Goal: Information Seeking & Learning: Find specific fact

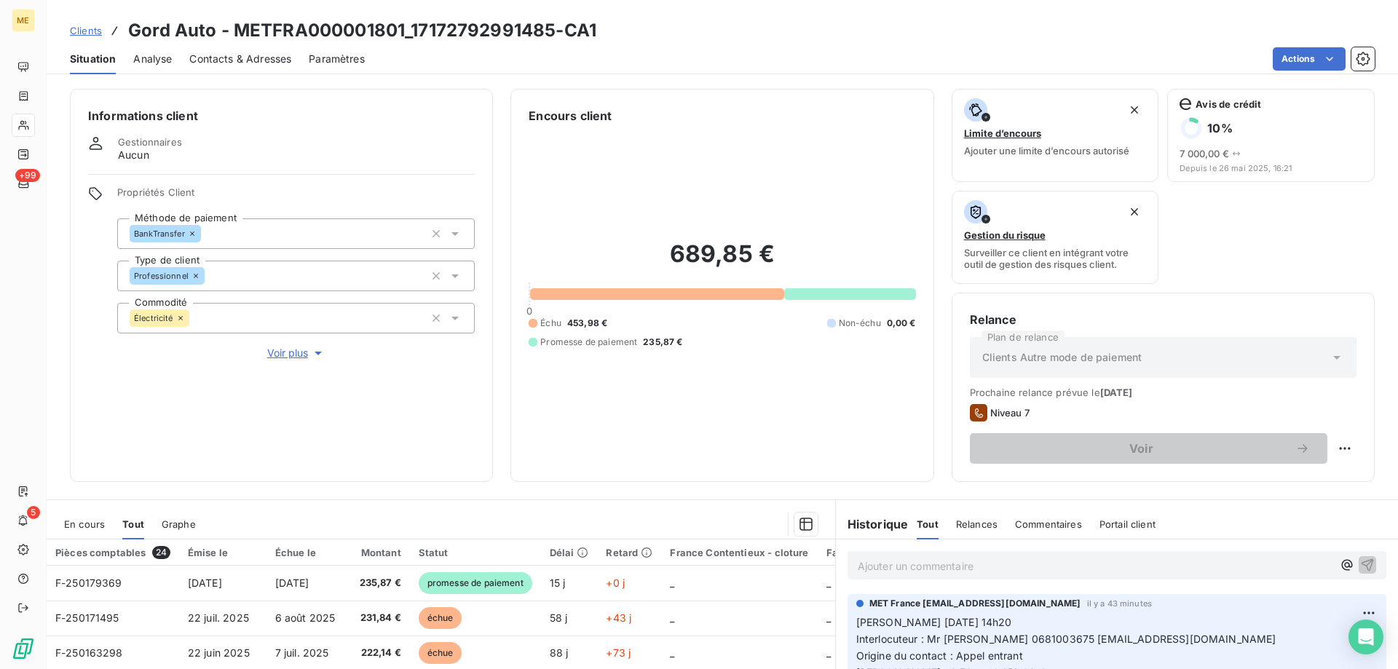
scroll to position [194, 0]
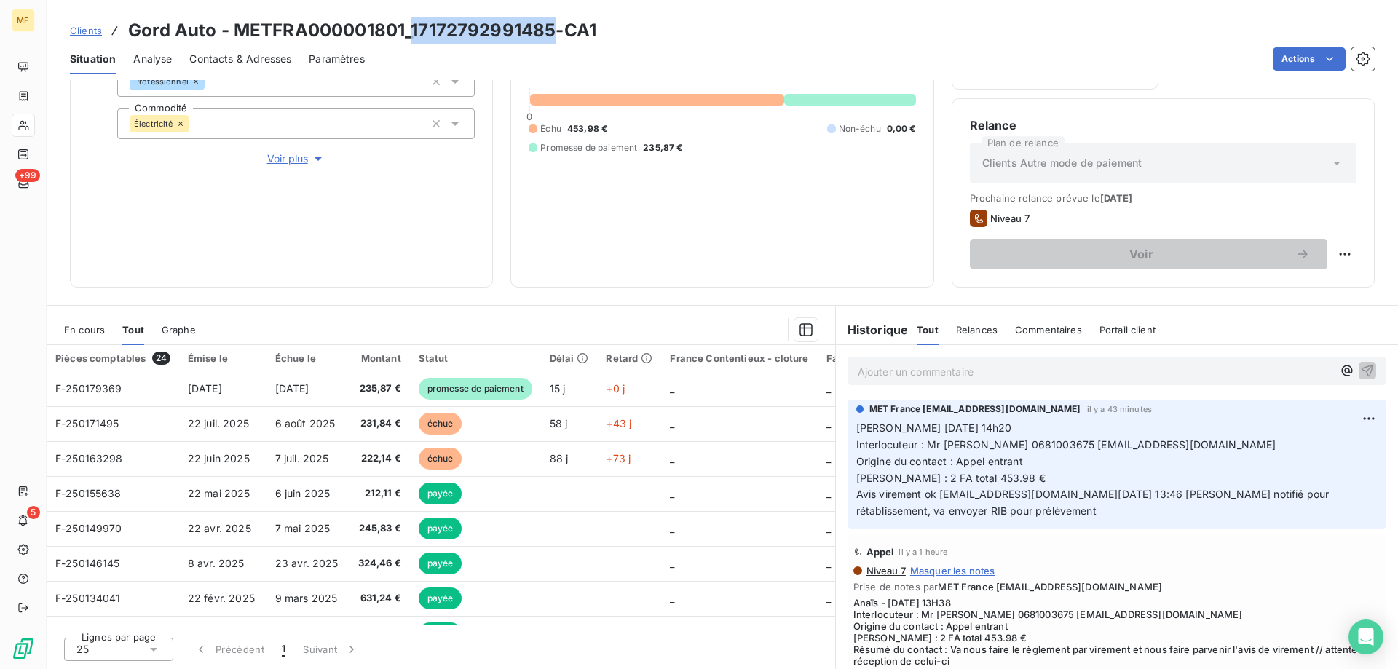
drag, startPoint x: 414, startPoint y: 27, endPoint x: 556, endPoint y: 40, distance: 142.6
click at [556, 40] on h3 "Gord Auto - METFRA000001801_17172792991485-CA1" at bounding box center [362, 30] width 468 height 26
copy h3 "17172792991485"
click at [926, 374] on p "Ajouter un commentaire ﻿" at bounding box center [1095, 372] width 475 height 18
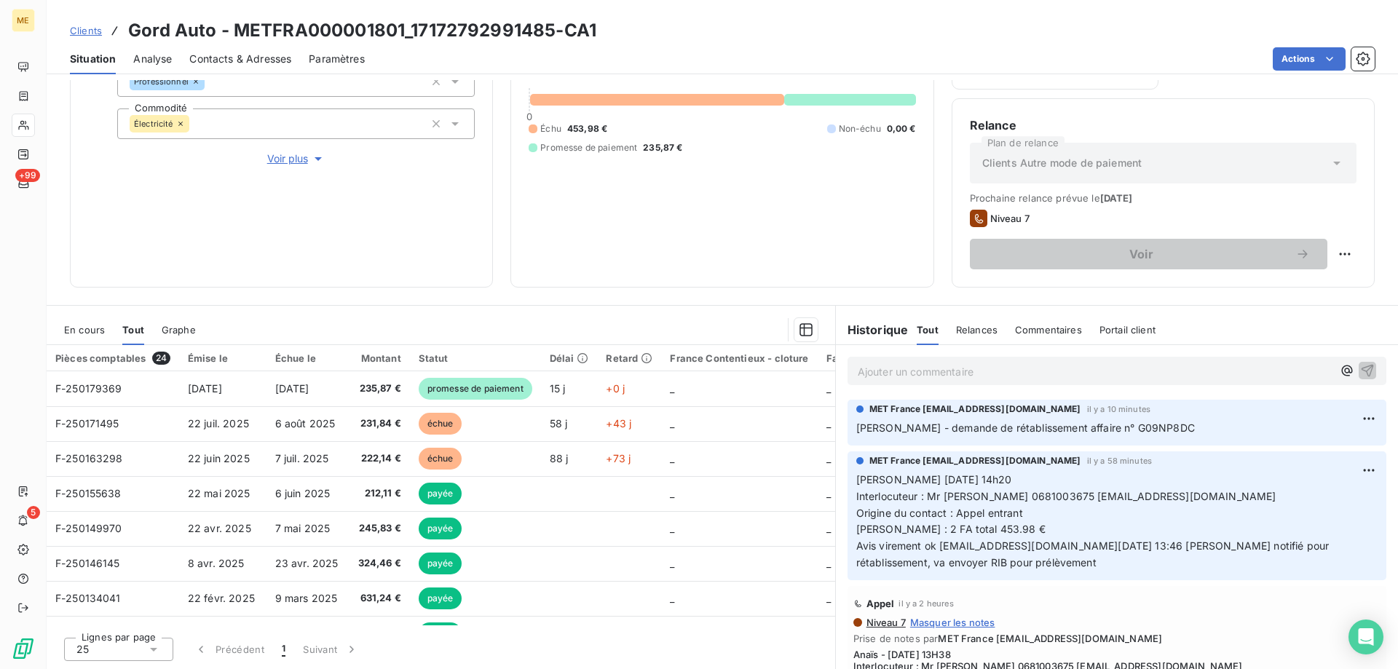
click at [1224, 425] on p "[PERSON_NAME] - demande de rétablissement affaire n° G09NP8DC" at bounding box center [1117, 428] width 521 height 17
click at [76, 30] on span "Clients" at bounding box center [86, 31] width 32 height 12
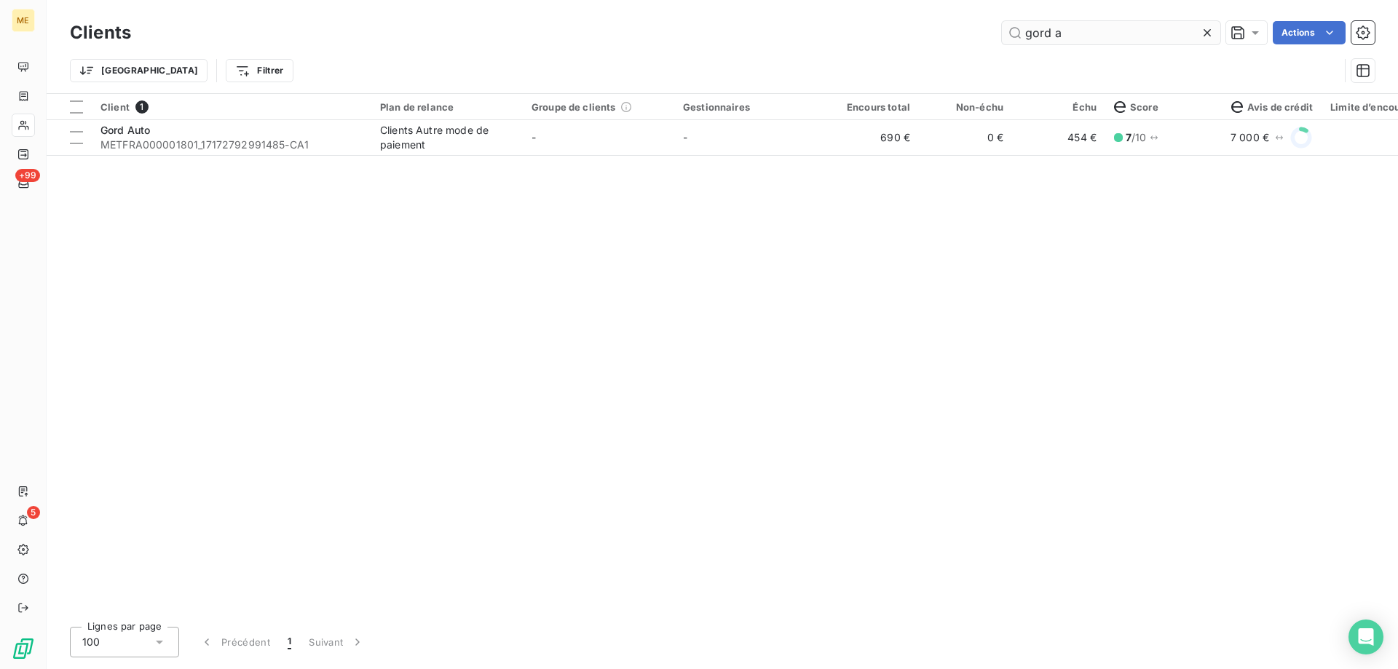
drag, startPoint x: 1076, startPoint y: 28, endPoint x: 1027, endPoint y: 24, distance: 49.7
click at [1027, 24] on input "gord a" at bounding box center [1111, 32] width 218 height 23
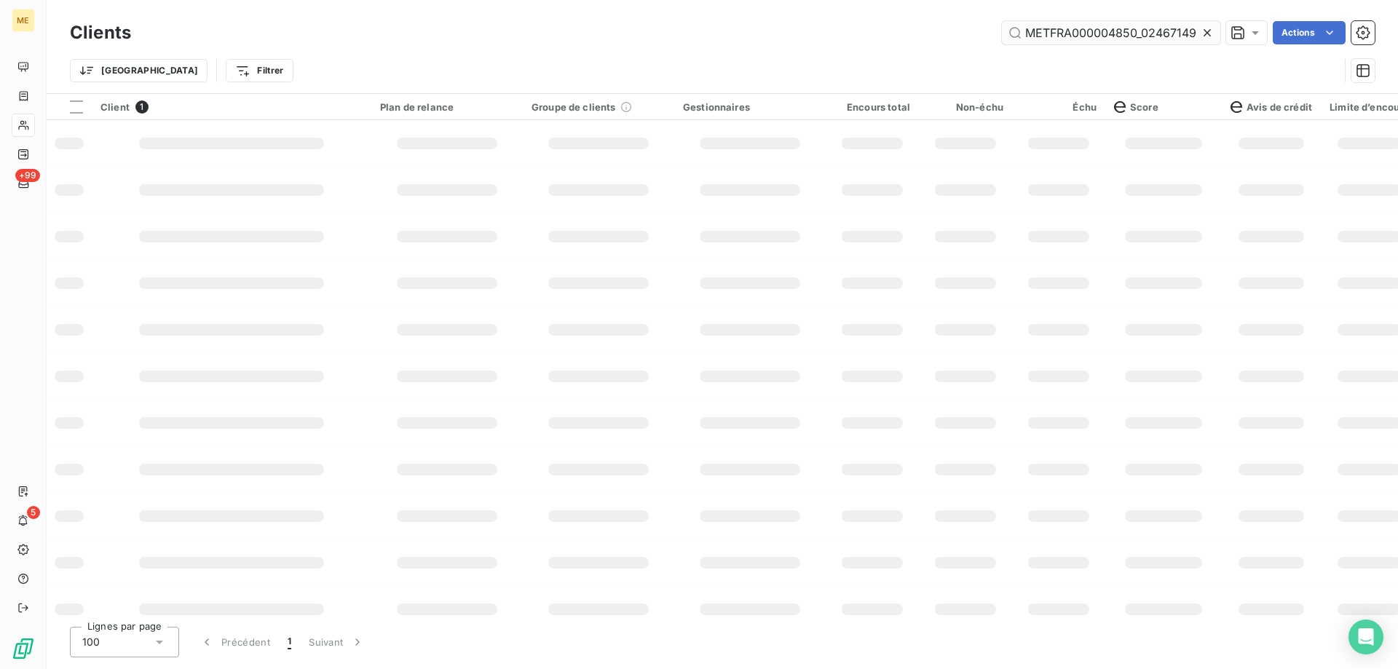
scroll to position [0, 42]
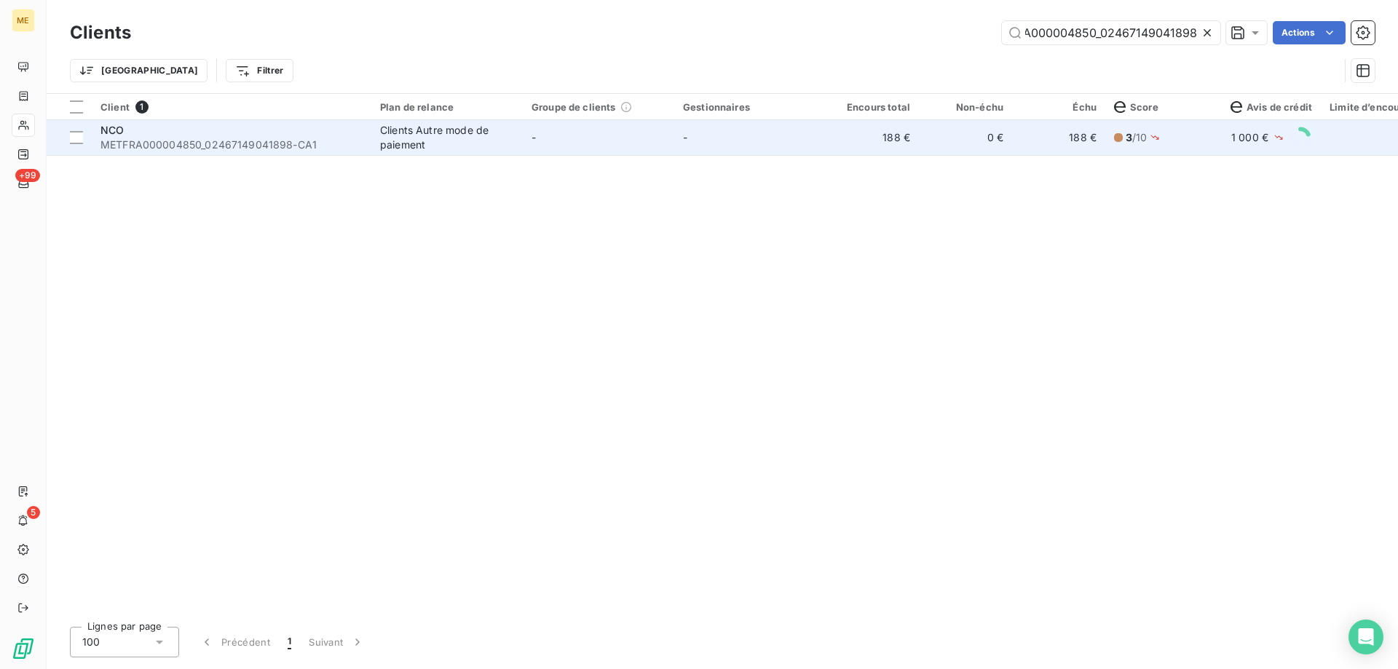
type input "METFRA000004850_02467149041898"
click at [200, 138] on span "METFRA000004850_02467149041898-CA1" at bounding box center [232, 145] width 262 height 15
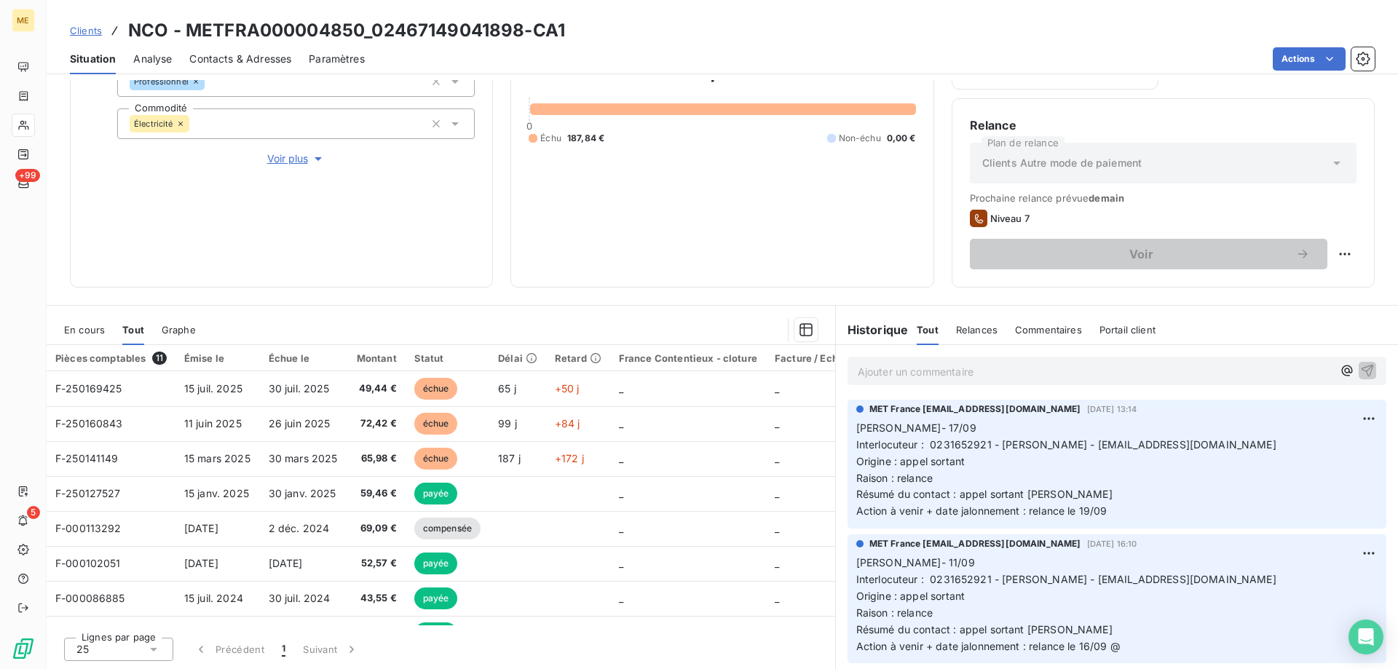
click at [417, 29] on h3 "NCO - METFRA000004850_02467149041898-CA1" at bounding box center [346, 30] width 437 height 26
copy h3 "METFRA000004850_02467149041898"
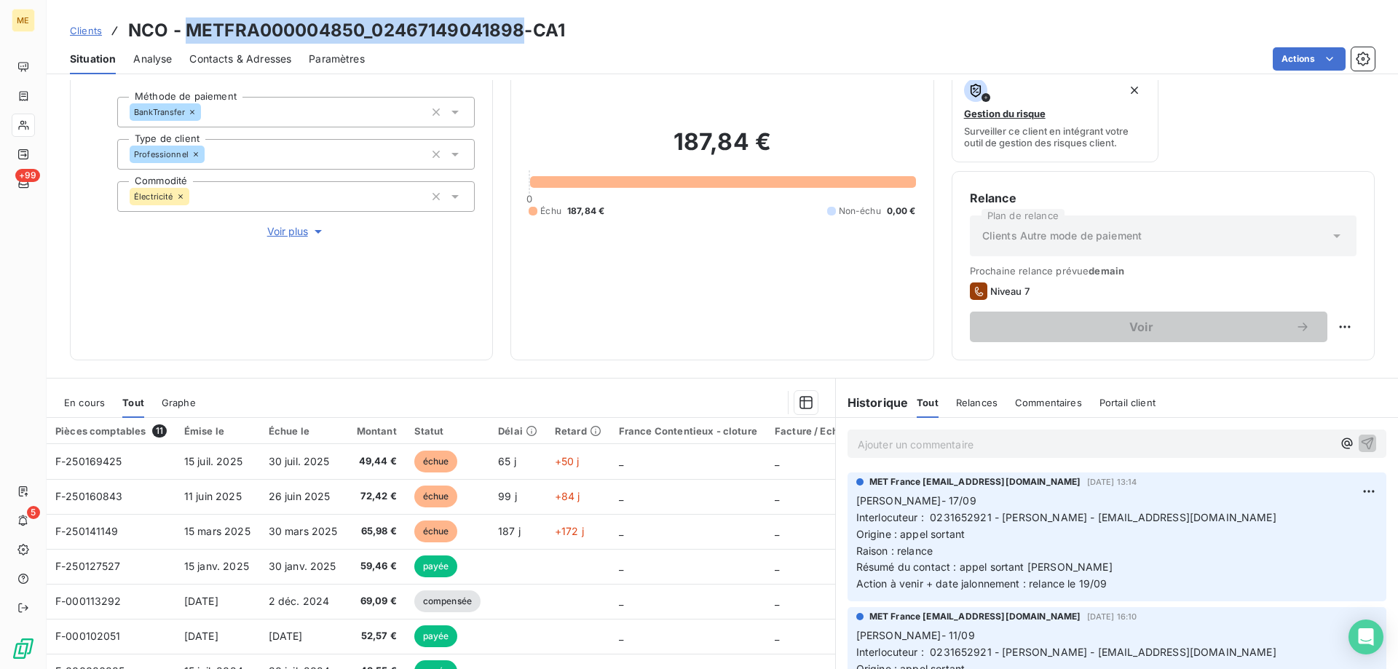
click at [907, 446] on p "Ajouter un commentaire ﻿" at bounding box center [1095, 445] width 475 height 18
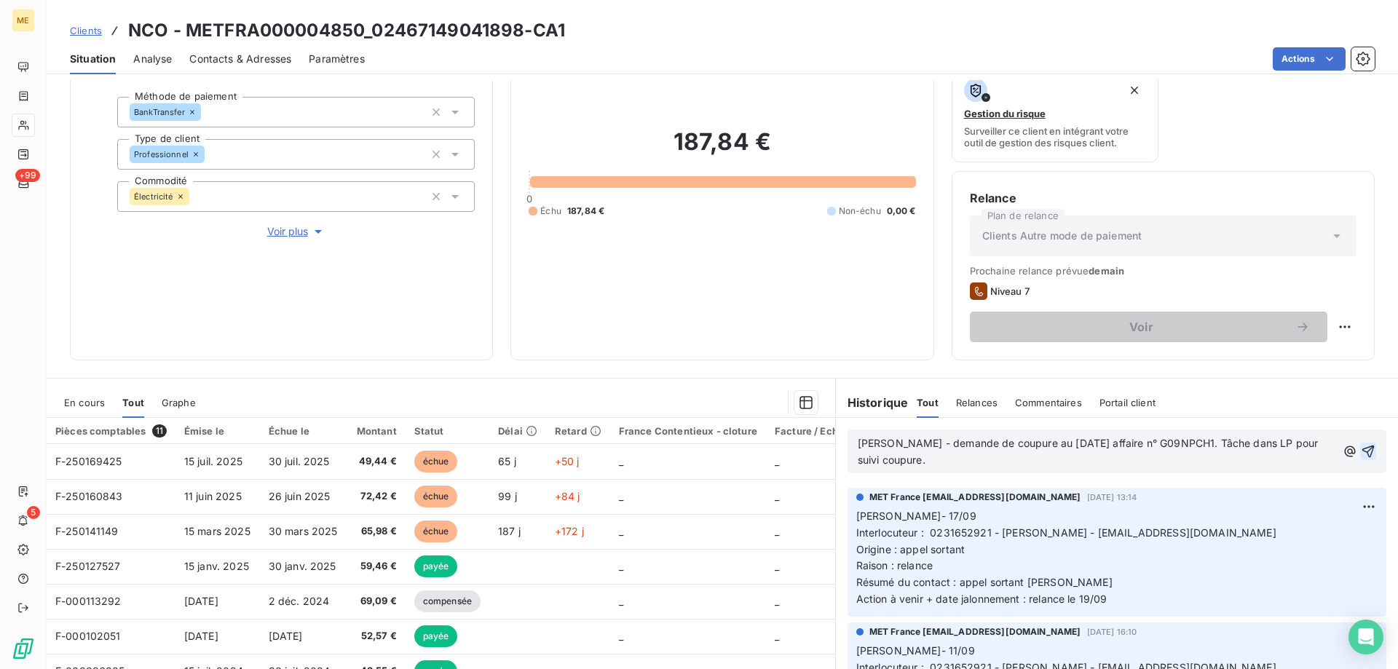
click at [1361, 451] on icon "button" at bounding box center [1368, 451] width 15 height 15
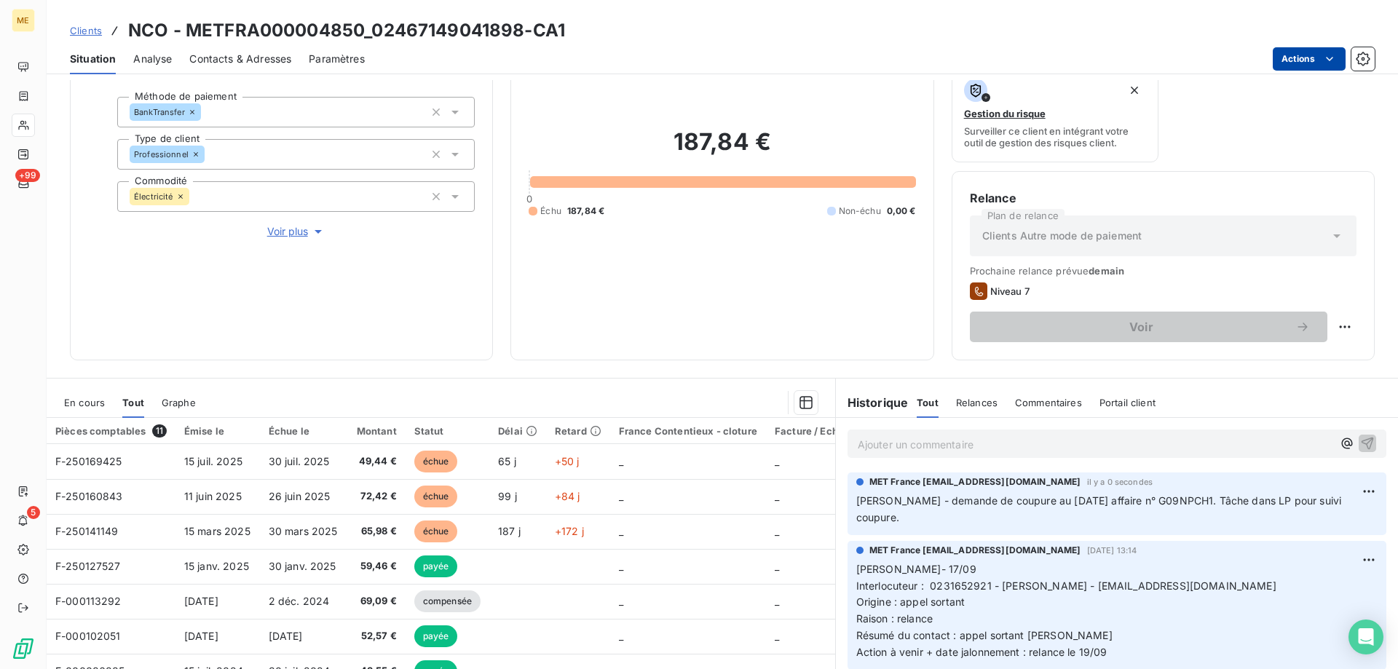
click at [1309, 59] on html "ME +99 5 Clients NCO - METFRA000004850_02467149041898-CA1 Situation Analyse Con…" at bounding box center [699, 407] width 1398 height 815
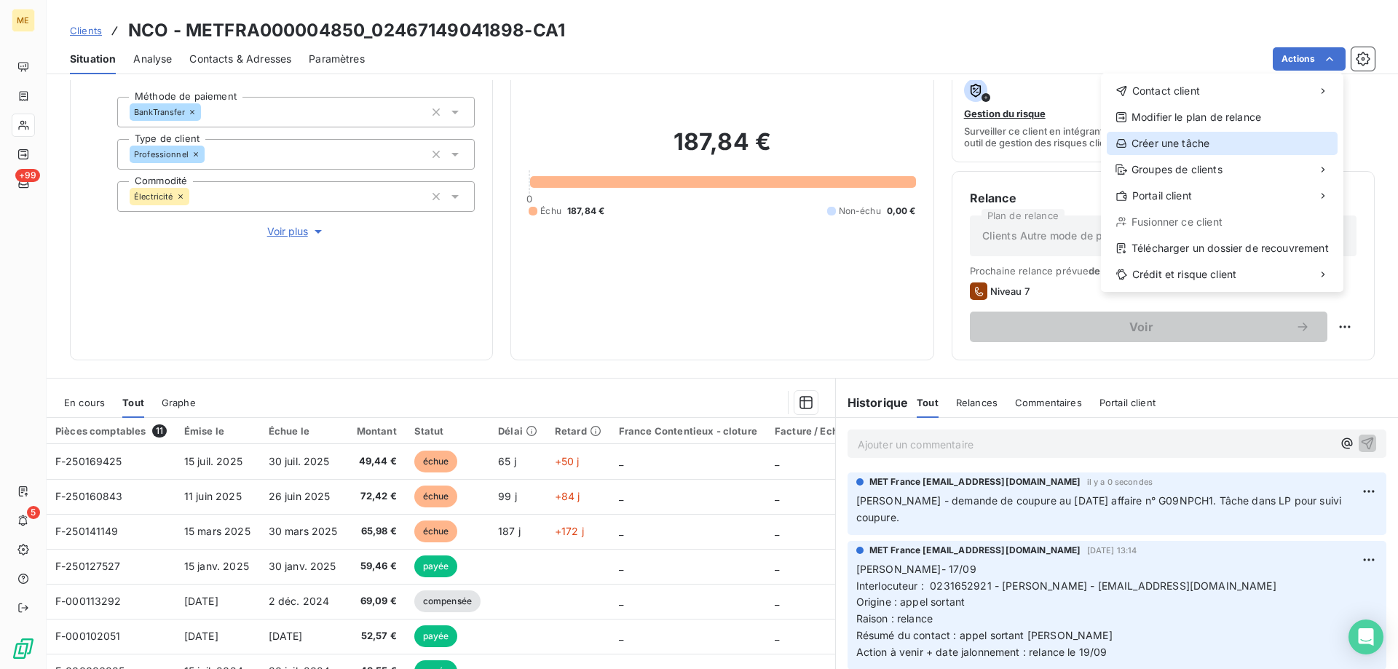
click at [1178, 143] on div "Créer une tâche" at bounding box center [1222, 143] width 231 height 23
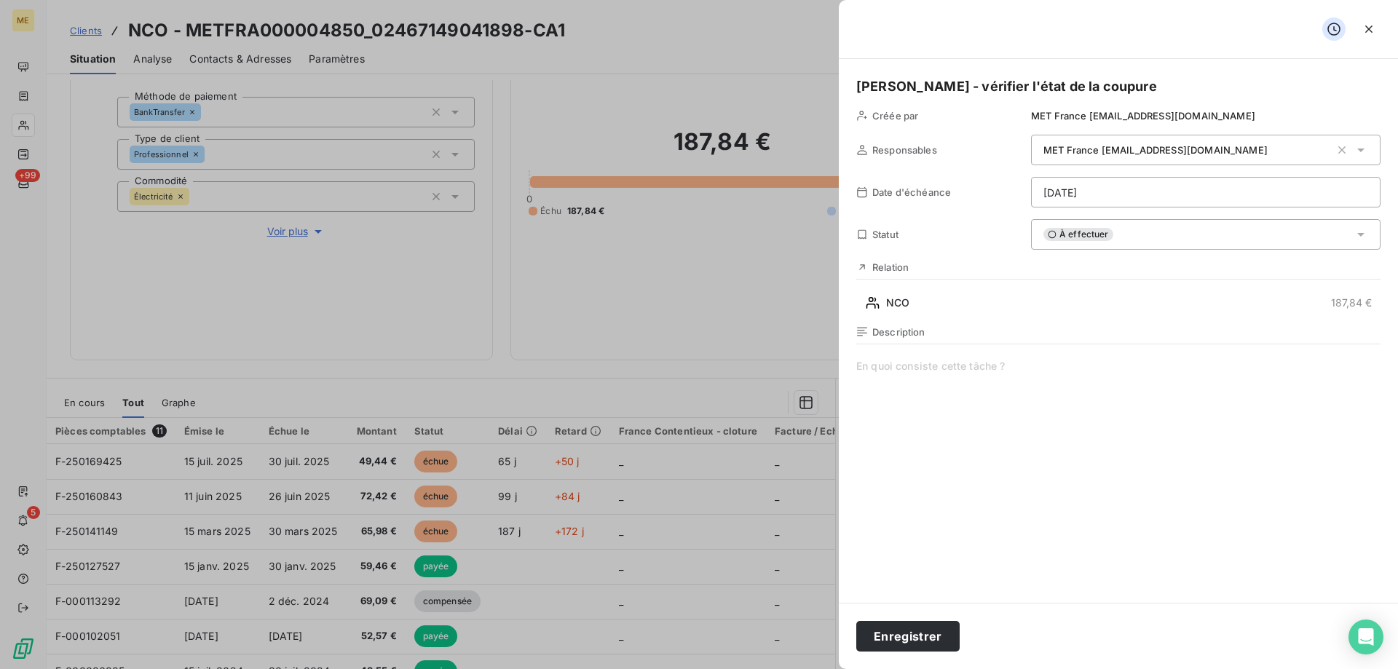
click at [1071, 201] on html "ME +99 5 Clients NCO - METFRA000004850_02467149041898-CA1 Situation Analyse Con…" at bounding box center [699, 407] width 1398 height 815
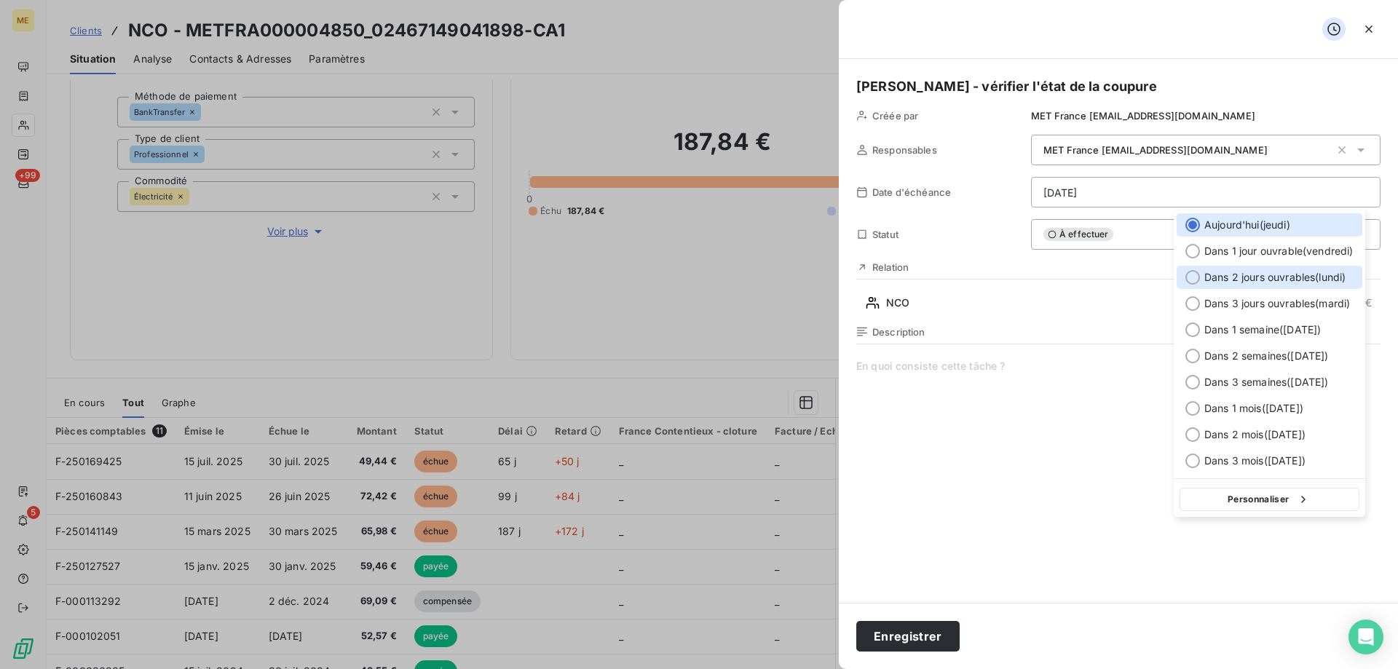
click at [1209, 279] on span "Dans 2 jours ouvrables ( [DATE] )" at bounding box center [1275, 277] width 141 height 15
type input "[DATE]"
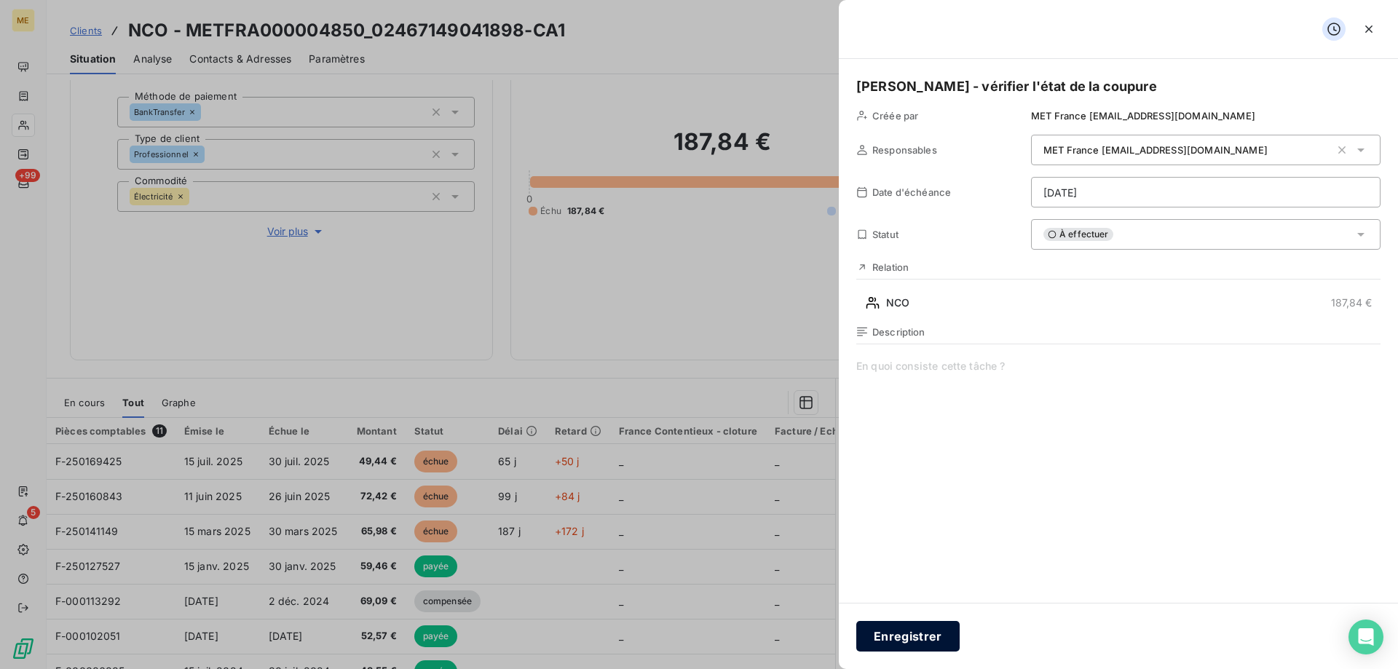
click at [928, 634] on button "Enregistrer" at bounding box center [908, 636] width 103 height 31
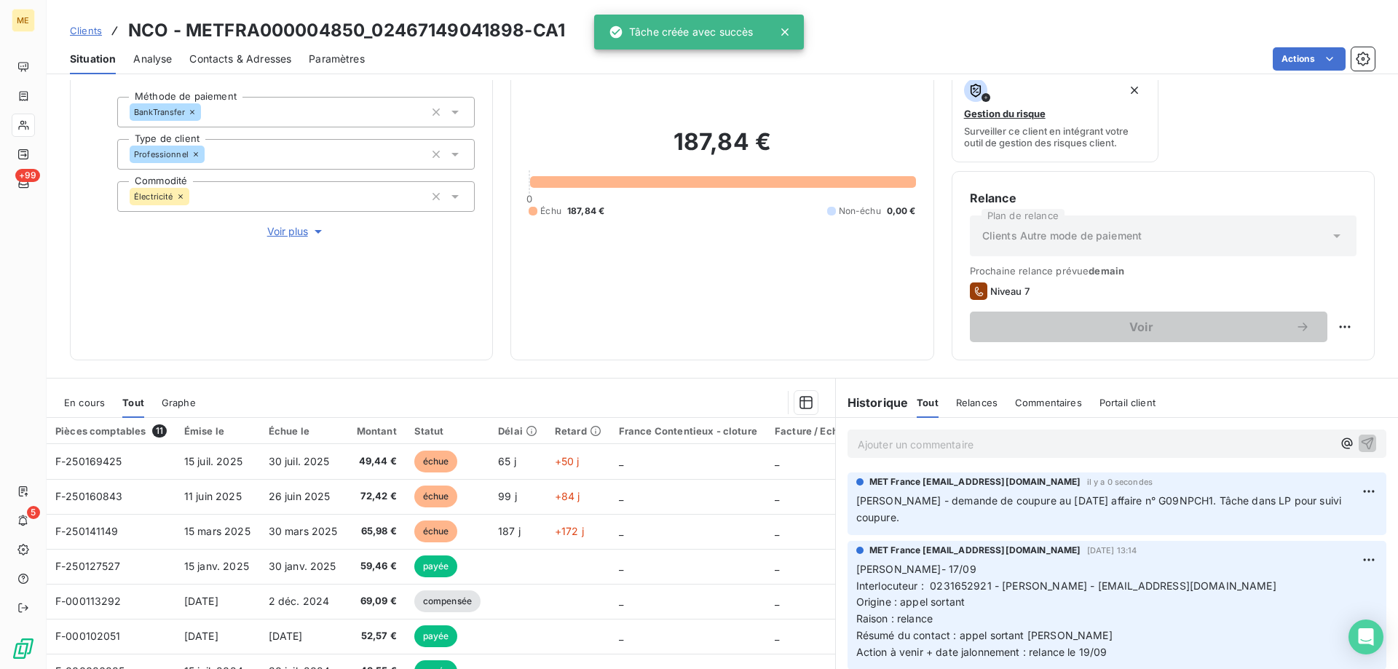
click at [524, 26] on h3 "NCO - METFRA000004850_02467149041898-CA1" at bounding box center [346, 30] width 437 height 26
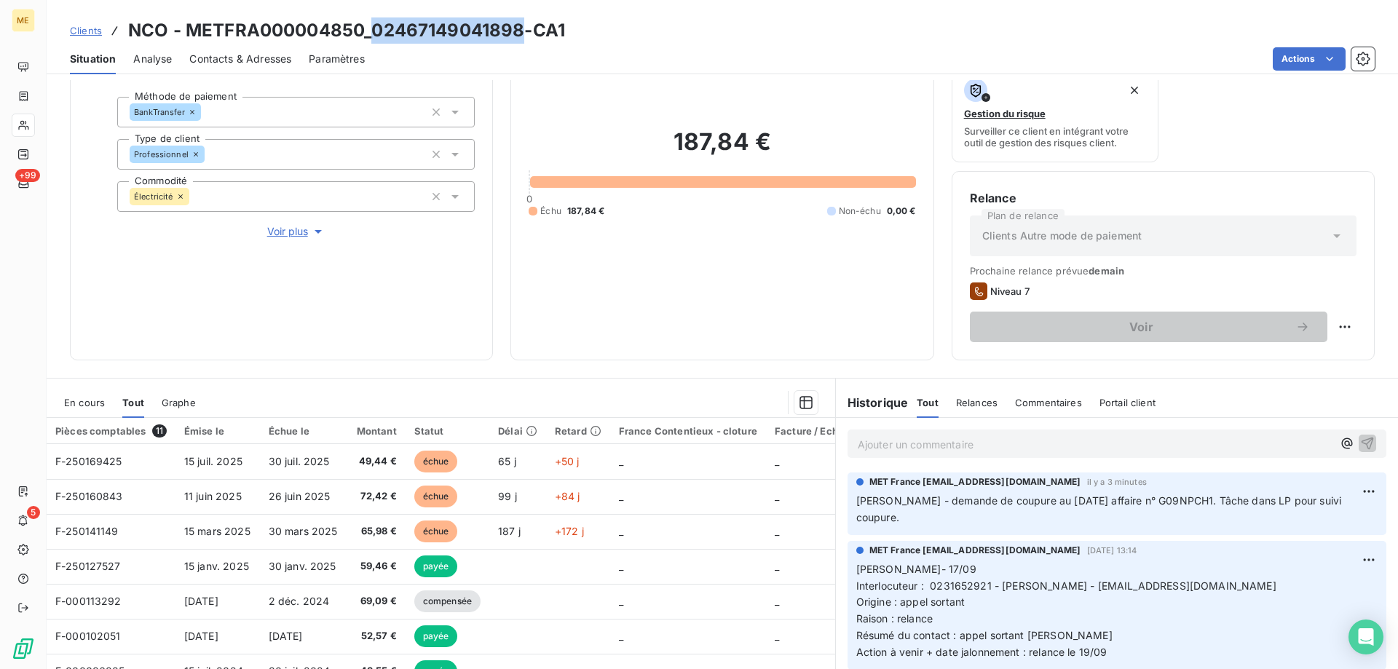
copy h3 "02467149041898"
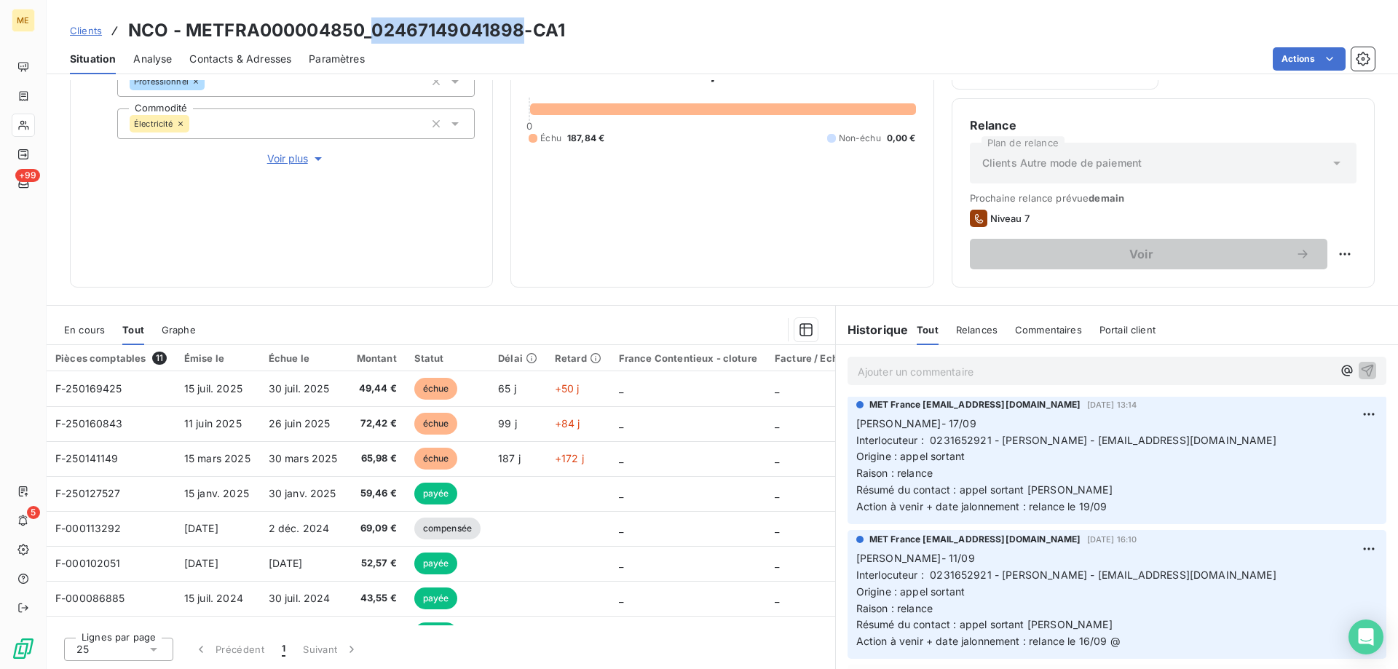
scroll to position [0, 0]
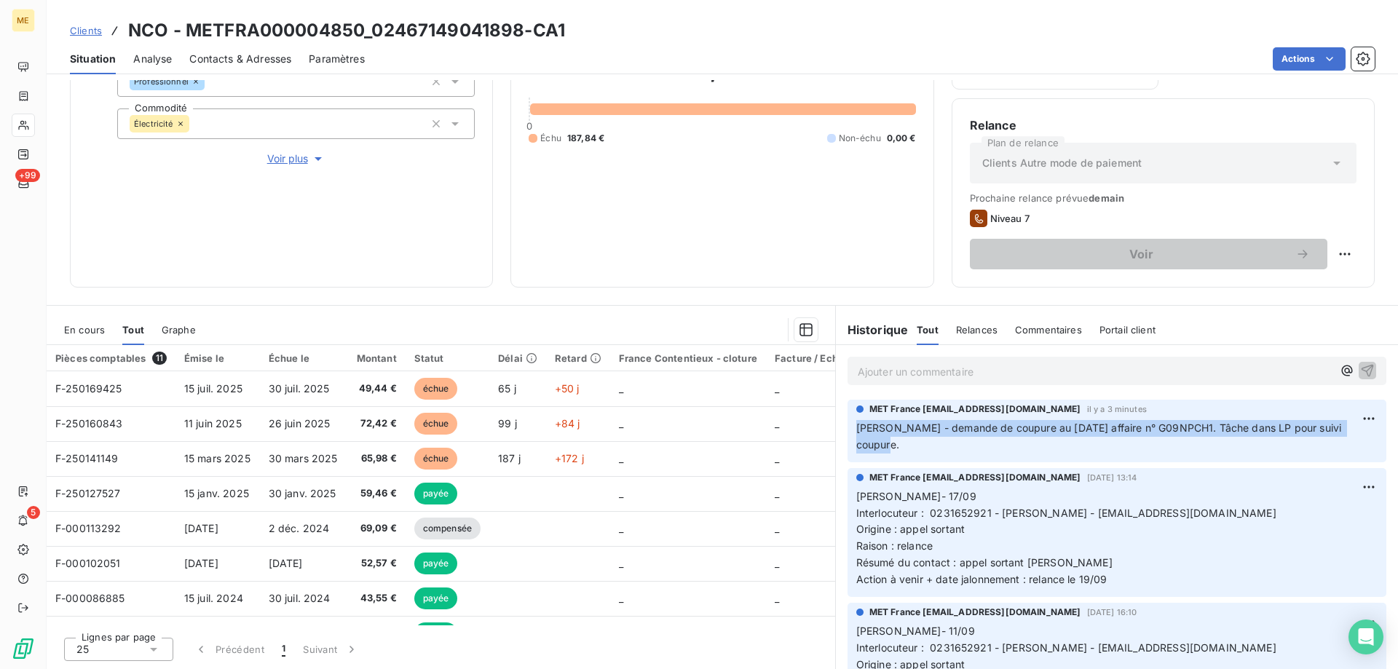
drag, startPoint x: 930, startPoint y: 449, endPoint x: 851, endPoint y: 425, distance: 82.7
click at [857, 425] on p "[PERSON_NAME] - demande de coupure au [DATE] affaire n° G09NPCH1. Tâche dans LP…" at bounding box center [1117, 437] width 521 height 34
copy span "[PERSON_NAME] - demande de coupure au [DATE] affaire n° G09NPCH1. Tâche dans LP…"
click at [87, 34] on span "Clients" at bounding box center [86, 31] width 32 height 12
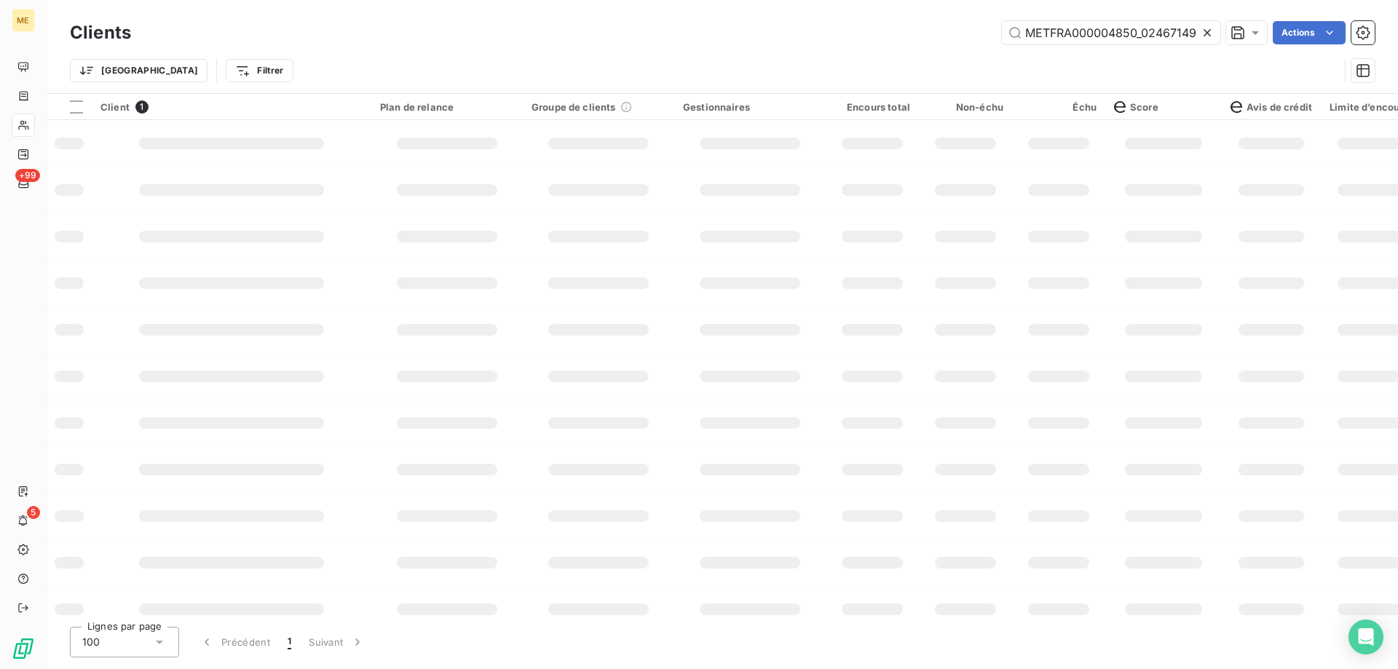
scroll to position [0, 42]
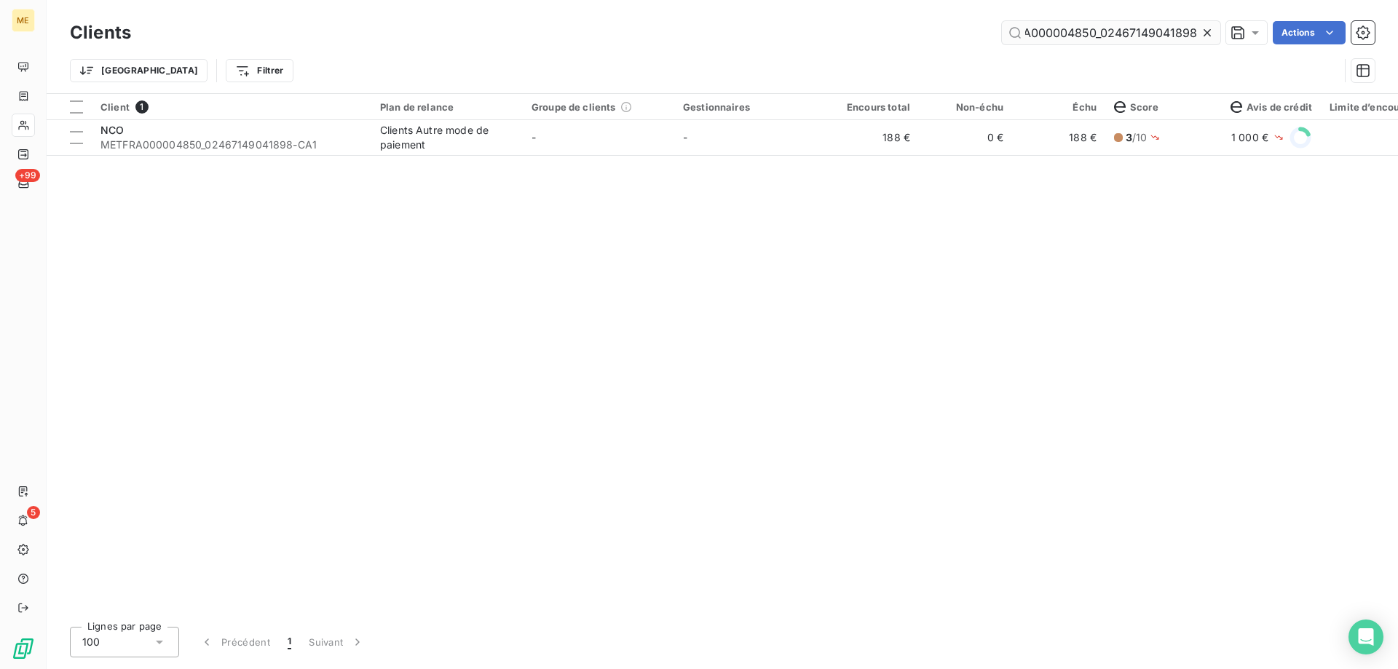
click at [1079, 39] on input "METFRA000004850_02467149041898" at bounding box center [1111, 32] width 218 height 23
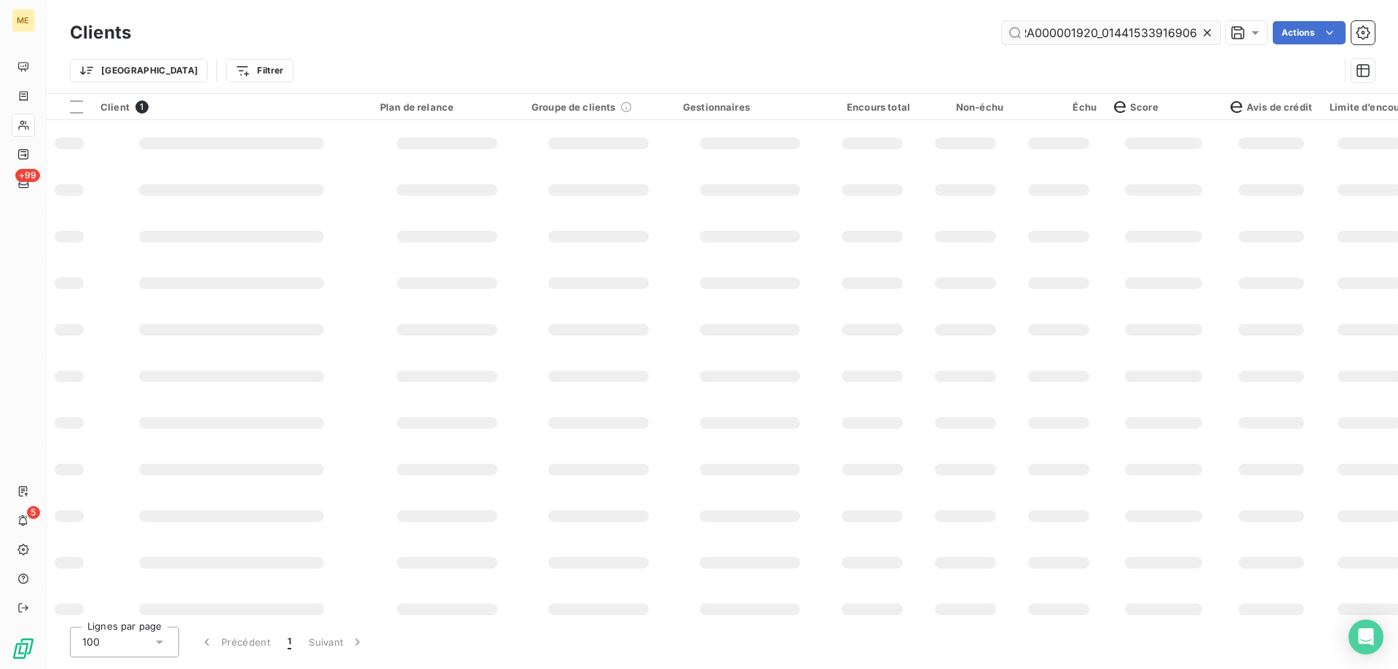
scroll to position [0, 37]
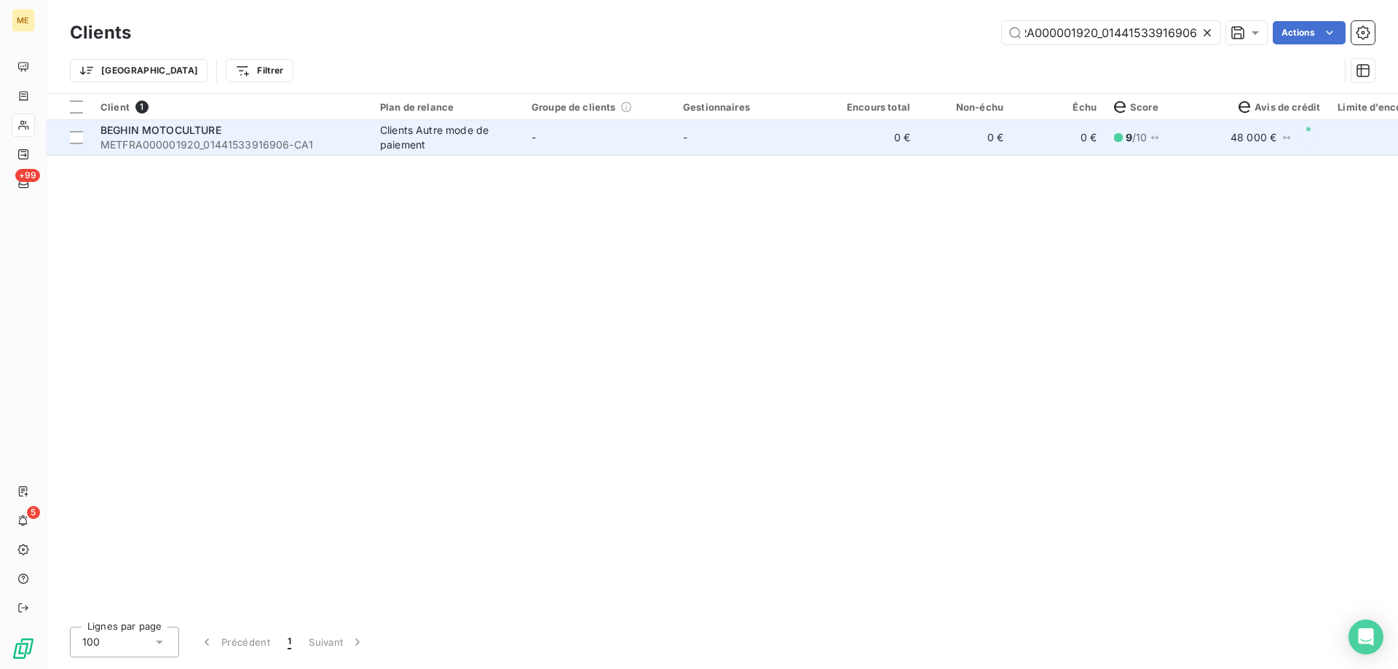
type input "METFRA000001920_01441533916906"
click at [202, 133] on span "BEGHIN MOTOCULTURE" at bounding box center [161, 130] width 121 height 12
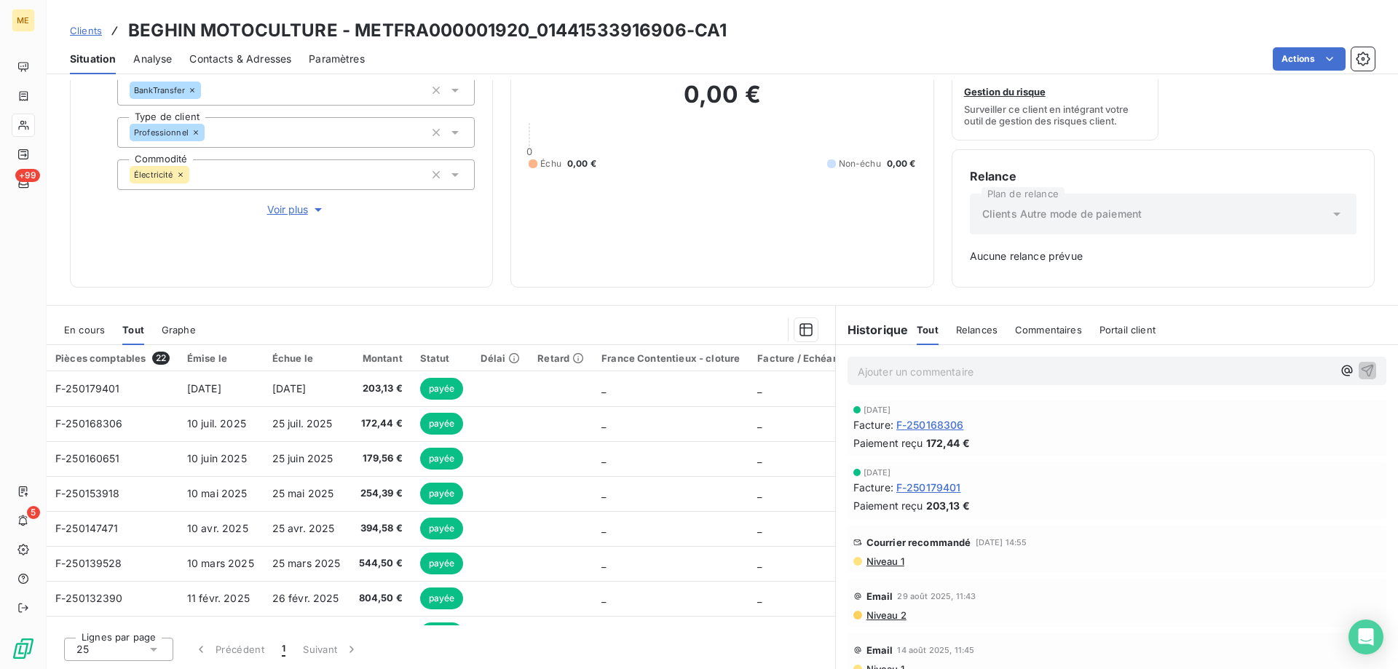
click at [295, 202] on span "Voir plus" at bounding box center [296, 209] width 58 height 15
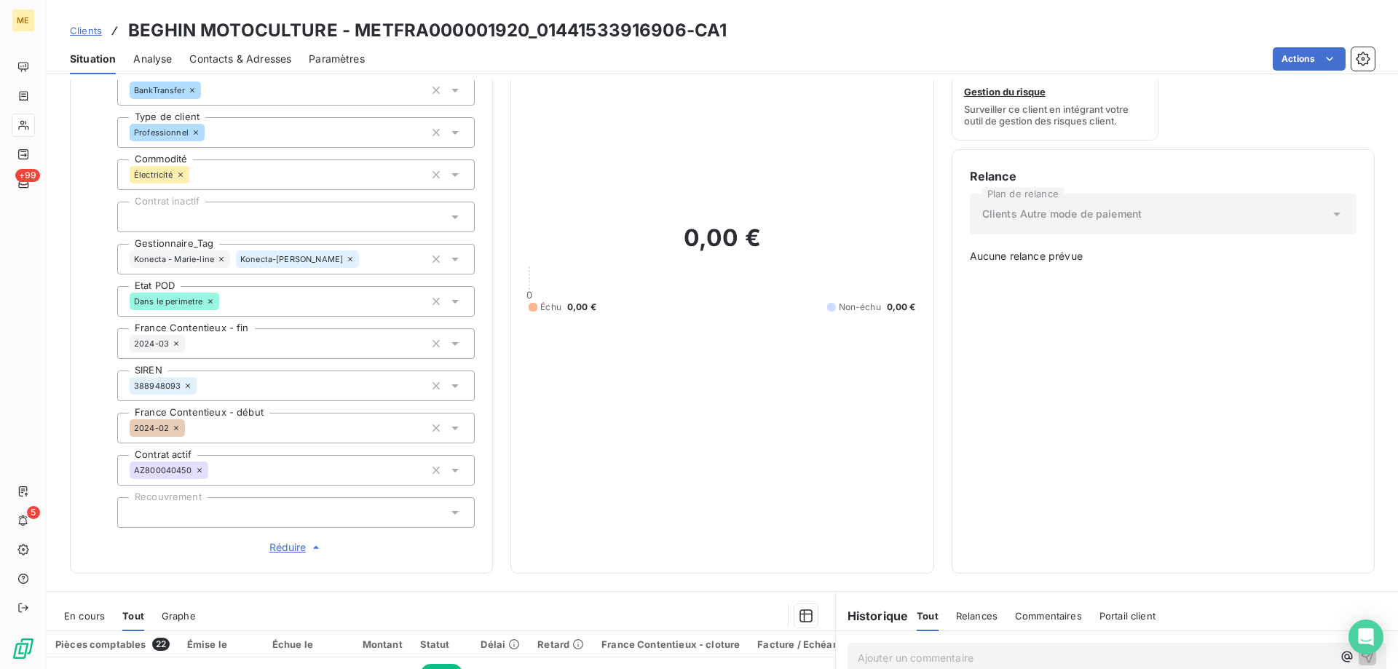
click at [87, 27] on span "Clients" at bounding box center [86, 31] width 32 height 12
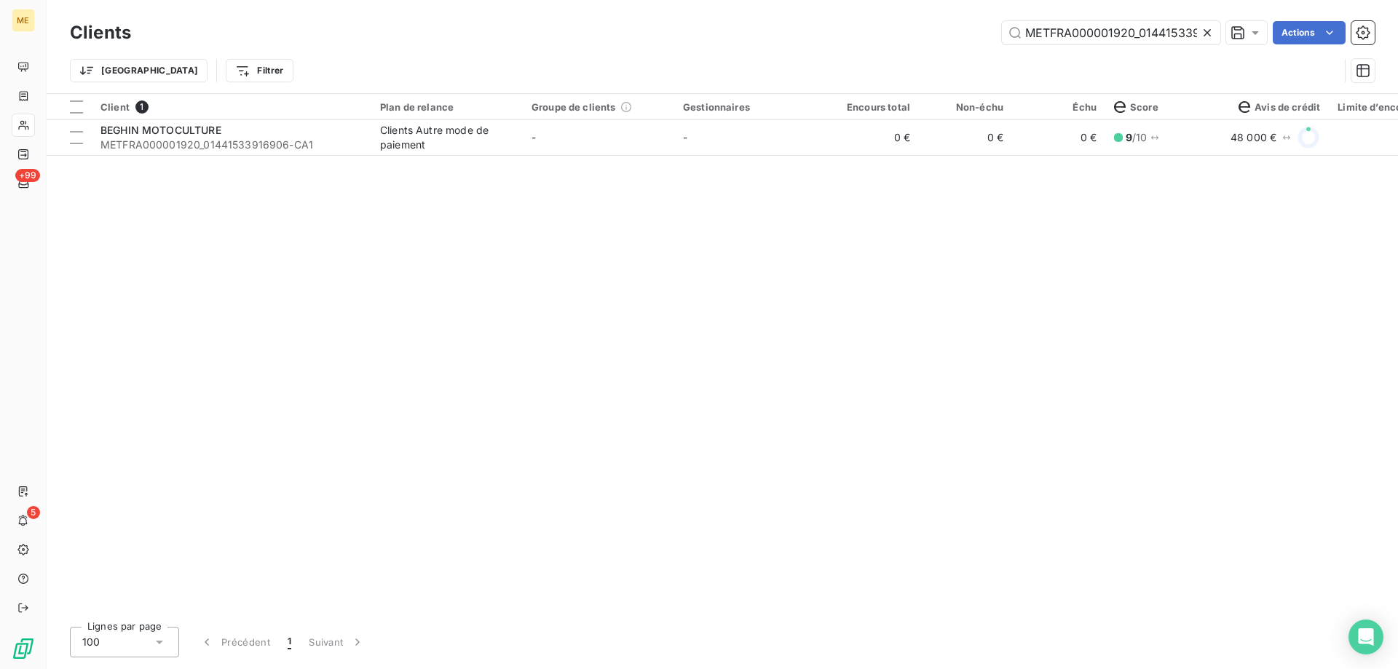
scroll to position [0, 37]
click at [1040, 31] on input "METFRA000001920_01441533916906" at bounding box center [1111, 32] width 218 height 23
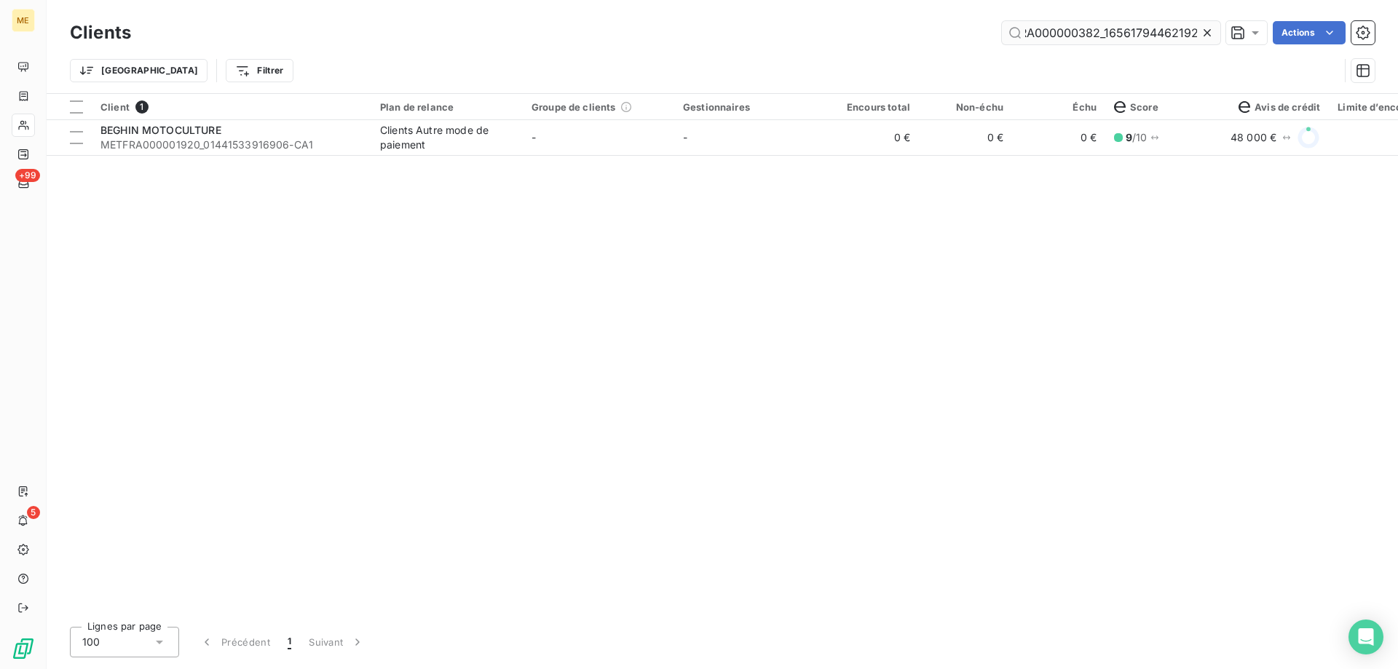
scroll to position [0, 38]
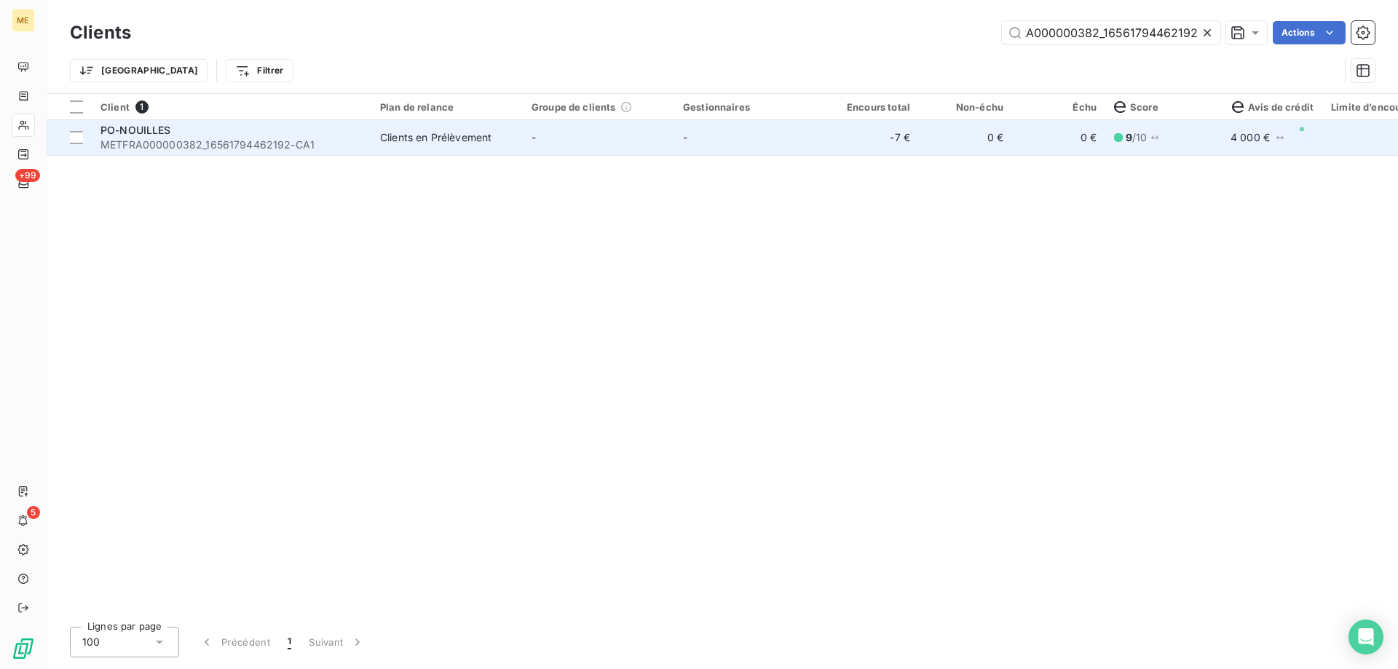
type input "METFRA000000382_16561794462192"
click at [164, 134] on span "PO-NOUILLES" at bounding box center [136, 130] width 71 height 12
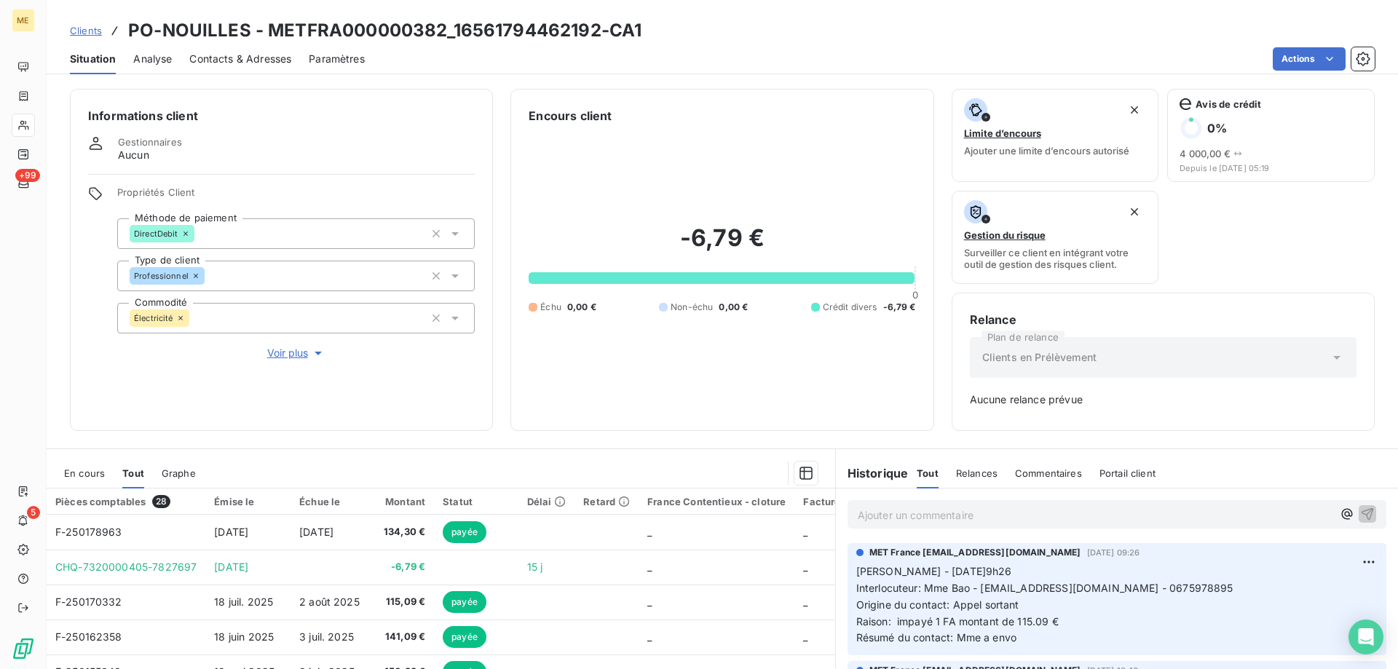
click at [92, 34] on span "Clients" at bounding box center [86, 31] width 32 height 12
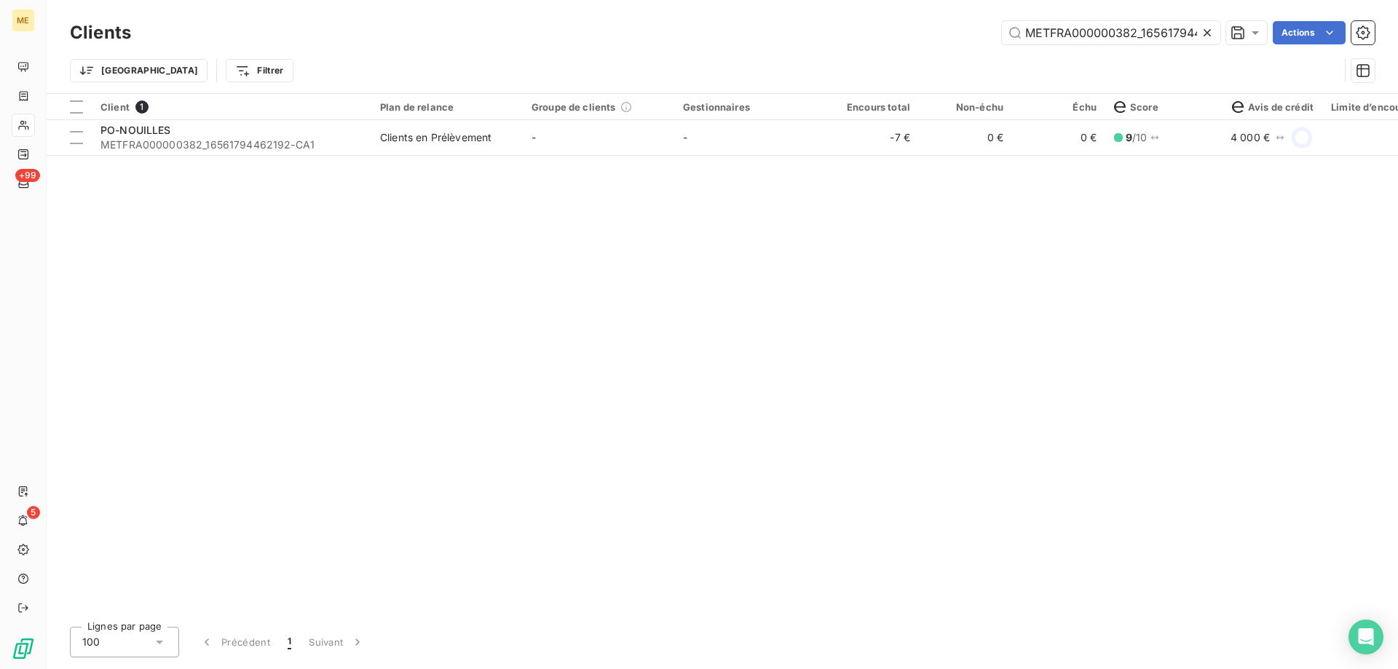
scroll to position [0, 39]
click at [1060, 36] on input "METFRA000000382_16561794462192" at bounding box center [1111, 32] width 218 height 23
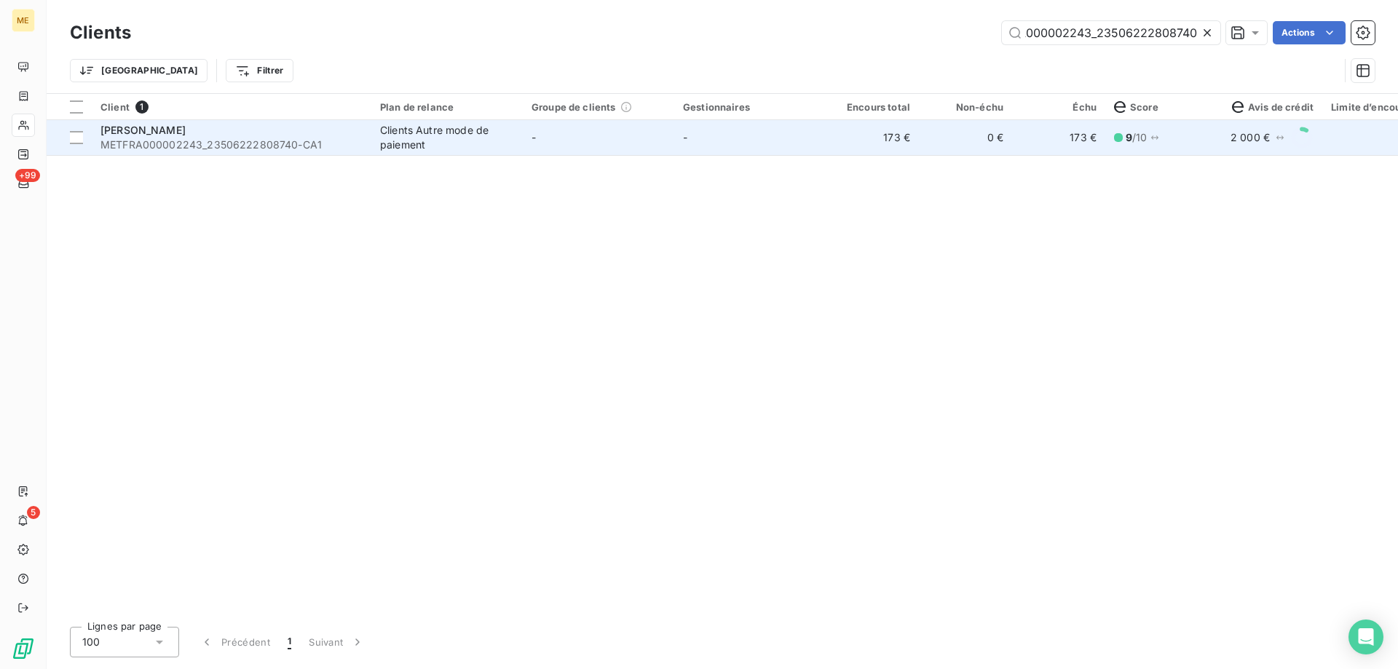
type input "METFRA000002243_23506222808740"
click at [168, 136] on div "[PERSON_NAME]" at bounding box center [232, 130] width 262 height 15
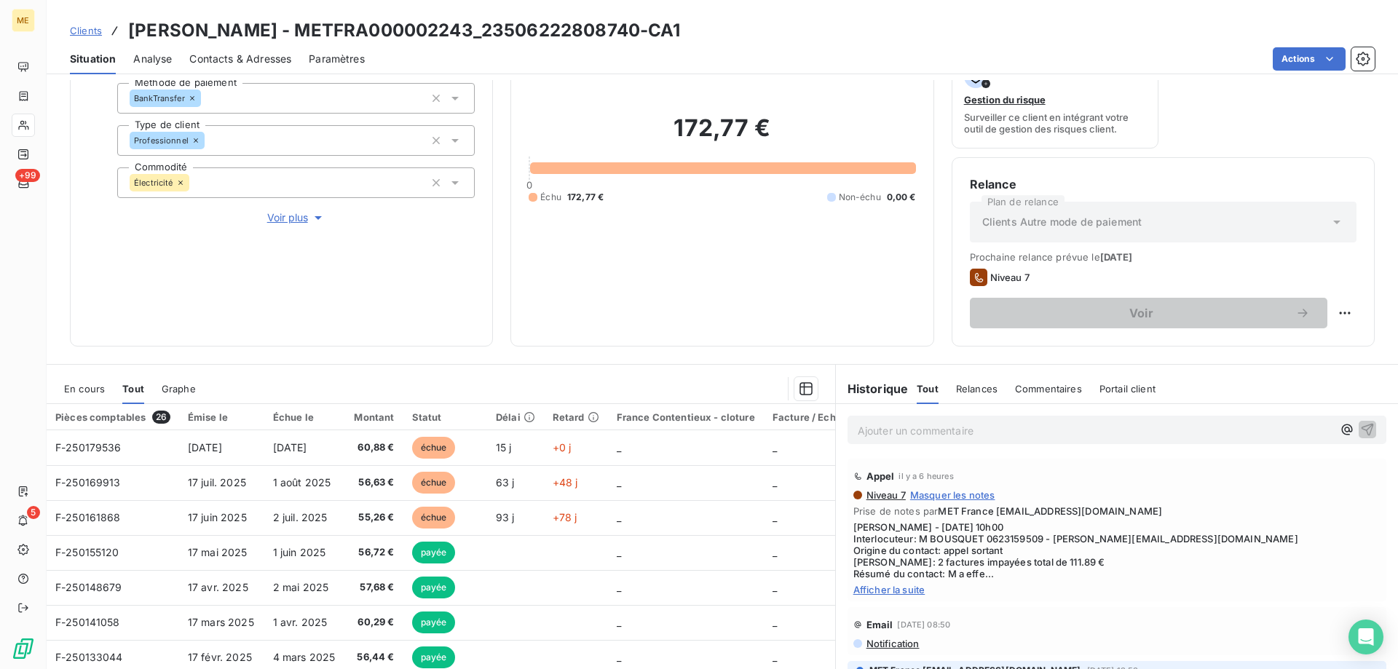
scroll to position [146, 0]
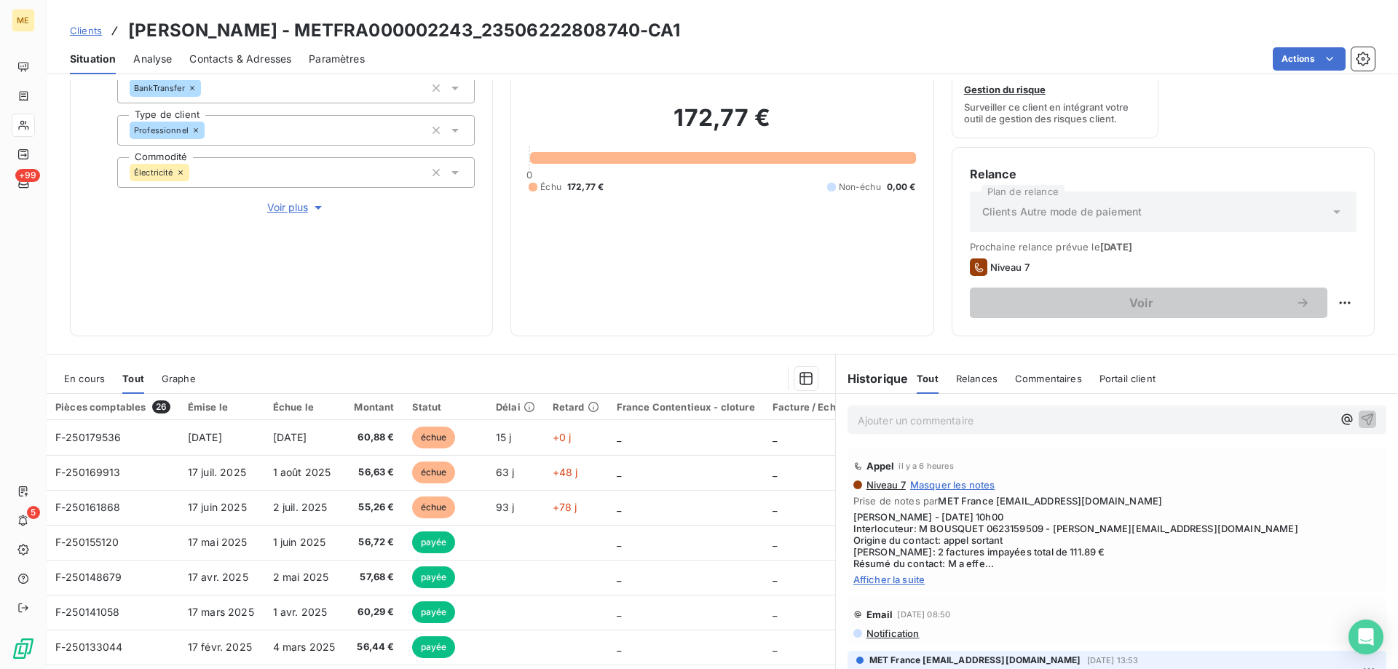
click at [862, 583] on span "Afficher la suite" at bounding box center [1117, 580] width 527 height 12
drag, startPoint x: 1050, startPoint y: 532, endPoint x: 1181, endPoint y: 532, distance: 131.1
click at [1181, 532] on span "[PERSON_NAME] - [DATE] 10h00 Interlocuteur: M BOUSQUET 0623159509 - [PERSON_NAM…" at bounding box center [1117, 540] width 527 height 58
copy span "[EMAIL_ADDRESS][PERSON_NAME][DOMAIN_NAME]"
click at [90, 34] on span "Clients" at bounding box center [86, 31] width 32 height 12
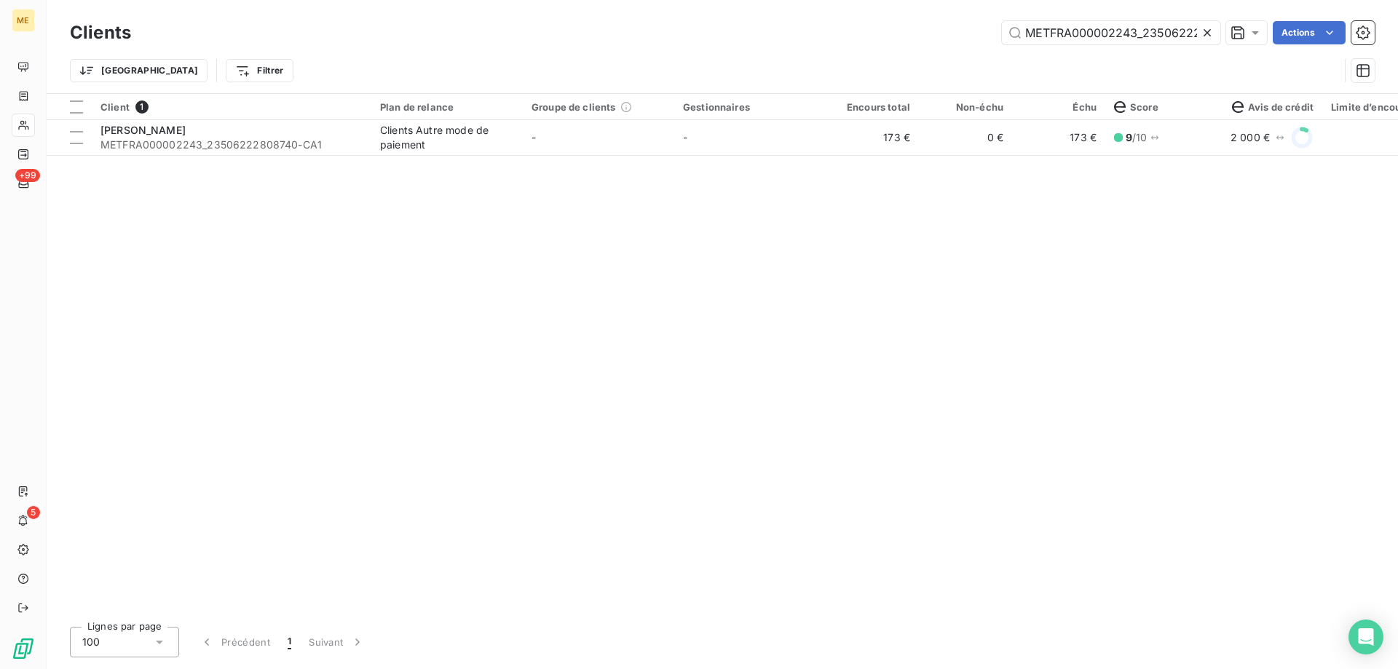
scroll to position [0, 46]
click at [1047, 30] on input "METFRA000002243_23506222808740" at bounding box center [1111, 32] width 218 height 23
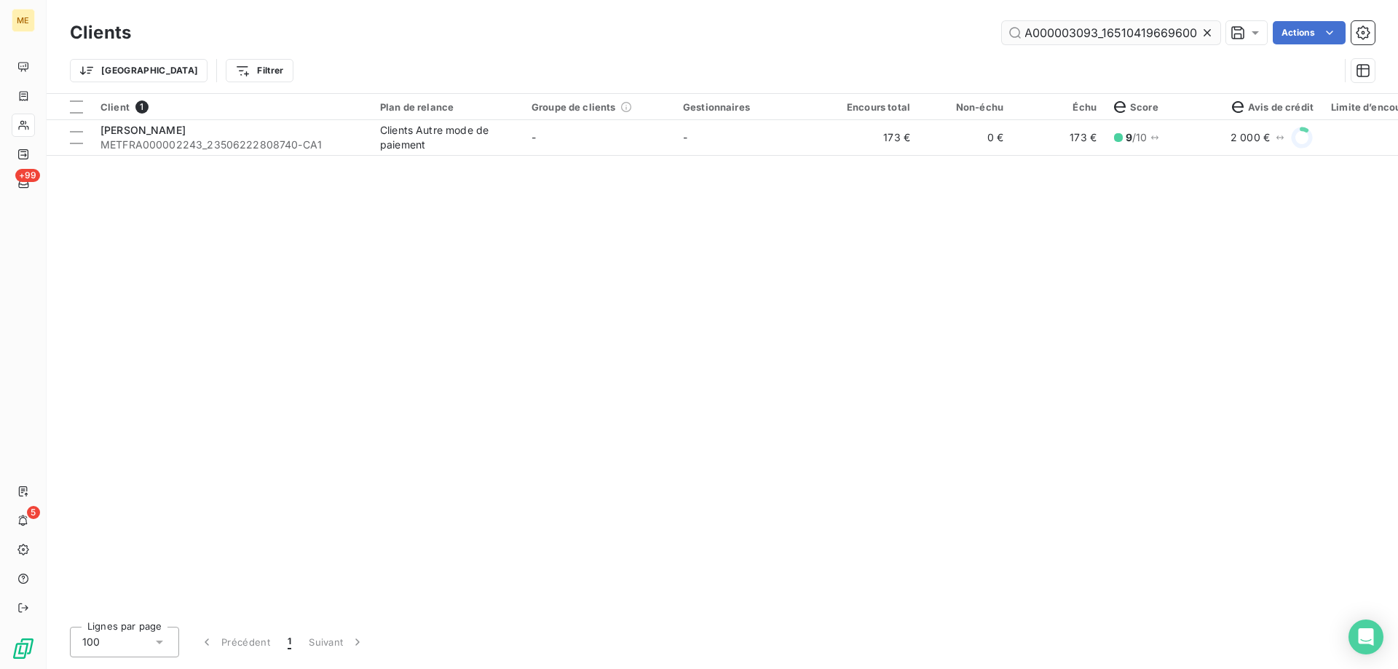
scroll to position [0, 39]
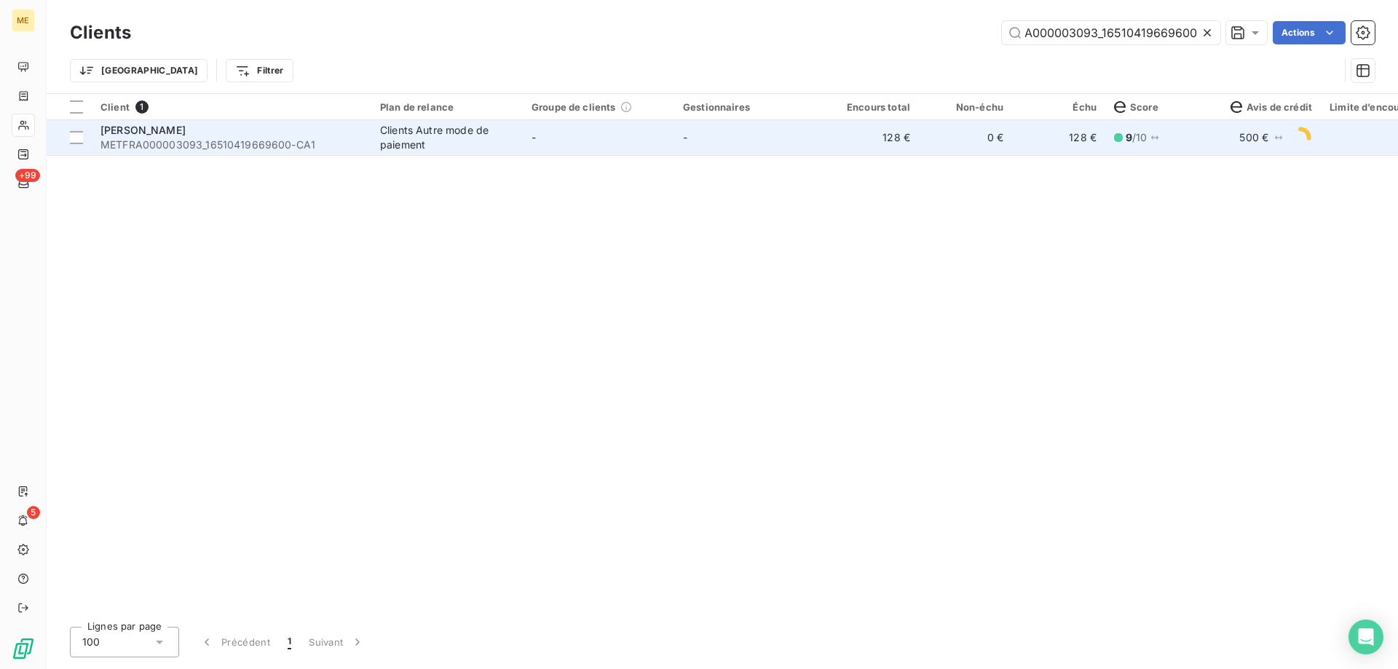
type input "METFRA000003093_16510419669600"
click at [186, 148] on span "METFRA000003093_16510419669600-CA1" at bounding box center [232, 145] width 262 height 15
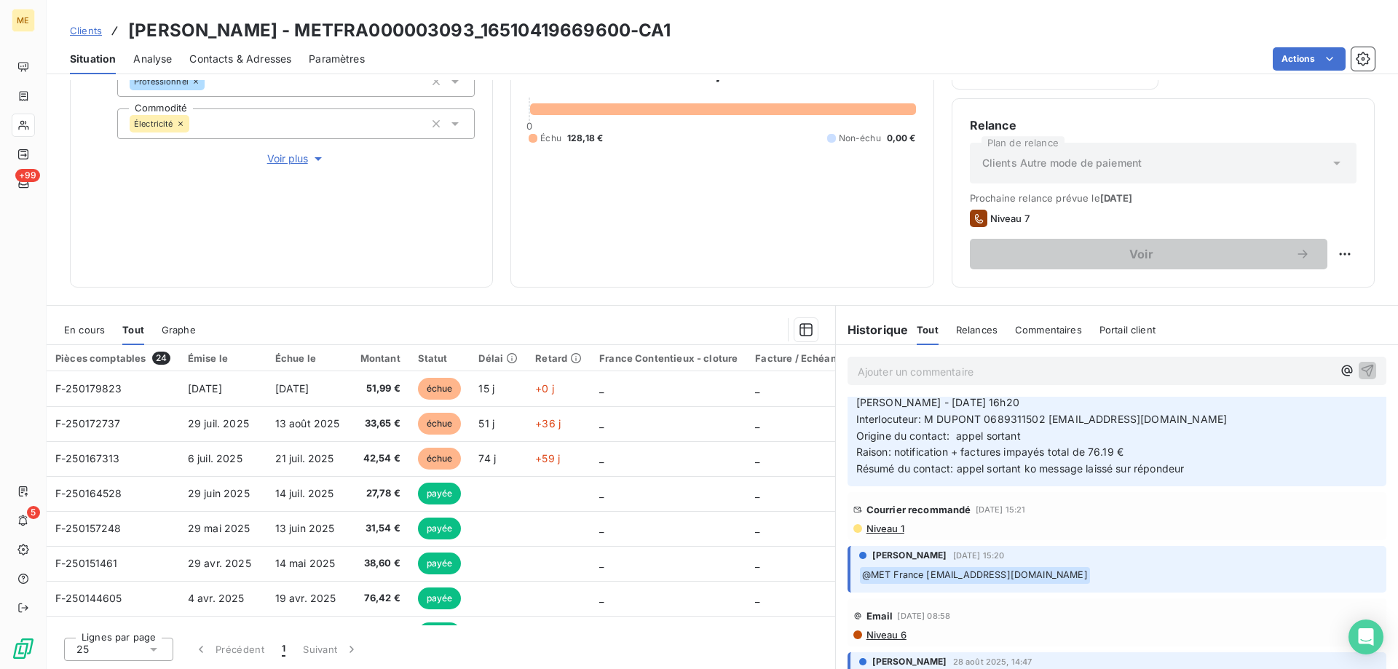
scroll to position [146, 0]
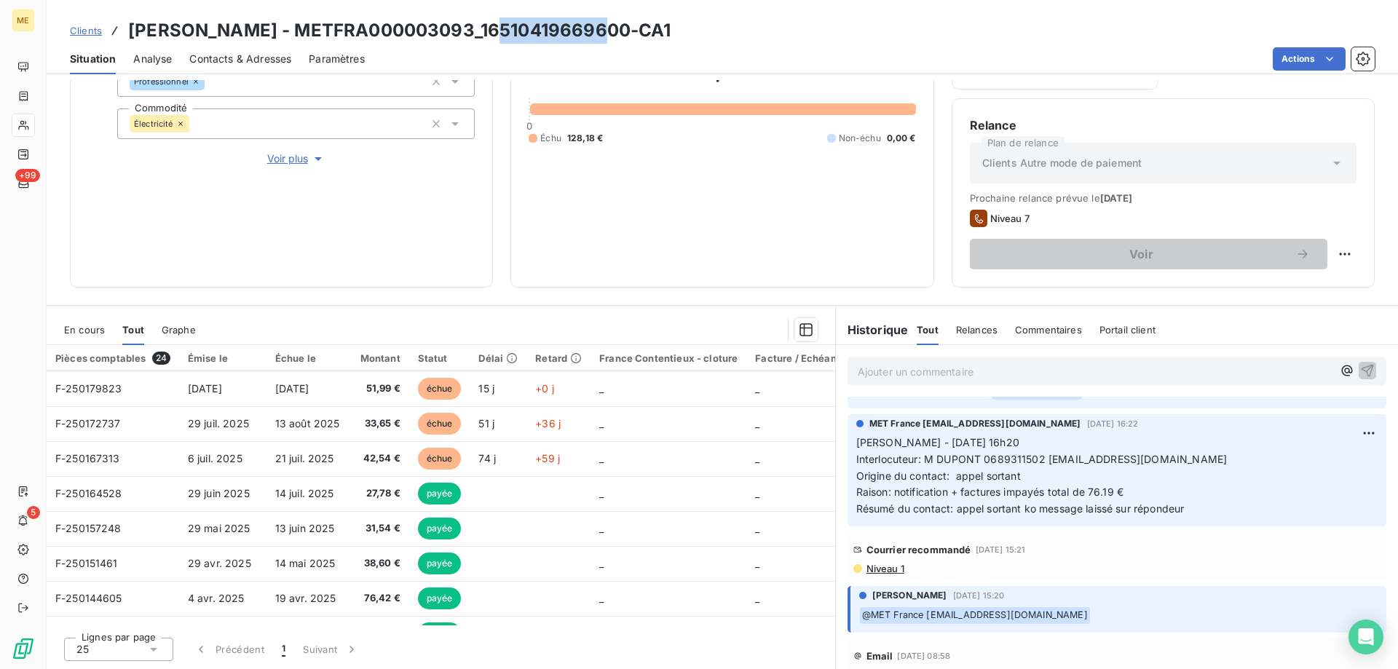
drag, startPoint x: 491, startPoint y: 36, endPoint x: 599, endPoint y: 27, distance: 108.9
click at [599, 27] on h3 "[PERSON_NAME] - METFRA000003093_16510419669600-CA1" at bounding box center [399, 30] width 543 height 26
drag, startPoint x: 487, startPoint y: 24, endPoint x: 634, endPoint y: 27, distance: 147.1
click at [634, 27] on h3 "[PERSON_NAME] - METFRA000003093_16510419669600-CA1" at bounding box center [399, 30] width 543 height 26
copy h3 "16510419669600"
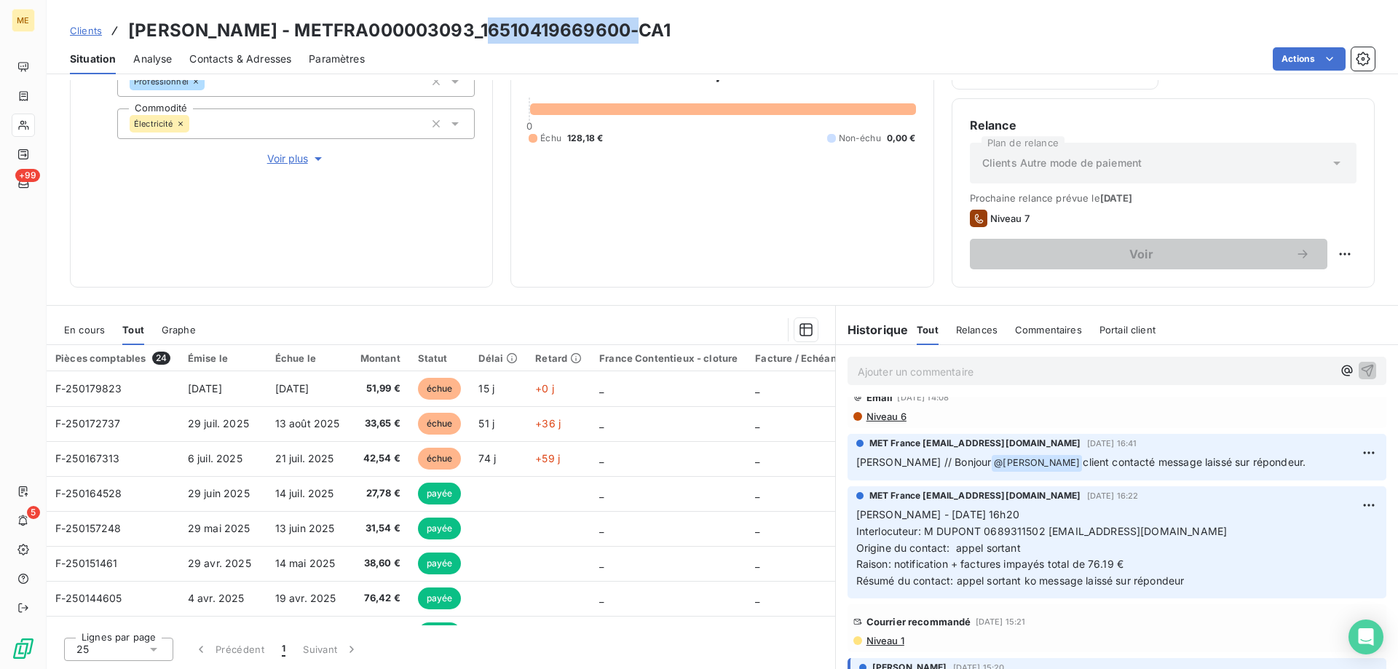
scroll to position [73, 0]
drag, startPoint x: 978, startPoint y: 531, endPoint x: 1037, endPoint y: 534, distance: 59.1
click at [1037, 534] on span "Interlocuteur: M DUPONT 0689311502 [EMAIL_ADDRESS][DOMAIN_NAME]" at bounding box center [1042, 532] width 371 height 12
copy span "0689311502"
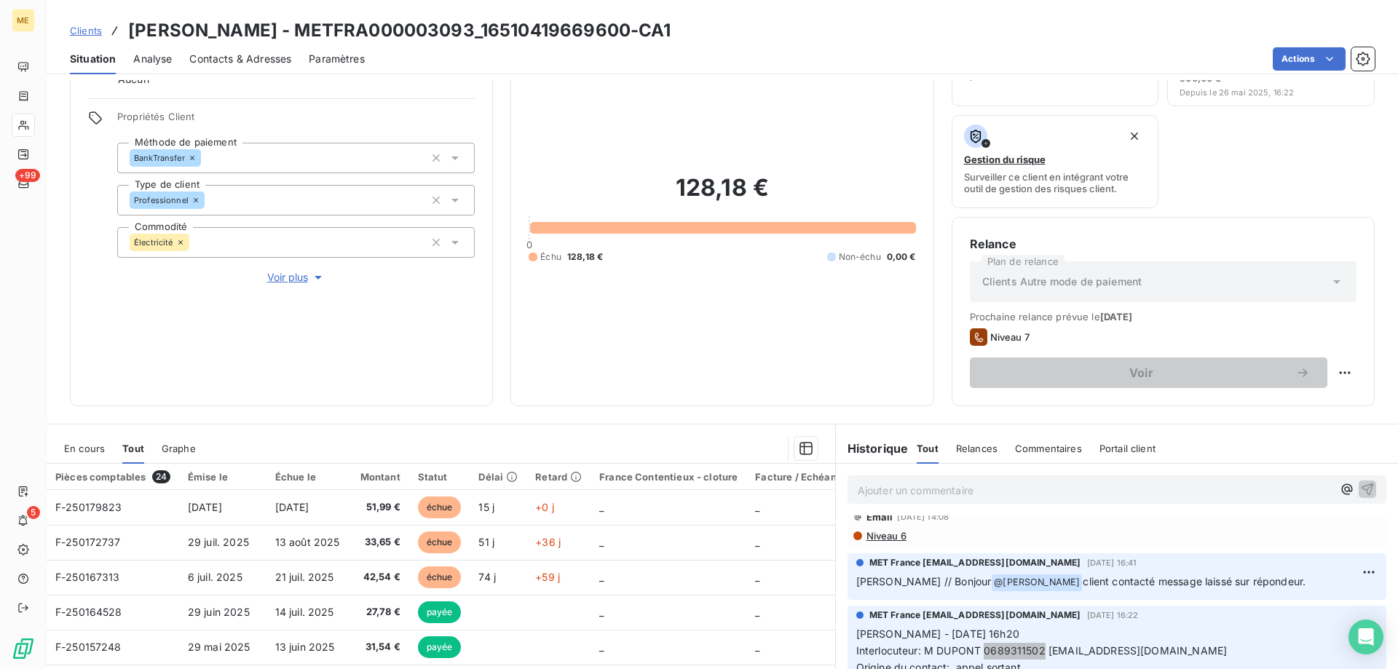
scroll to position [49, 0]
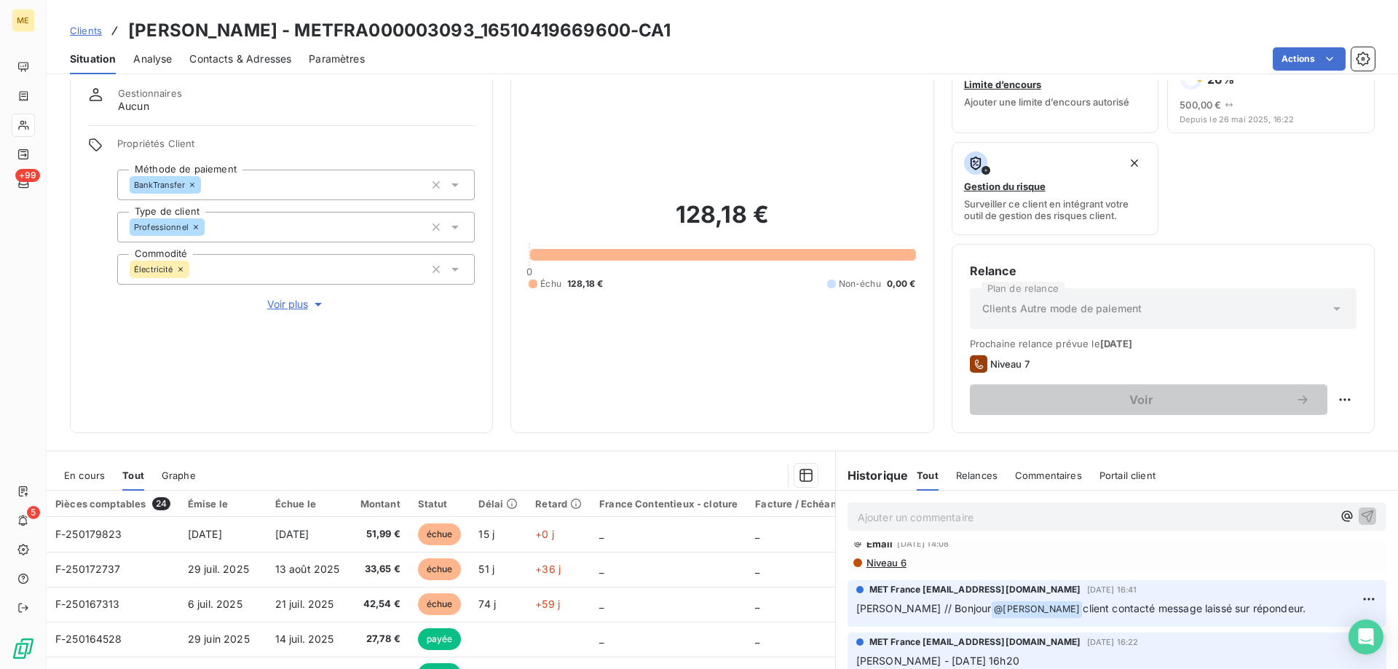
drag, startPoint x: 76, startPoint y: 479, endPoint x: 275, endPoint y: 423, distance: 207.1
click at [76, 479] on span "En cours" at bounding box center [84, 476] width 41 height 12
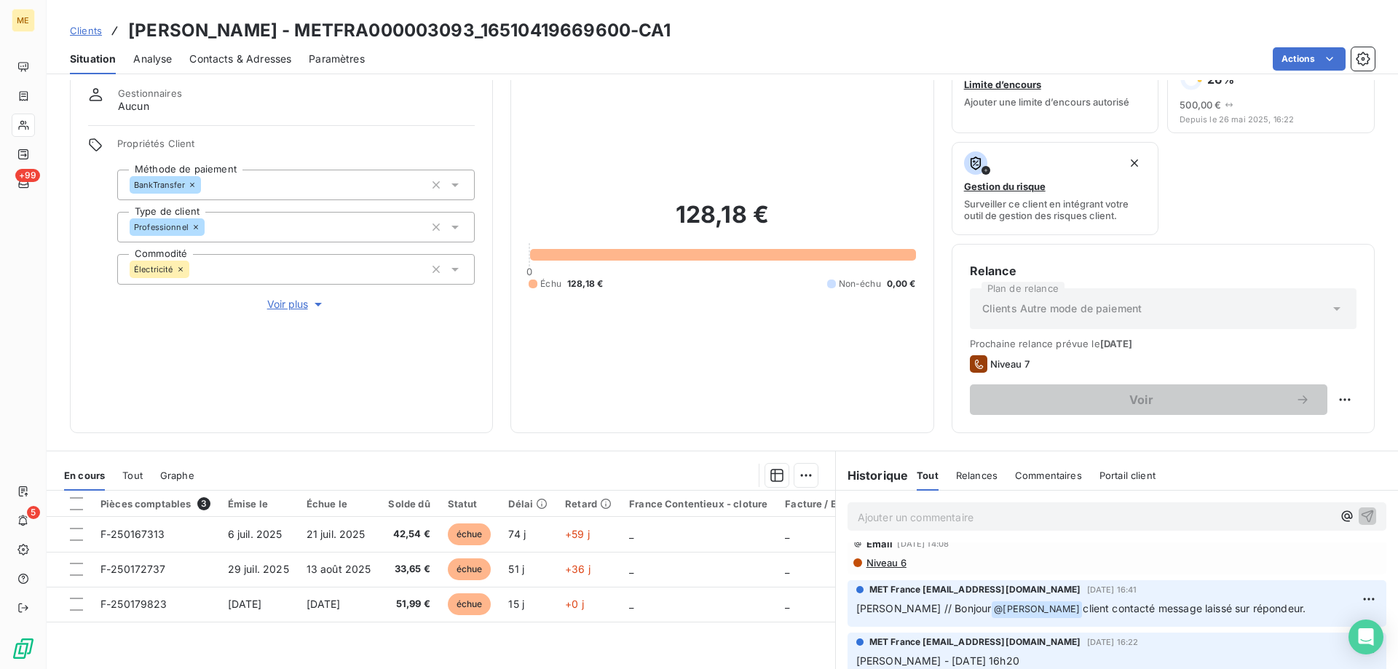
scroll to position [122, 0]
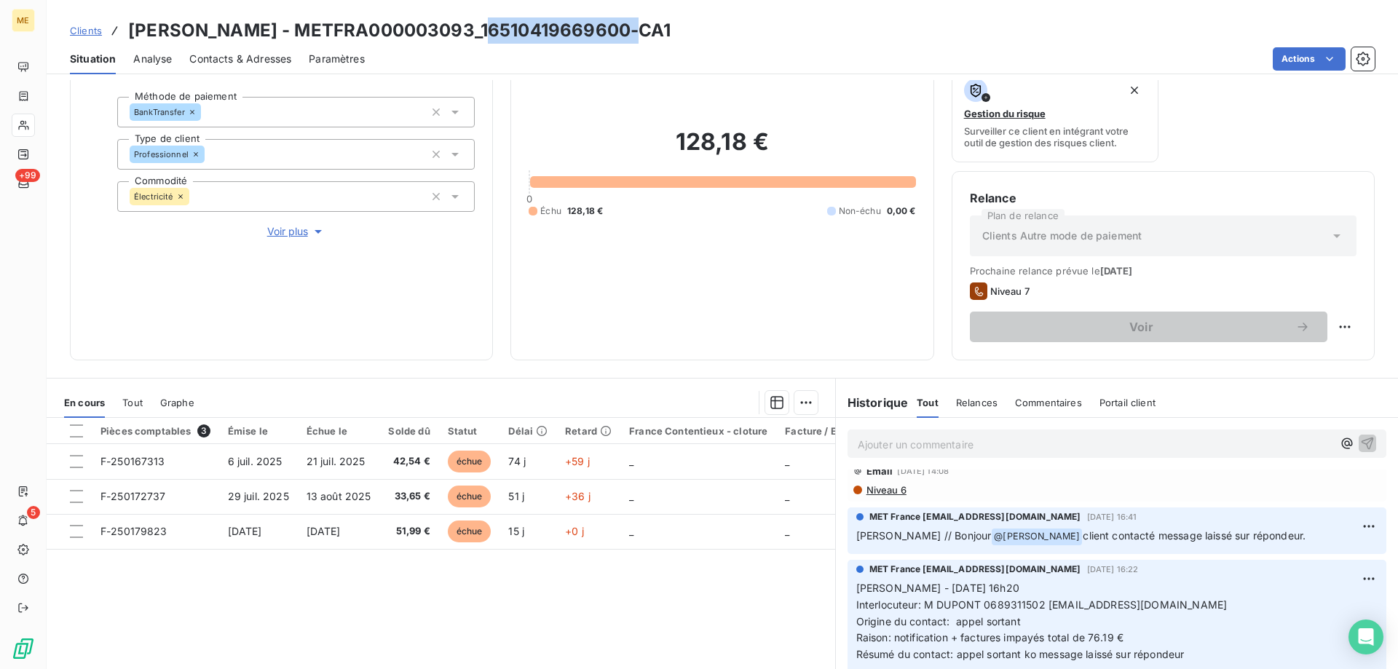
drag, startPoint x: 487, startPoint y: 28, endPoint x: 638, endPoint y: 29, distance: 150.8
click at [638, 29] on h3 "[PERSON_NAME] - METFRA000003093_16510419669600-CA1" at bounding box center [399, 30] width 543 height 26
copy h3 "16510419669600"
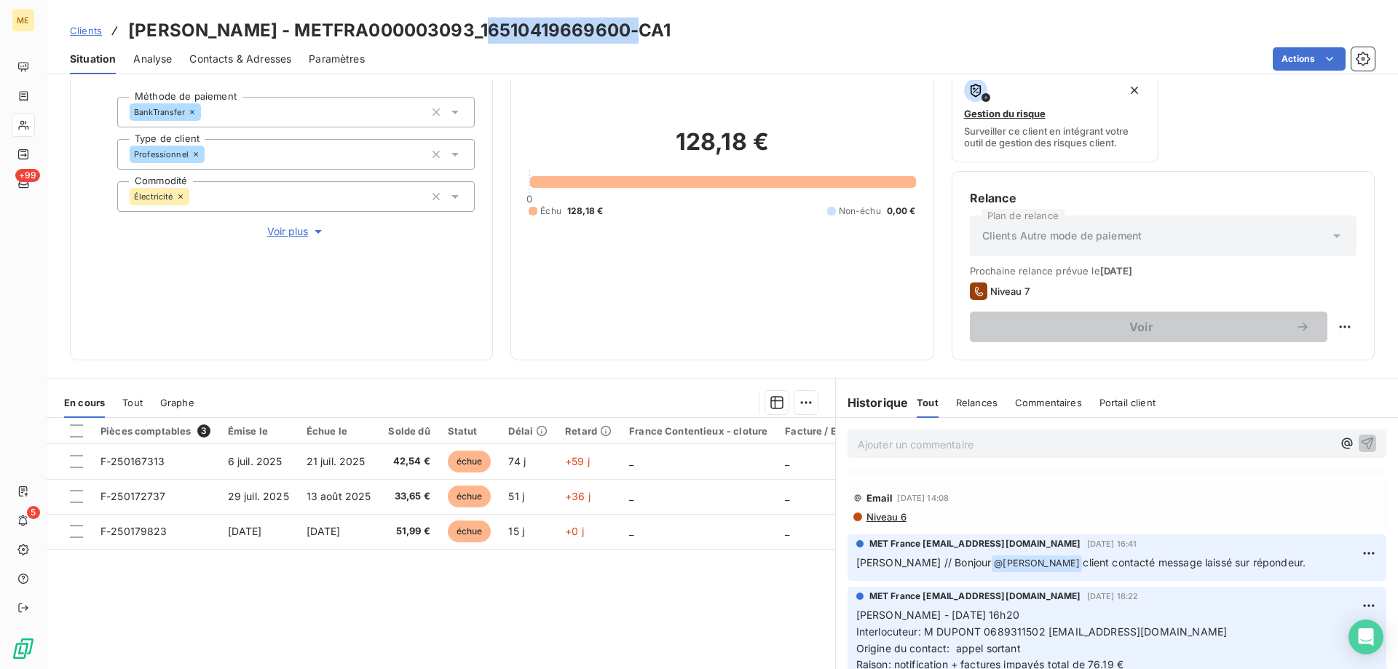
scroll to position [73, 0]
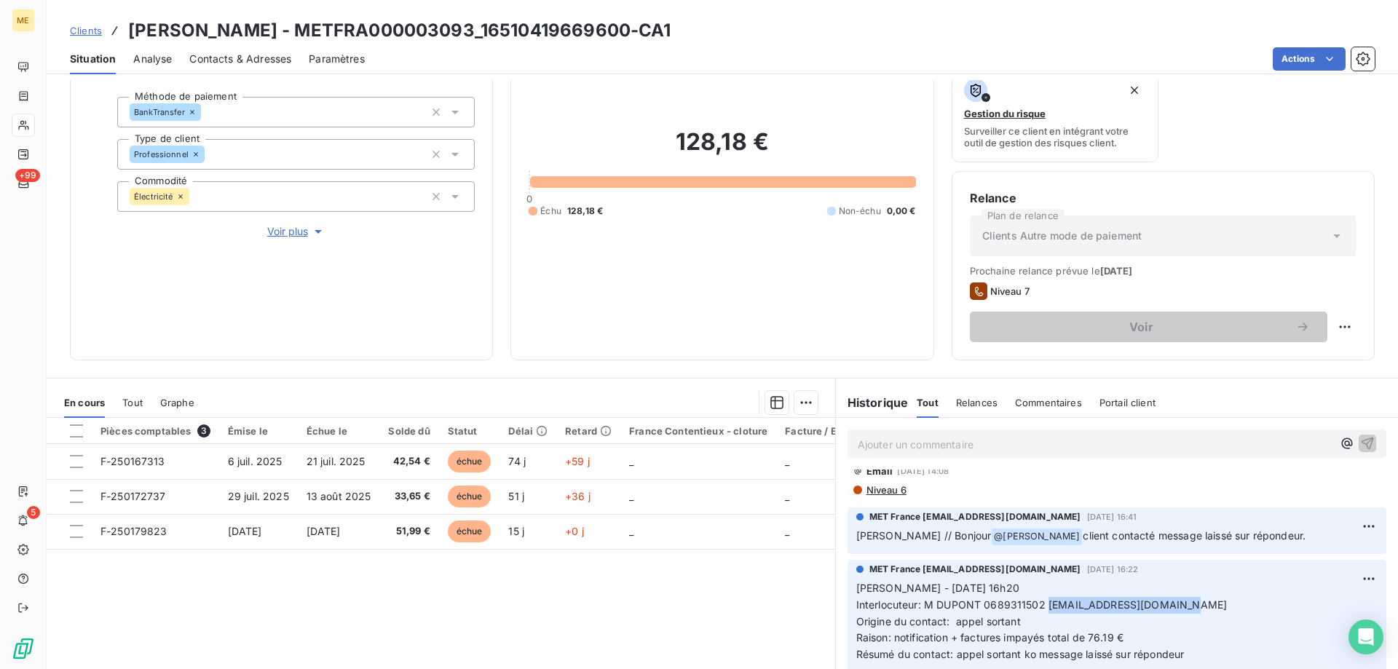
drag, startPoint x: 1041, startPoint y: 605, endPoint x: 1226, endPoint y: 606, distance: 185.7
click at [1226, 606] on p "[PERSON_NAME] - [DATE] 16h20 Interlocuteur: M DUPONT 0689311502 [EMAIL_ADDRESS]…" at bounding box center [1117, 621] width 521 height 83
copy span "[EMAIL_ADDRESS][DOMAIN_NAME]"
drag, startPoint x: 979, startPoint y: 605, endPoint x: 1039, endPoint y: 607, distance: 59.7
click at [1039, 607] on span "Interlocuteur: M DUPONT 0689311502 [EMAIL_ADDRESS][DOMAIN_NAME]" at bounding box center [1042, 605] width 371 height 12
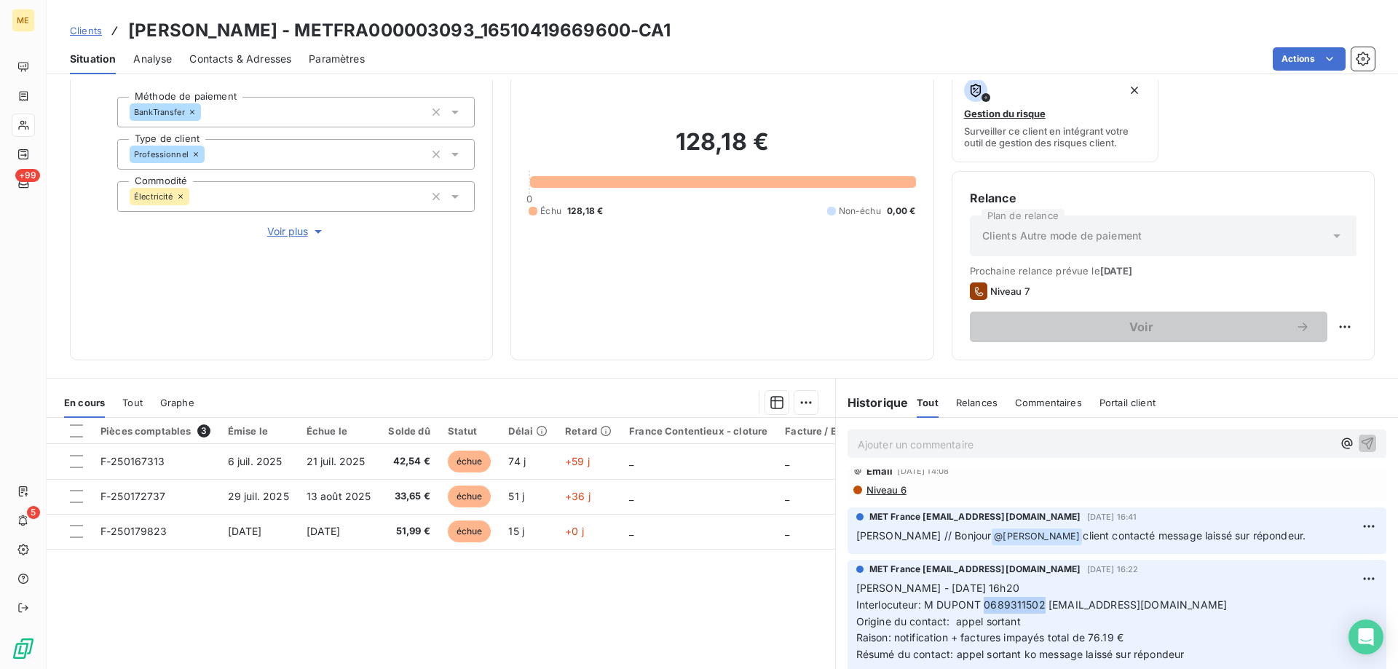
copy span "0689311502"
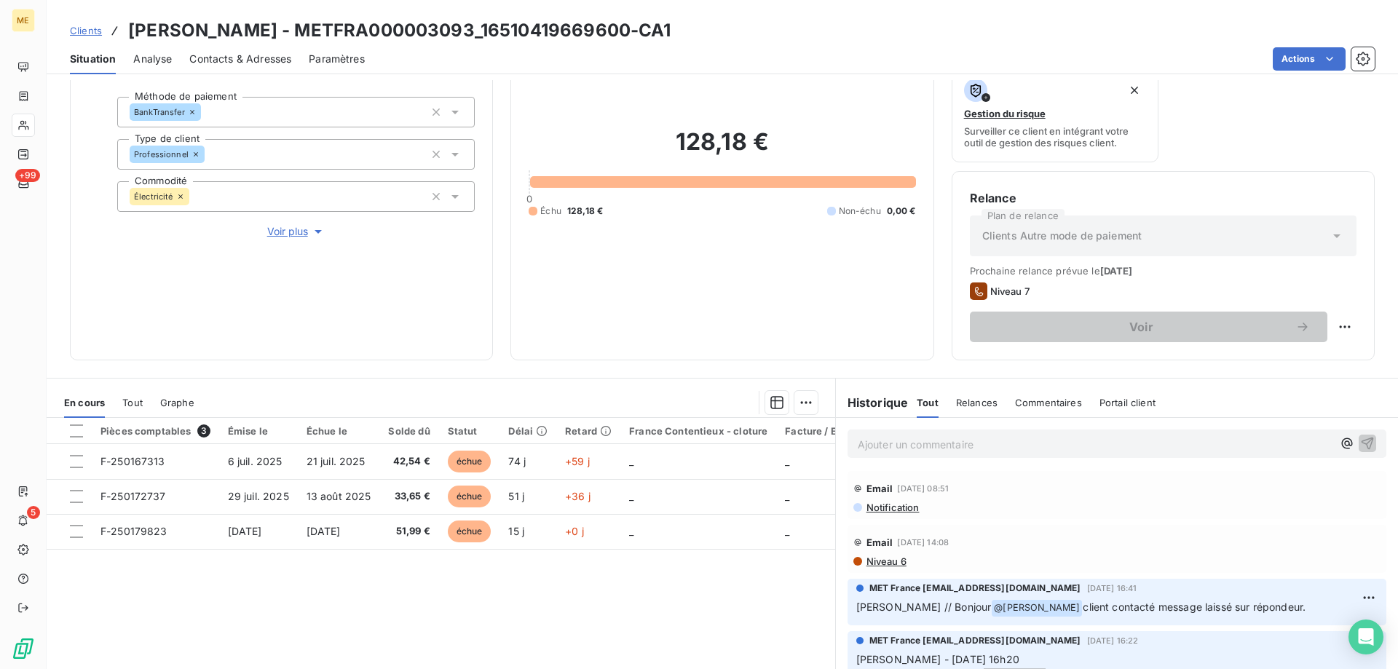
scroll to position [0, 0]
click at [872, 443] on p "Ajouter un commentaire ﻿" at bounding box center [1095, 445] width 475 height 18
click at [869, 437] on p "Ajouter un commentaire ﻿" at bounding box center [1095, 445] width 475 height 18
click at [858, 443] on p "Ajouter un commentaire ﻿" at bounding box center [1095, 445] width 475 height 18
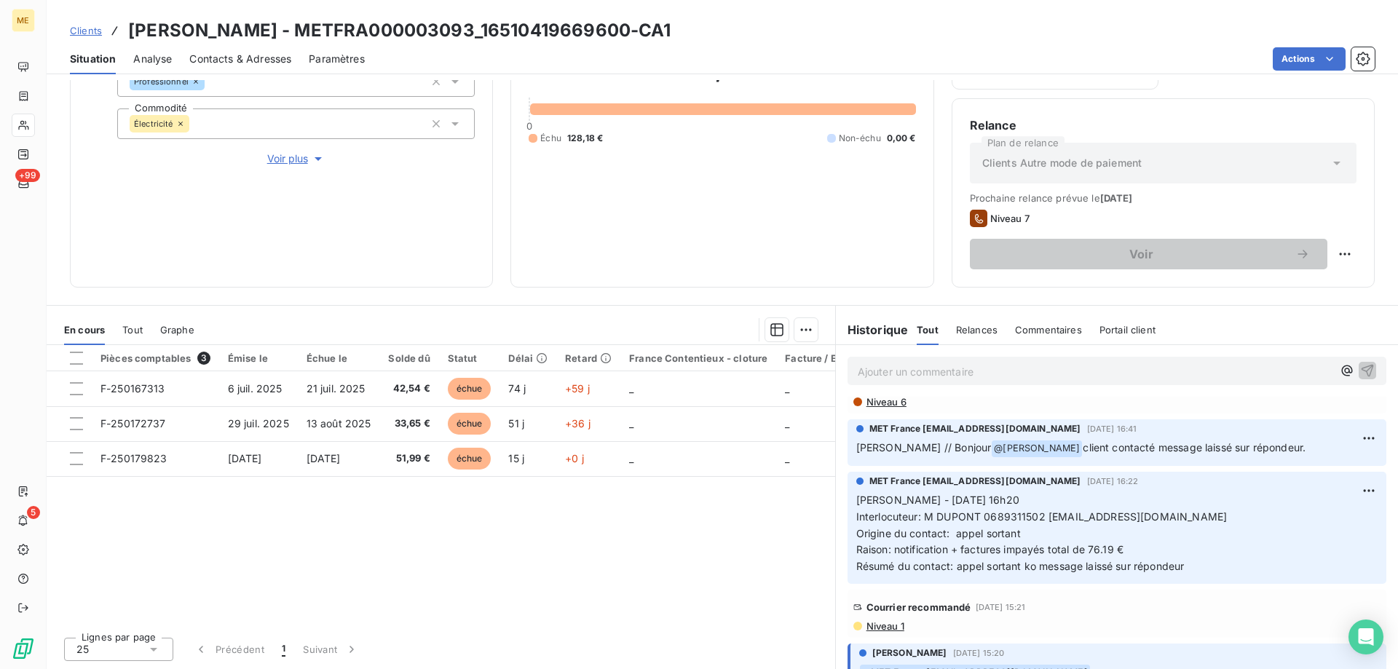
scroll to position [146, 0]
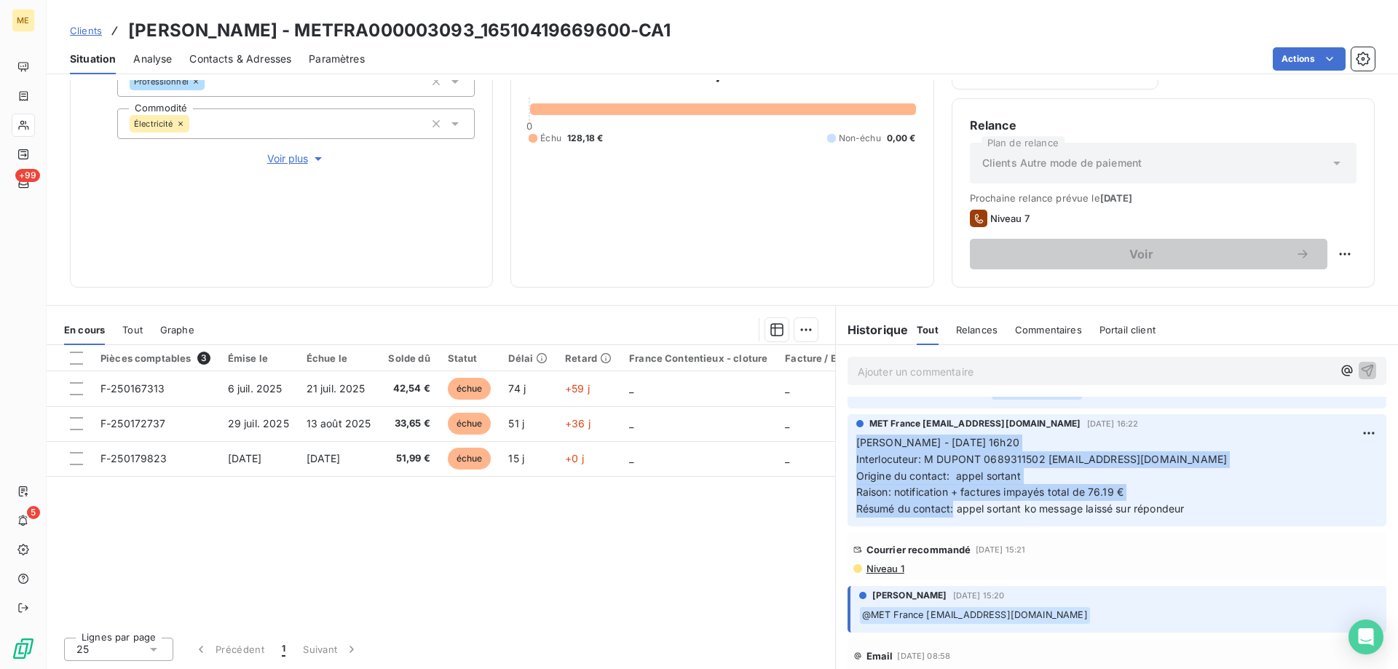
drag, startPoint x: 947, startPoint y: 511, endPoint x: 833, endPoint y: 449, distance: 129.0
click at [836, 449] on div "MET France [EMAIL_ADDRESS][DOMAIN_NAME] [DATE] 16:22 [PERSON_NAME] - [DATE] 16h…" at bounding box center [1117, 470] width 562 height 118
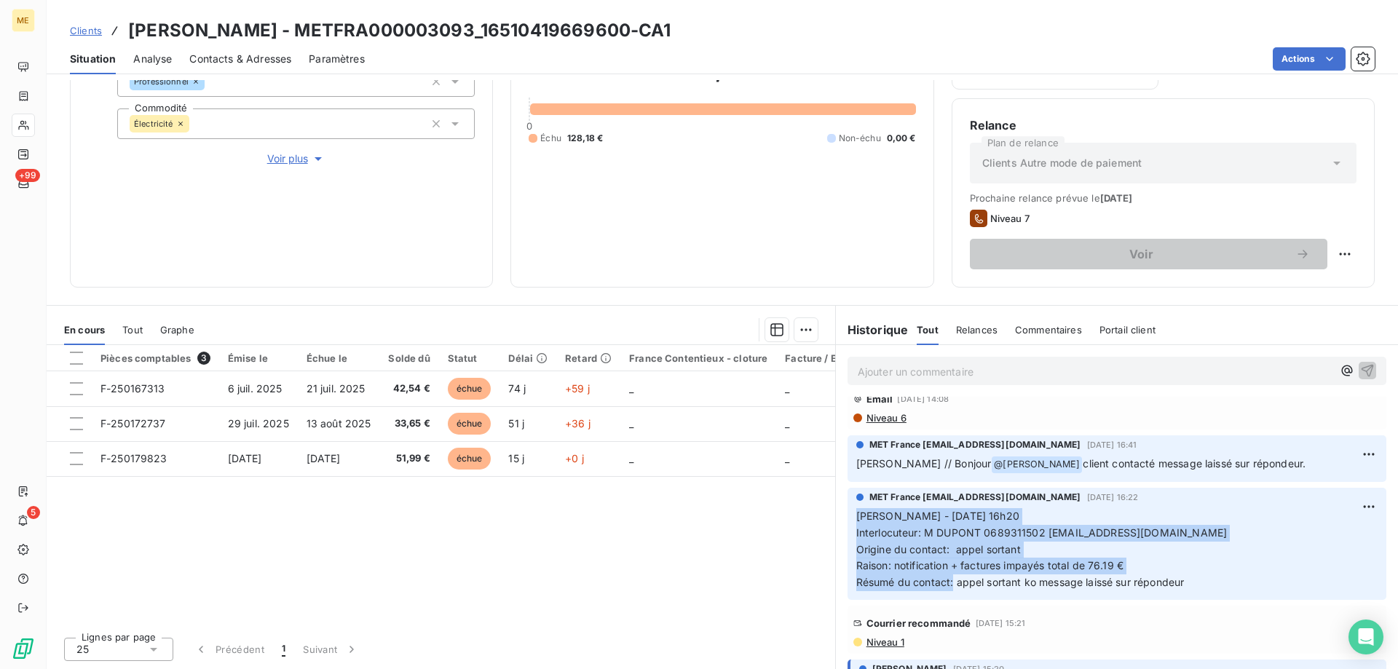
scroll to position [0, 0]
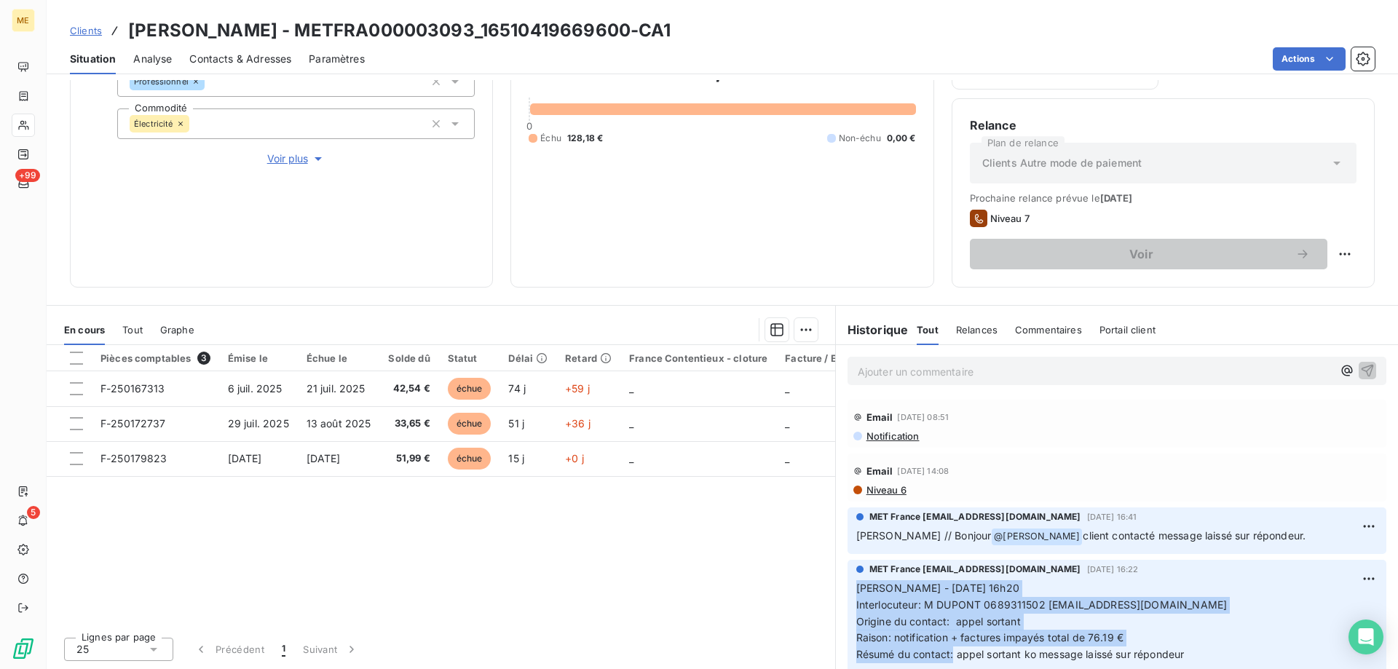
click at [1328, 253] on html "ME +99 5 Clients [PERSON_NAME] - METFRA000003093_16510419669600-CA1 Situation A…" at bounding box center [699, 407] width 1398 height 815
click at [1216, 283] on div "Replanifier cette action" at bounding box center [1274, 286] width 130 height 23
select select "8"
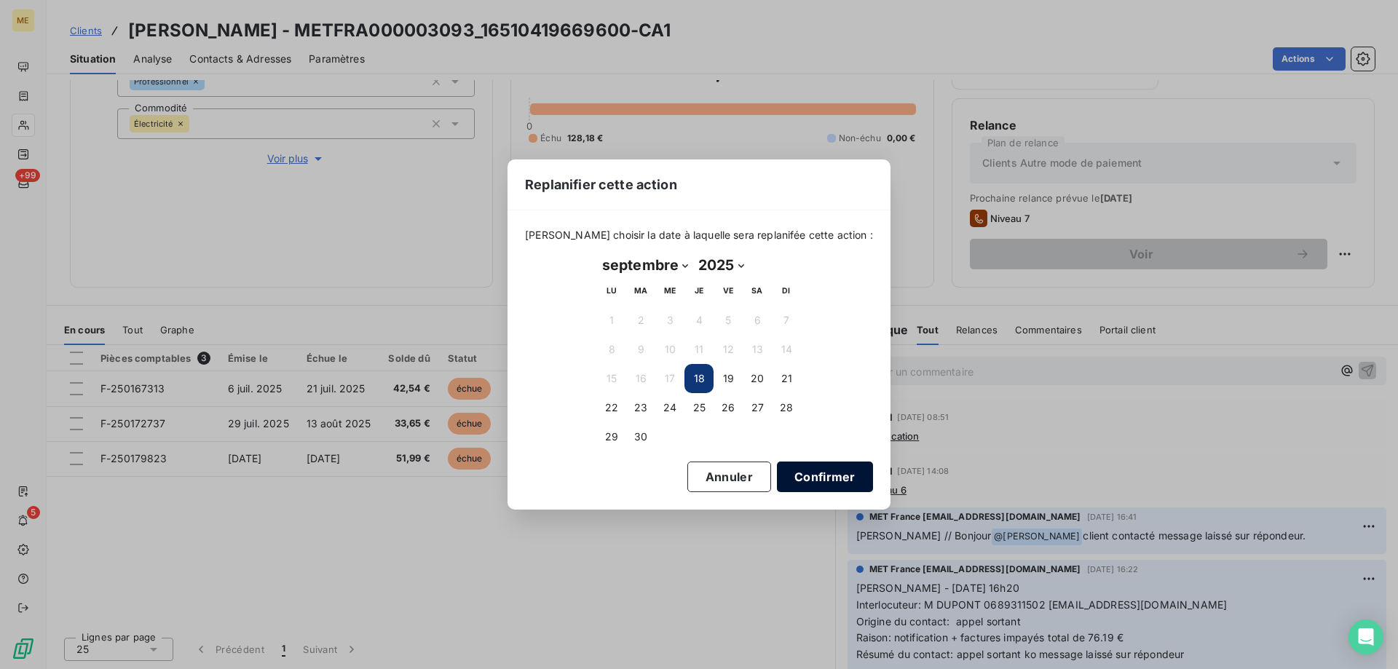
click at [777, 480] on button "Confirmer" at bounding box center [825, 477] width 96 height 31
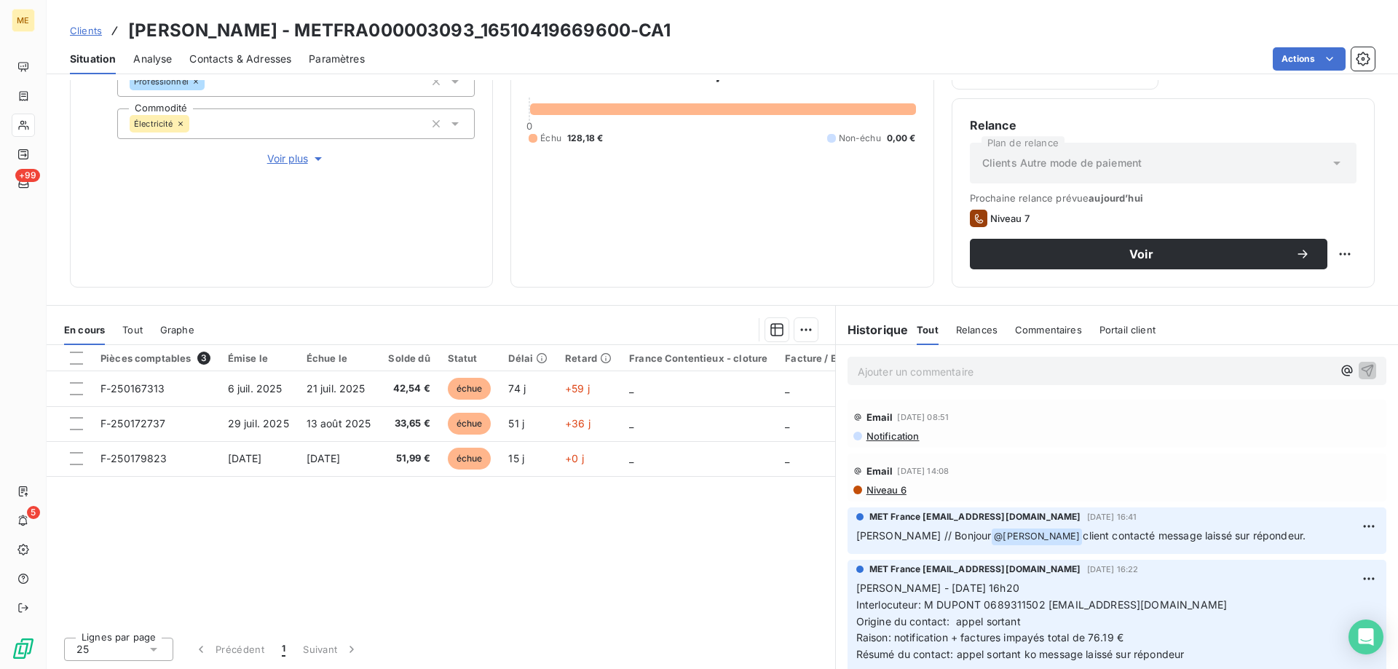
click at [875, 372] on p "Ajouter un commentaire ﻿" at bounding box center [1095, 372] width 475 height 18
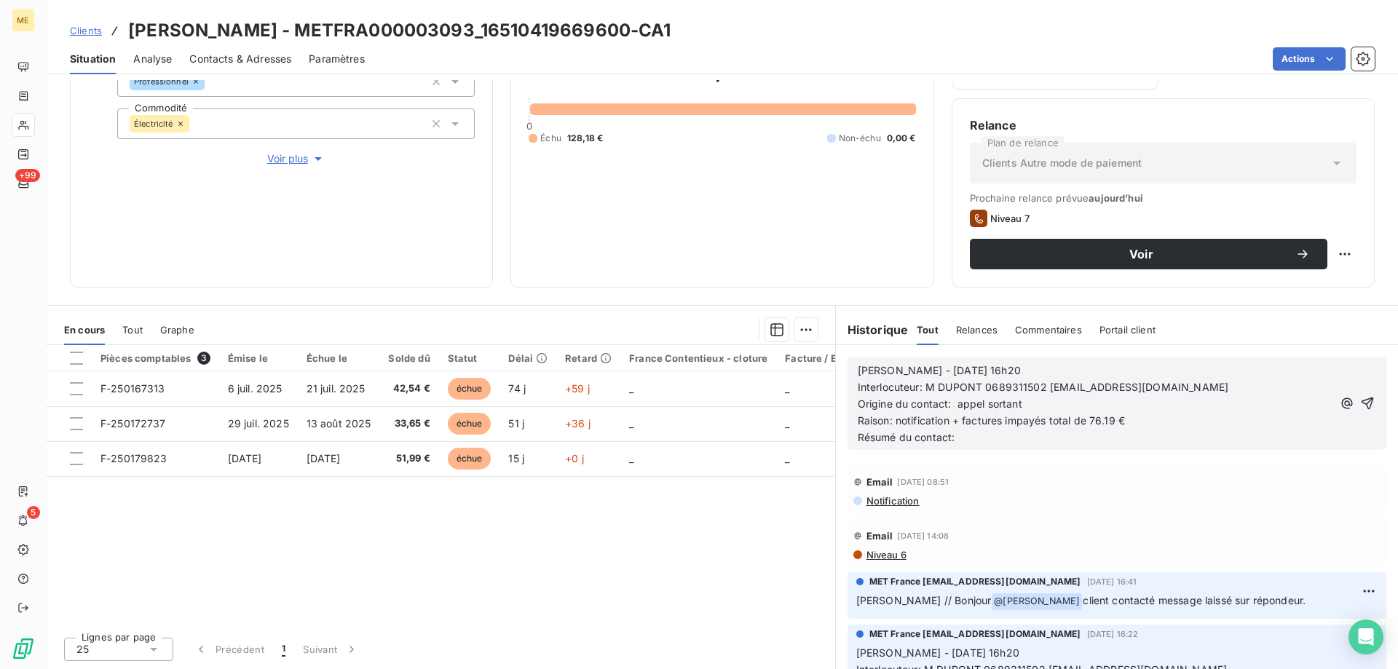
click at [907, 366] on span "[PERSON_NAME] - [DATE] 16h20" at bounding box center [939, 370] width 163 height 12
click at [1026, 369] on p "[PERSON_NAME] - [DATE] 16h20" at bounding box center [1095, 371] width 475 height 17
click at [929, 390] on span "Interlocuteur: M DUPONT 0689311502 [EMAIL_ADDRESS][DOMAIN_NAME]" at bounding box center [1043, 387] width 371 height 12
click at [969, 436] on p "Résumé du contact:" at bounding box center [1095, 438] width 475 height 17
click at [1110, 420] on span "Raison: notification + factures impayés total de 76.19 €" at bounding box center [991, 420] width 267 height 12
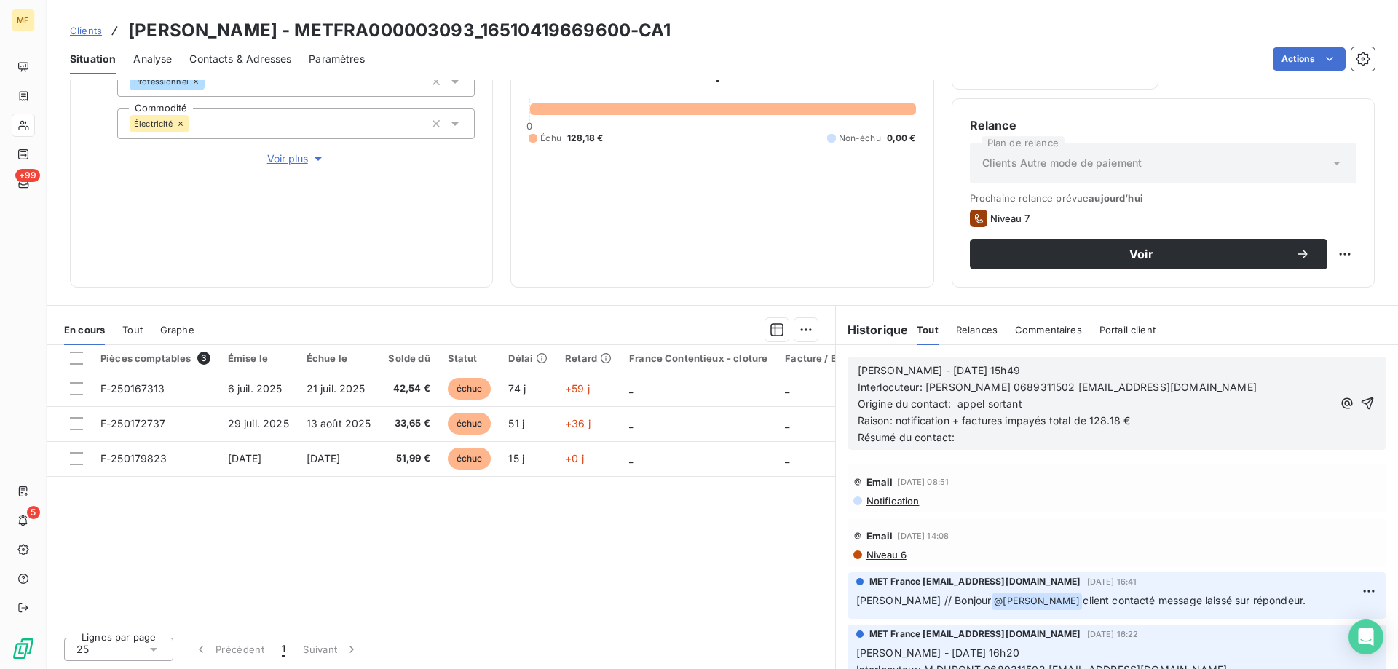
click at [962, 438] on p "Résumé du contact:" at bounding box center [1095, 438] width 475 height 17
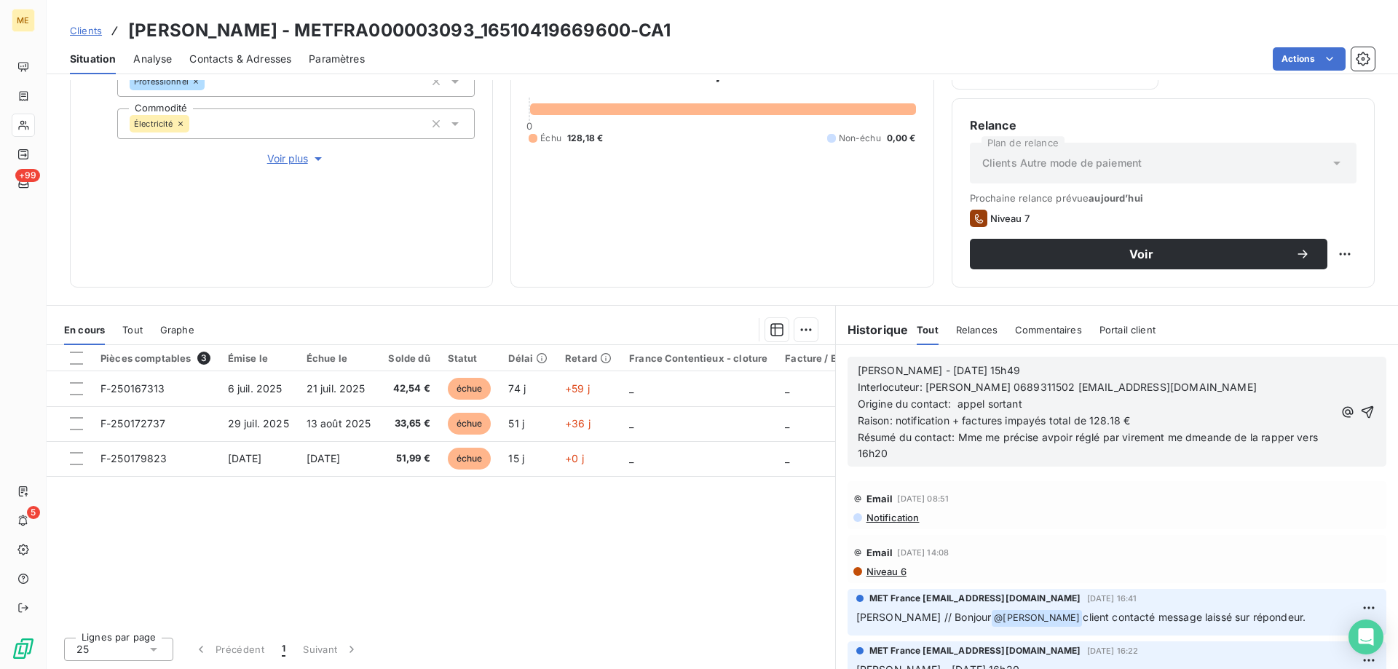
click at [1057, 439] on span "Résumé du contact: Mme me précise avpoir réglé par virement me dmeande de la ra…" at bounding box center [1089, 445] width 463 height 29
click at [1197, 434] on span "Résumé du contact: Mme me précise avoir réglé par virement me dmeande de la rap…" at bounding box center [1086, 445] width 457 height 29
click at [0, 0] on lt-strong "em" at bounding box center [0, 0] width 0 height 0
click at [1272, 439] on span "Résumé du contact: Mme me précise avoir réglé par virement me demande de la rap…" at bounding box center [1086, 445] width 457 height 29
click at [977, 449] on p "Résumé du contact: Mme me précise avoir réglé par virement me demande de la rap…" at bounding box center [1096, 447] width 476 height 34
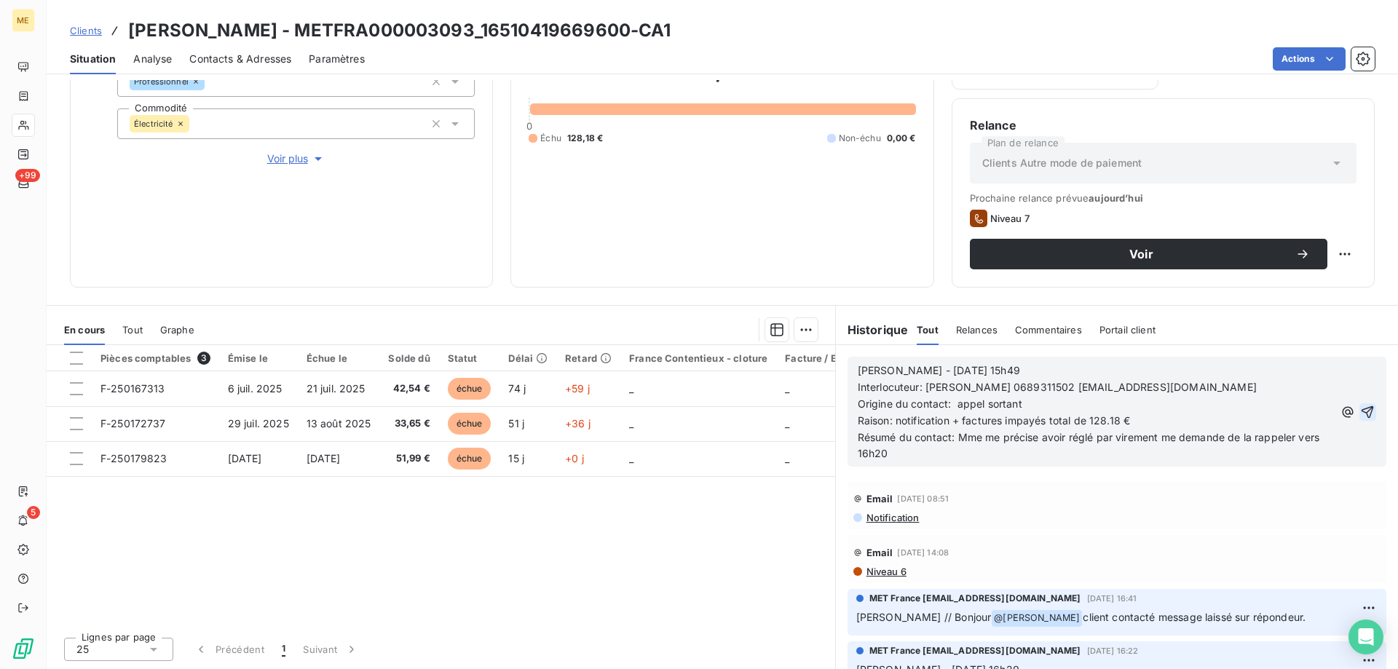
click at [1360, 411] on icon "button" at bounding box center [1367, 412] width 15 height 15
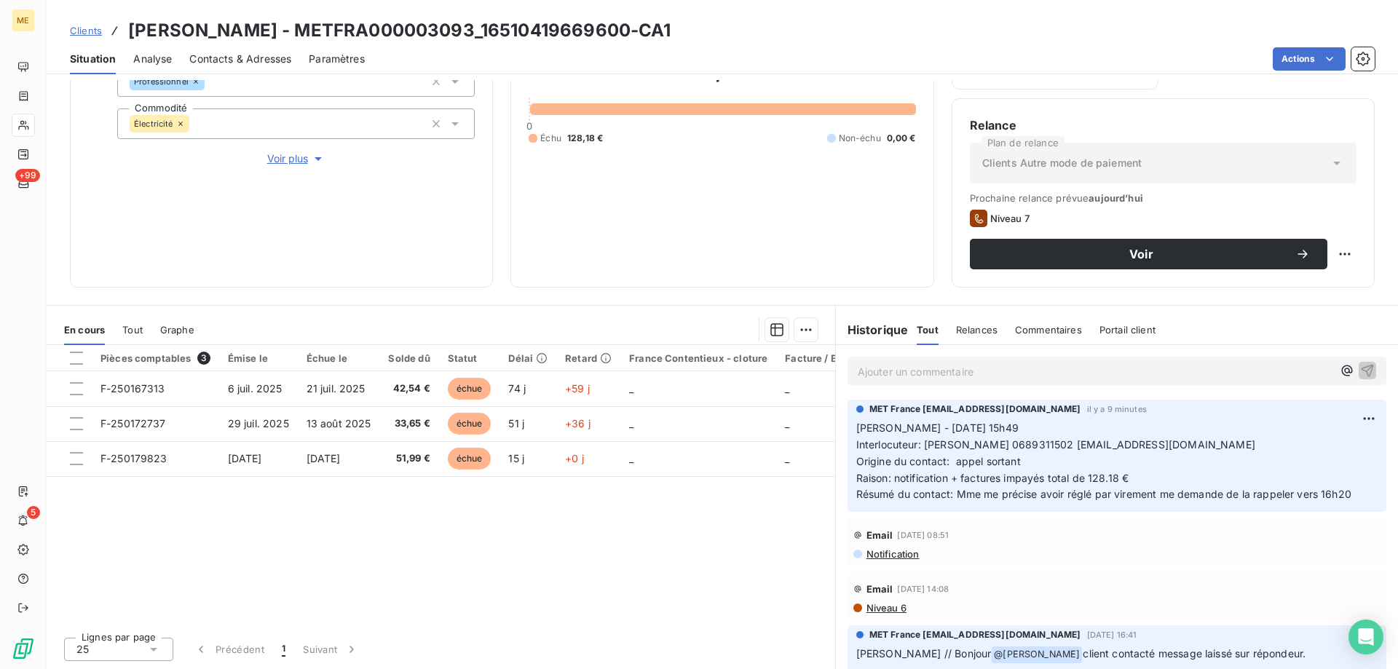
click at [883, 378] on p "Ajouter un commentaire ﻿" at bounding box center [1095, 372] width 475 height 18
click at [870, 374] on p "Ajouter un commentaire ﻿" at bounding box center [1095, 372] width 475 height 18
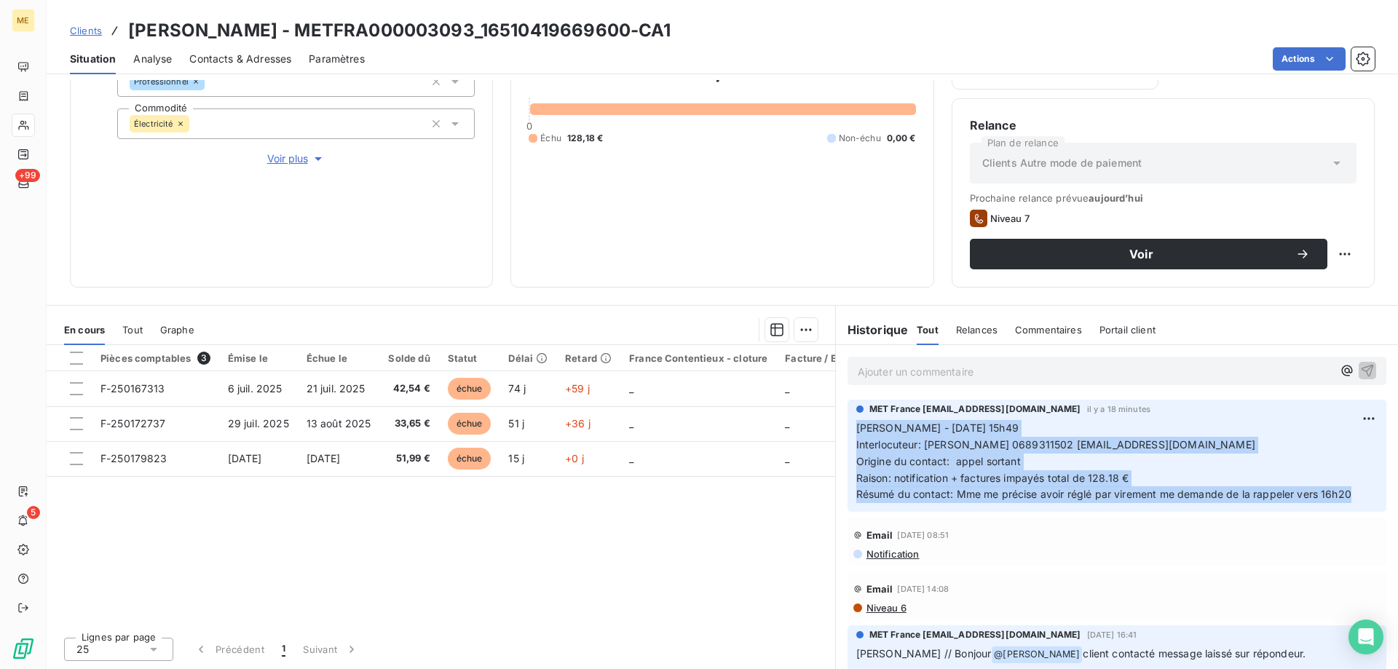
drag, startPoint x: 1349, startPoint y: 496, endPoint x: 842, endPoint y: 421, distance: 512.4
click at [848, 421] on div "MET France [EMAIL_ADDRESS][DOMAIN_NAME] il y a 18 minutes [PERSON_NAME] - [DATE…" at bounding box center [1117, 456] width 539 height 112
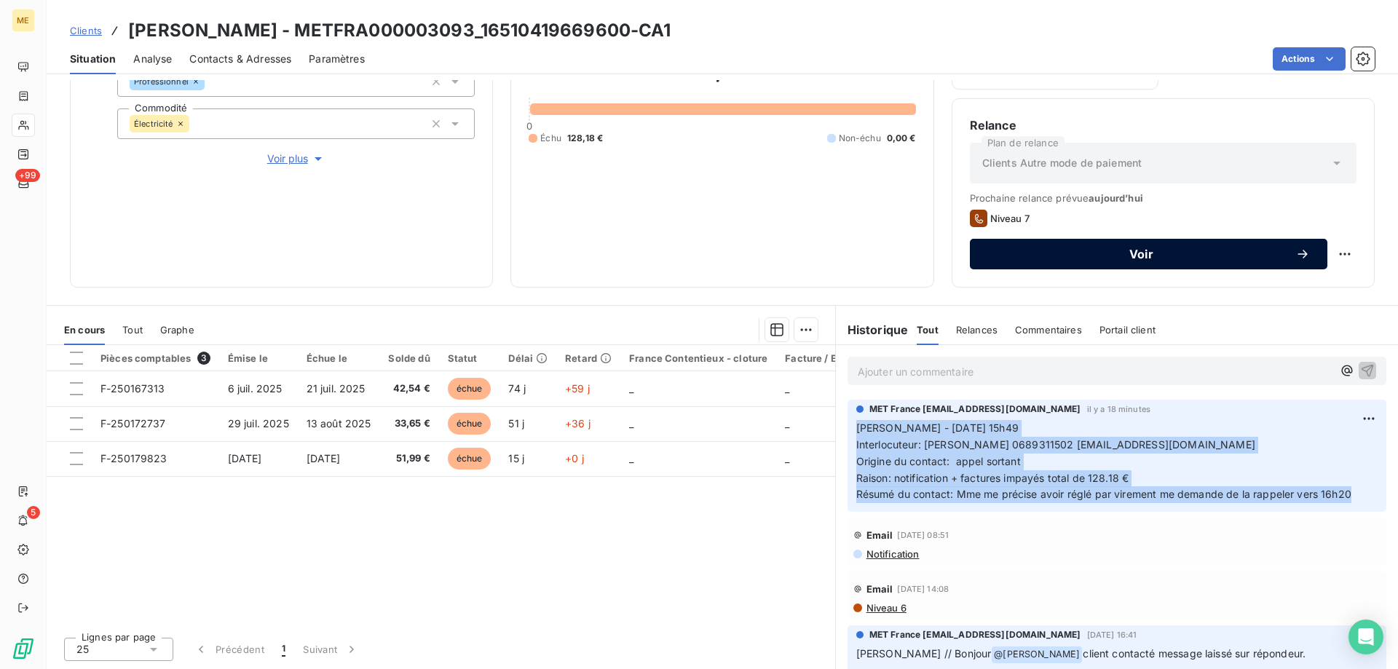
click at [1056, 253] on span "Voir" at bounding box center [1142, 254] width 308 height 12
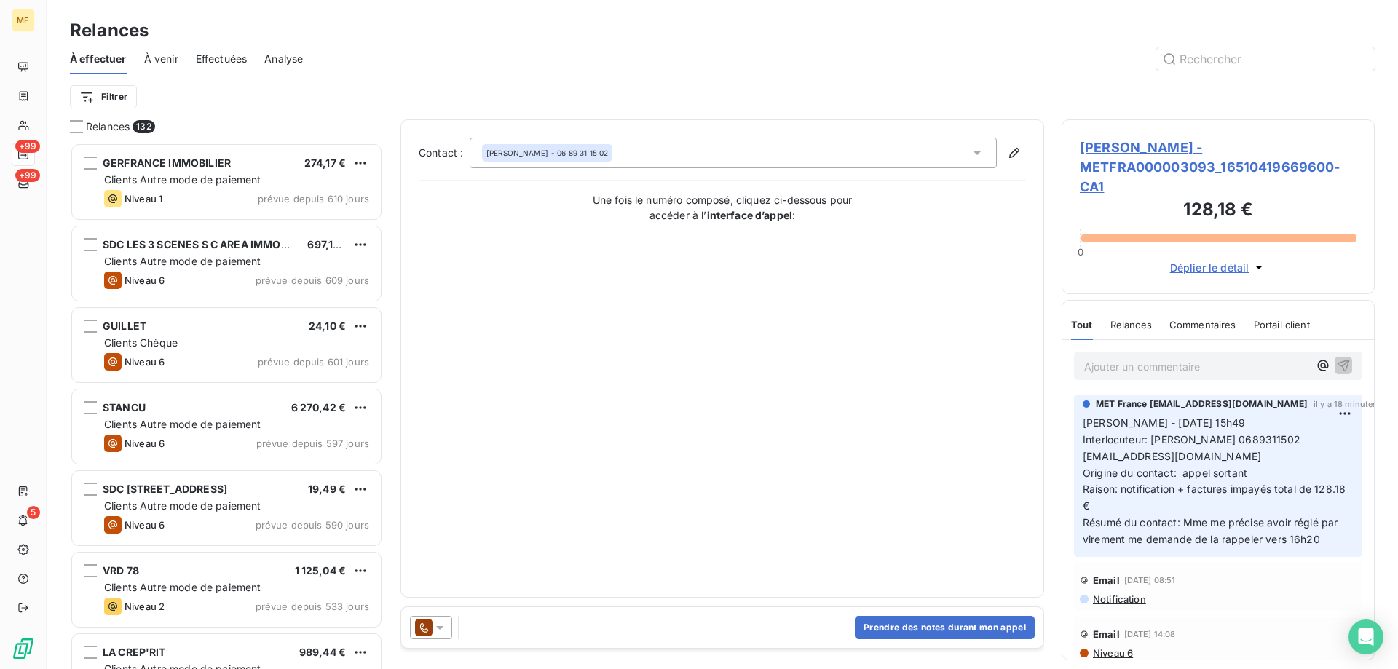
scroll to position [516, 302]
click at [913, 633] on button "Prendre des notes durant mon appel" at bounding box center [945, 627] width 180 height 23
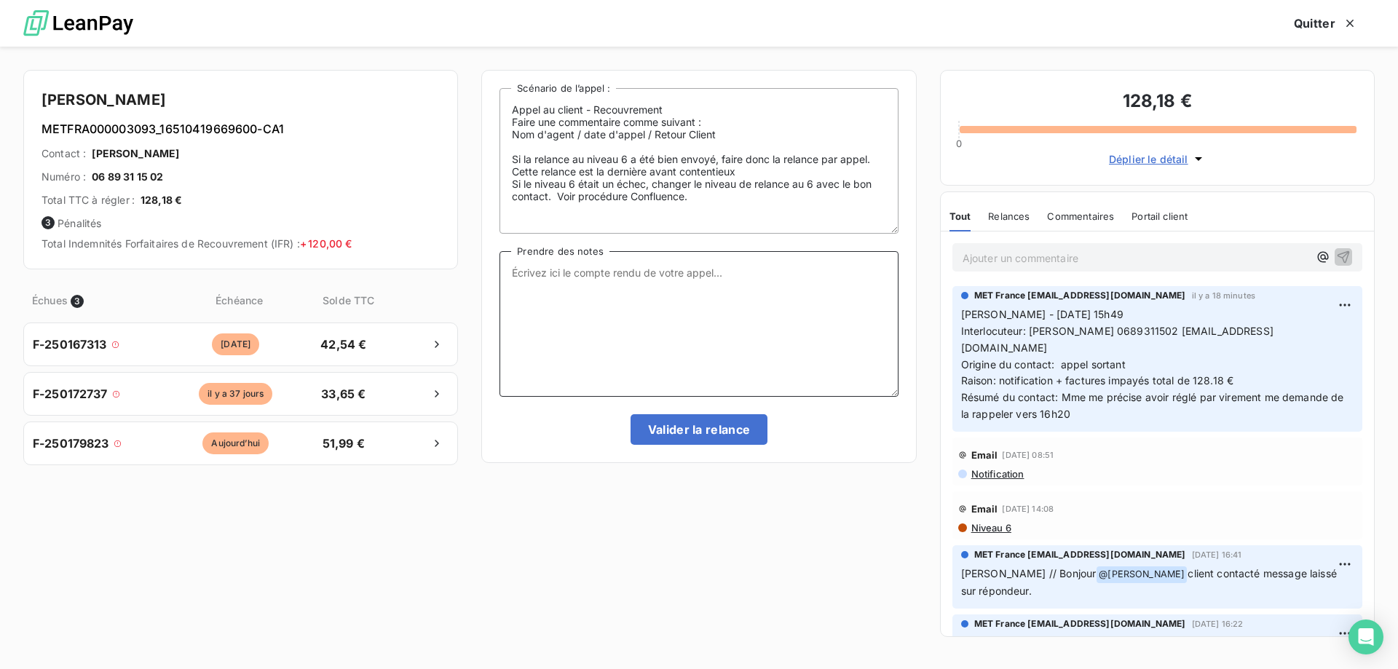
click at [718, 315] on textarea "Prendre des notes" at bounding box center [699, 324] width 398 height 146
paste textarea "[PERSON_NAME] - [DATE] 15h49 Interlocuteur: [PERSON_NAME] 0689311502 [EMAIL_ADD…"
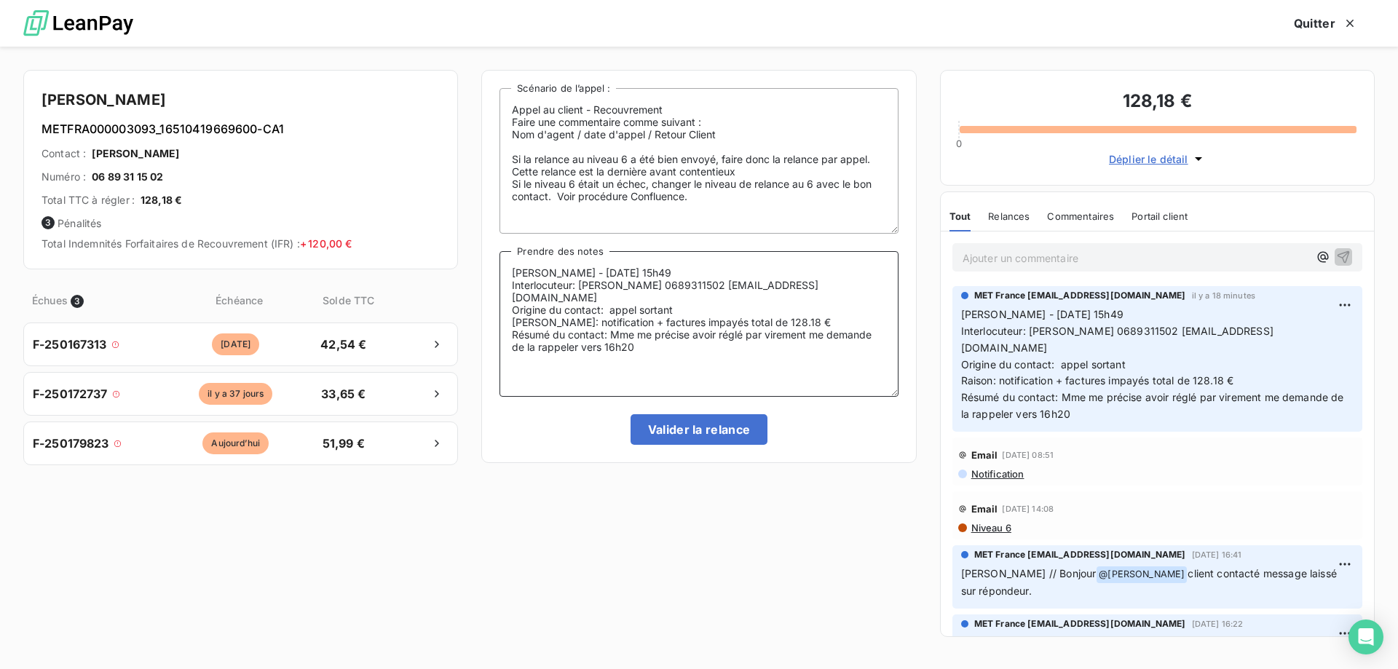
click at [688, 269] on textarea "[PERSON_NAME] - [DATE] 15h49 Interlocuteur: [PERSON_NAME] 0689311502 [EMAIL_ADD…" at bounding box center [699, 324] width 398 height 146
click at [689, 293] on textarea "[PERSON_NAME] - [DATE] 16h09 Interlocuteur: [PERSON_NAME] 0689311502 [EMAIL_ADD…" at bounding box center [699, 324] width 398 height 146
drag, startPoint x: 679, startPoint y: 335, endPoint x: 694, endPoint y: 323, distance: 19.2
click at [694, 323] on textarea "[PERSON_NAME] - [DATE] 16h09 Interlocuteur: [PERSON_NAME] 0689311502 [EMAIL_ADD…" at bounding box center [699, 324] width 398 height 146
click at [702, 327] on textarea "[PERSON_NAME] - [DATE] 16h09 Interlocuteur: [PERSON_NAME] 0689311502 [EMAIL_ADD…" at bounding box center [699, 324] width 398 height 146
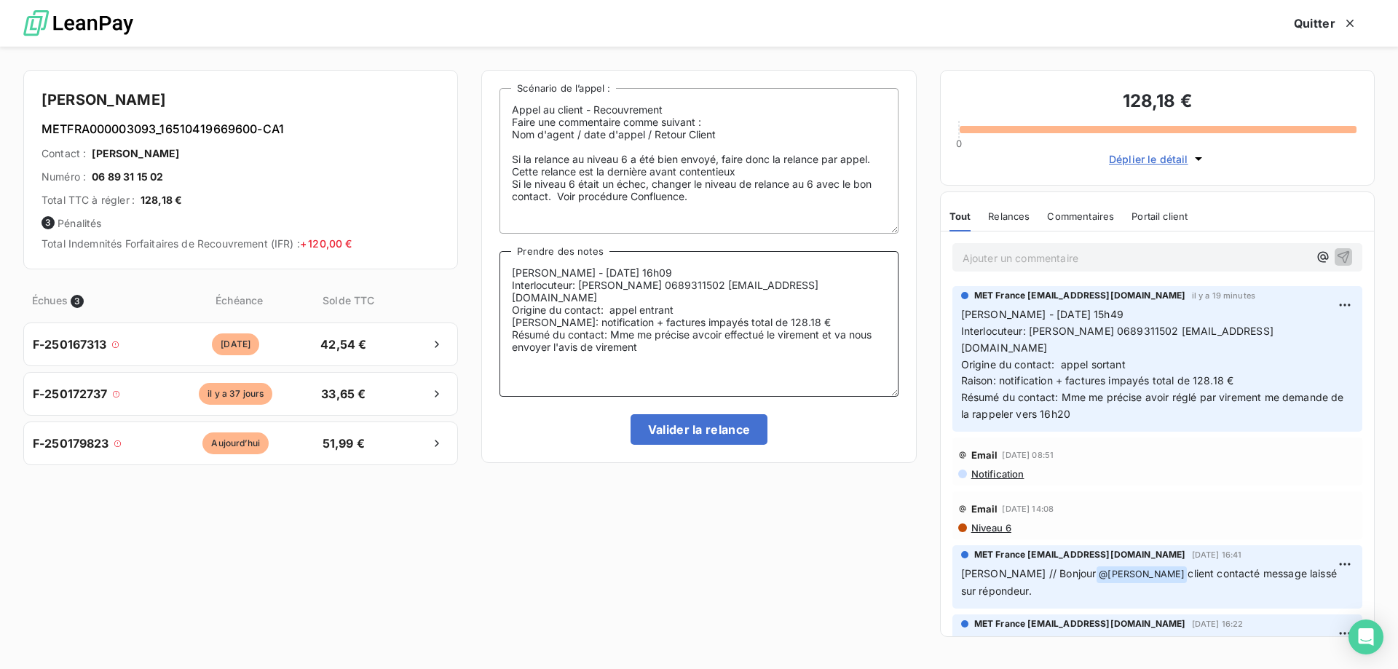
click at [706, 330] on textarea "[PERSON_NAME] - [DATE] 16h09 Interlocuteur: [PERSON_NAME] 0689311502 [EMAIL_ADD…" at bounding box center [699, 324] width 398 height 146
click at [703, 323] on textarea "[PERSON_NAME] - [DATE] 16h09 Interlocuteur: [PERSON_NAME] 0689311502 [EMAIL_ADD…" at bounding box center [699, 324] width 398 height 146
click at [741, 333] on textarea "[PERSON_NAME] - [DATE] 16h09 Interlocuteur: [PERSON_NAME] 0689311502 [EMAIL_ADD…" at bounding box center [699, 324] width 398 height 146
drag, startPoint x: 879, startPoint y: 333, endPoint x: 501, endPoint y: 272, distance: 382.9
click at [501, 272] on textarea "[PERSON_NAME] - [DATE] 16h09 Interlocuteur: [PERSON_NAME] 0689311502 [EMAIL_ADD…" at bounding box center [699, 324] width 398 height 146
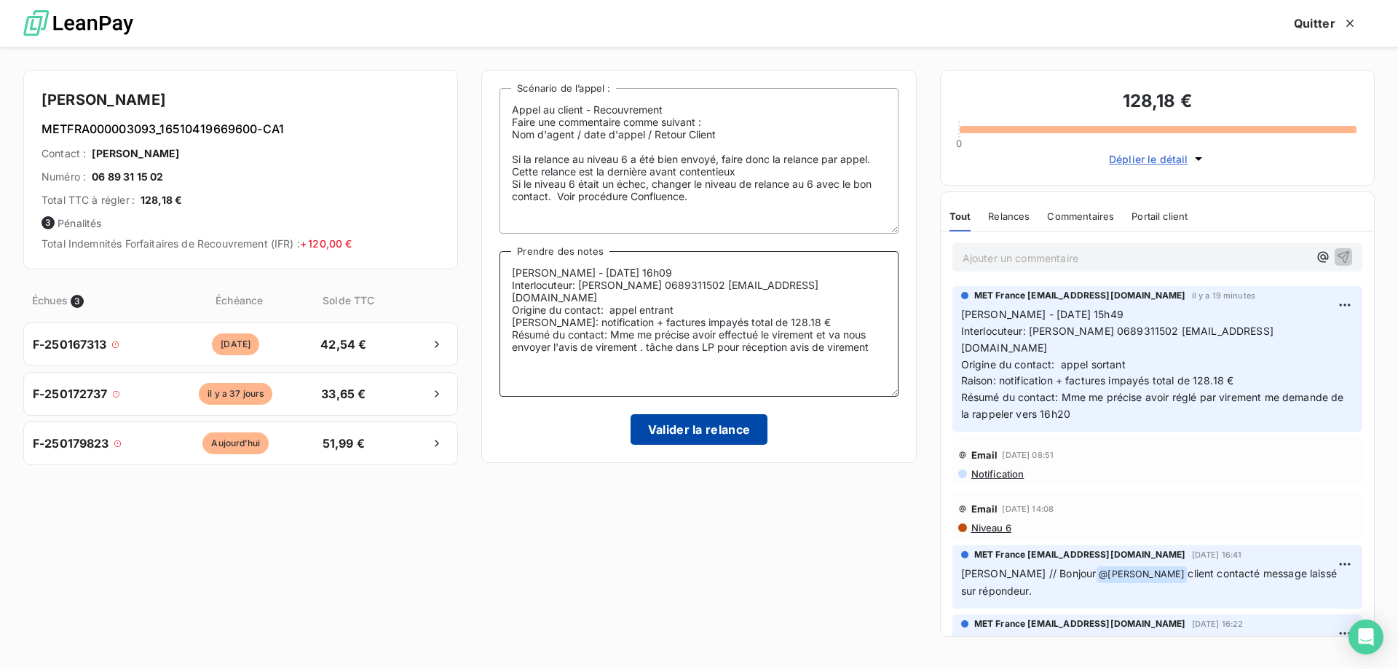
type textarea "[PERSON_NAME] - [DATE] 16h09 Interlocuteur: [PERSON_NAME] 0689311502 [EMAIL_ADD…"
click at [735, 428] on button "Valider la relance" at bounding box center [700, 429] width 138 height 31
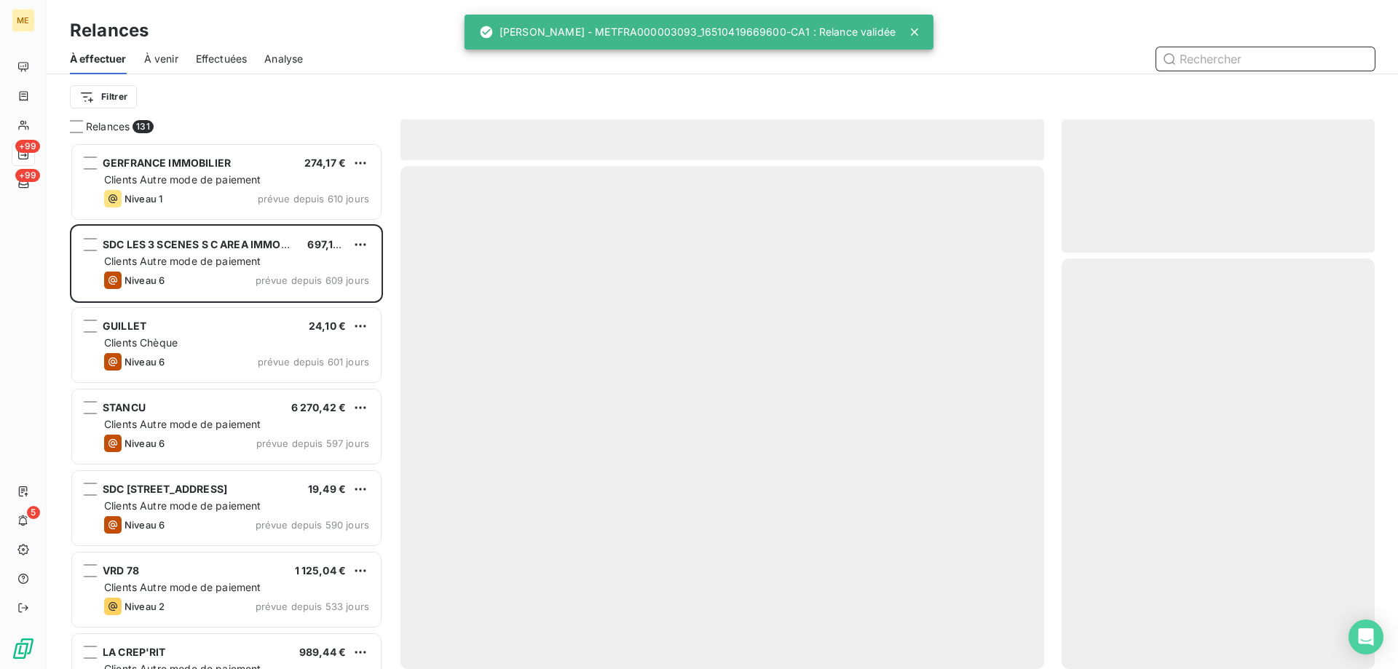
click at [204, 64] on span "Effectuées" at bounding box center [222, 59] width 52 height 15
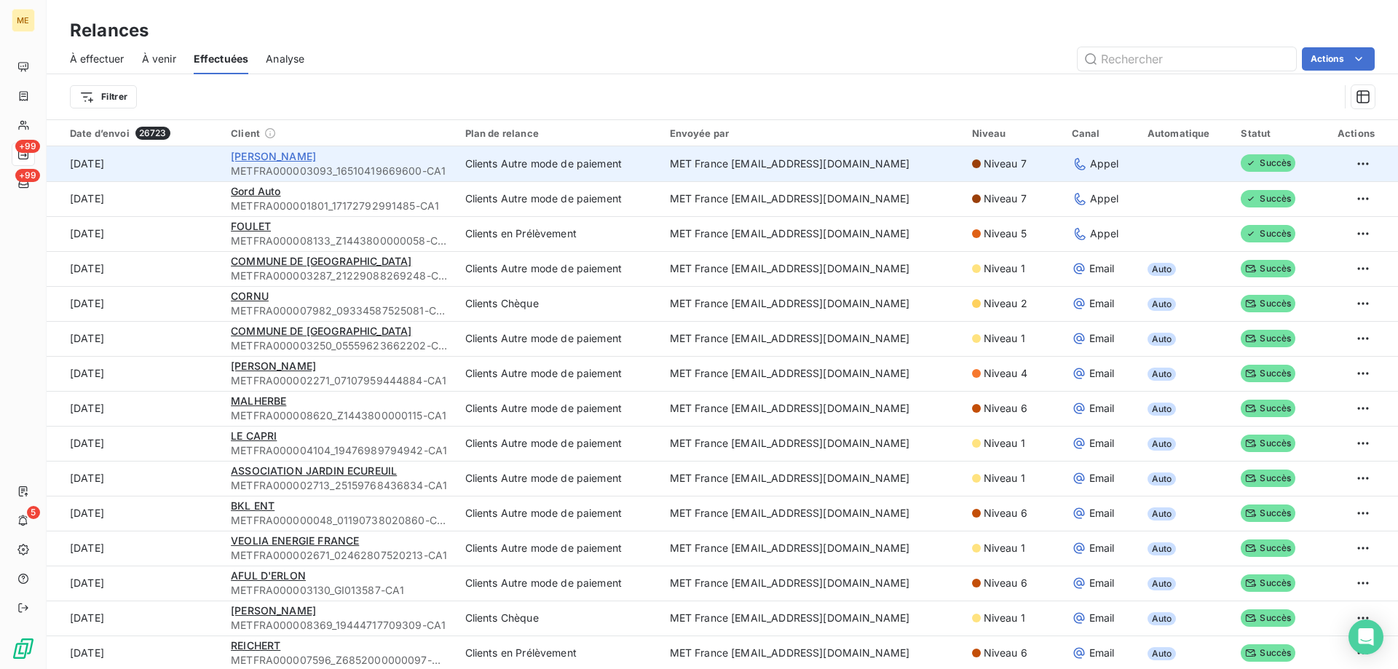
click at [297, 161] on span "[PERSON_NAME]" at bounding box center [273, 156] width 85 height 12
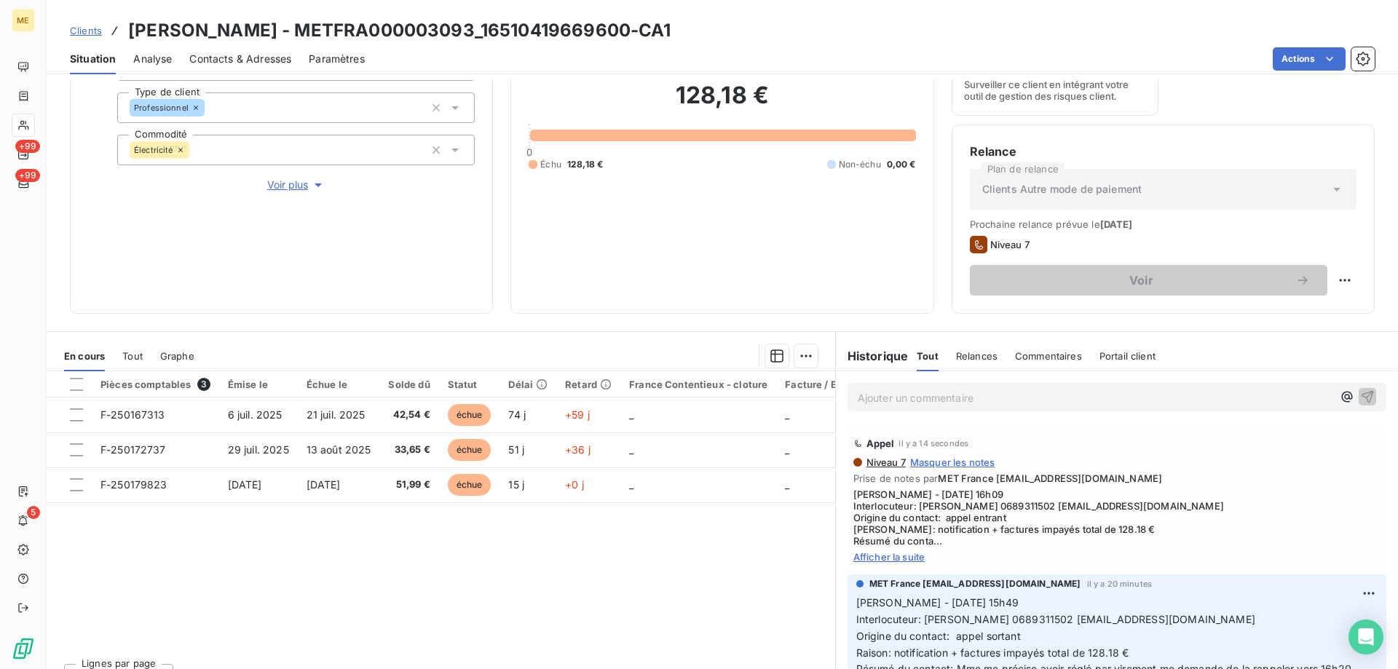
scroll to position [194, 0]
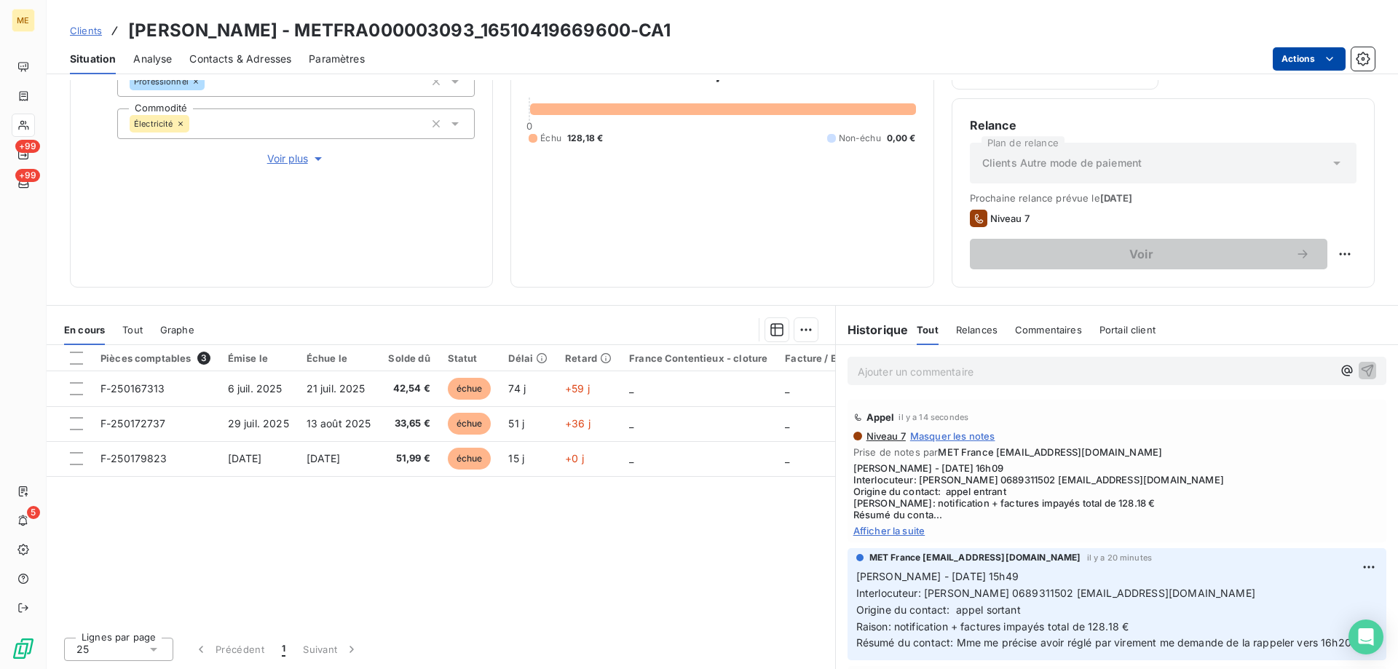
click at [1305, 61] on html "ME +99 +99 5 Clients [PERSON_NAME] - METFRA000003093_16510419669600-CA1 Situati…" at bounding box center [699, 407] width 1398 height 815
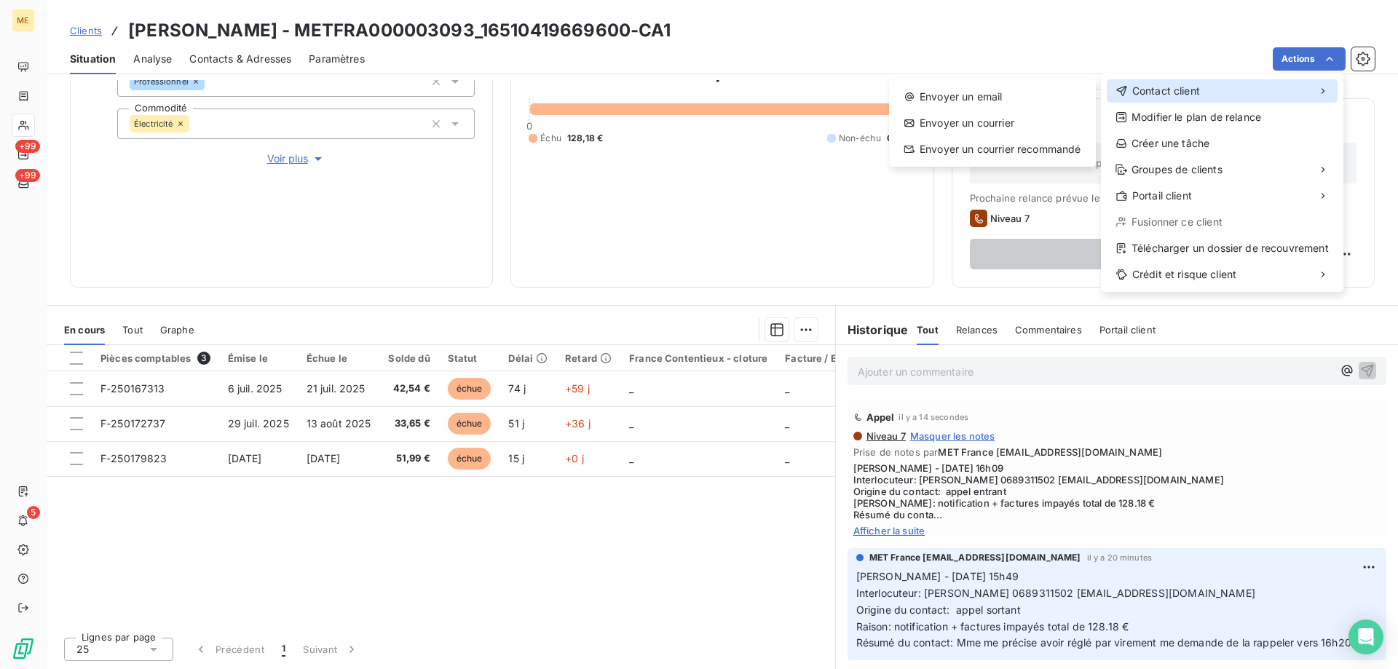
click at [1208, 102] on div "Contact client" at bounding box center [1222, 90] width 231 height 23
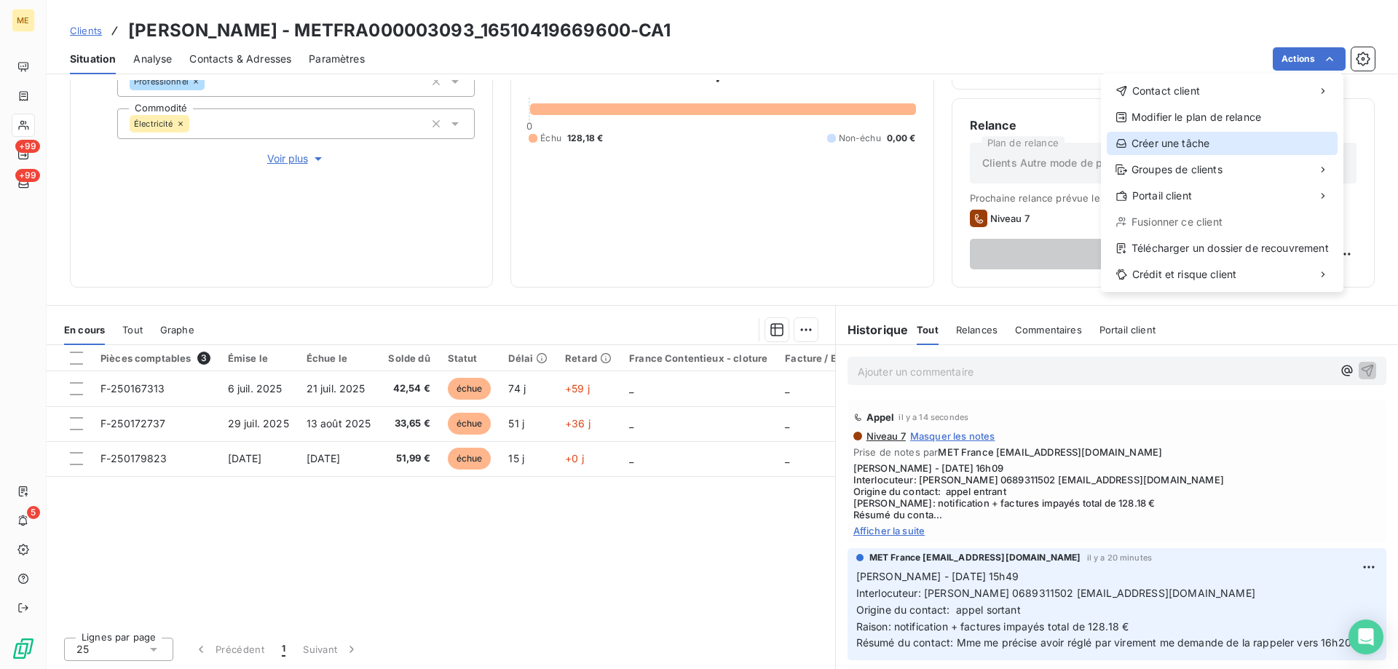
click at [1142, 146] on div "Créer une tâche" at bounding box center [1222, 143] width 231 height 23
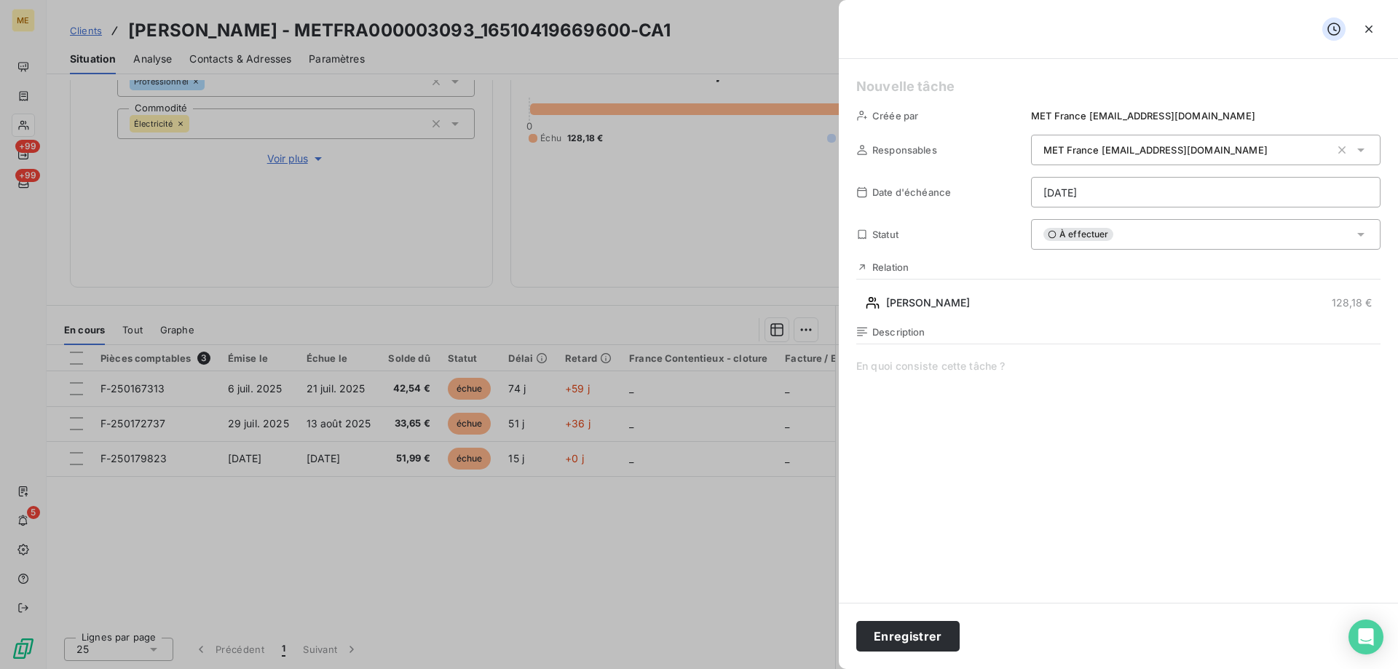
click at [1089, 192] on html "ME +99 +99 5 Clients [PERSON_NAME] - METFRA000003093_16510419669600-CA1 Situati…" at bounding box center [699, 407] width 1398 height 815
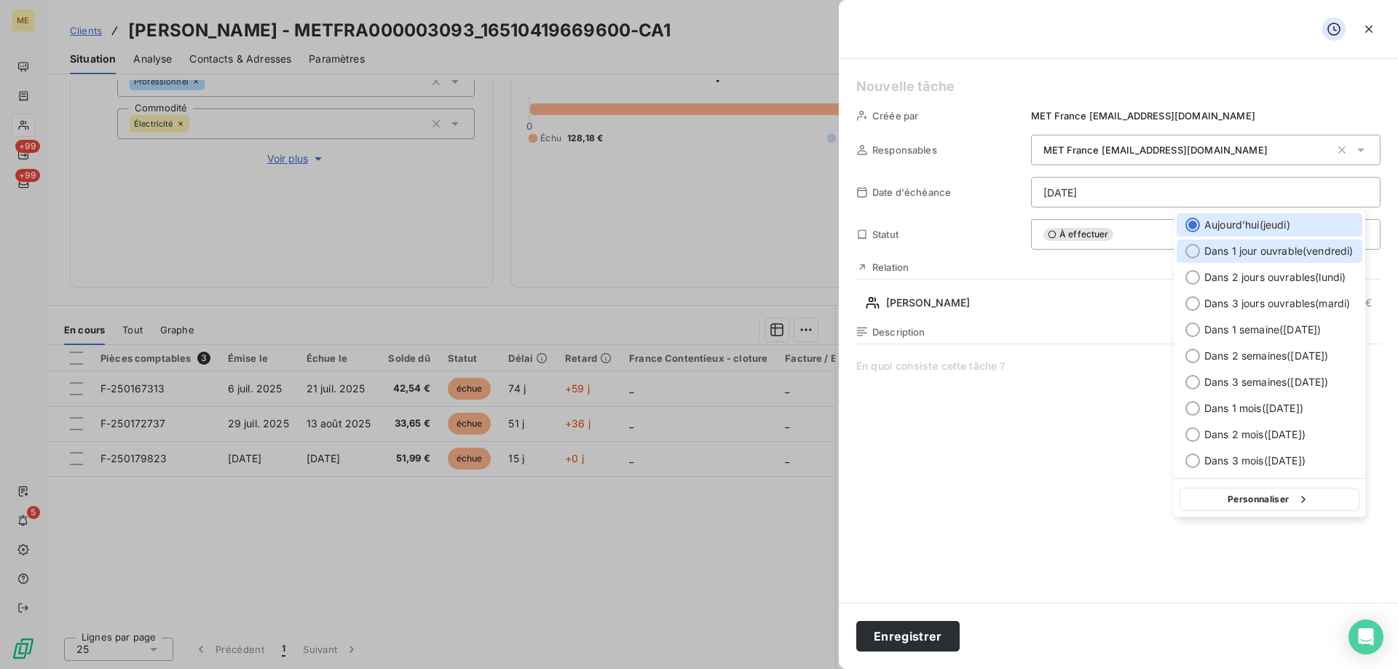
click at [1191, 249] on div at bounding box center [1193, 251] width 15 height 15
type input "[DATE]"
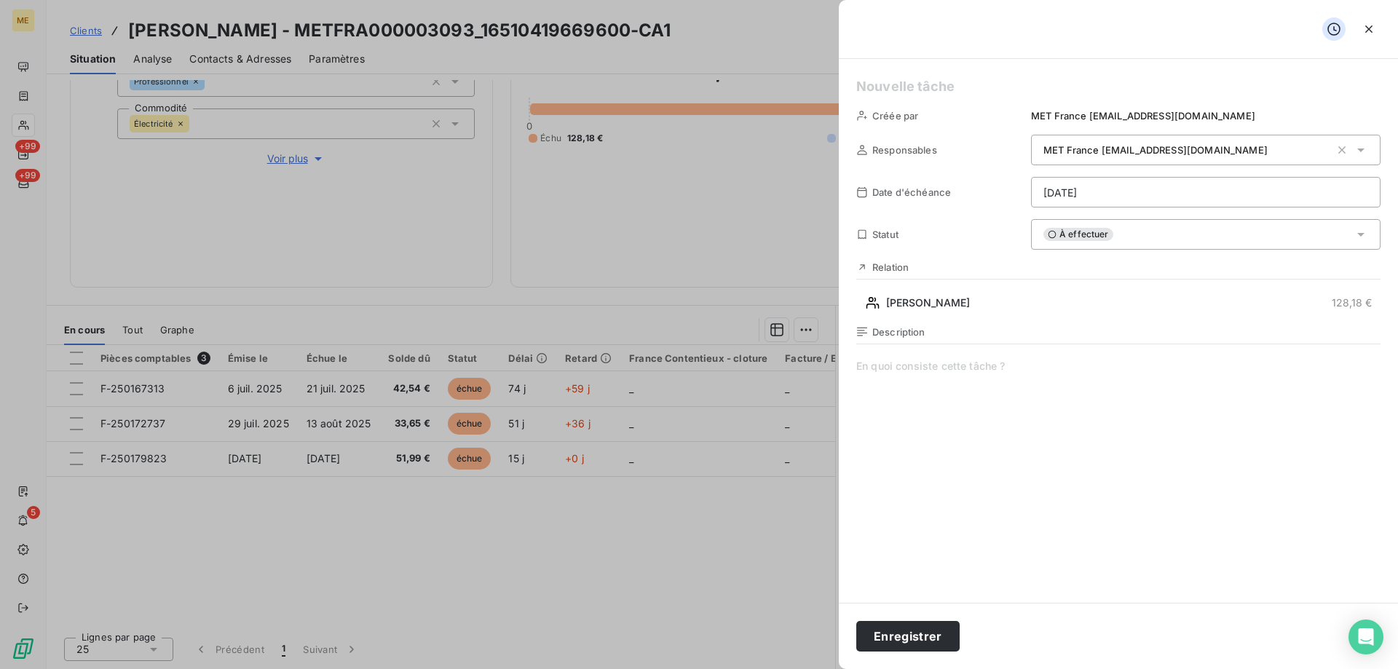
click at [876, 93] on h5 at bounding box center [1119, 86] width 524 height 20
click at [902, 365] on span at bounding box center [1119, 499] width 524 height 280
click at [849, 379] on div "[PERSON_NAME] par MET France [EMAIL_ADDRESS][DOMAIN_NAME] Responsables MET Fran…" at bounding box center [1118, 331] width 559 height 544
click at [902, 654] on div "Enregistrer" at bounding box center [1118, 636] width 559 height 66
click at [900, 628] on button "Enregistrer" at bounding box center [908, 636] width 103 height 31
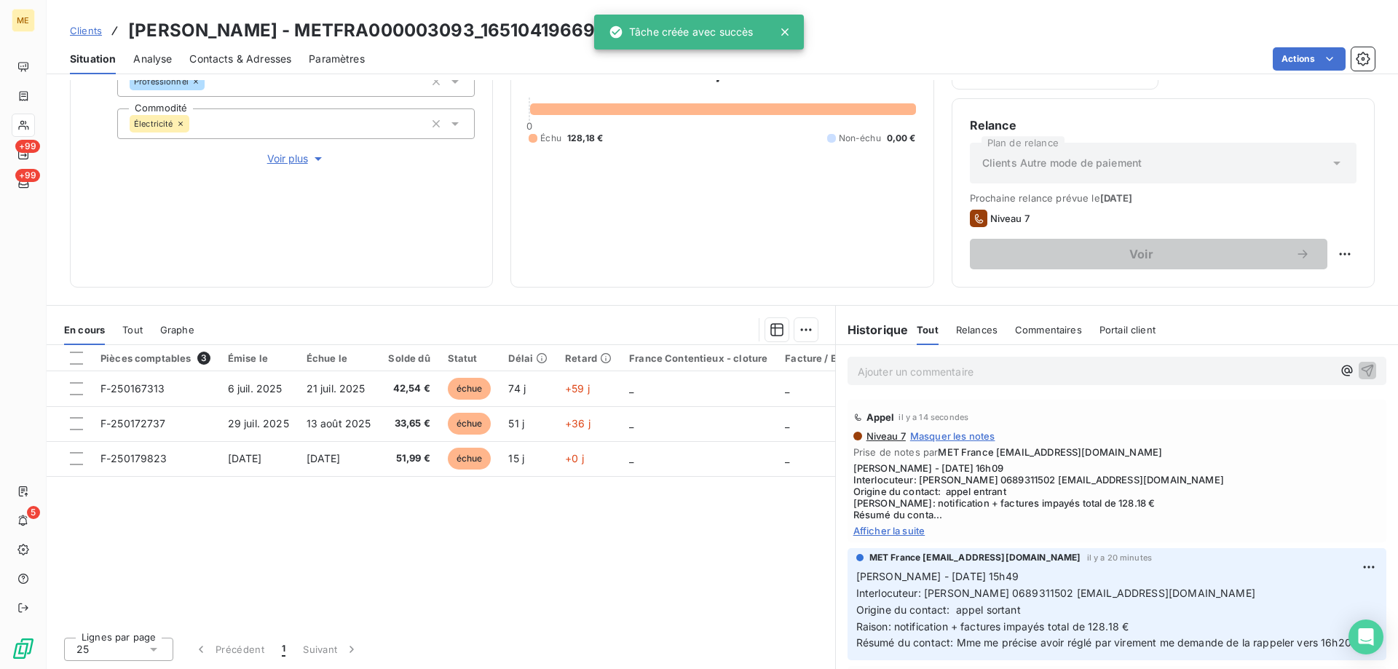
click at [133, 332] on span "Tout" at bounding box center [132, 330] width 20 height 12
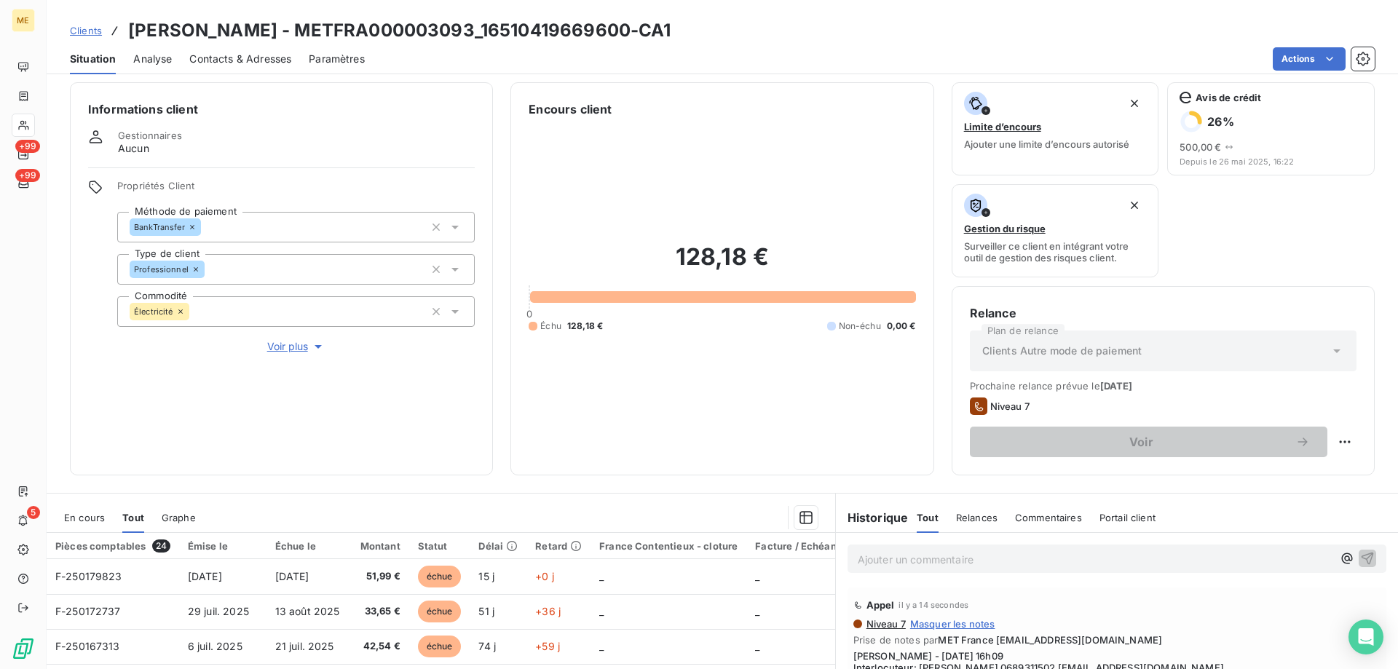
scroll to position [0, 0]
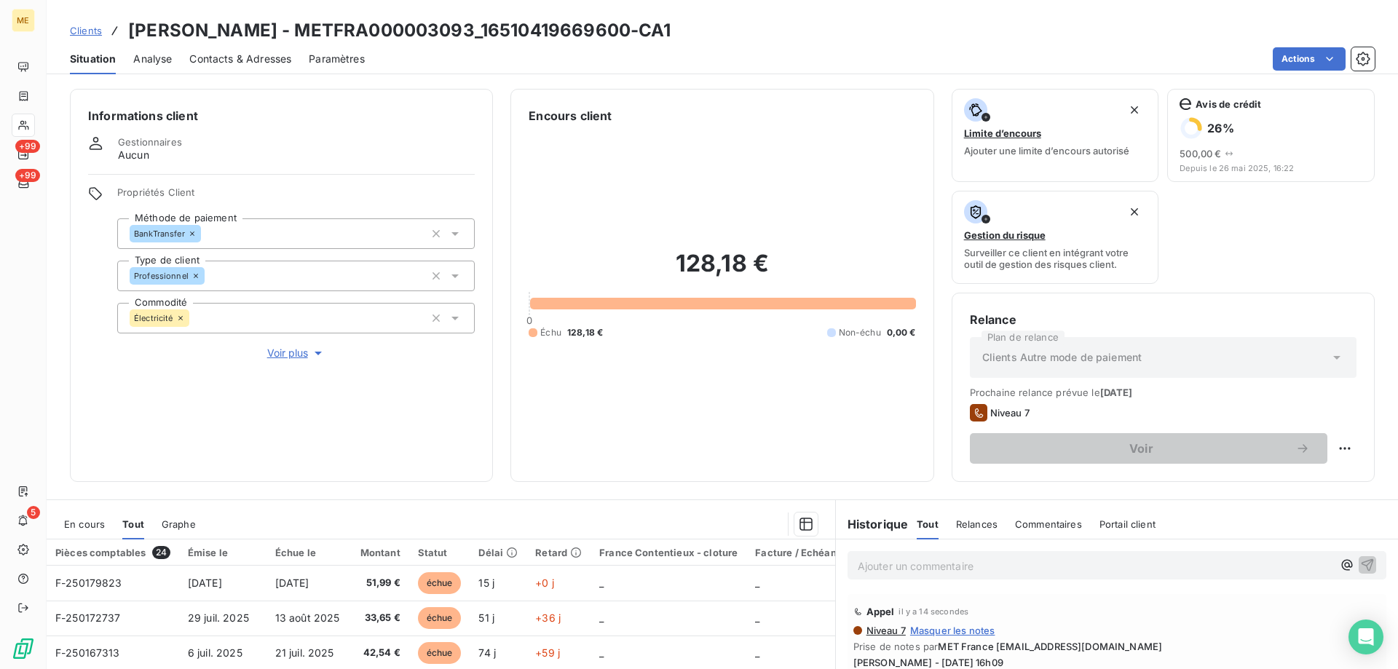
click at [145, 56] on span "Analyse" at bounding box center [152, 59] width 39 height 15
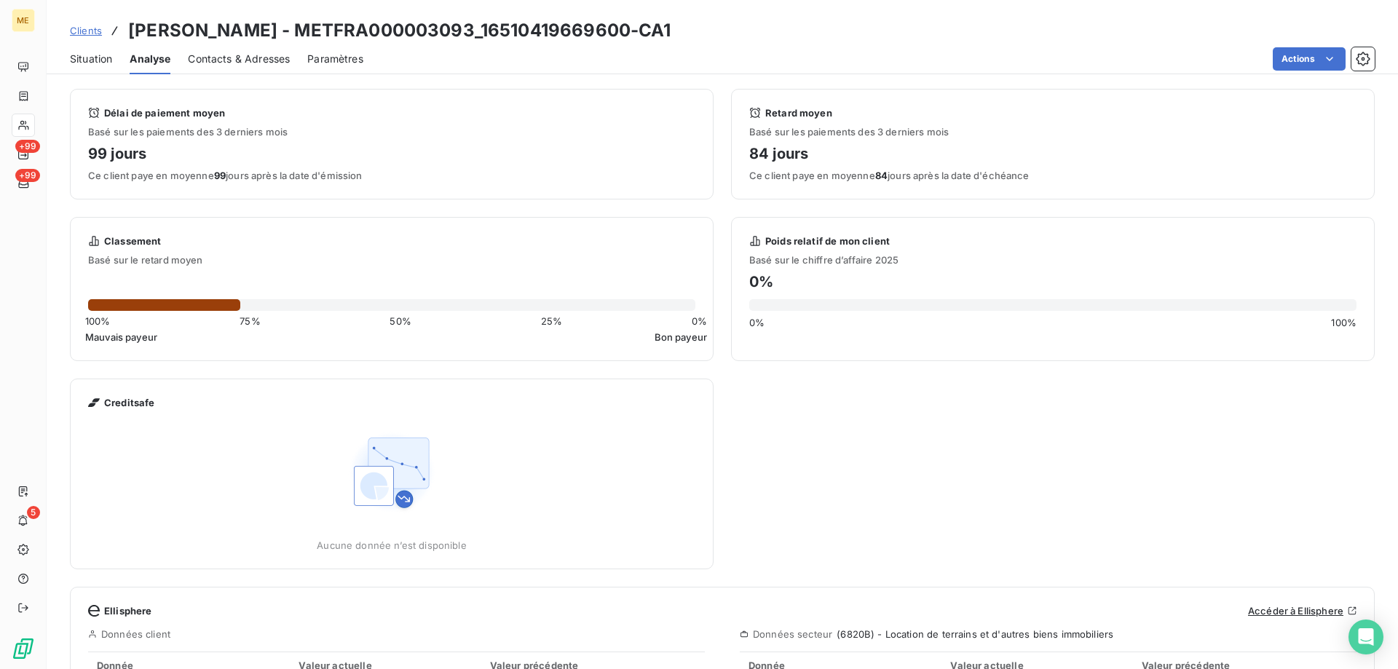
click at [74, 31] on span "Clients" at bounding box center [86, 31] width 32 height 12
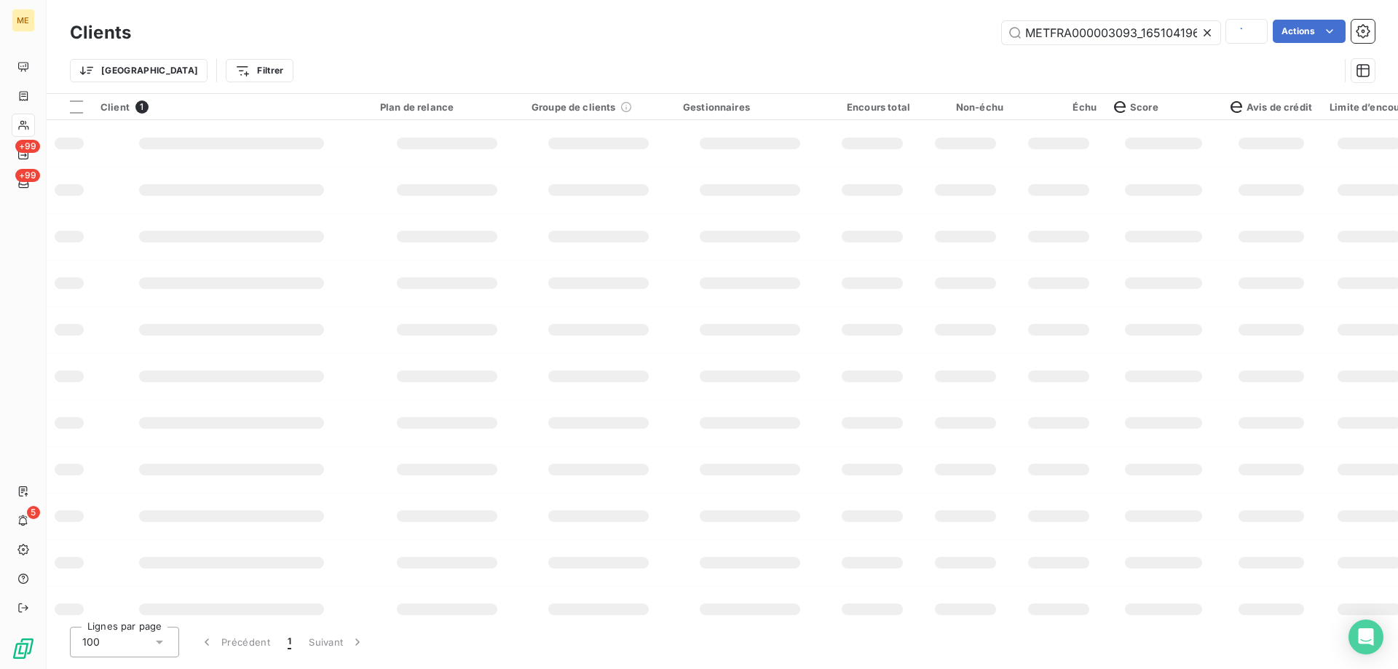
scroll to position [0, 39]
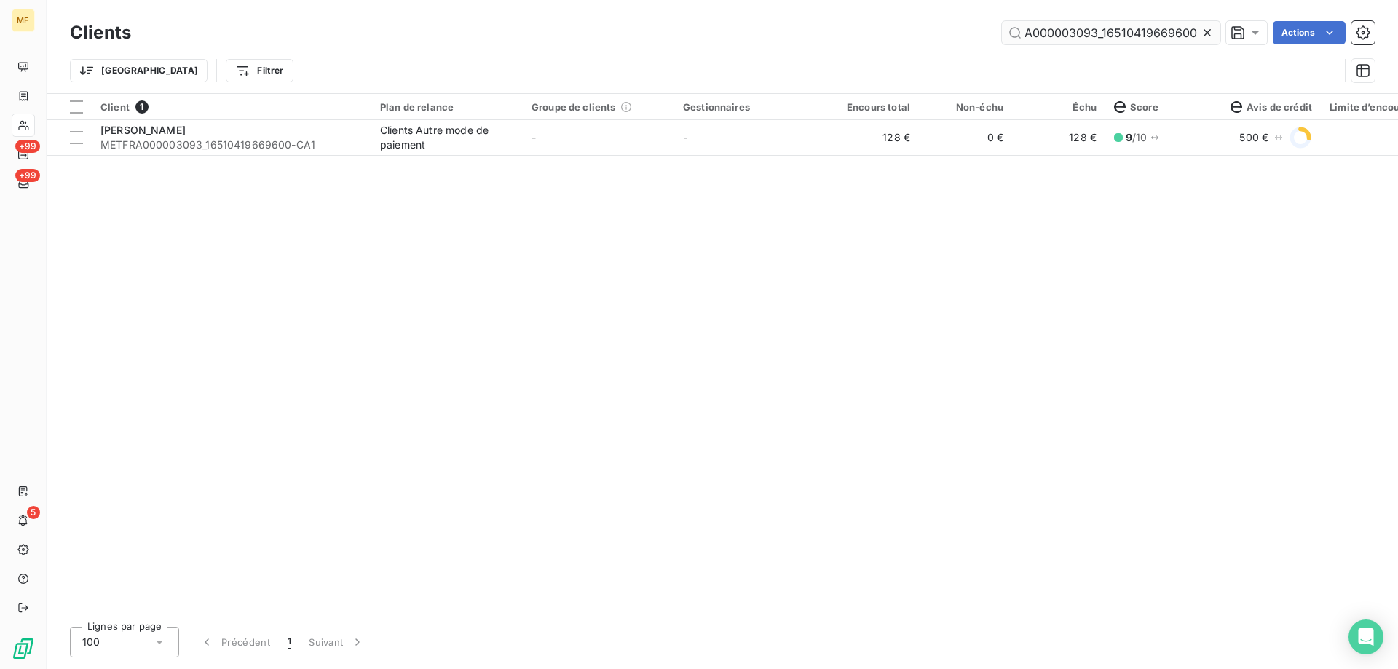
click at [1081, 22] on input "METFRA000003093_16510419669600" at bounding box center [1111, 32] width 218 height 23
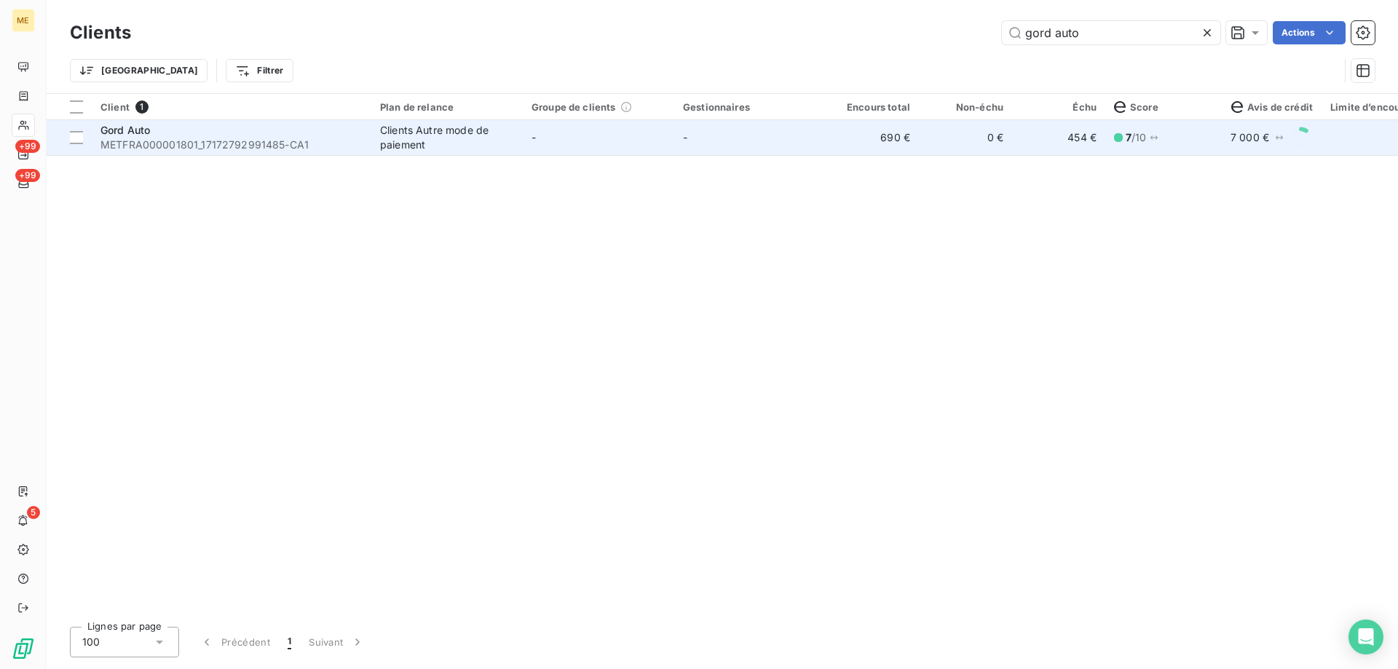
type input "gord auto"
click at [199, 141] on span "METFRA000001801_17172792991485-CA1" at bounding box center [232, 145] width 262 height 15
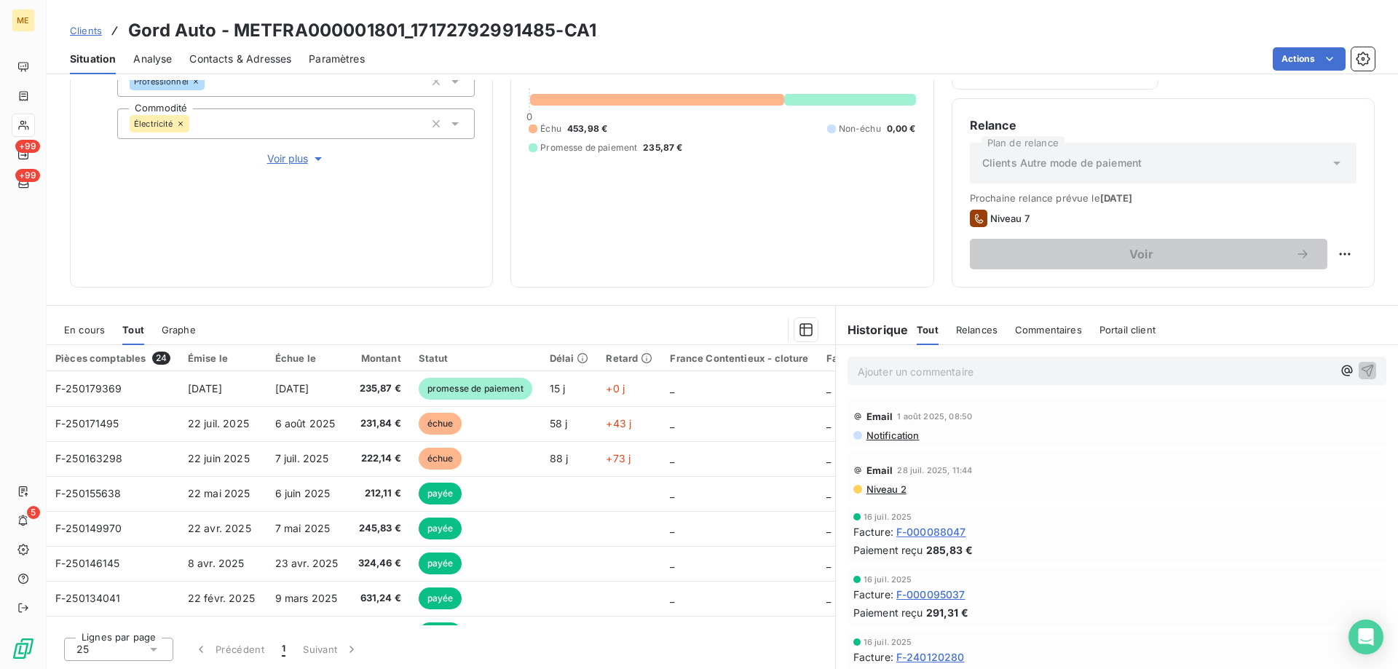
scroll to position [1165, 0]
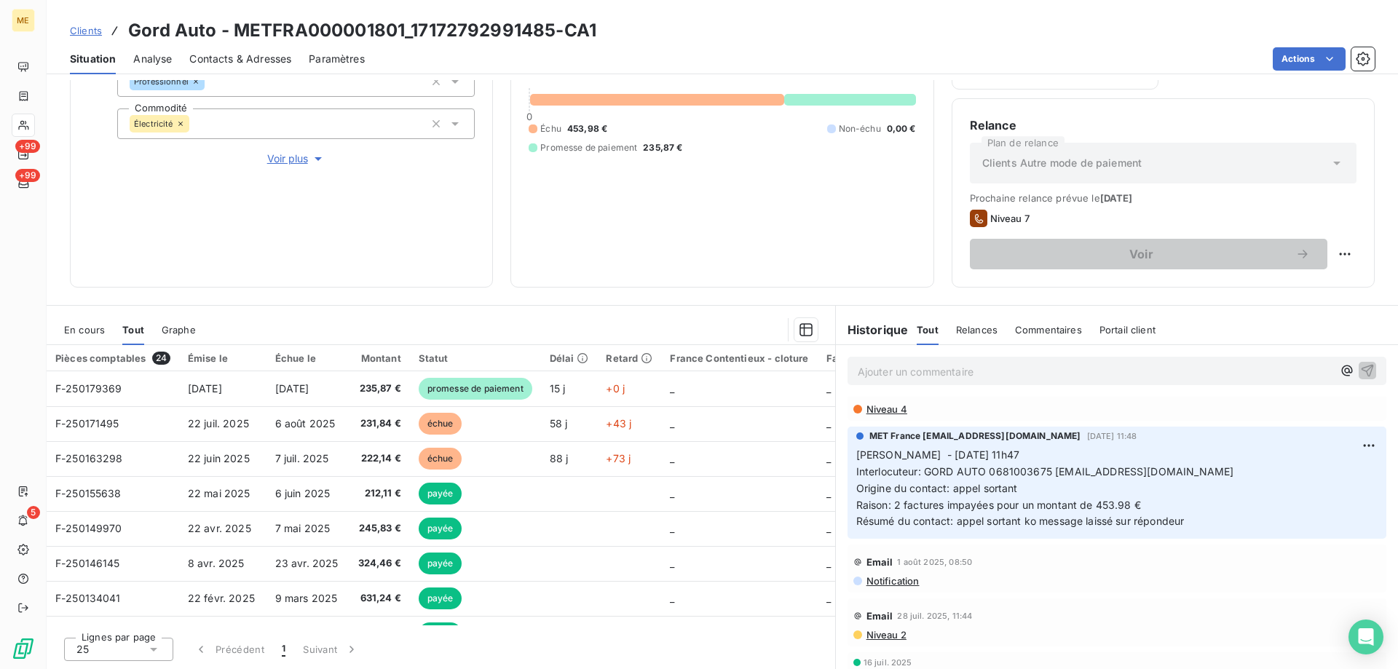
click at [994, 559] on div "Email [DATE] 08:50" at bounding box center [1117, 562] width 527 height 23
click at [87, 331] on span "En cours" at bounding box center [84, 330] width 41 height 12
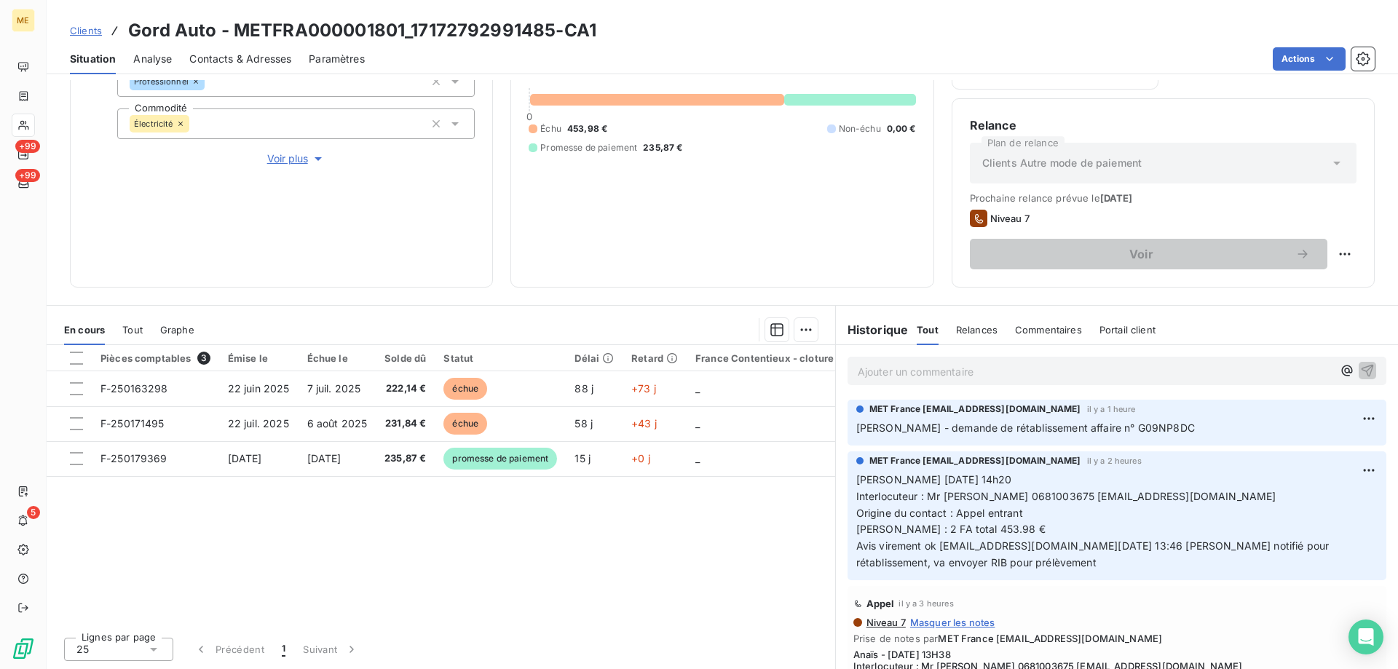
scroll to position [73, 0]
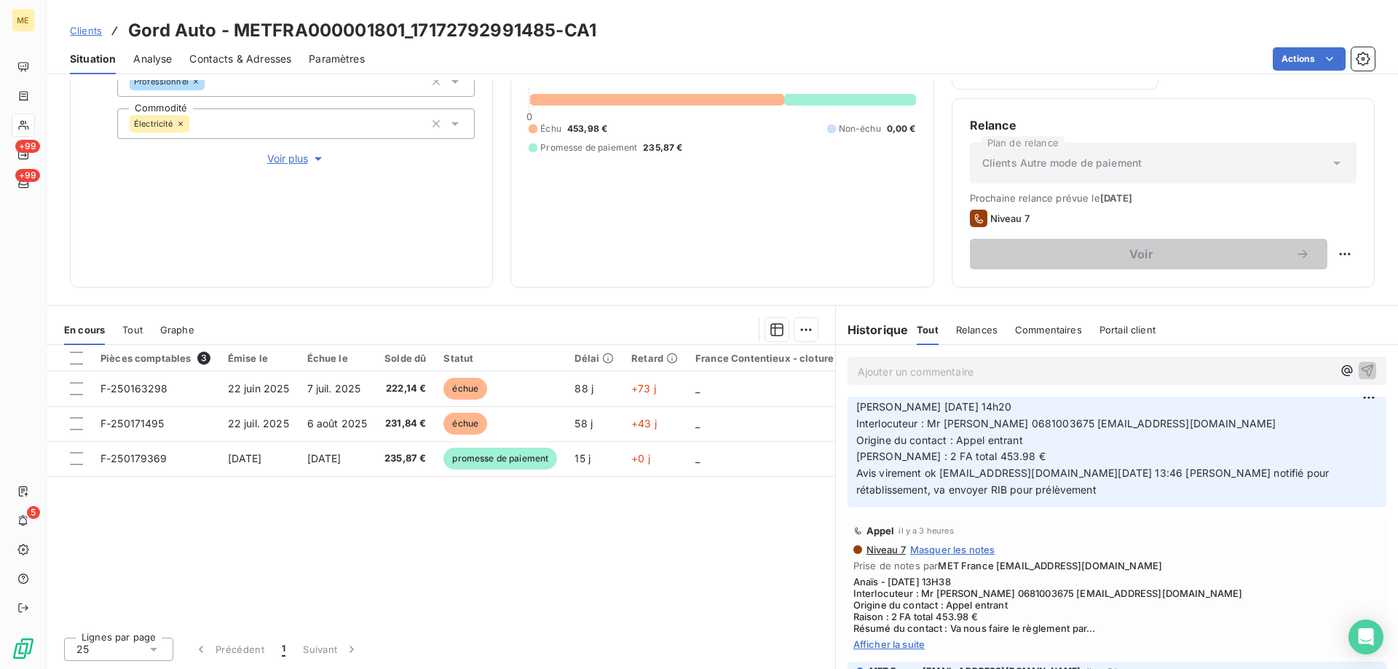
click at [910, 647] on span "Afficher la suite" at bounding box center [1117, 645] width 527 height 12
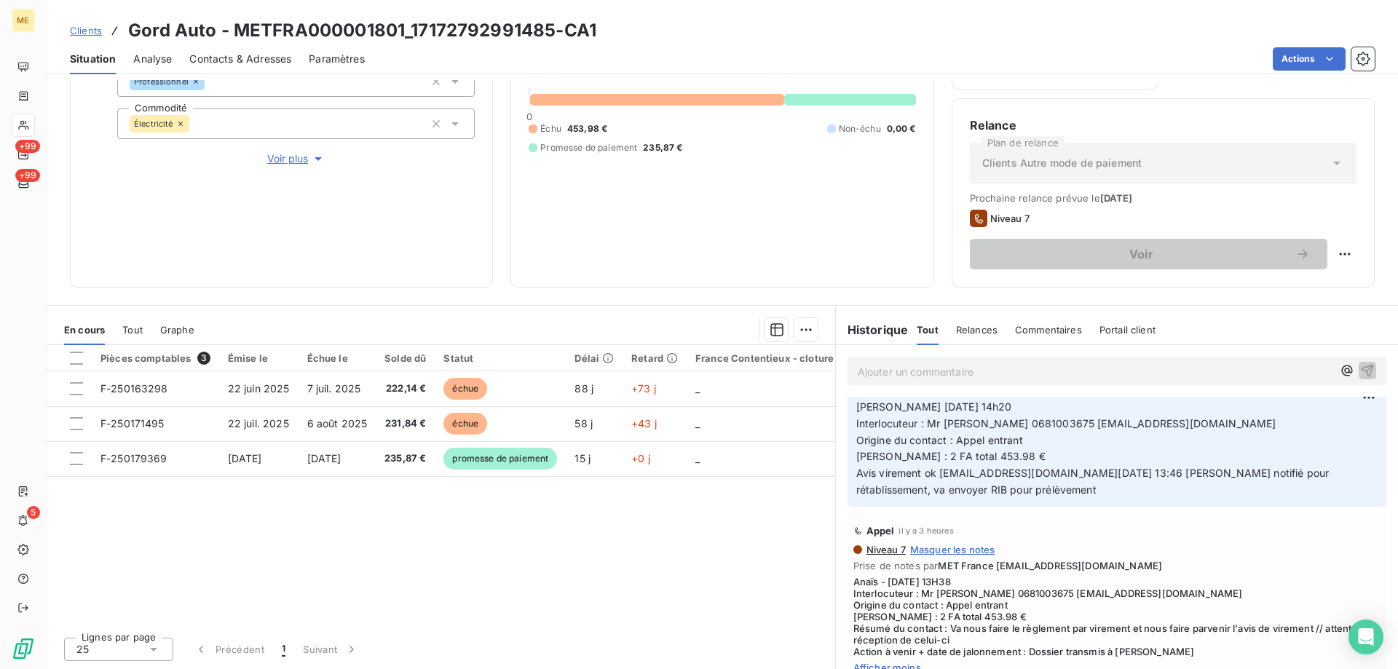
scroll to position [218, 0]
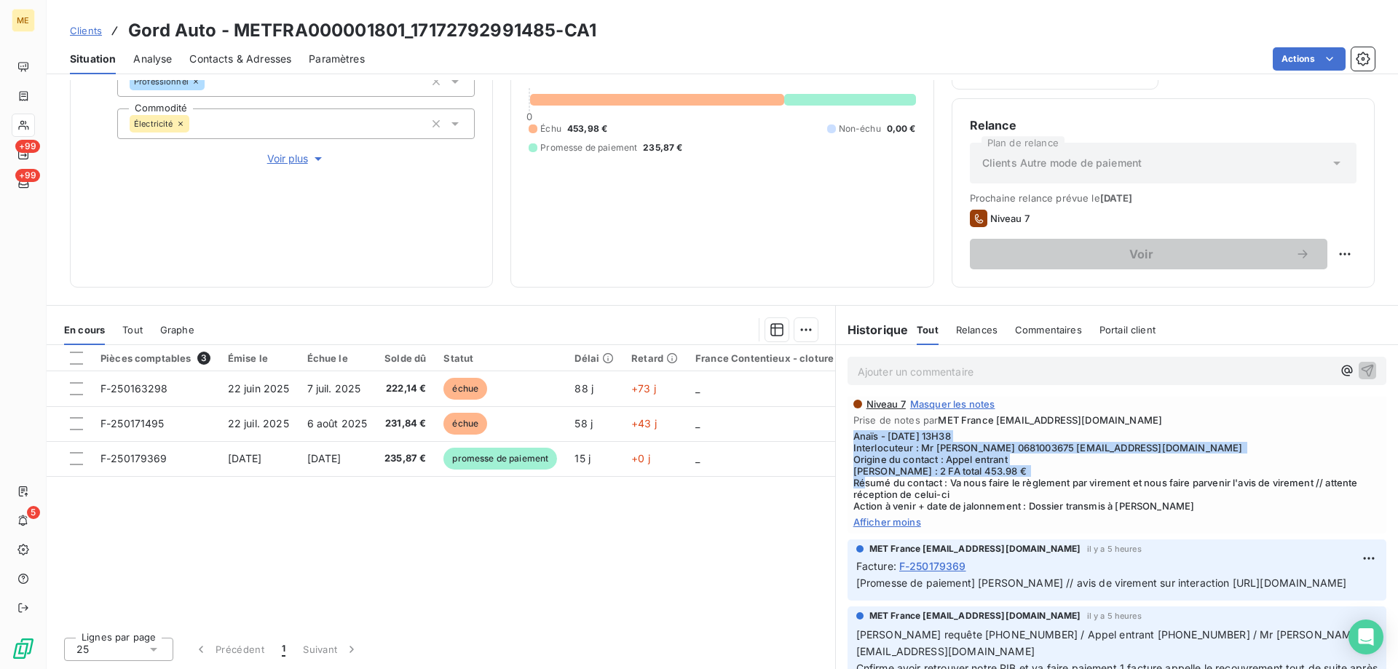
drag, startPoint x: 942, startPoint y: 478, endPoint x: 847, endPoint y: 434, distance: 104.9
click at [854, 434] on span "Anaïs - [DATE] 13H38 Interlocuteur : Mr [PERSON_NAME] 0681003675 [EMAIL_ADDRESS…" at bounding box center [1117, 471] width 527 height 82
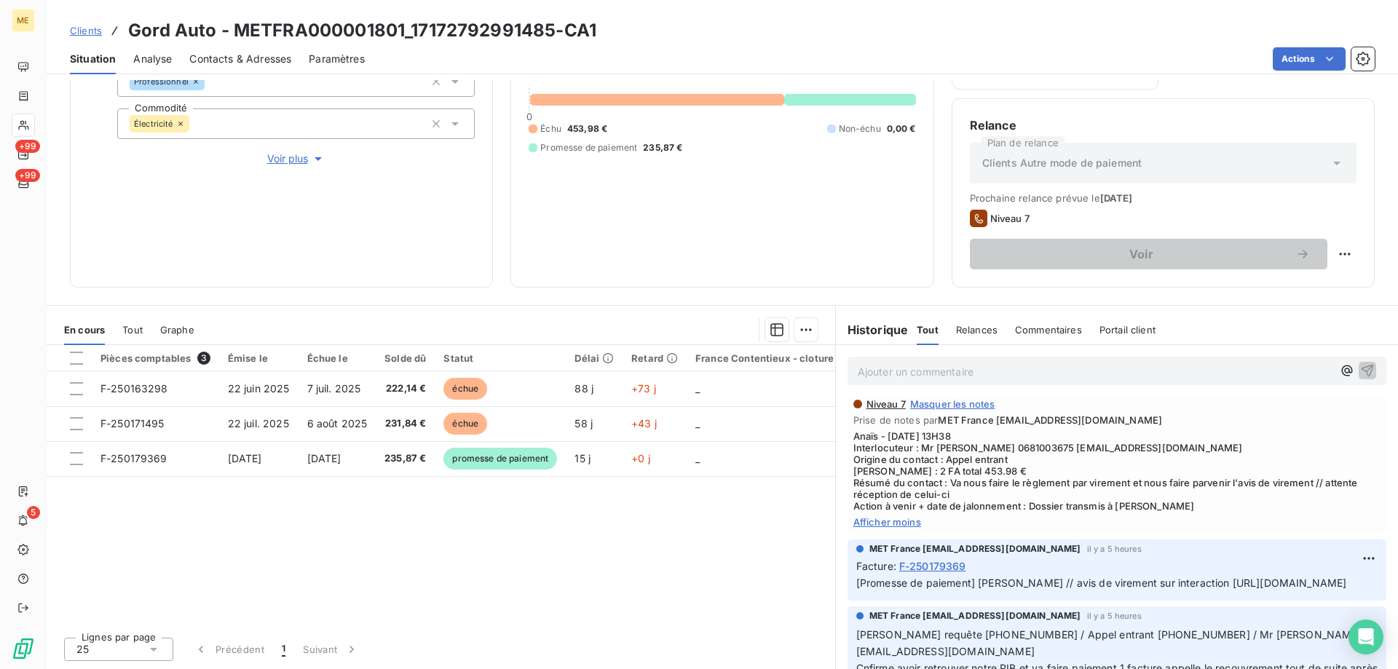
click at [1336, 268] on div "Voir" at bounding box center [1163, 254] width 387 height 31
click at [1328, 258] on html "ME +99 +99 5 Clients Gord Auto - METFRA000001801_17172792991485-CA1 Situation A…" at bounding box center [699, 407] width 1398 height 815
click at [1232, 288] on div "Replanifier cette action" at bounding box center [1274, 286] width 130 height 23
select select "8"
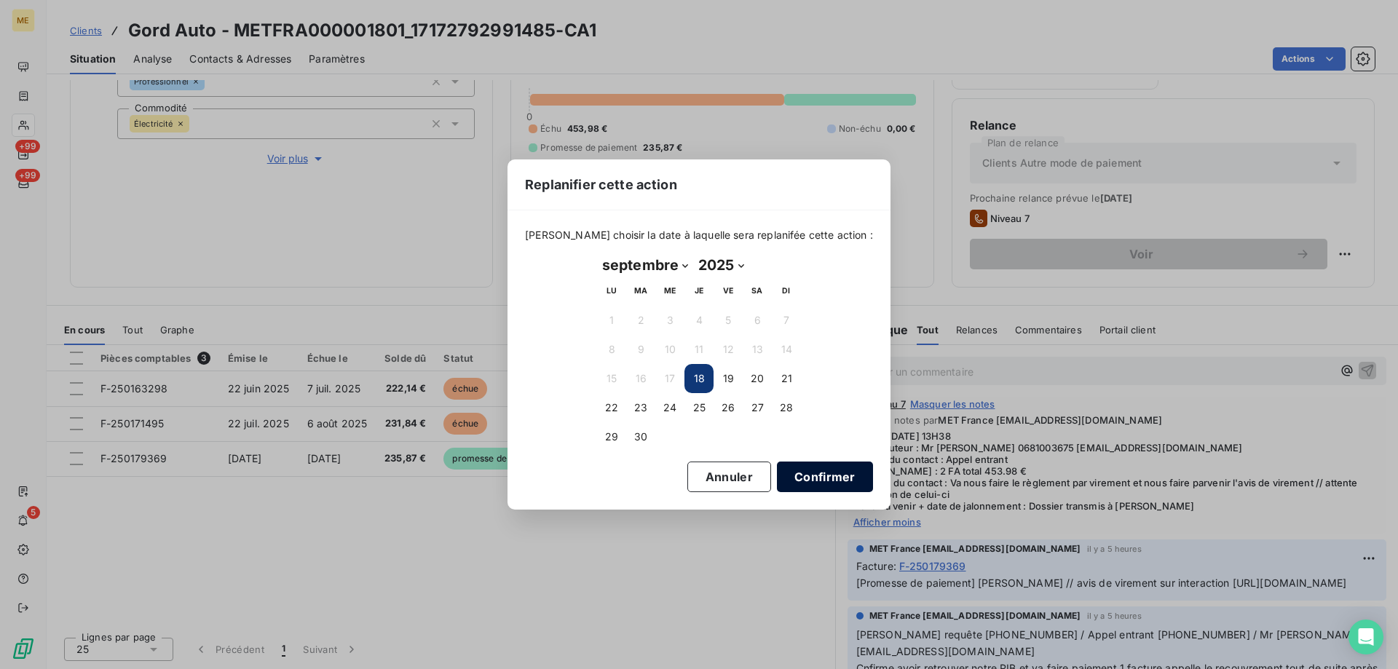
click at [809, 480] on button "Confirmer" at bounding box center [825, 477] width 96 height 31
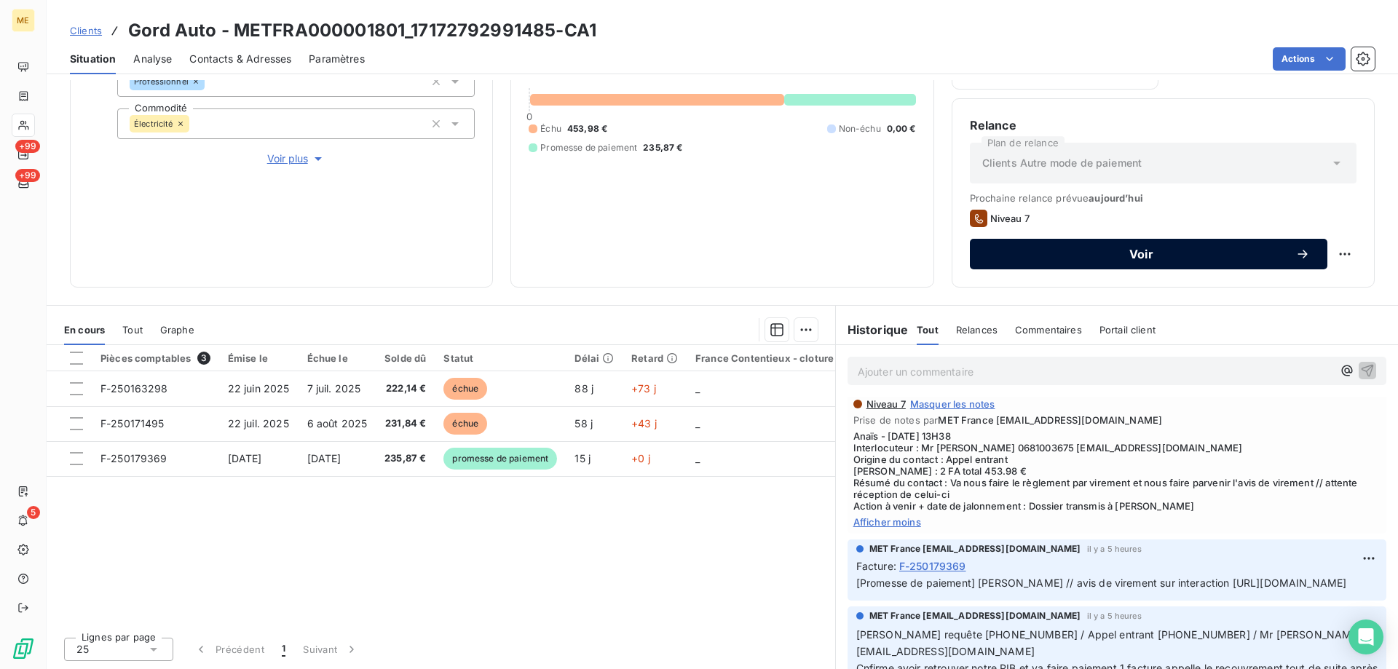
click at [1007, 253] on span "Voir" at bounding box center [1142, 254] width 308 height 12
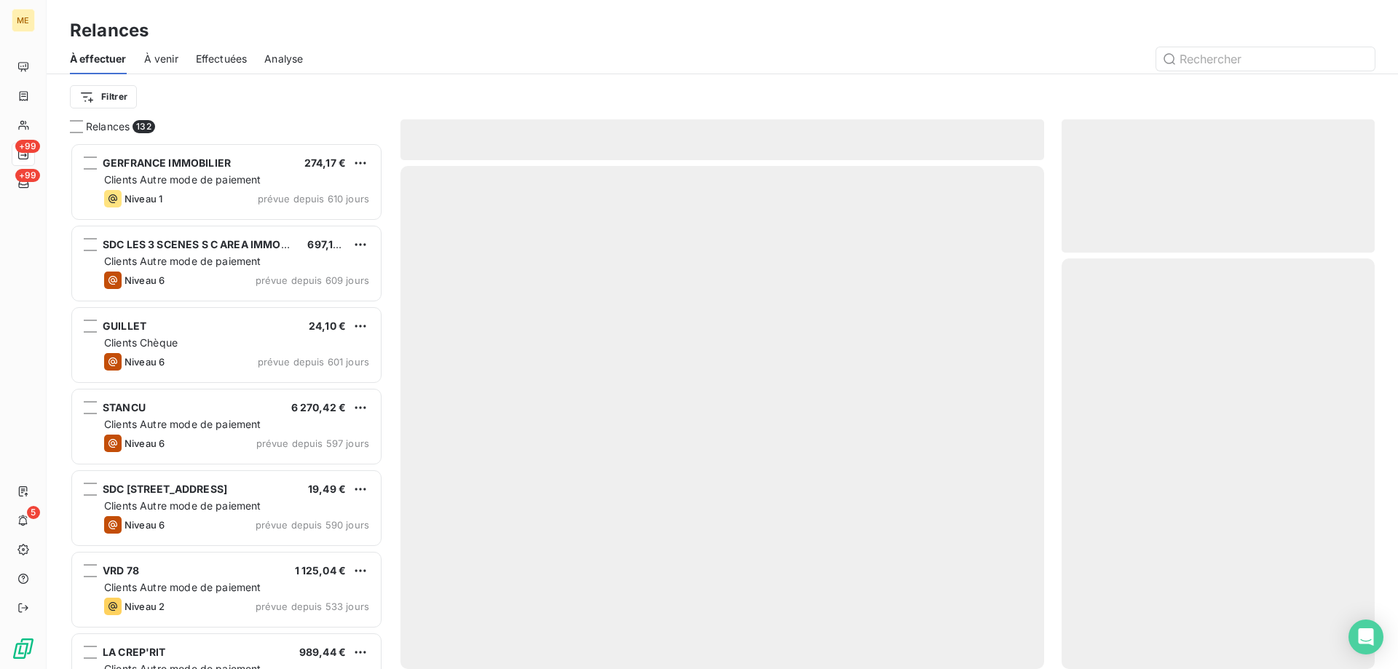
scroll to position [516, 302]
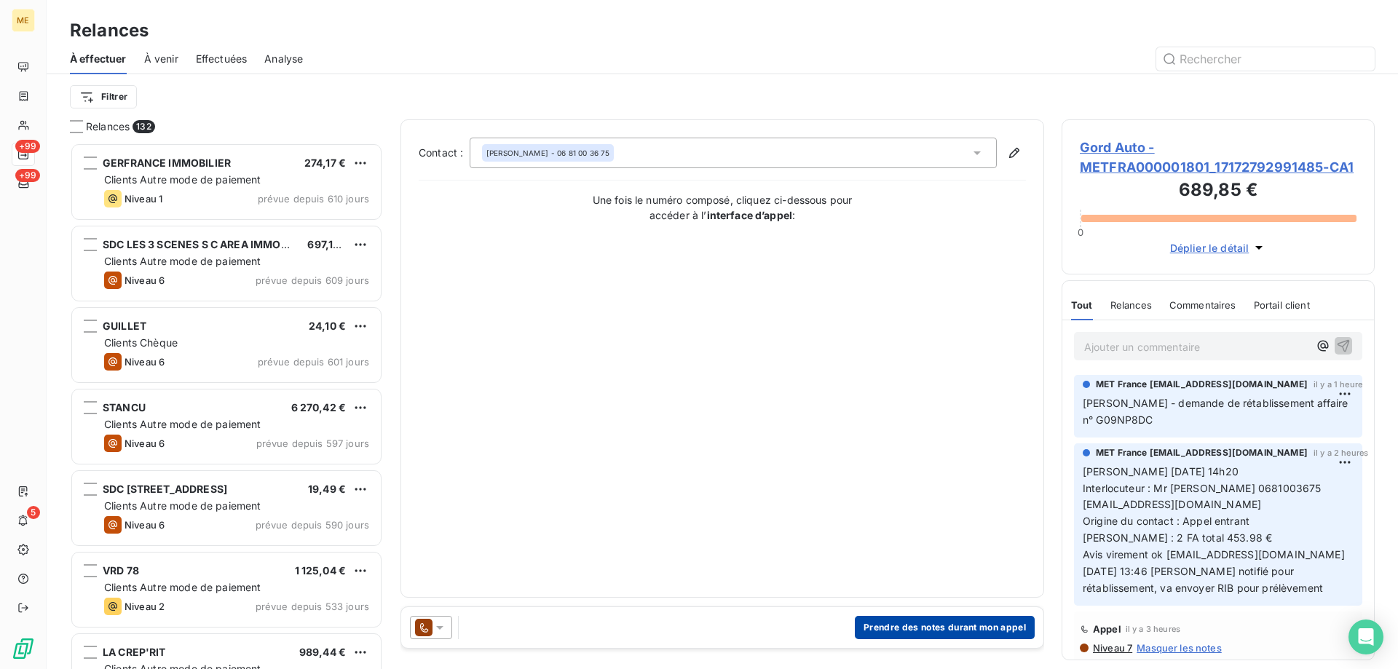
click at [862, 623] on button "Prendre des notes durant mon appel" at bounding box center [945, 627] width 180 height 23
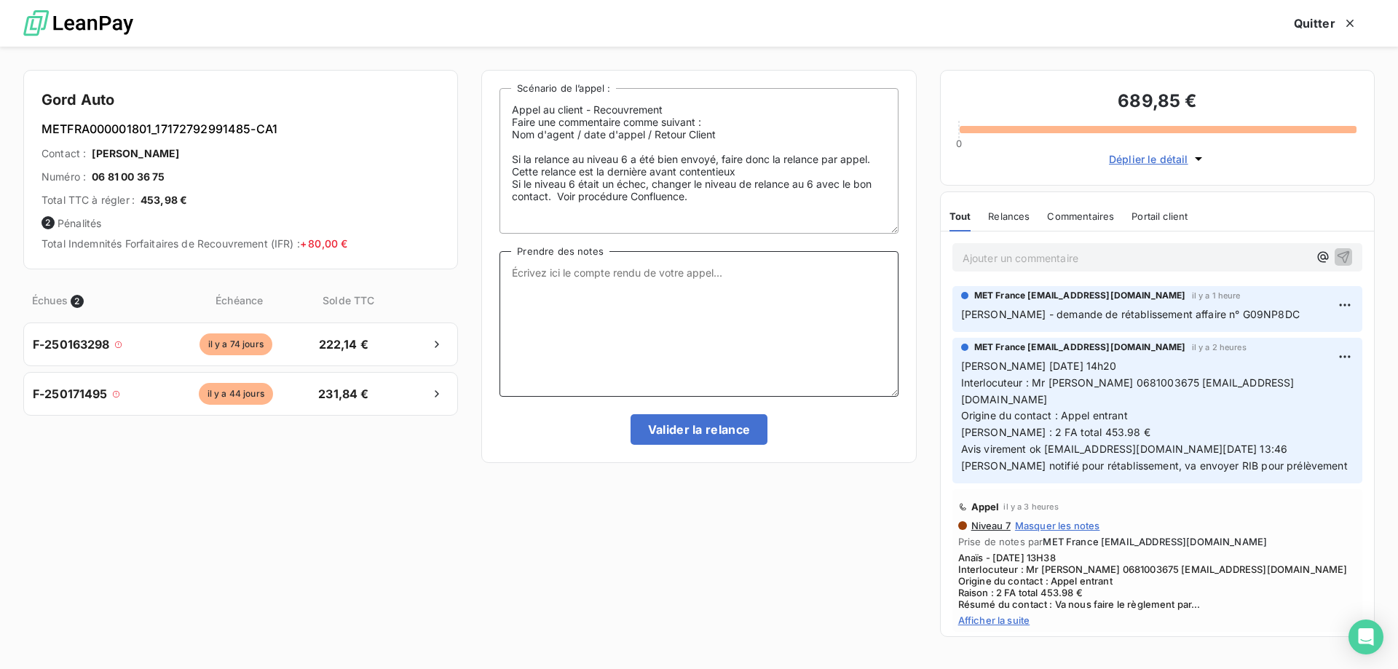
click at [564, 280] on textarea "Prendre des notes" at bounding box center [699, 324] width 398 height 146
paste textarea "Anaïs - [DATE] 13H38 Interlocuteur : Mr [PERSON_NAME] 0681003675 [EMAIL_ADDRESS…"
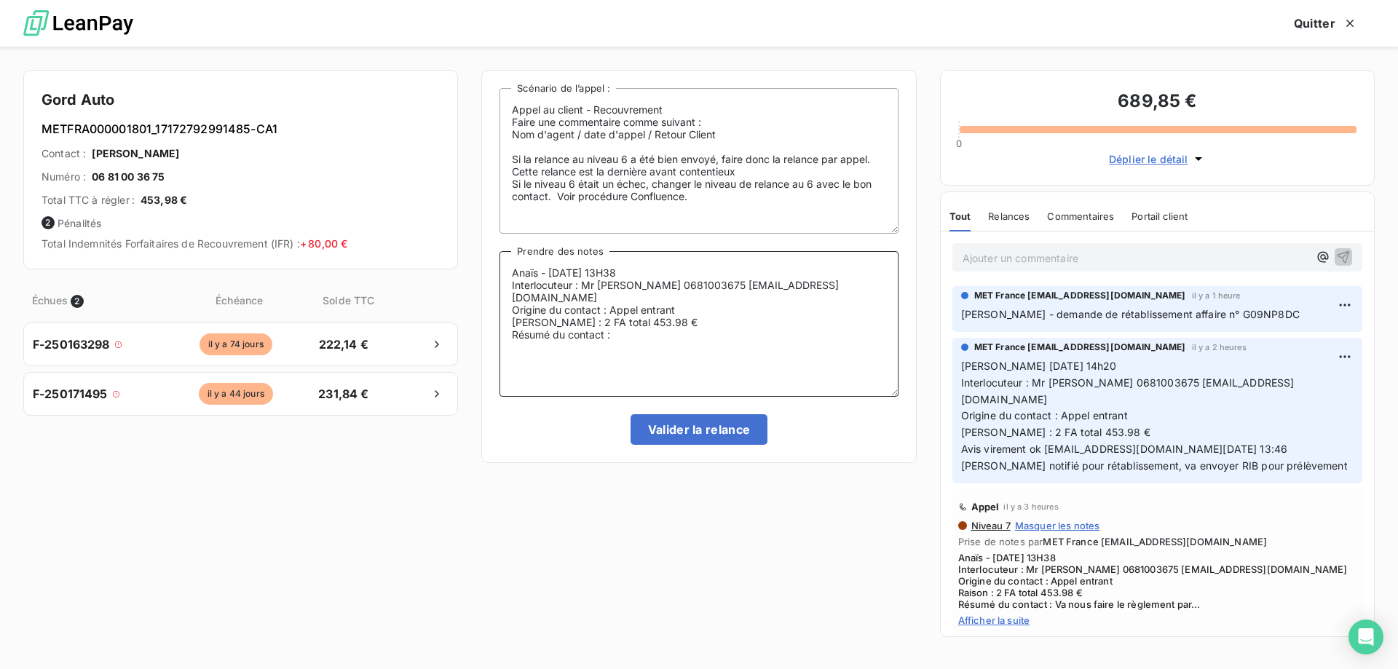
click at [677, 269] on textarea "Anaïs - [DATE] 13H38 Interlocuteur : Mr [PERSON_NAME] 0681003675 [EMAIL_ADDRESS…" at bounding box center [699, 324] width 398 height 146
click at [621, 323] on textarea "Anaïs - [DATE] - [DATE] Interlocuteur : Mr [PERSON_NAME] 0681003675 [EMAIL_ADDR…" at bounding box center [699, 324] width 398 height 146
click at [756, 327] on textarea "Anaïs - [DATE] - [DATE] Interlocuteur : Mr [PERSON_NAME] 0681003675 [EMAIL_ADDR…" at bounding box center [699, 324] width 398 height 146
click at [0, 0] on lt-span "r é tablissement" at bounding box center [0, 0] width 0 height 0
click at [545, 334] on textarea "Anaïs - [DATE] - [DATE] Interlocuteur : Mr [PERSON_NAME] 0681003675 [EMAIL_ADDR…" at bounding box center [699, 324] width 398 height 146
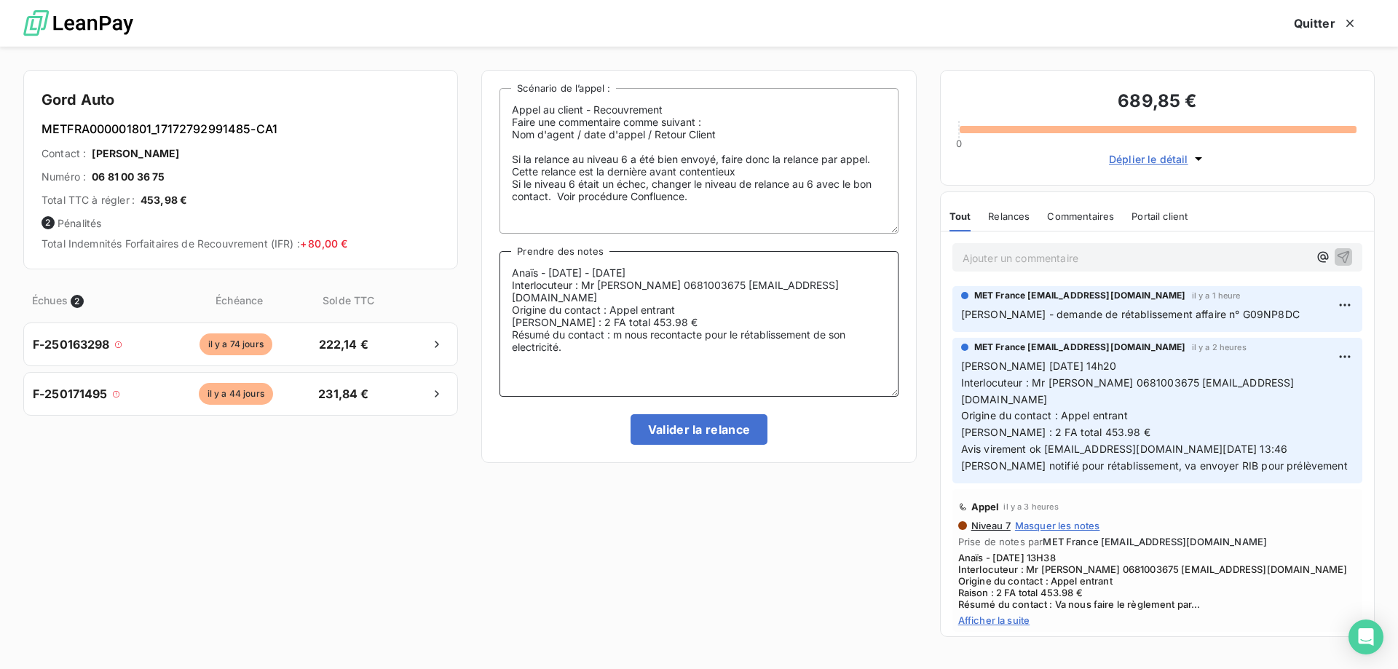
click at [0, 0] on lt-span "é lectricité" at bounding box center [0, 0] width 0 height 0
click at [582, 341] on textarea "Anaïs - [DATE] - [DATE] Interlocuteur : Mr [PERSON_NAME] 0681003675 [EMAIL_ADDR…" at bounding box center [699, 324] width 398 height 146
click at [844, 336] on textarea "Anaïs - [DATE] - [DATE] Interlocuteur : Mr [PERSON_NAME] 0681003675 [EMAIL_ADDR…" at bounding box center [699, 324] width 398 height 146
click at [0, 0] on lt-span "à" at bounding box center [0, 0] width 0 height 0
click at [650, 335] on textarea "Anaïs - [DATE] - [DATE] Interlocuteur : Mr [PERSON_NAME] 0681003675 [EMAIL_ADDR…" at bounding box center [699, 324] width 398 height 146
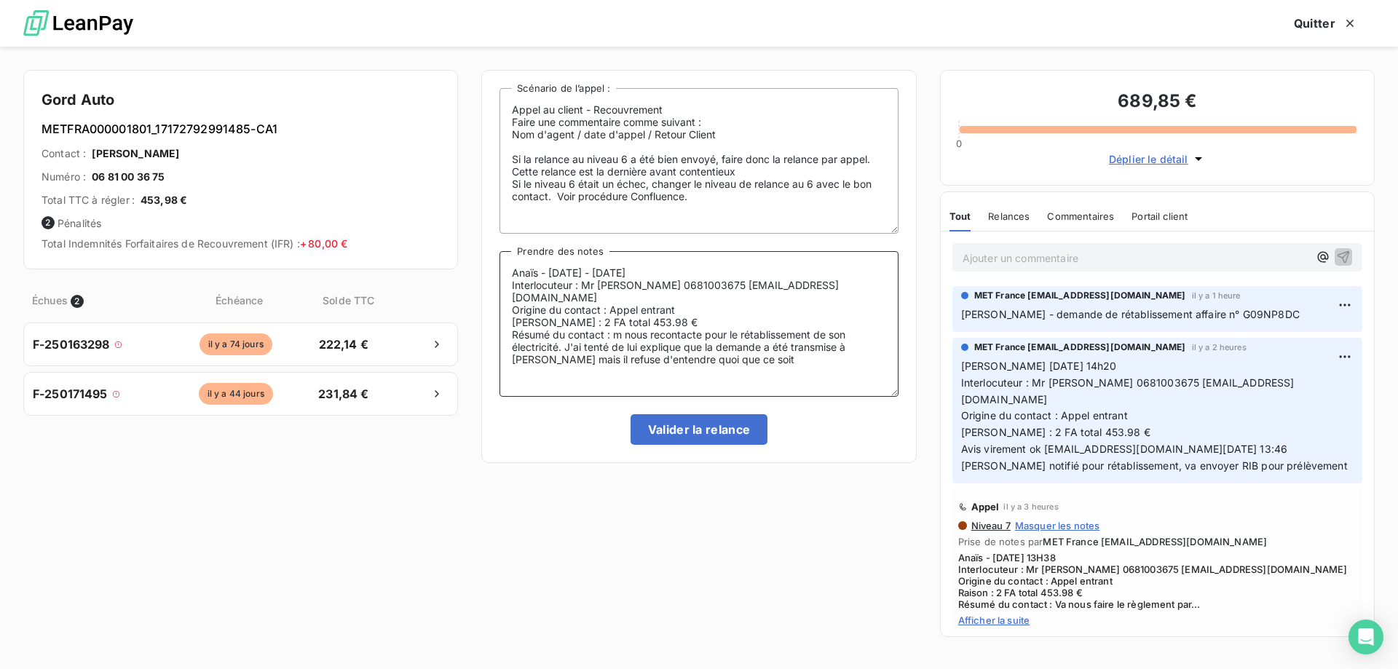
click at [680, 335] on textarea "Anaïs - [DATE] - [DATE] Interlocuteur : Mr [PERSON_NAME] 0681003675 [EMAIL_ADDR…" at bounding box center [699, 324] width 398 height 146
type textarea "Anaïs - [DATE] - [DATE] Interlocuteur : Mr [PERSON_NAME] 0681003675 [EMAIL_ADDR…"
click at [681, 437] on button "Valider la relance" at bounding box center [700, 429] width 138 height 31
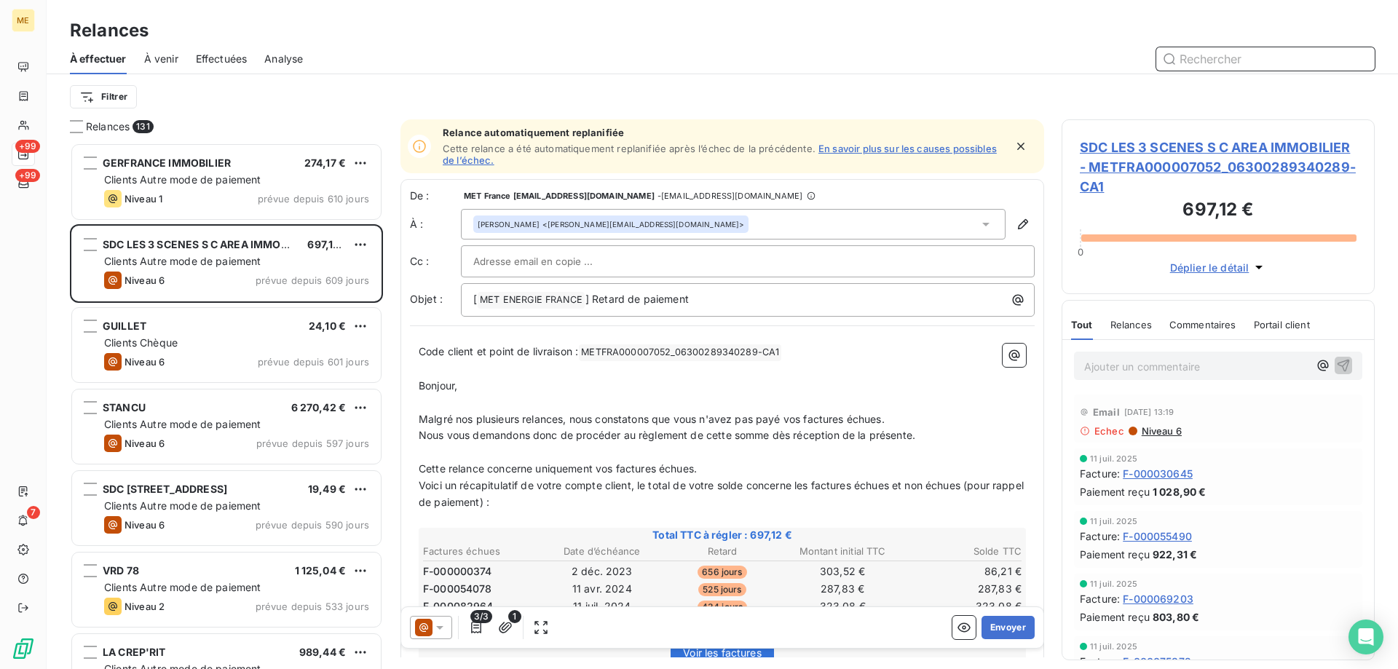
click at [1195, 56] on input "text" at bounding box center [1266, 58] width 218 height 23
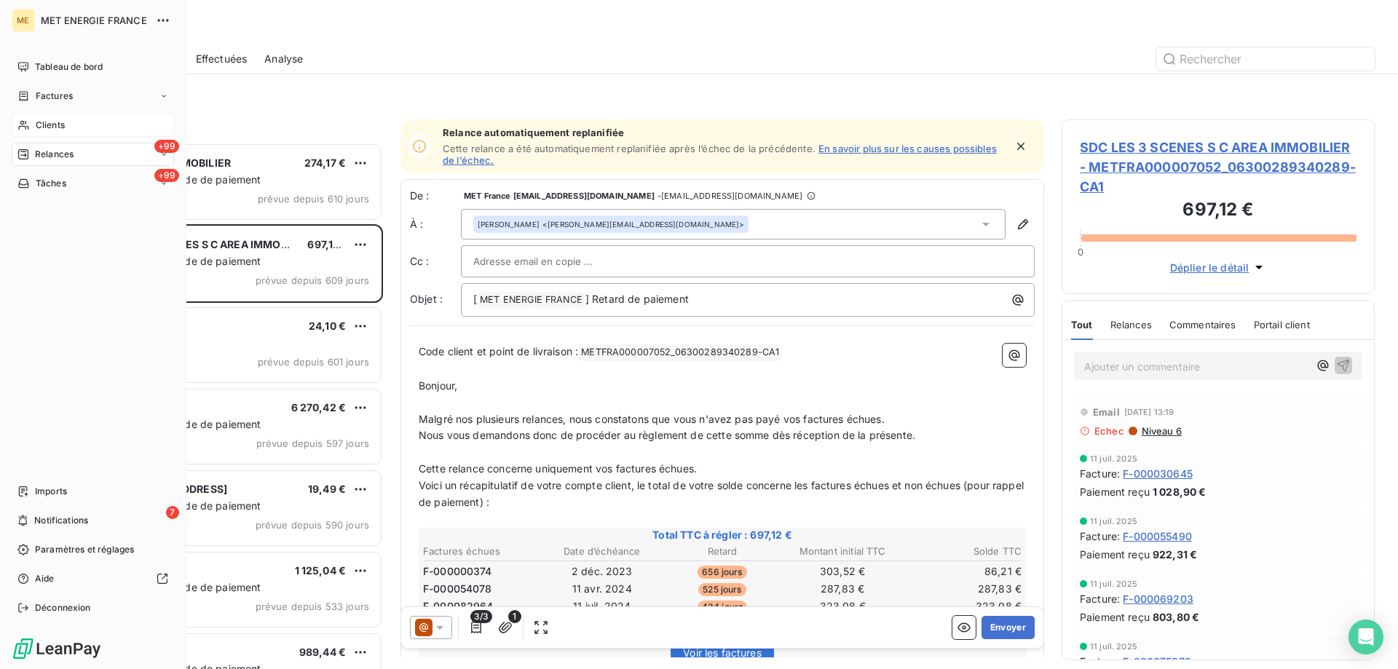
click at [76, 122] on div "Clients" at bounding box center [93, 125] width 162 height 23
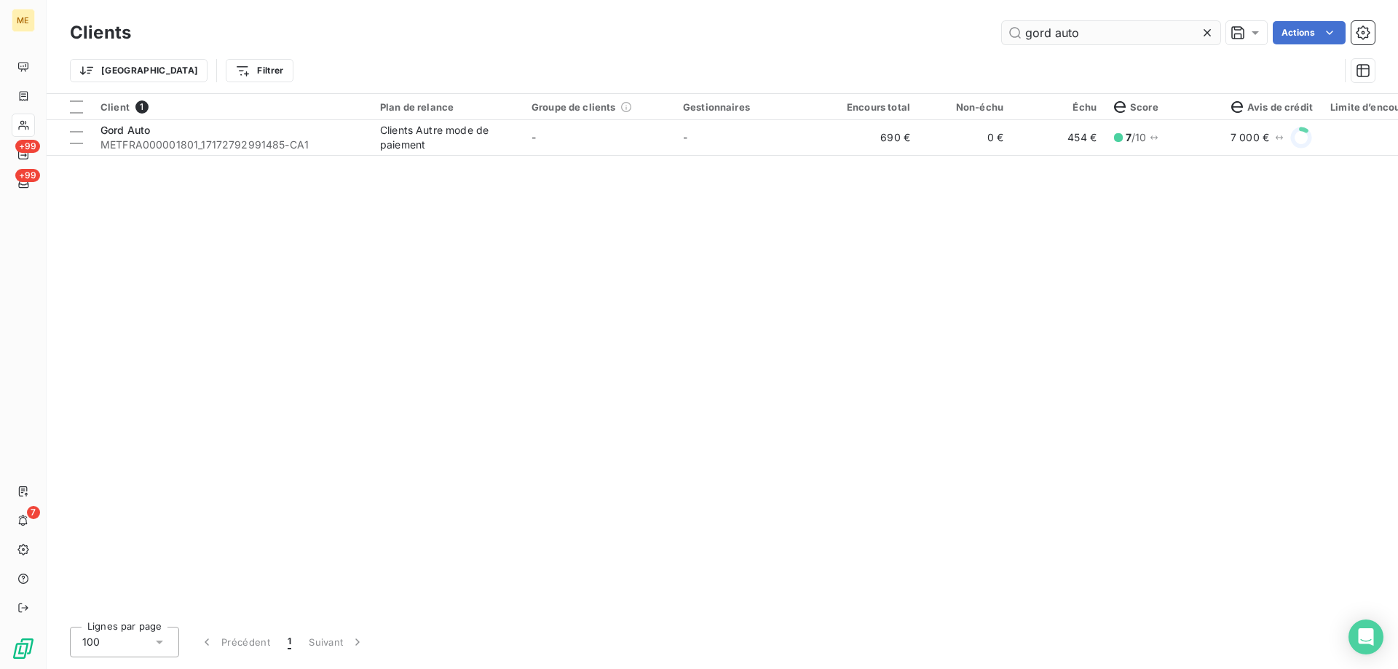
click at [1084, 38] on input "gord auto" at bounding box center [1111, 32] width 218 height 23
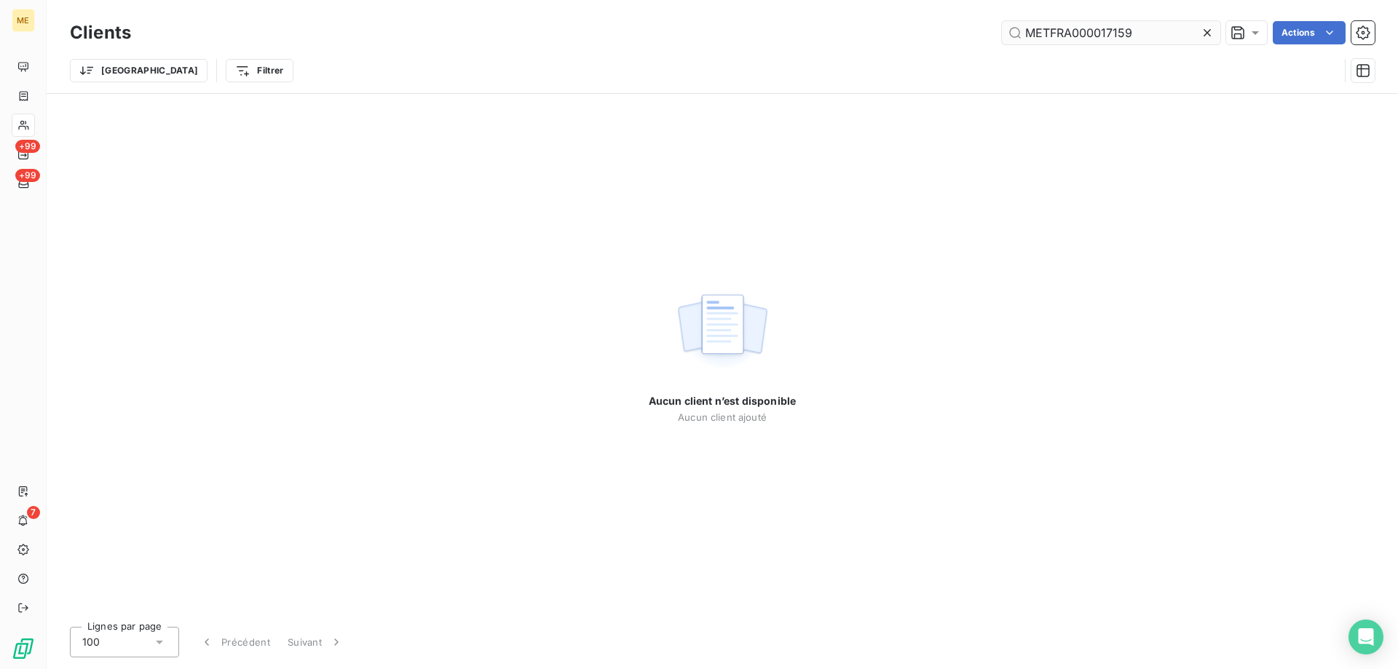
click at [1023, 36] on input "METFRA000017159" at bounding box center [1111, 32] width 218 height 23
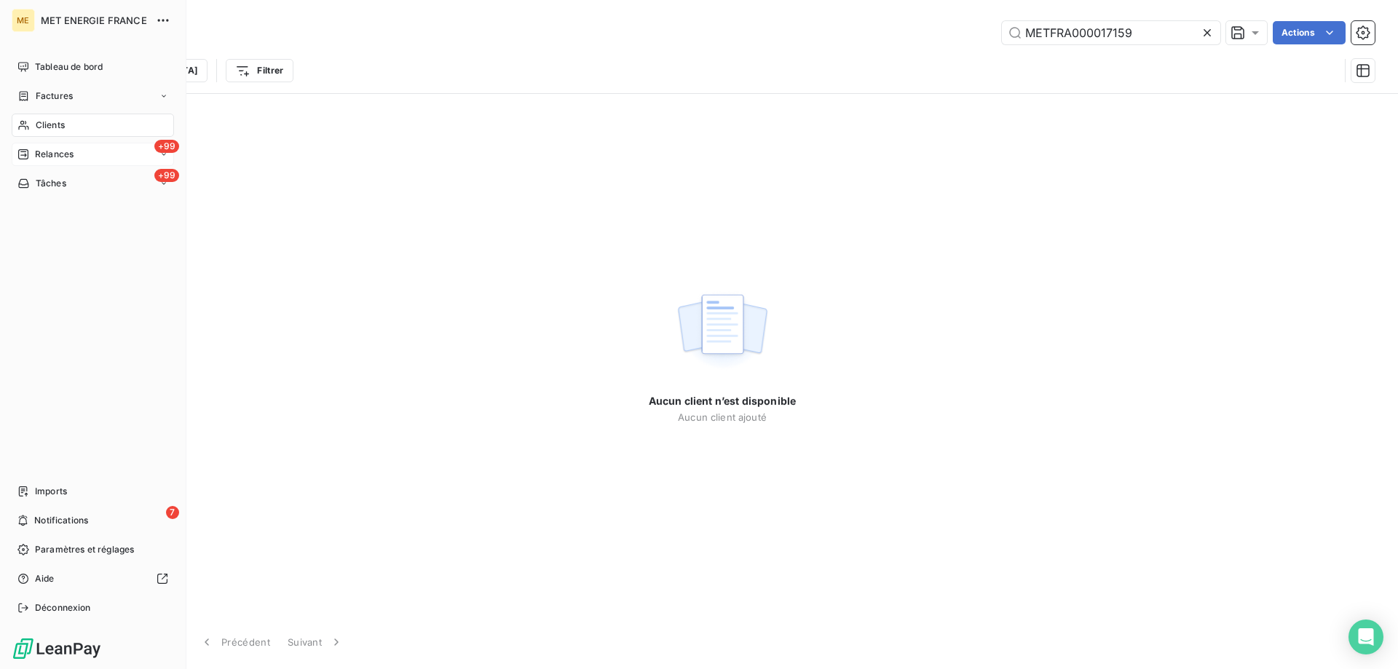
type input "METFRA000017159"
click at [28, 150] on icon at bounding box center [23, 155] width 12 height 12
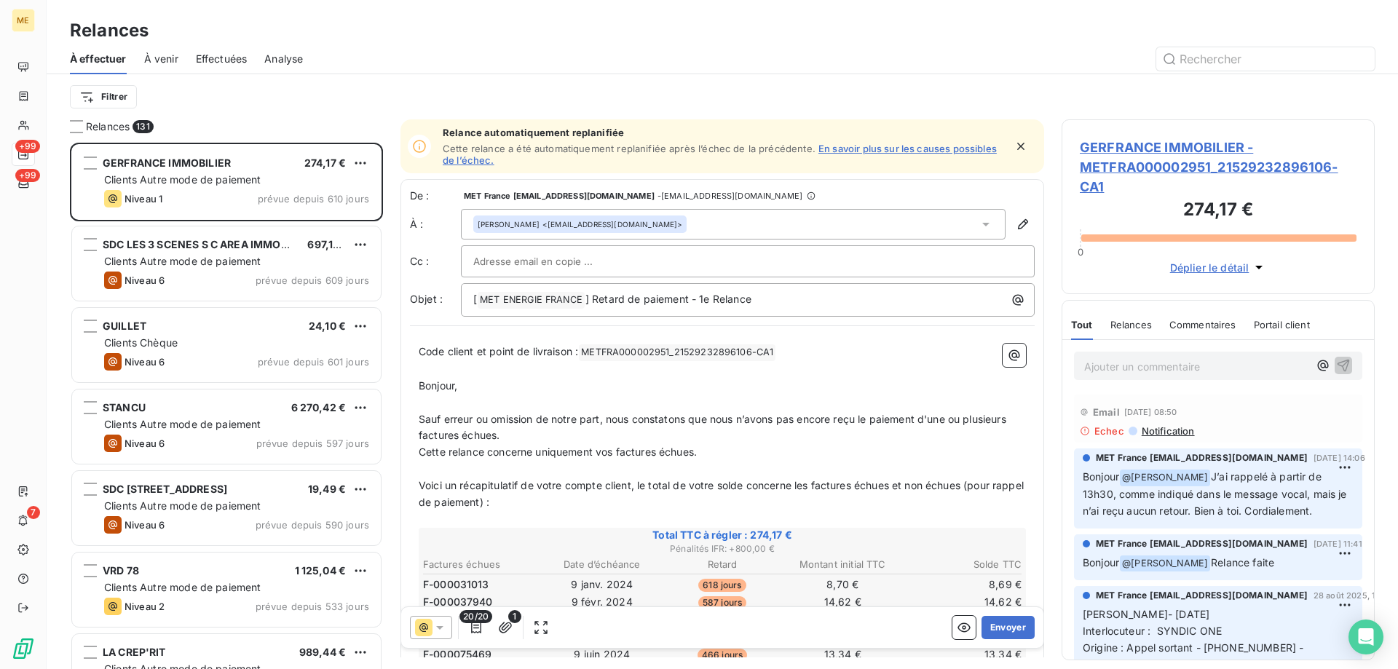
scroll to position [516, 302]
click at [1226, 60] on input "text" at bounding box center [1266, 58] width 218 height 23
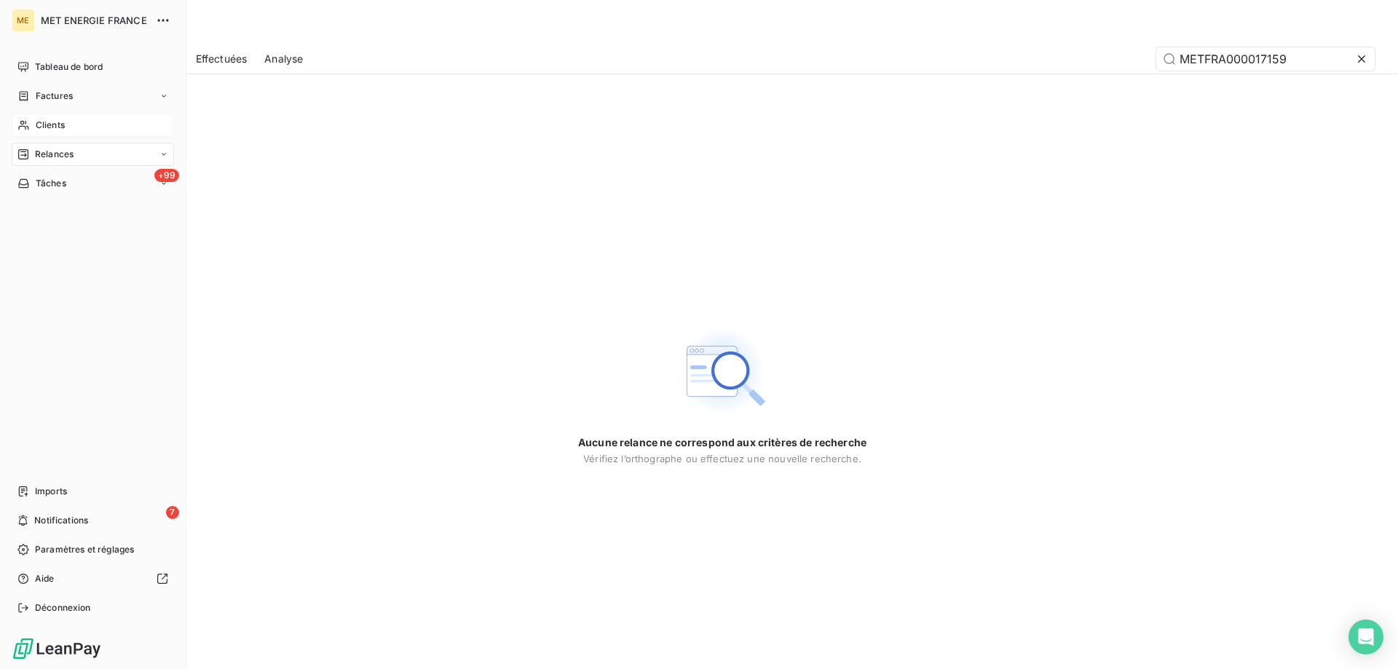
type input "METFRA000017159"
click at [26, 127] on icon at bounding box center [23, 125] width 12 height 12
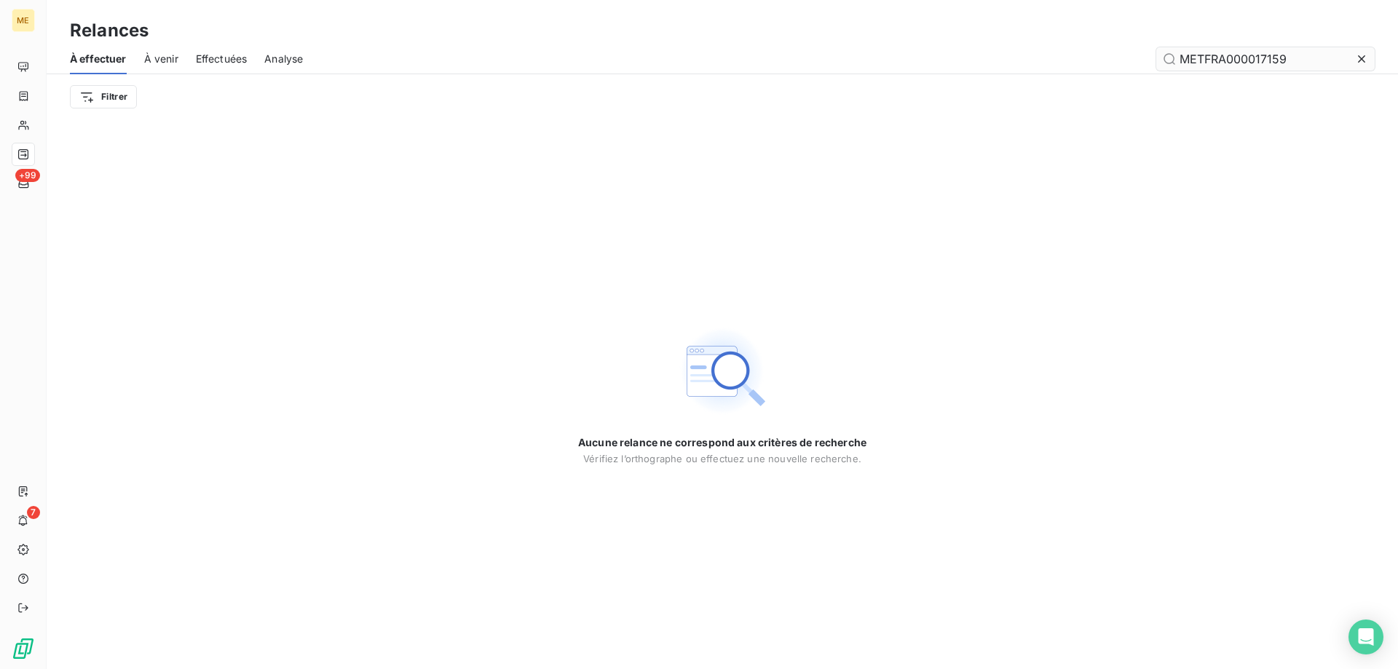
click at [1291, 57] on input "METFRA000017159" at bounding box center [1266, 58] width 218 height 23
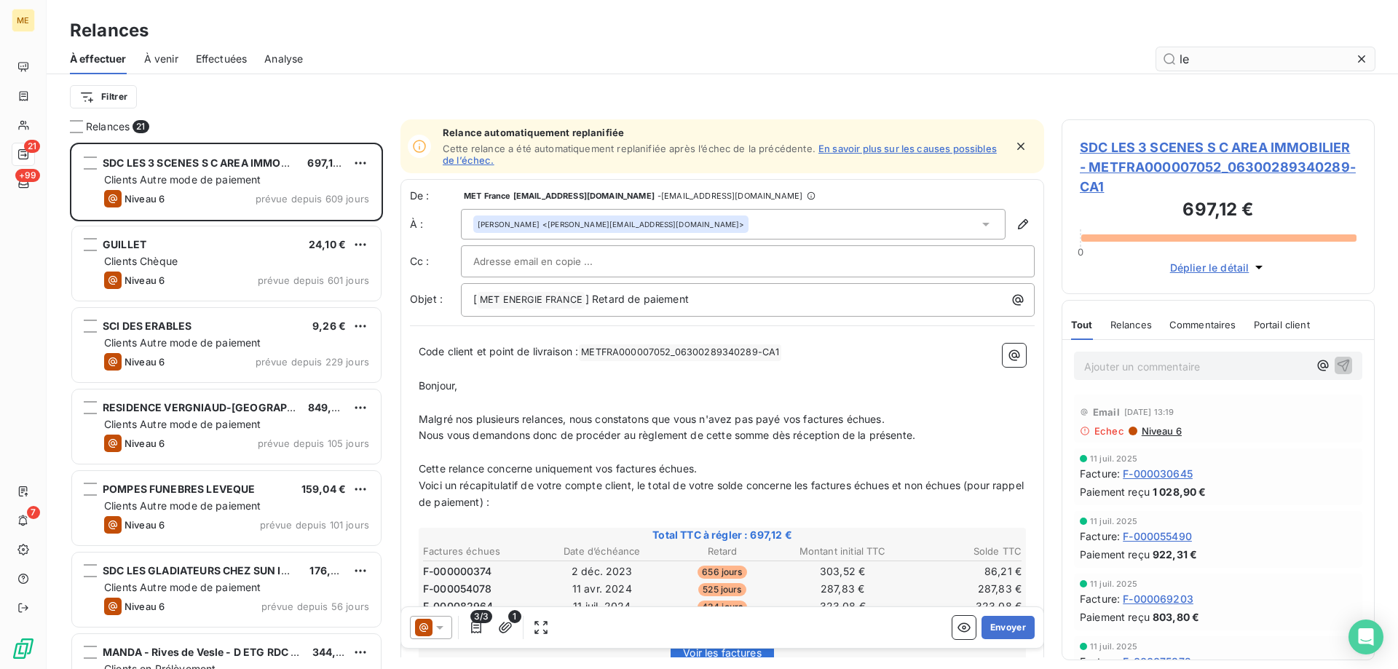
scroll to position [516, 302]
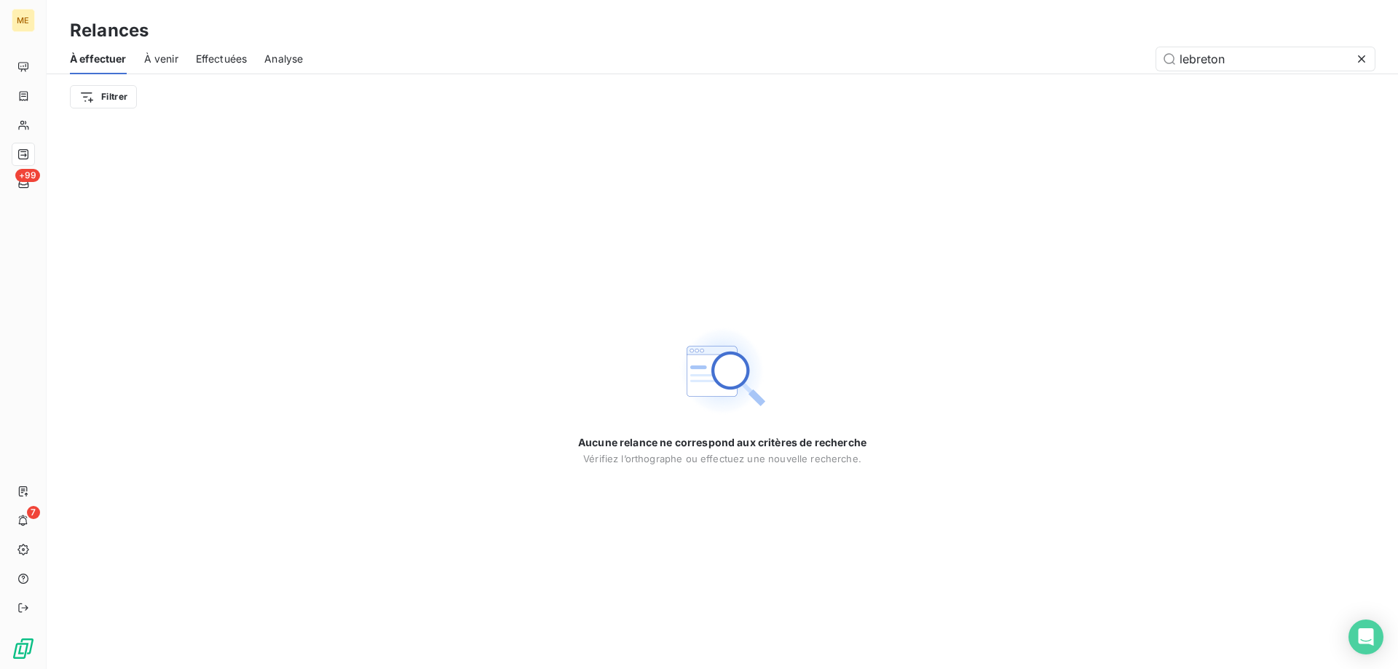
click at [207, 56] on span "Effectuées" at bounding box center [222, 59] width 52 height 15
type input "lebreton"
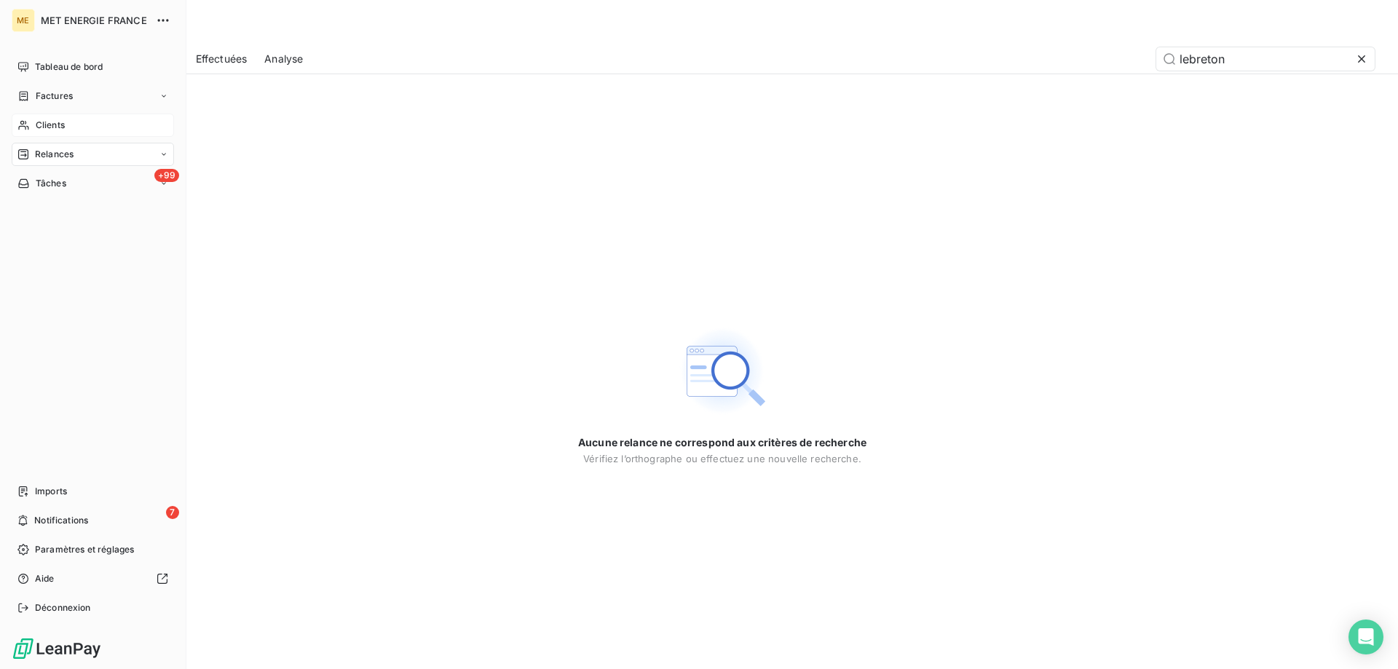
click at [17, 129] on icon at bounding box center [23, 125] width 12 height 12
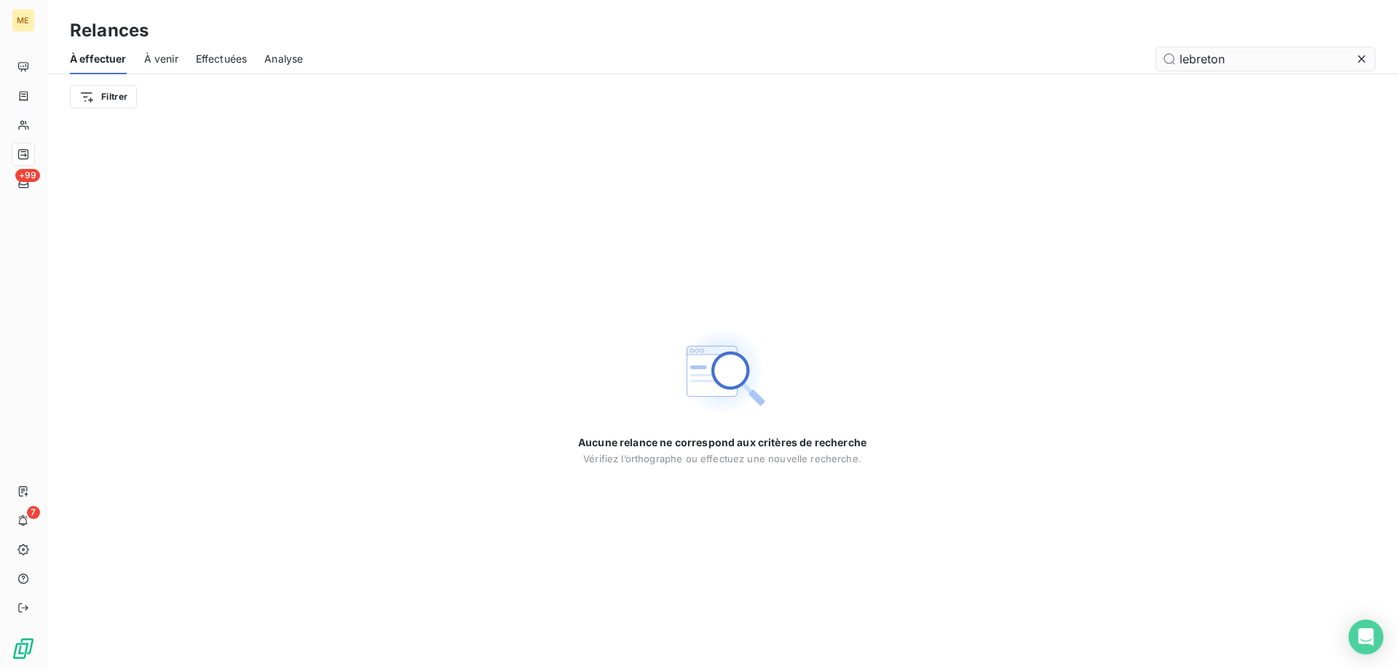
click at [1284, 62] on input "lebreton" at bounding box center [1266, 58] width 218 height 23
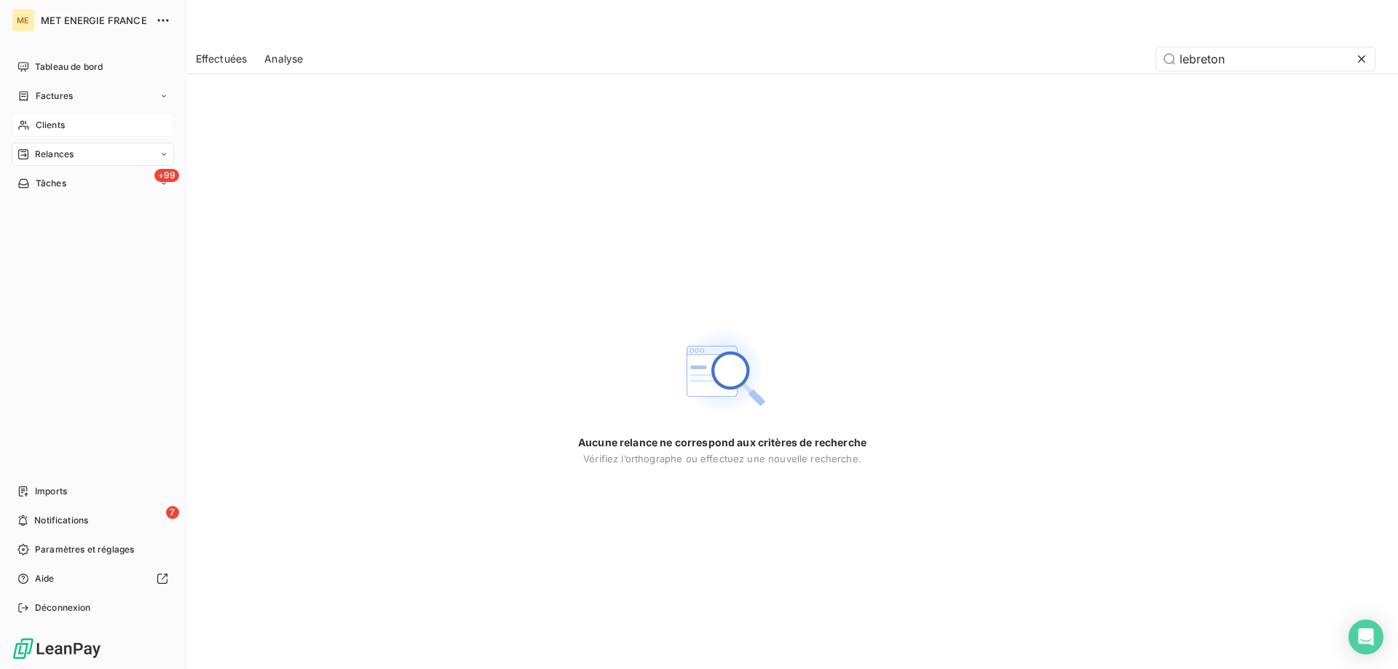
click at [49, 128] on span "Clients" at bounding box center [50, 125] width 29 height 13
click at [87, 128] on div "Clients" at bounding box center [93, 125] width 162 height 23
click at [32, 122] on div "Clients" at bounding box center [93, 125] width 162 height 23
click at [33, 123] on div "Clients" at bounding box center [93, 125] width 162 height 23
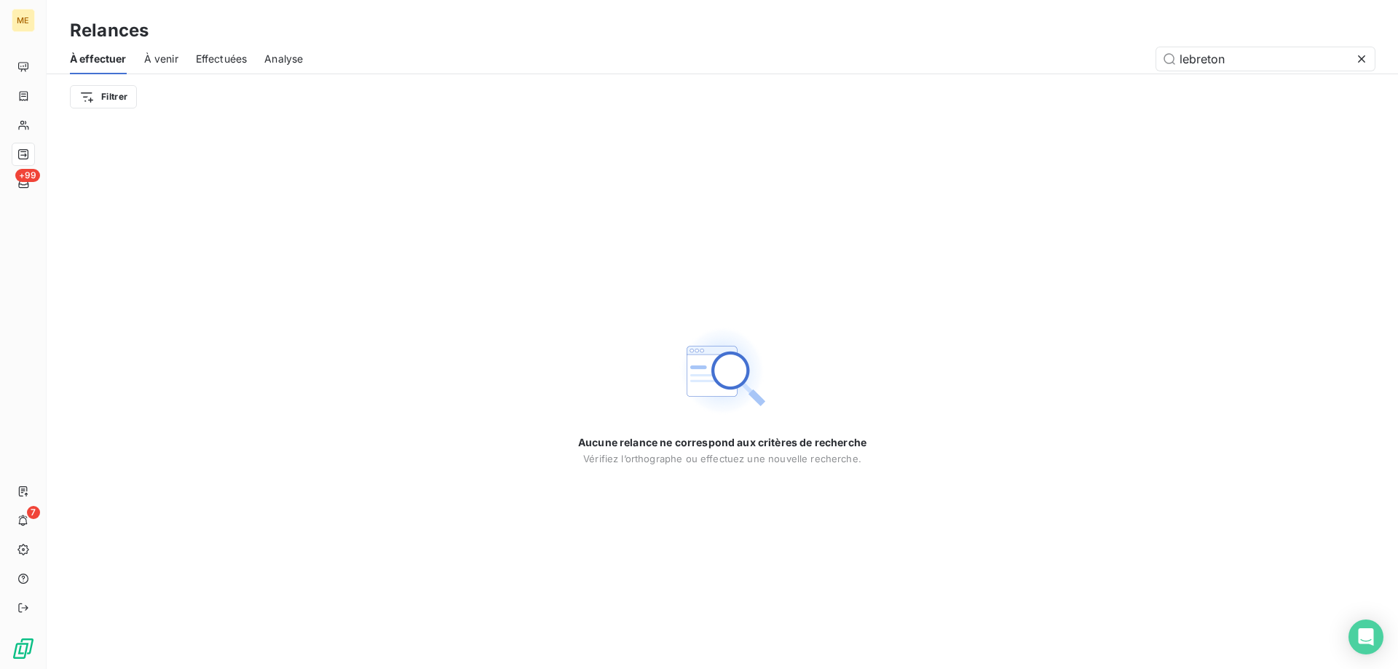
click at [1363, 64] on icon at bounding box center [1362, 59] width 15 height 15
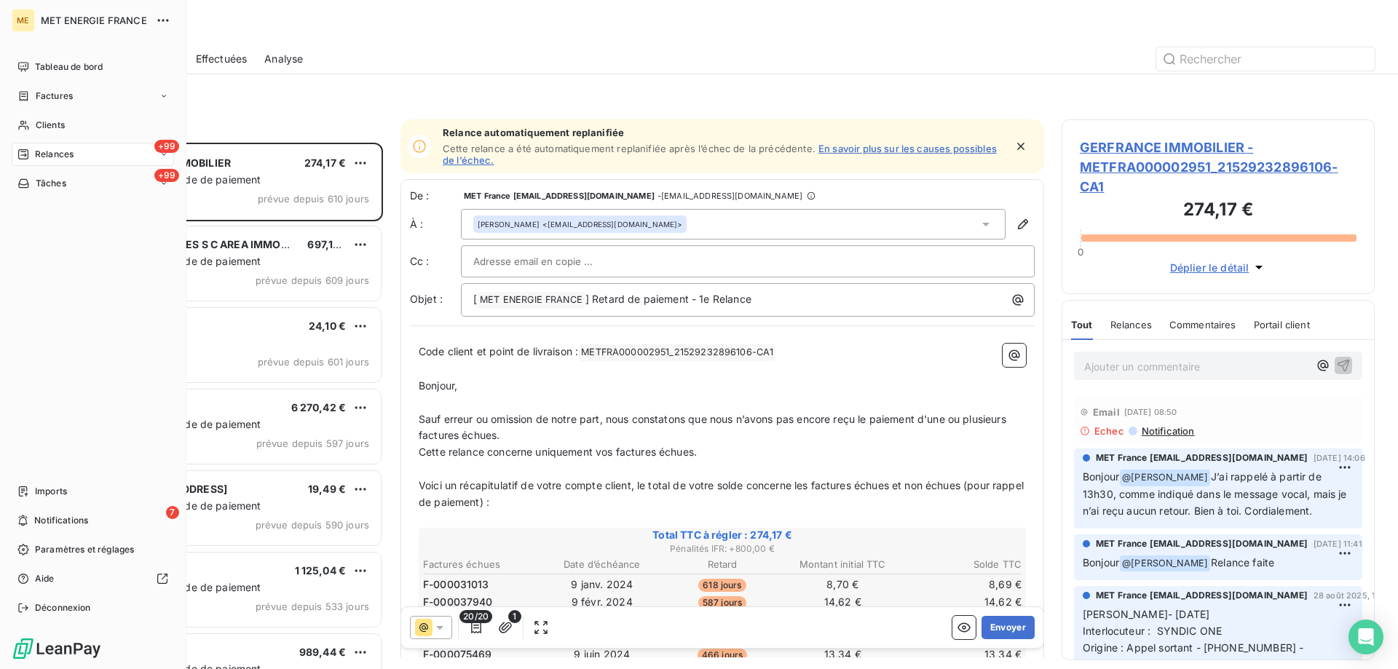
scroll to position [516, 302]
click at [25, 119] on div "Clients" at bounding box center [93, 125] width 162 height 23
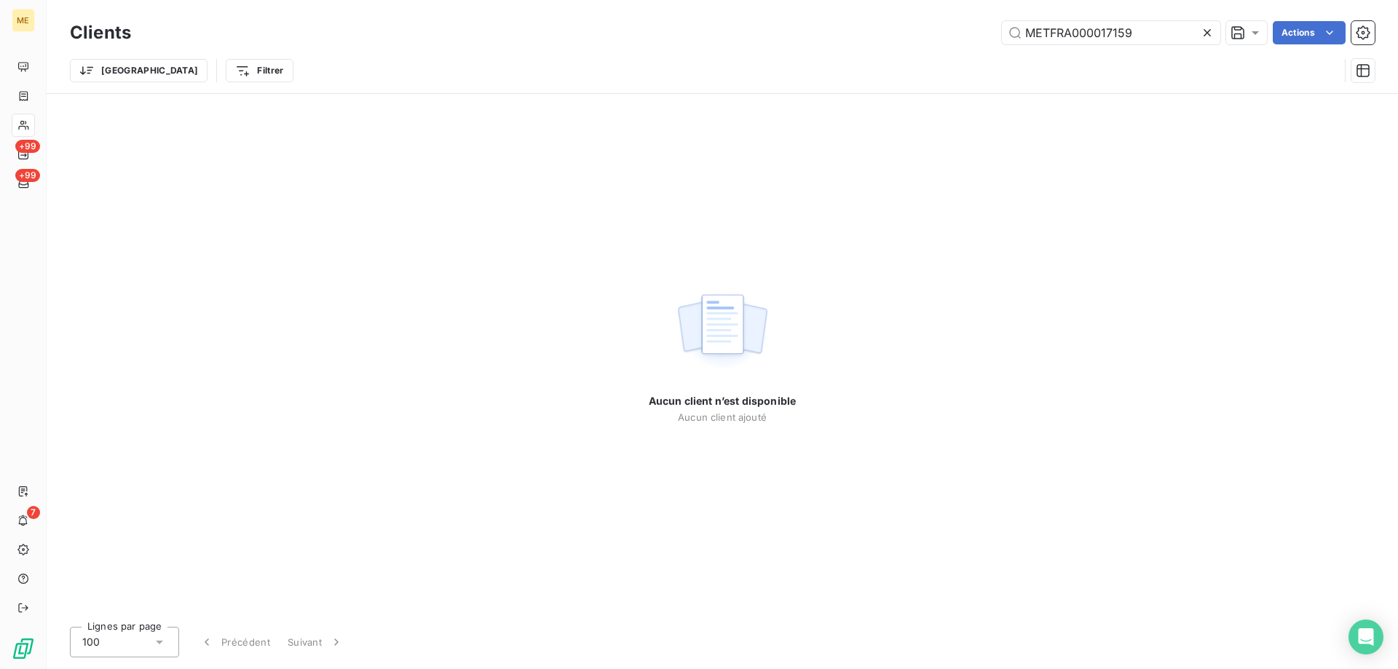
drag, startPoint x: 1164, startPoint y: 39, endPoint x: 995, endPoint y: 40, distance: 169.0
click at [995, 40] on div "METFRA000017159 Actions" at bounding box center [762, 32] width 1226 height 23
drag, startPoint x: 1138, startPoint y: 34, endPoint x: 950, endPoint y: 36, distance: 187.9
click at [950, 36] on div "lebreton Actions" at bounding box center [762, 32] width 1226 height 23
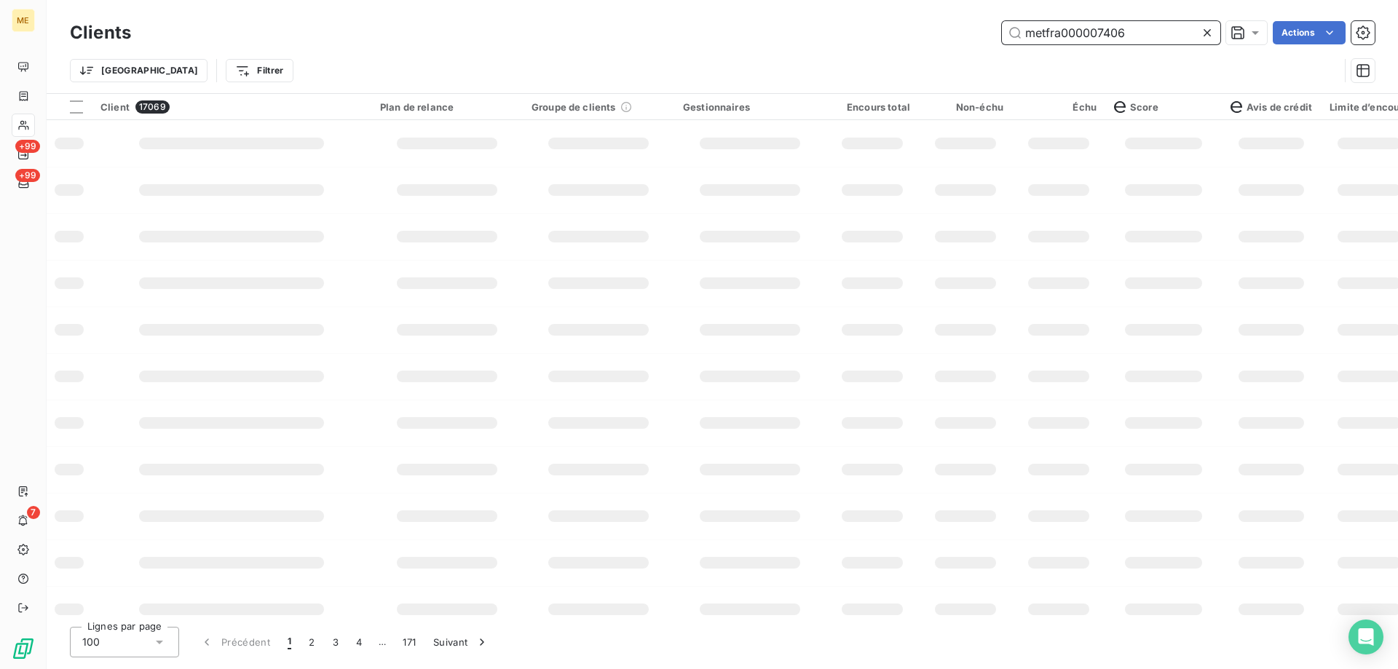
click at [1131, 36] on input "metfra000007406" at bounding box center [1111, 32] width 218 height 23
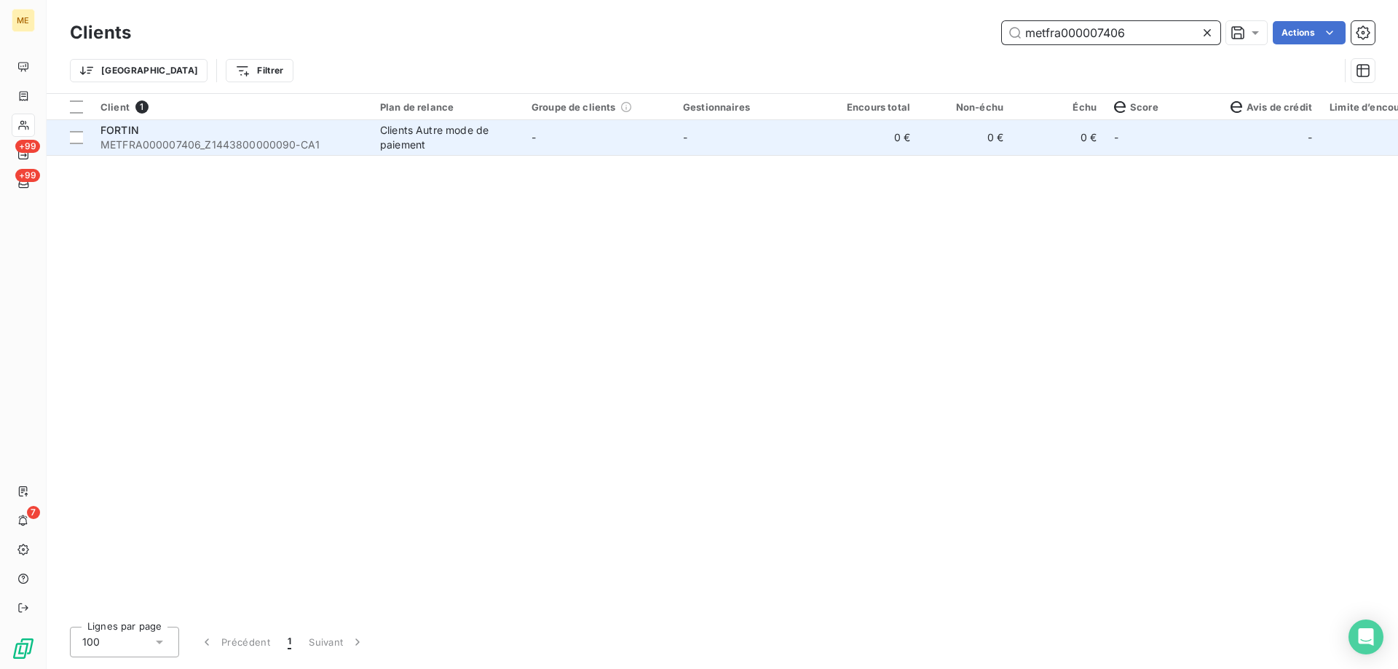
type input "metfra000007406"
click at [157, 144] on span "METFRA000007406_Z1443800000090-CA1" at bounding box center [232, 145] width 262 height 15
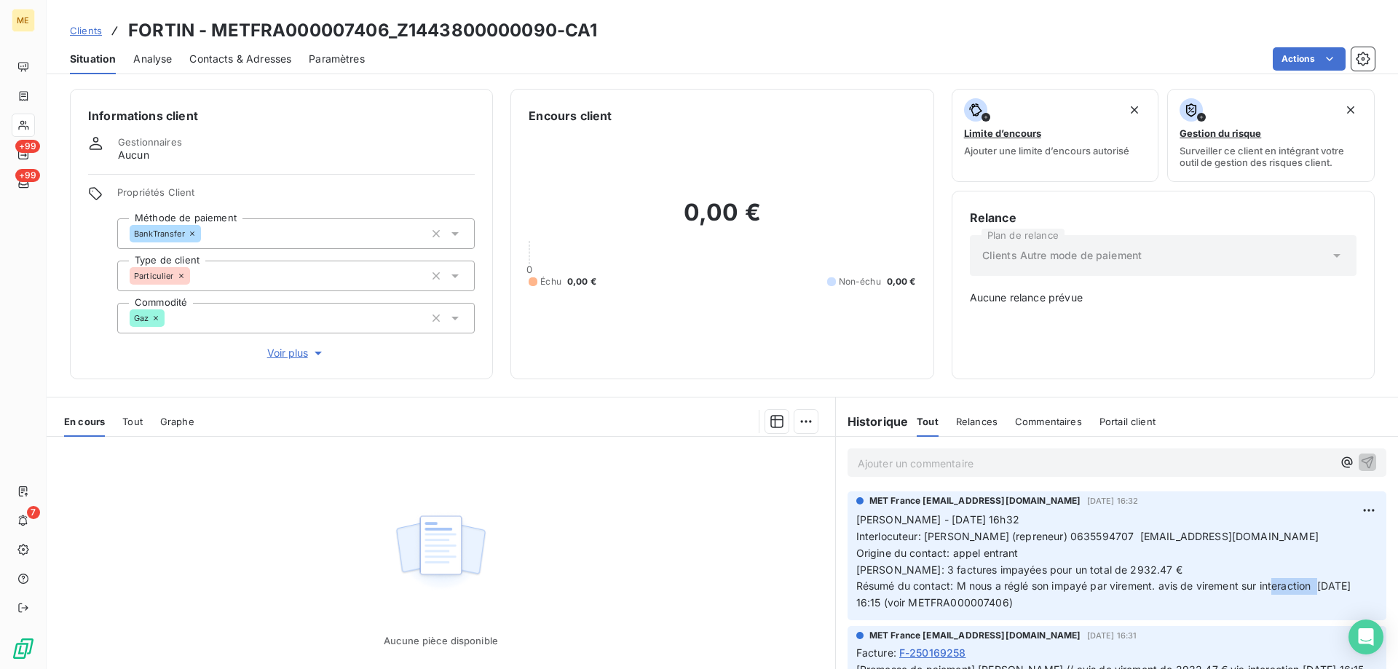
drag, startPoint x: 849, startPoint y: 599, endPoint x: 908, endPoint y: 602, distance: 59.1
click at [908, 602] on p "[PERSON_NAME] - [DATE] 16h32 Interlocuteur: [PERSON_NAME] (repreneur) 063559470…" at bounding box center [1117, 562] width 521 height 100
click at [127, 420] on div "Tout" at bounding box center [132, 421] width 20 height 31
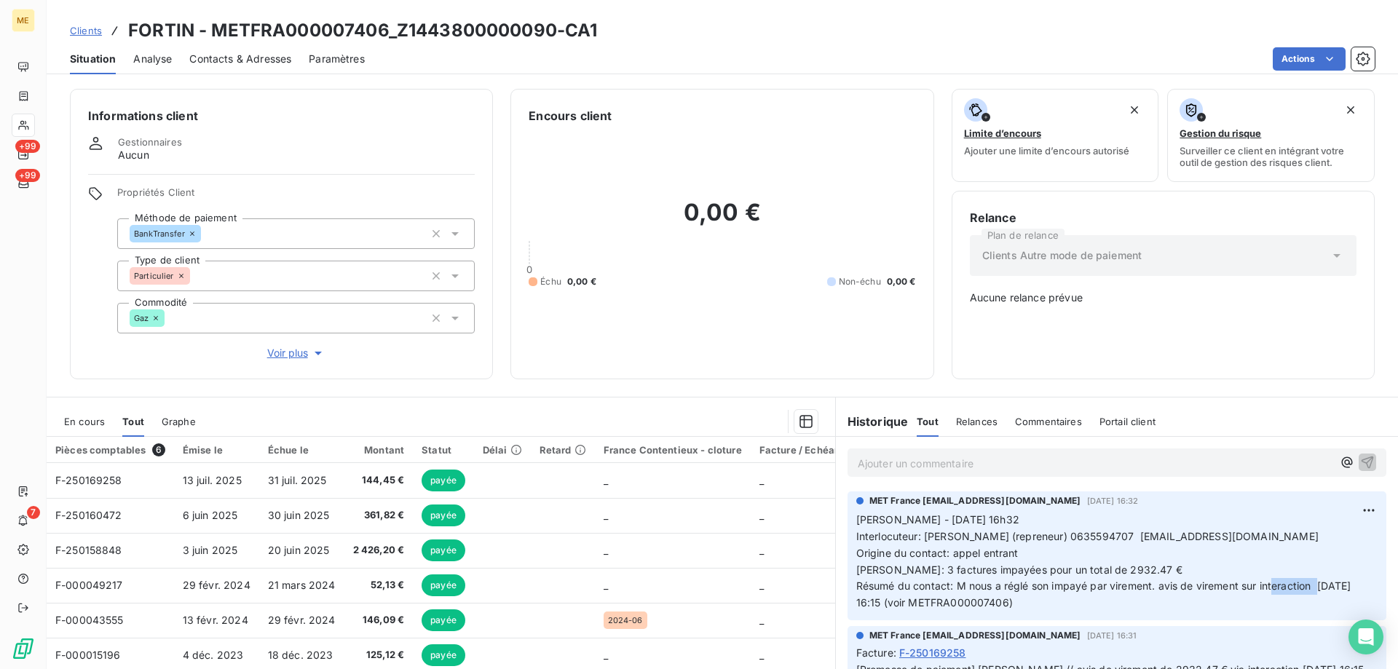
scroll to position [83, 0]
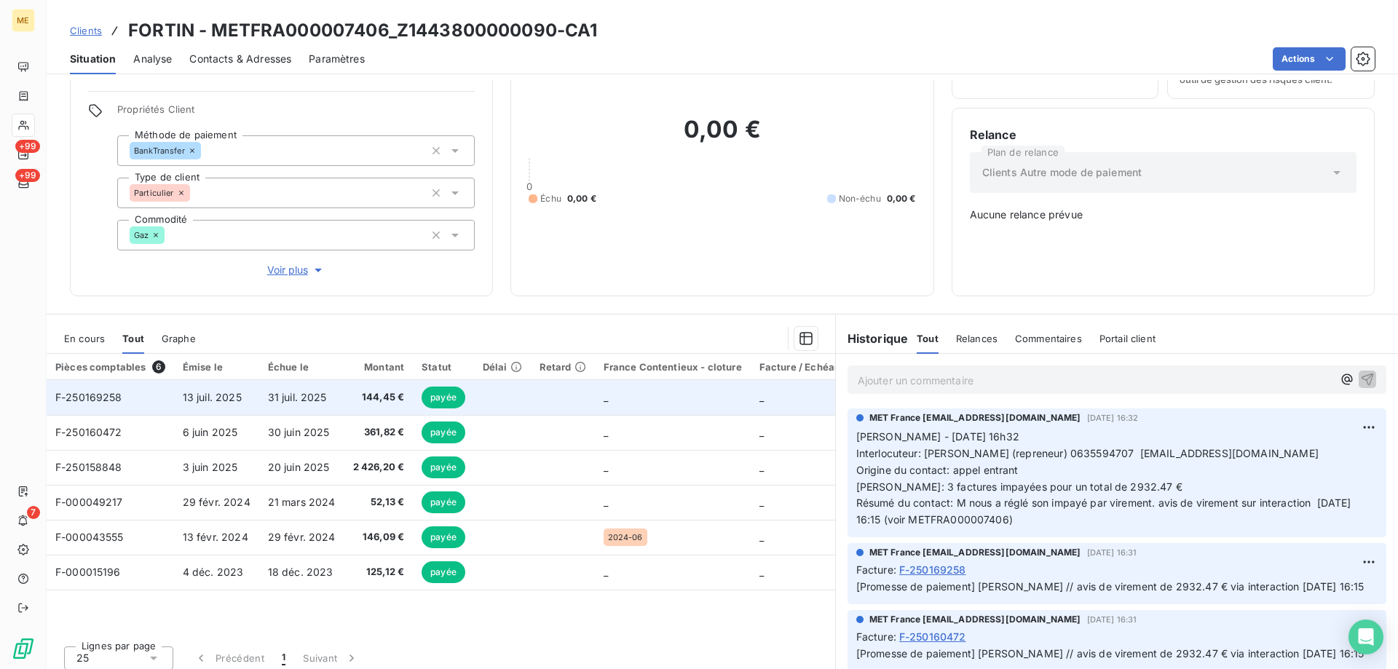
click at [221, 392] on span "13 juil. 2025" at bounding box center [212, 397] width 59 height 12
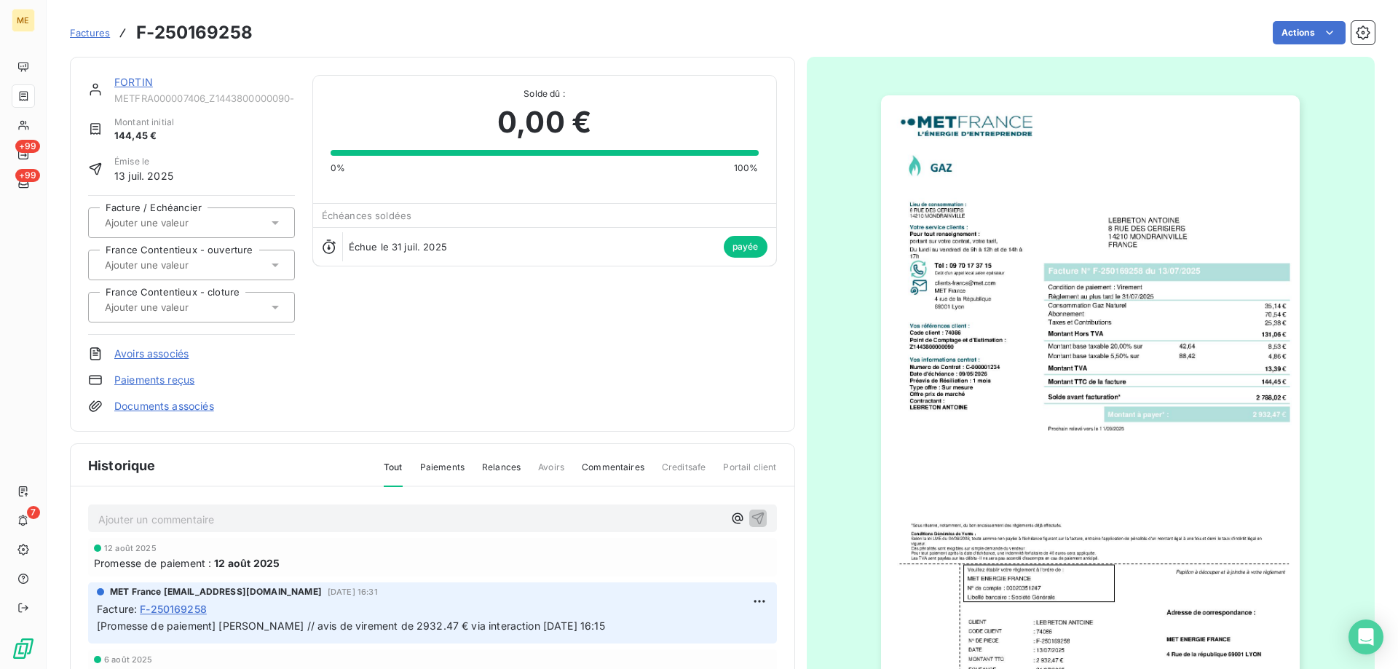
click at [131, 87] on link "FORTIN" at bounding box center [133, 82] width 39 height 12
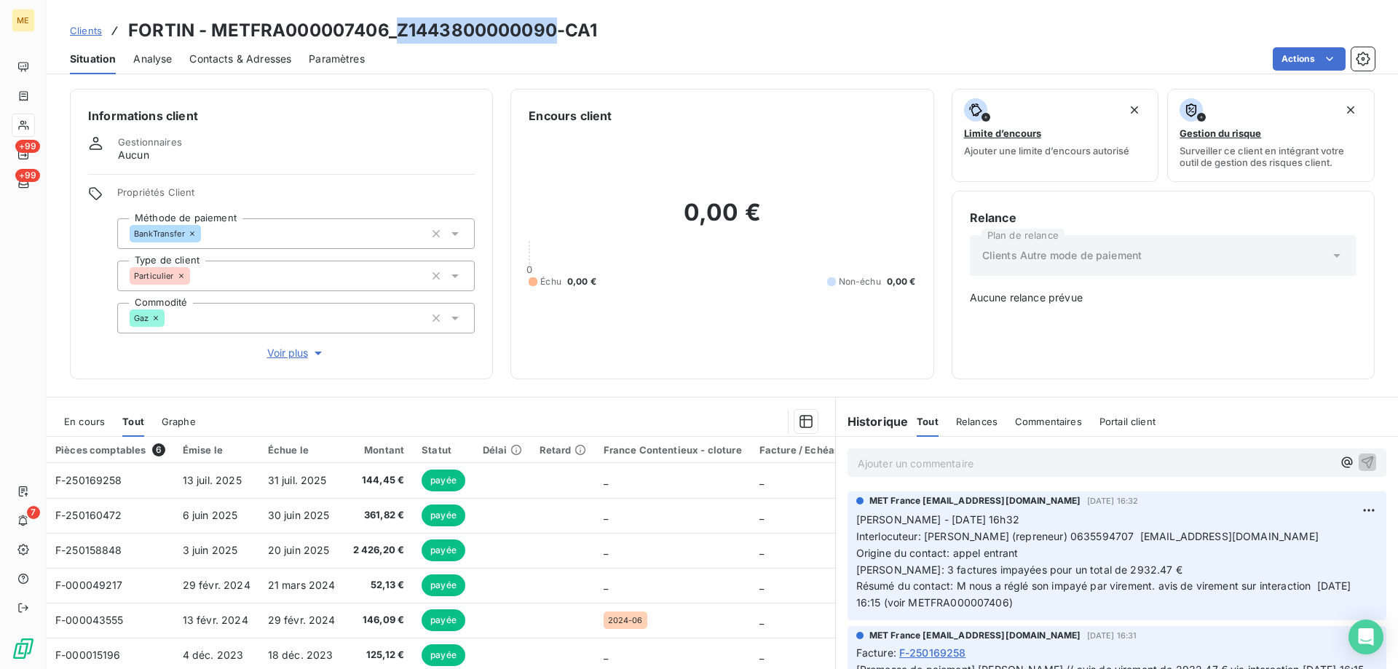
drag, startPoint x: 394, startPoint y: 29, endPoint x: 554, endPoint y: 32, distance: 160.3
click at [554, 32] on h3 "FORTIN - METFRA000007406_Z1443800000090-CA1" at bounding box center [362, 30] width 469 height 26
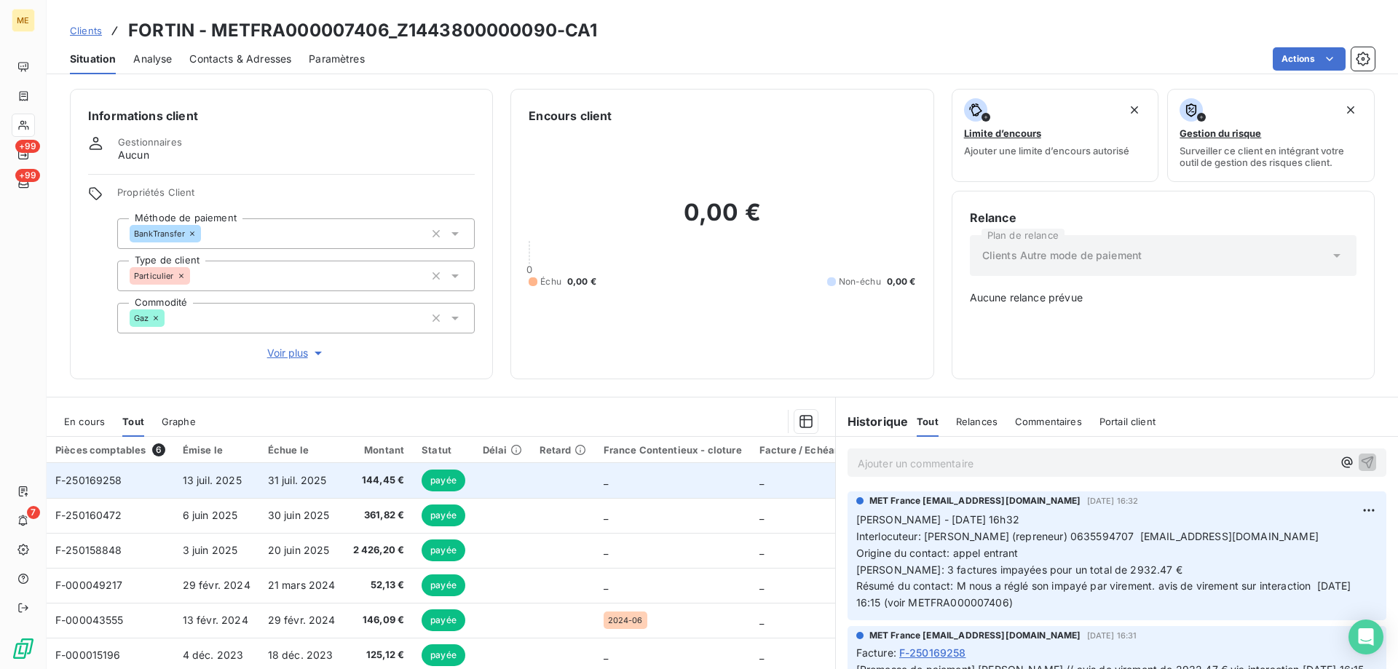
click at [120, 476] on span "F-250169258" at bounding box center [88, 480] width 67 height 12
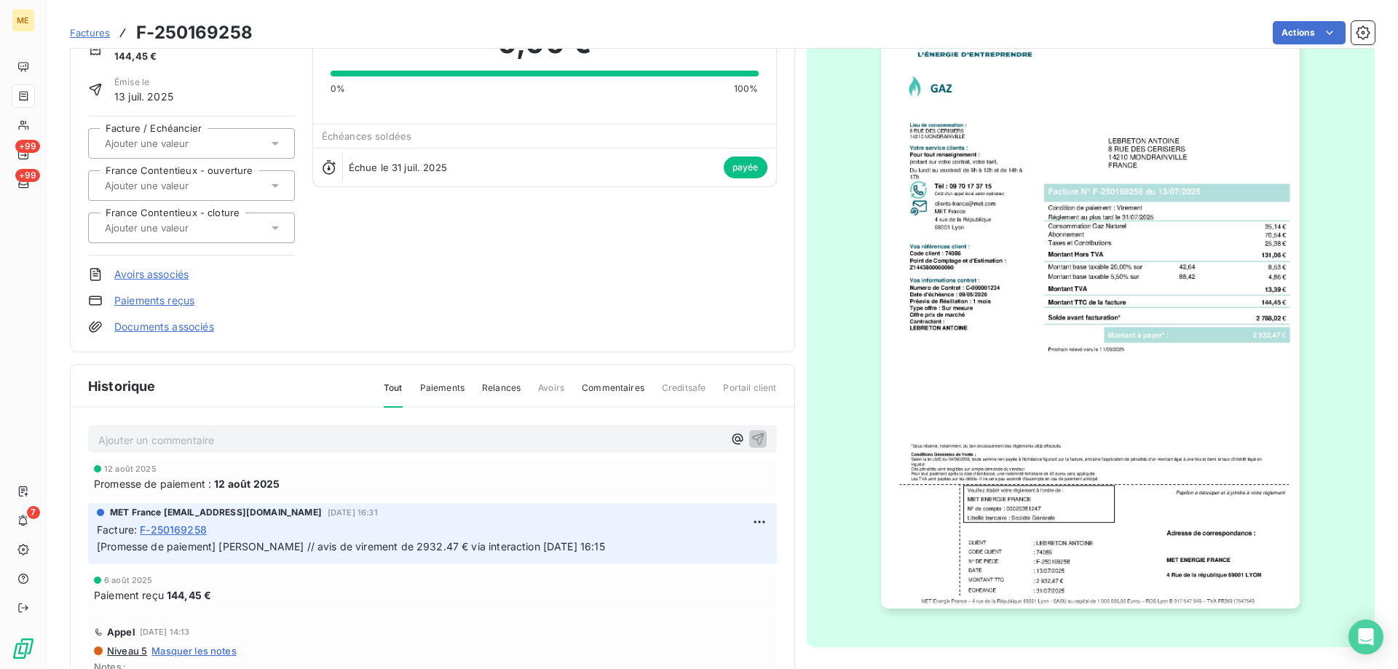
scroll to position [137, 0]
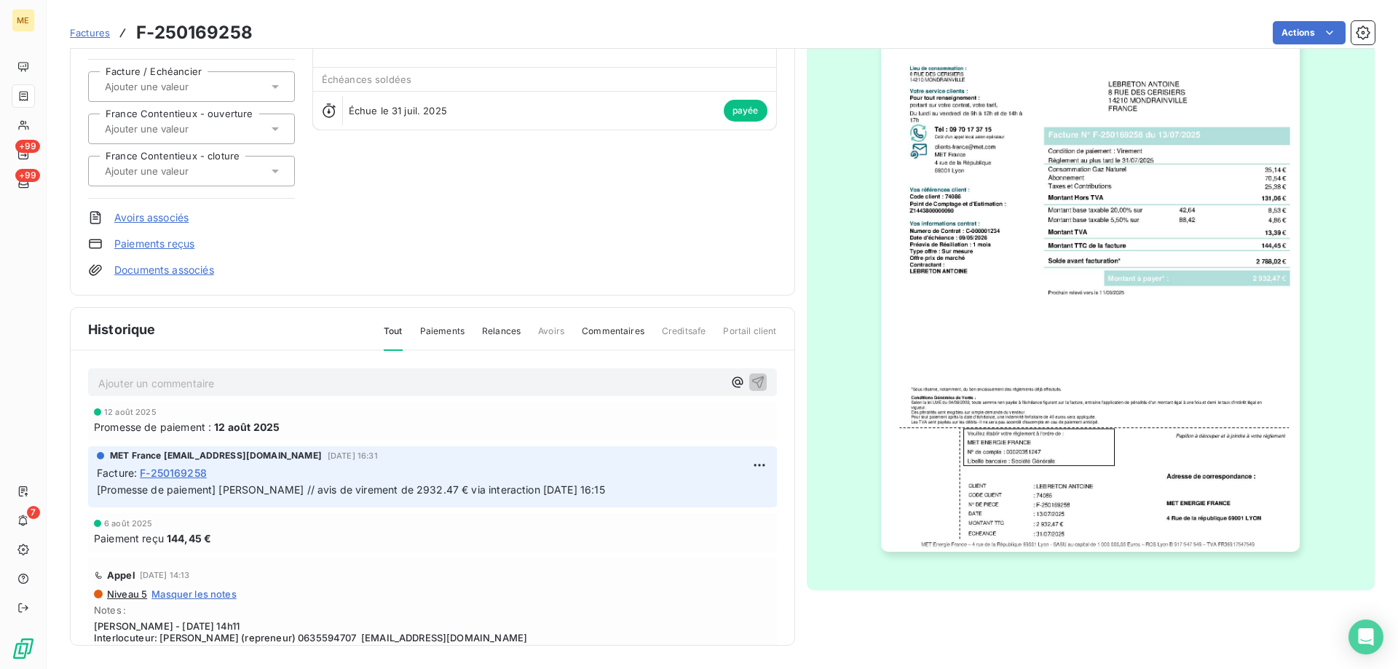
click at [952, 468] on img "button" at bounding box center [1090, 255] width 419 height 593
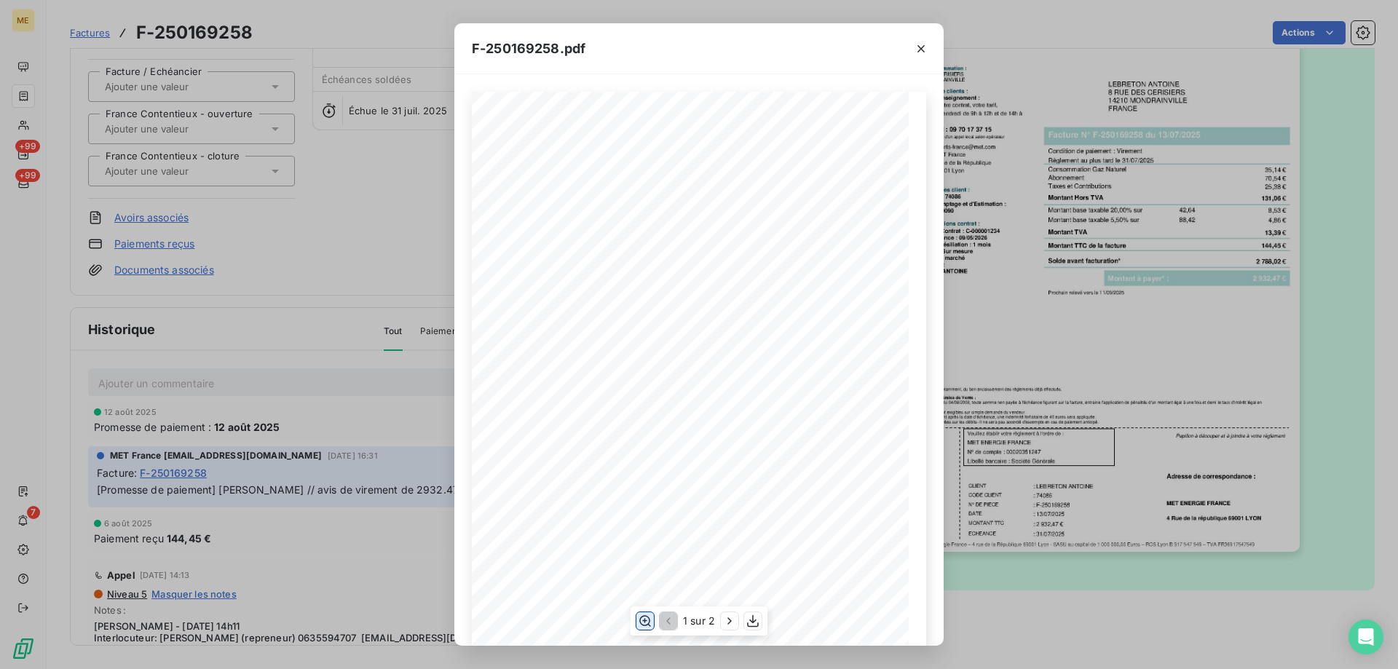
click at [642, 624] on icon "button" at bounding box center [645, 620] width 12 height 11
click at [727, 629] on icon "button" at bounding box center [729, 621] width 15 height 15
click at [915, 50] on icon "button" at bounding box center [921, 49] width 15 height 15
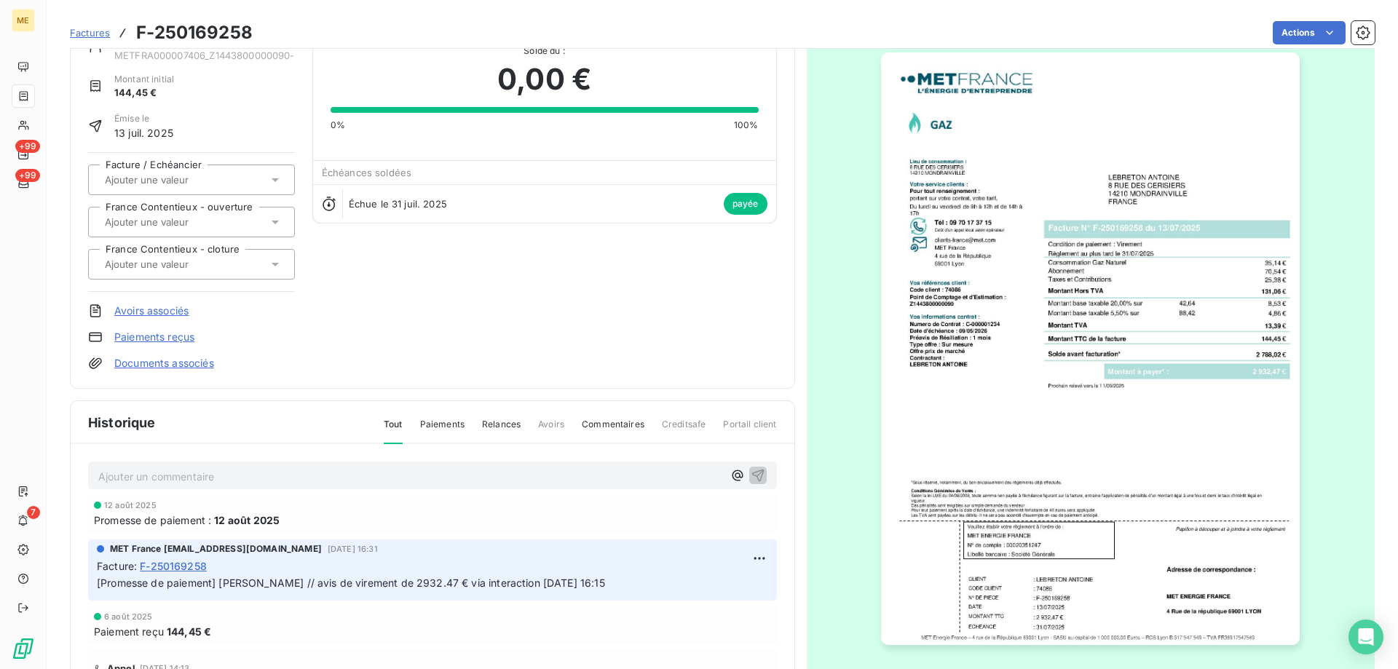
scroll to position [0, 0]
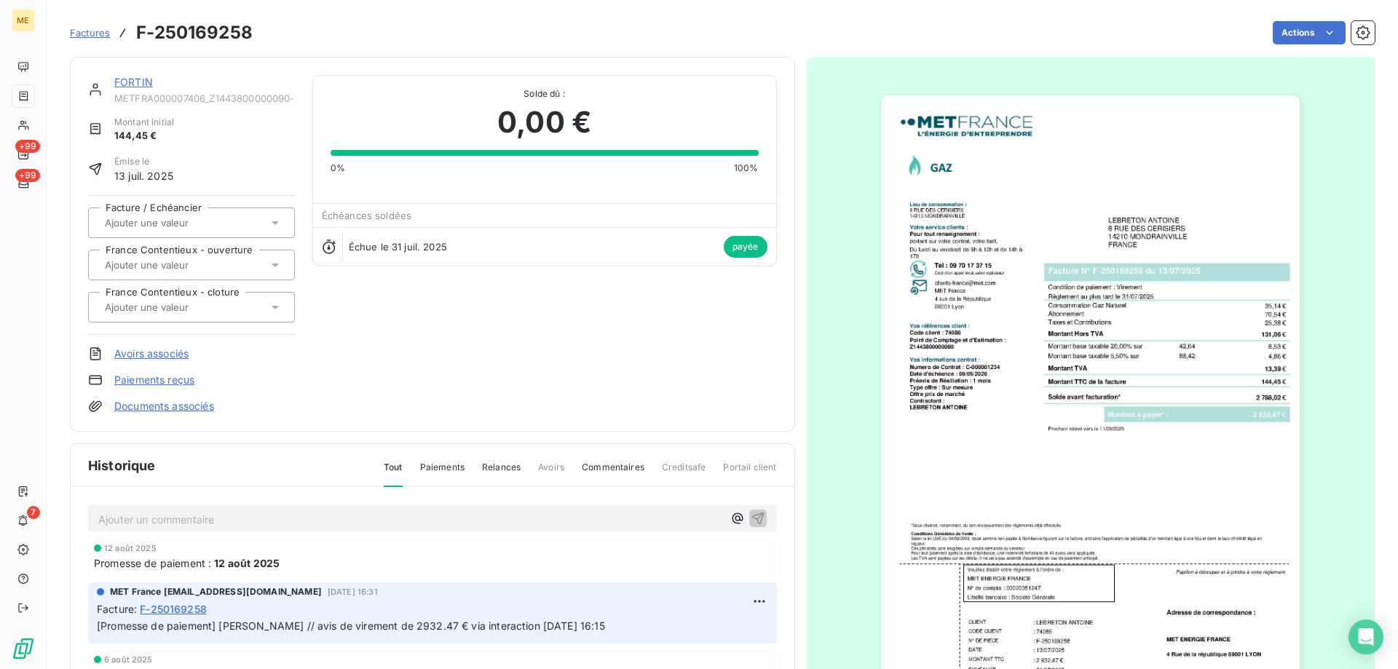
click at [130, 84] on link "FORTIN" at bounding box center [133, 82] width 39 height 12
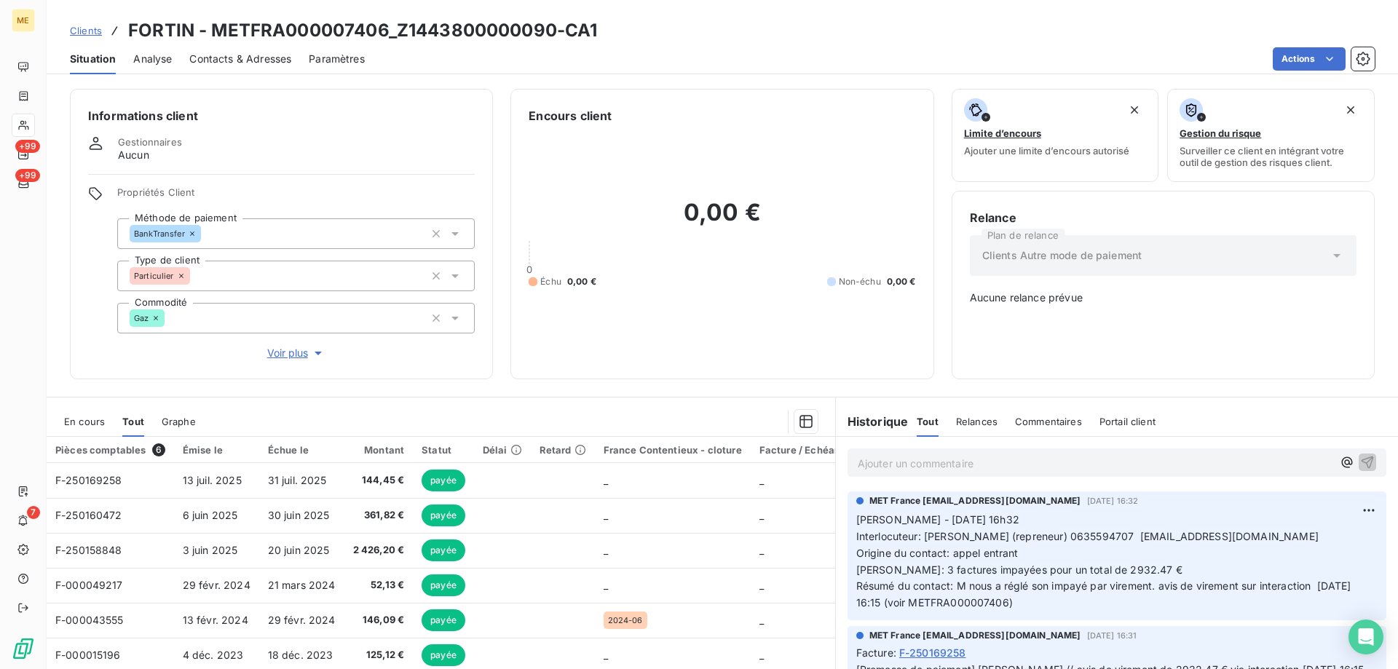
click at [87, 416] on span "En cours" at bounding box center [84, 422] width 41 height 12
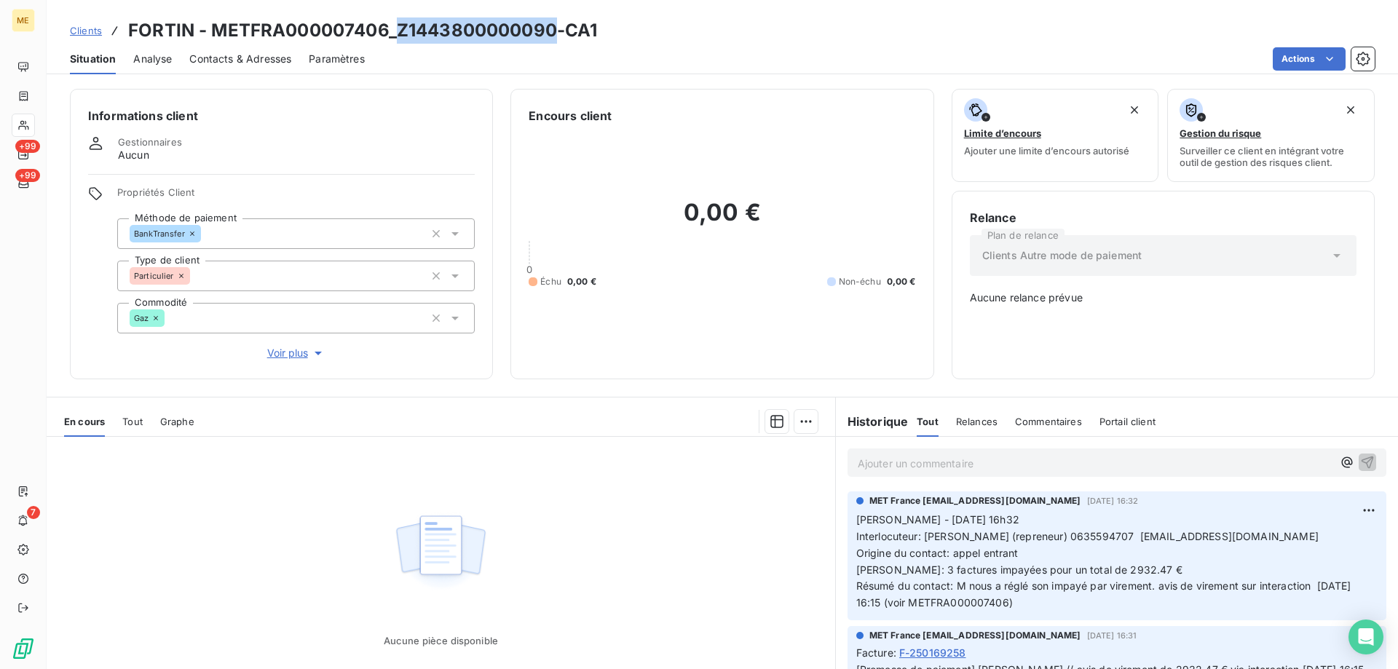
drag, startPoint x: 394, startPoint y: 36, endPoint x: 553, endPoint y: 34, distance: 158.8
click at [553, 34] on h3 "FORTIN - METFRA000007406_Z1443800000090-CA1" at bounding box center [362, 30] width 469 height 26
click at [469, 34] on h3 "FORTIN - METFRA000007406_Z1443800000090-CA1" at bounding box center [362, 30] width 469 height 26
drag, startPoint x: 1118, startPoint y: 524, endPoint x: 1313, endPoint y: 532, distance: 195.4
click at [1313, 532] on p "[PERSON_NAME] - [DATE] 16h32 Interlocuteur: [PERSON_NAME] (repreneur) 063559470…" at bounding box center [1117, 562] width 521 height 100
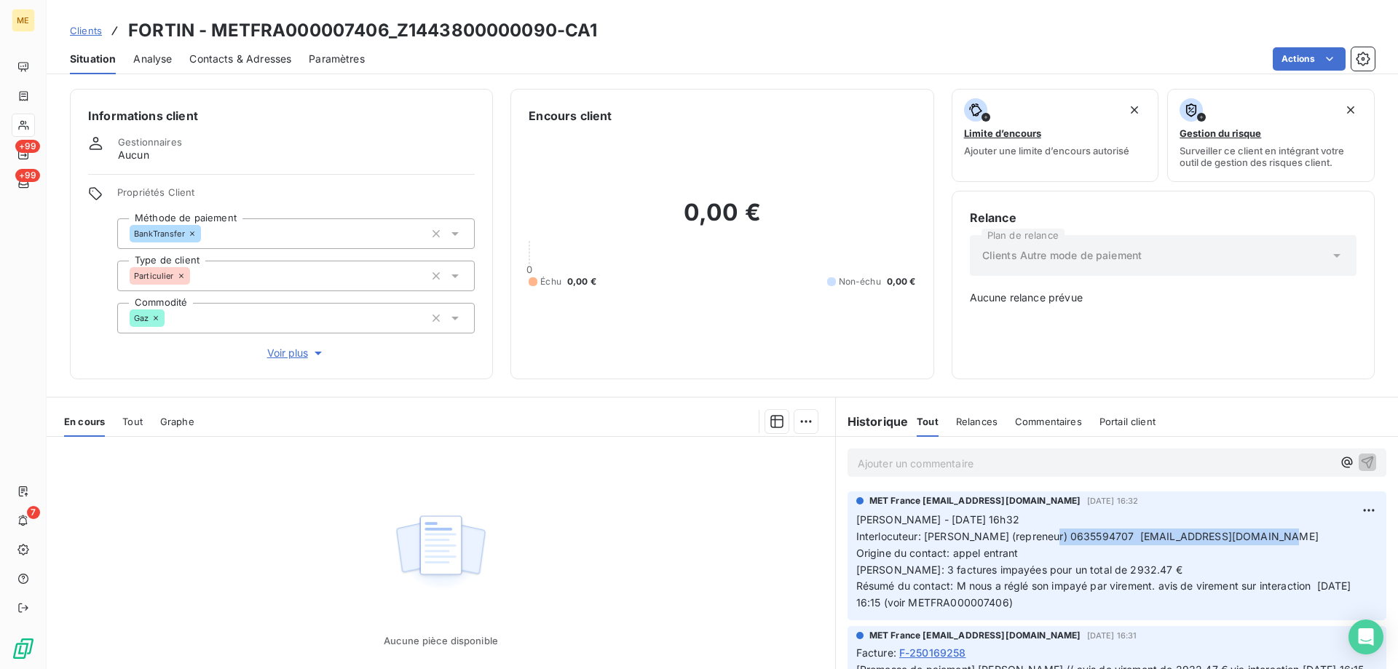
drag, startPoint x: 1046, startPoint y: 531, endPoint x: 1299, endPoint y: 521, distance: 253.7
click at [1299, 521] on span "[PERSON_NAME] - [DATE] 16h32 Interlocuteur: [PERSON_NAME] (repreneur) 063559470…" at bounding box center [1106, 560] width 498 height 95
click at [63, 31] on div "Clients FORTIN - METFRA000007406_Z1443800000090-CA1" at bounding box center [723, 30] width 1352 height 26
click at [74, 34] on span "Clients" at bounding box center [86, 31] width 32 height 12
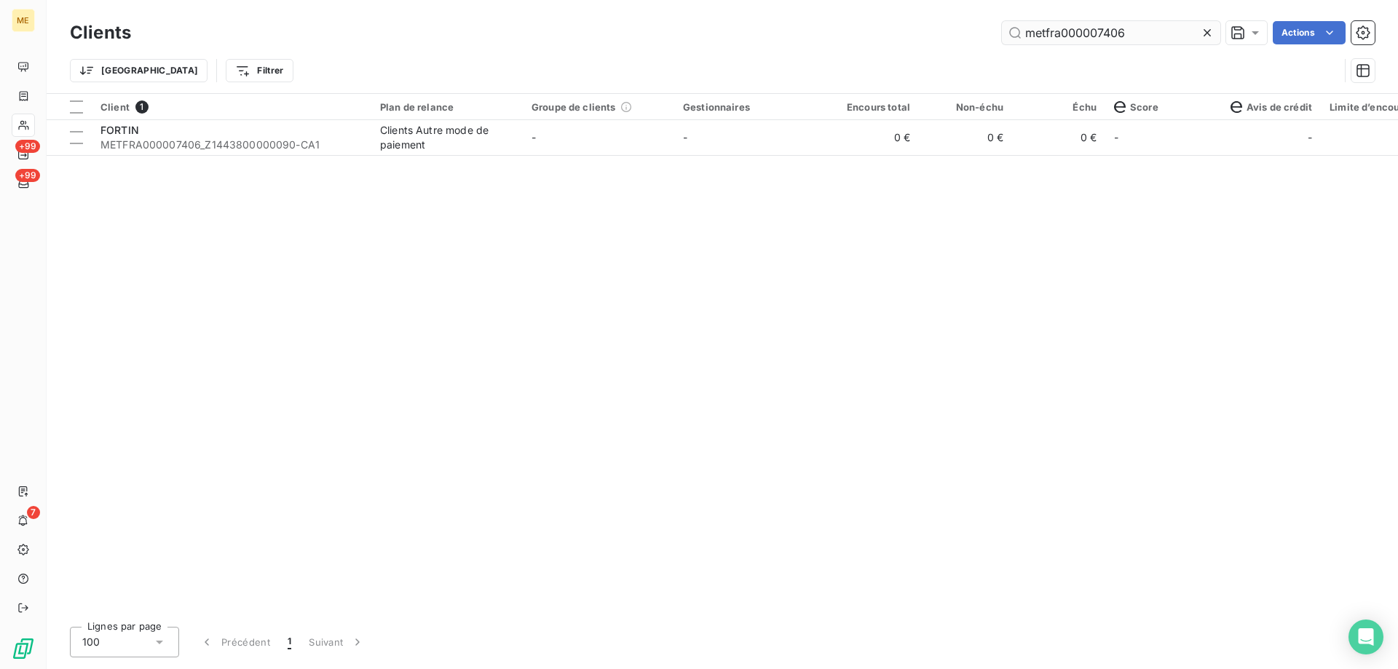
click at [1079, 34] on input "metfra000007406" at bounding box center [1111, 32] width 218 height 23
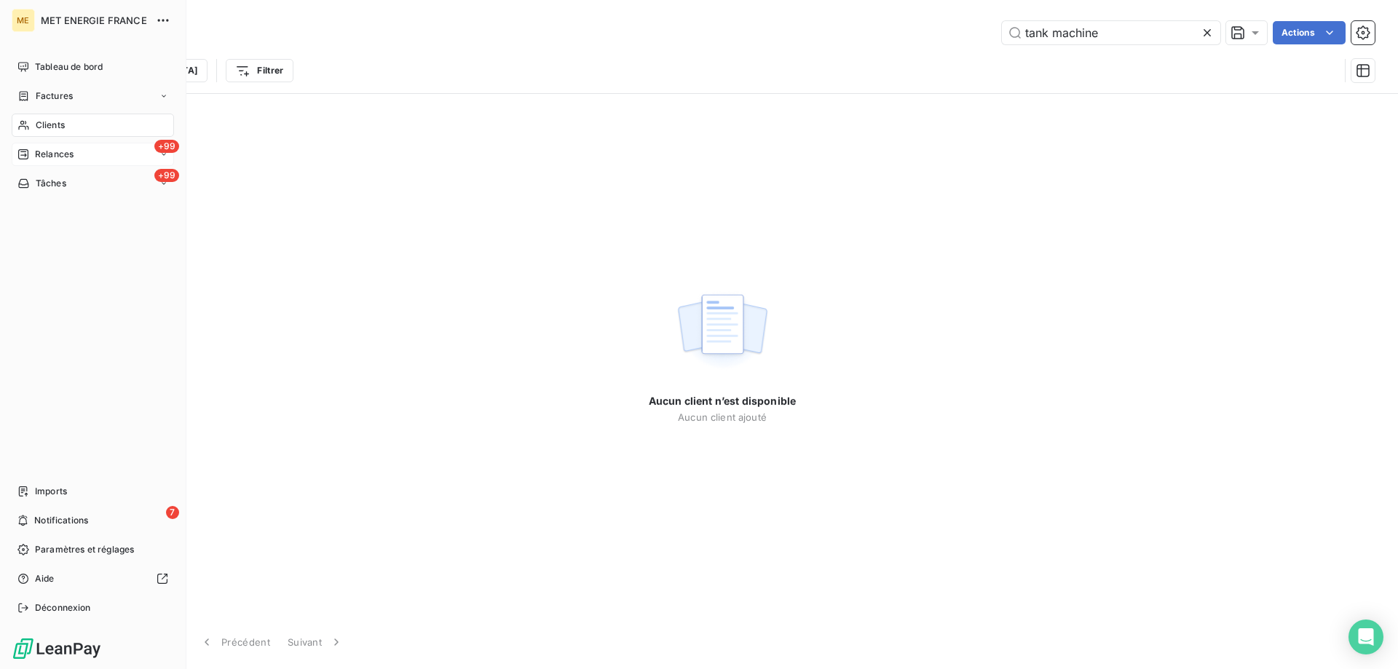
type input "tank machine"
click at [31, 161] on div "+99 Relances" at bounding box center [93, 154] width 162 height 23
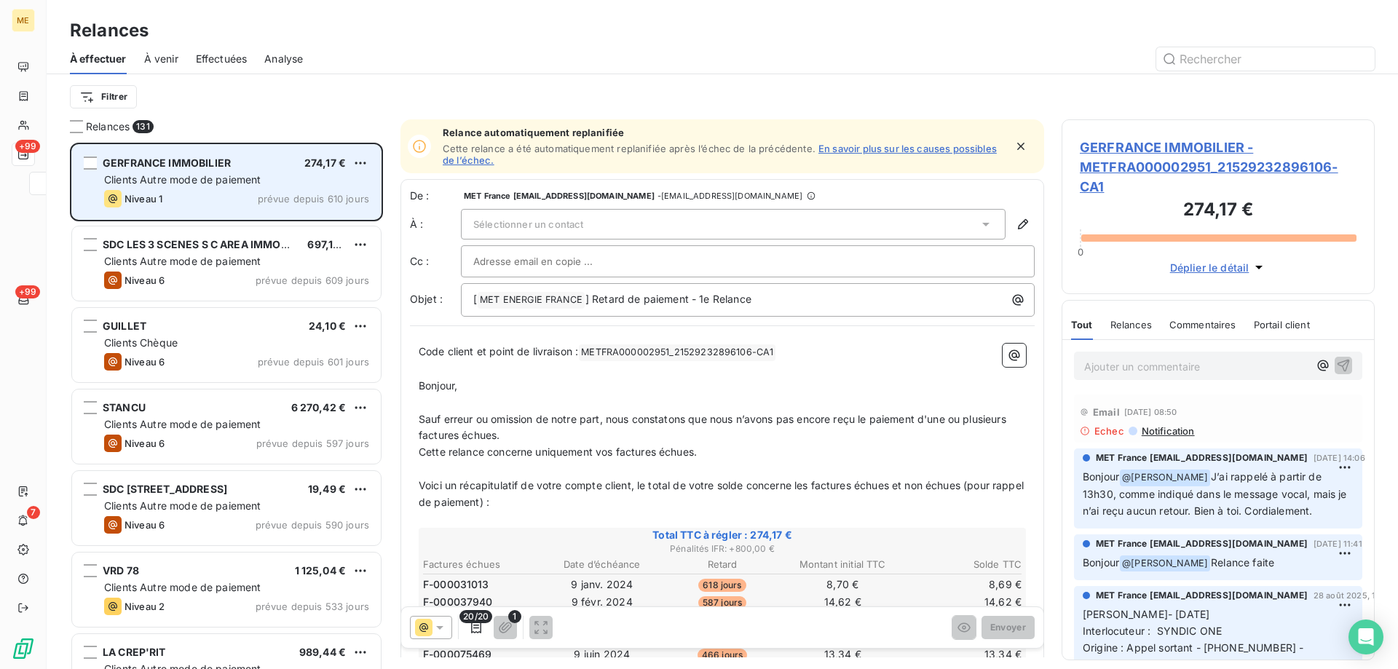
scroll to position [516, 302]
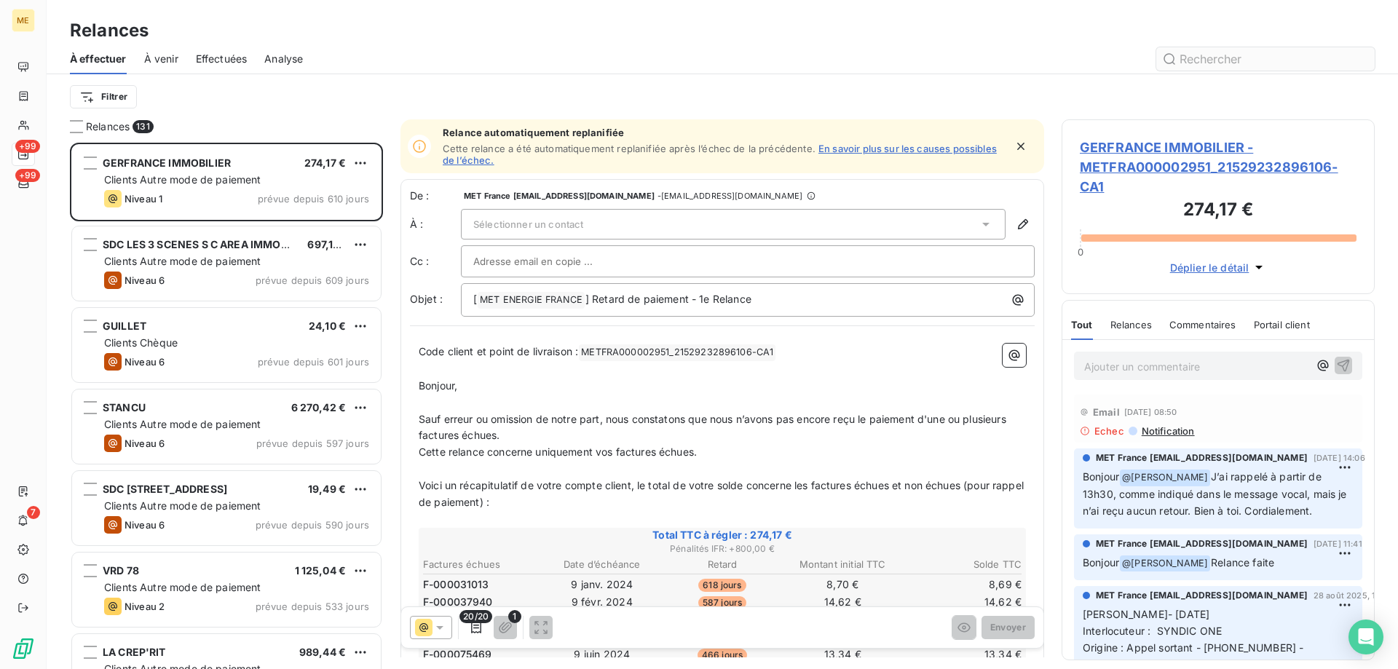
click at [1235, 56] on input "text" at bounding box center [1266, 58] width 218 height 23
type input "tank"
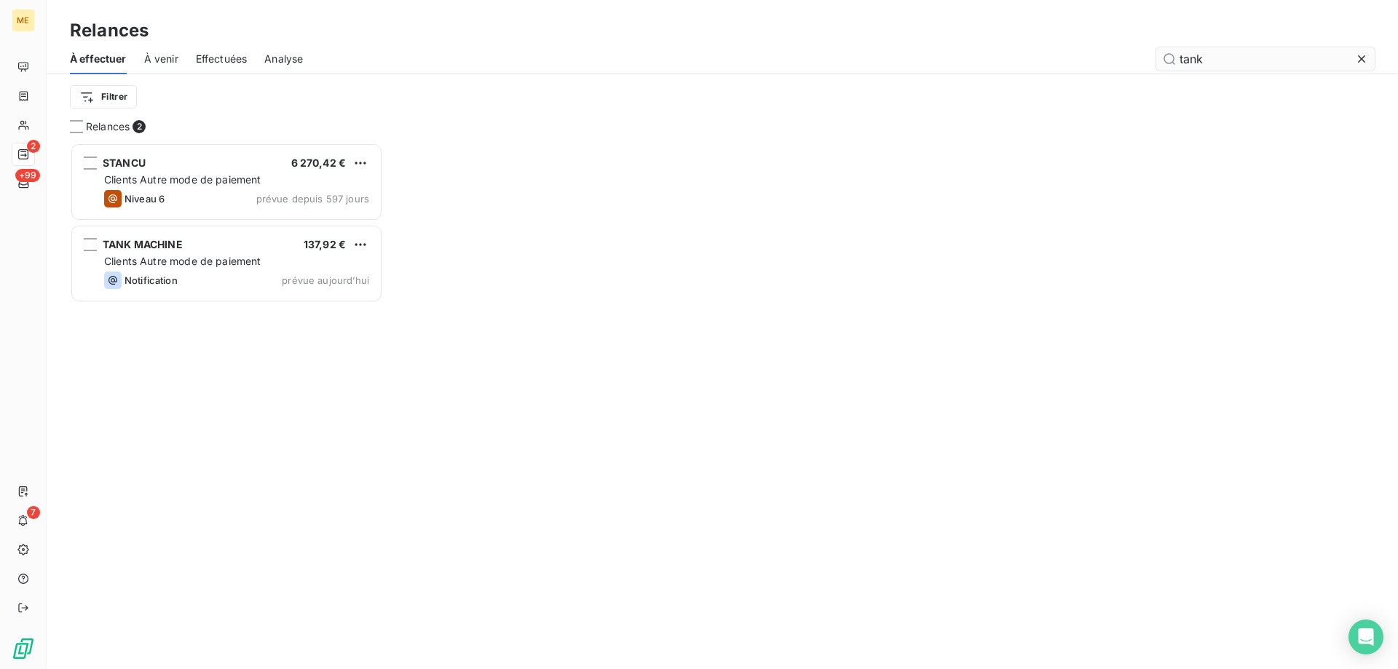
scroll to position [516, 302]
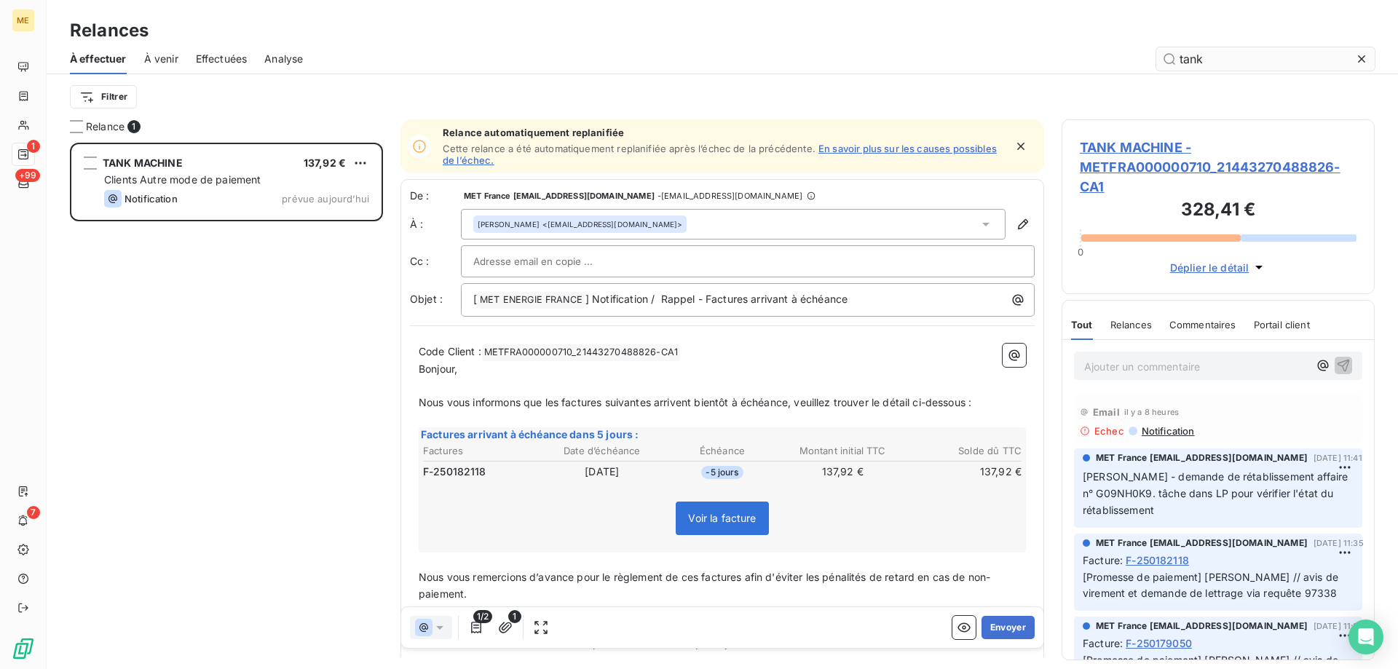
scroll to position [516, 302]
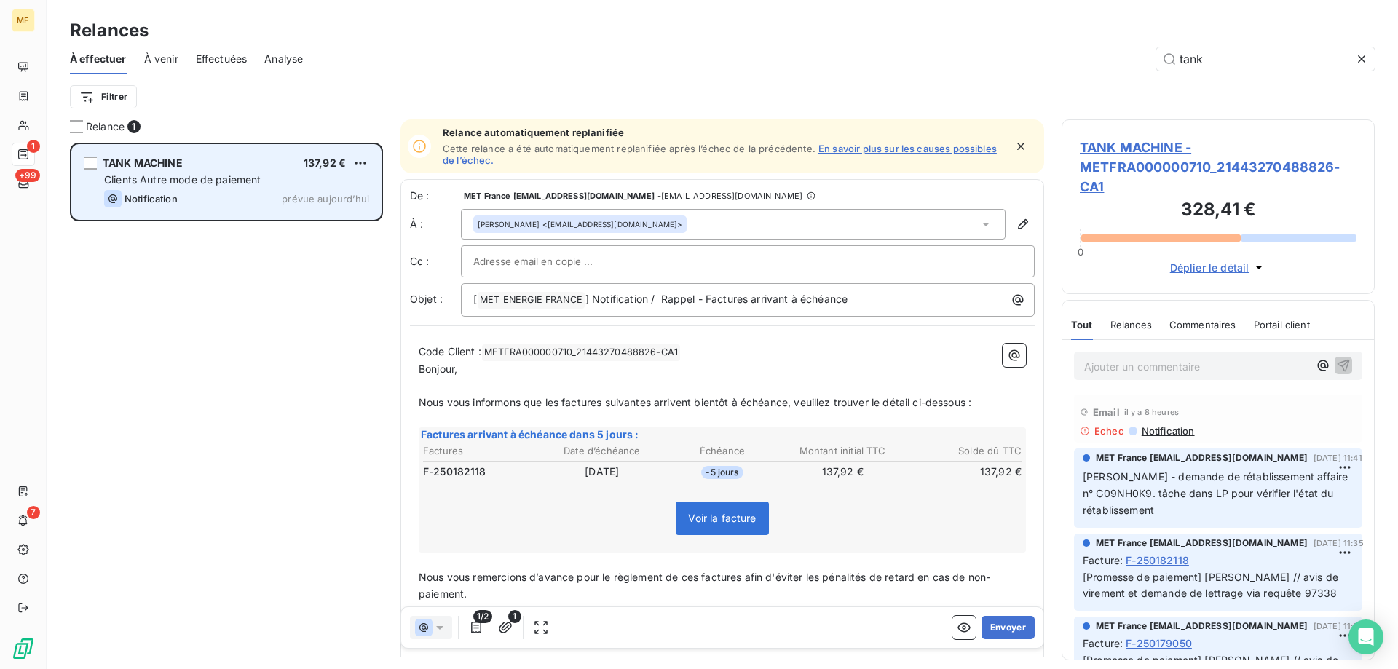
click at [261, 185] on span "Clients Autre mode de paiement" at bounding box center [182, 179] width 157 height 12
click at [158, 170] on div "TANK MACHINE" at bounding box center [143, 163] width 80 height 15
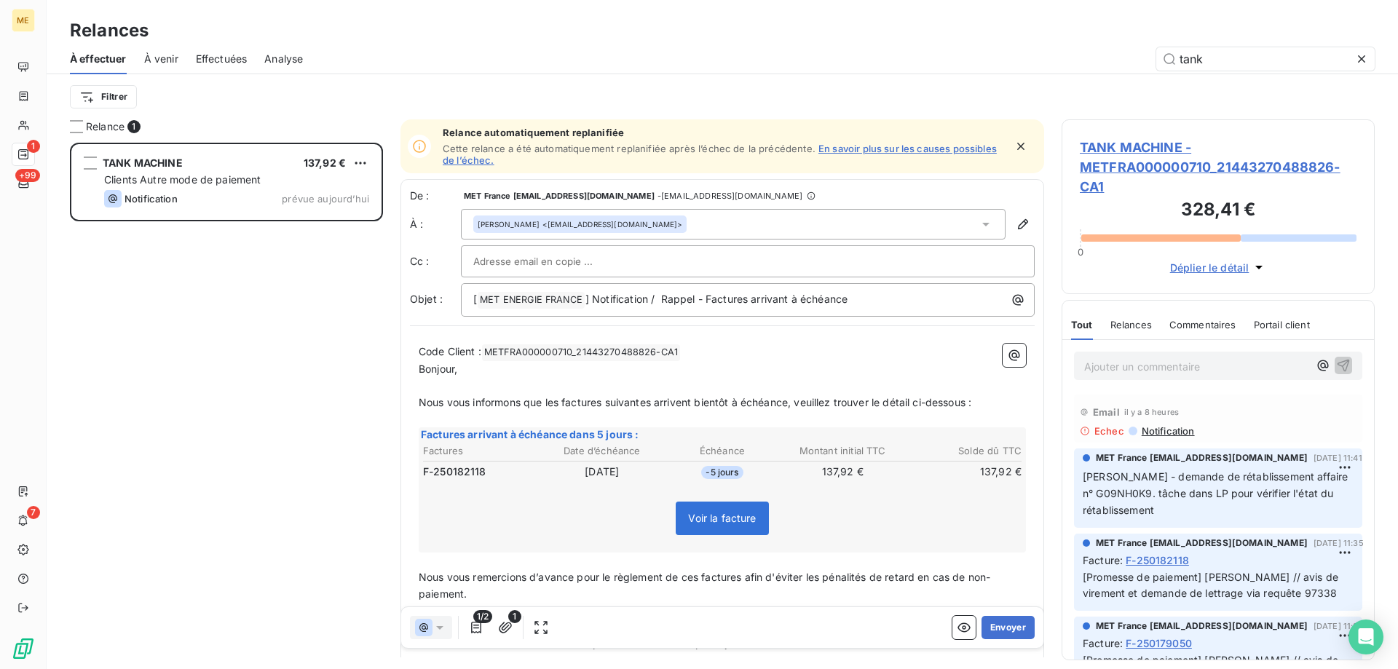
click at [1111, 142] on span "TANK MACHINE - METFRA000000710_21443270488826-CA1" at bounding box center [1218, 167] width 277 height 59
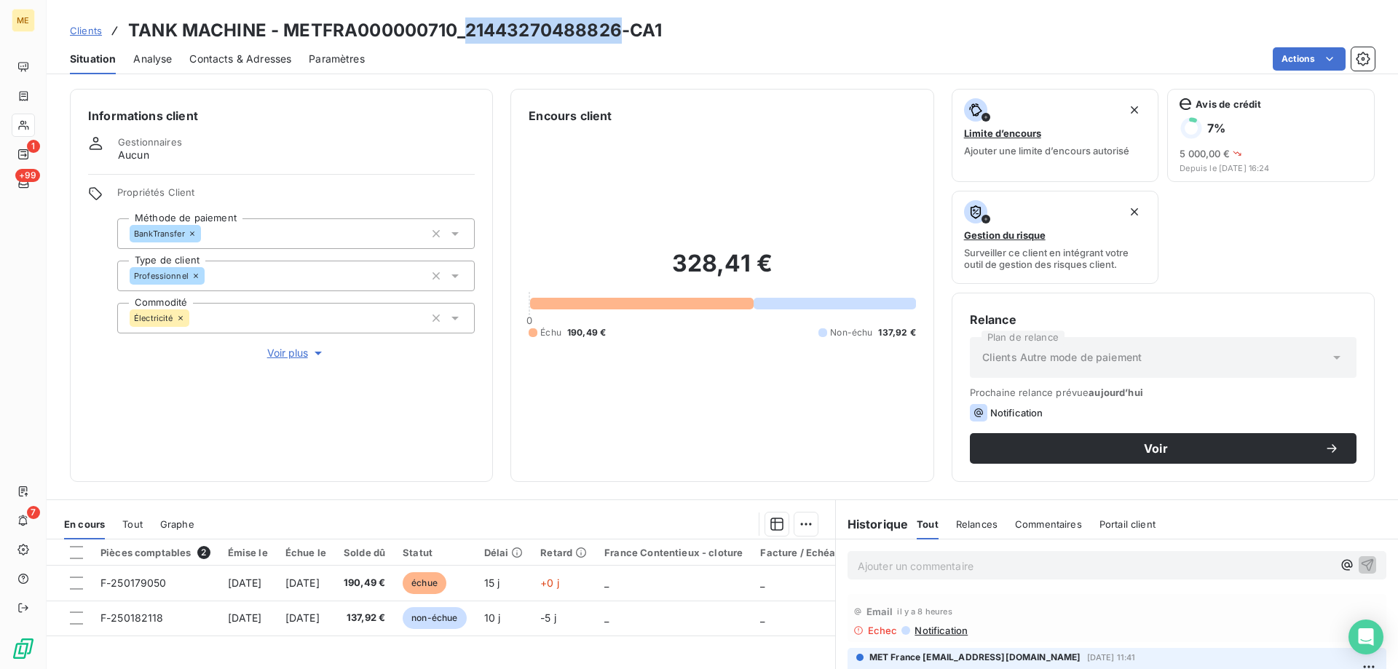
drag, startPoint x: 469, startPoint y: 30, endPoint x: 616, endPoint y: 29, distance: 147.1
click at [616, 29] on h3 "TANK MACHINE - METFRA000000710_21443270488826-CA1" at bounding box center [395, 30] width 534 height 26
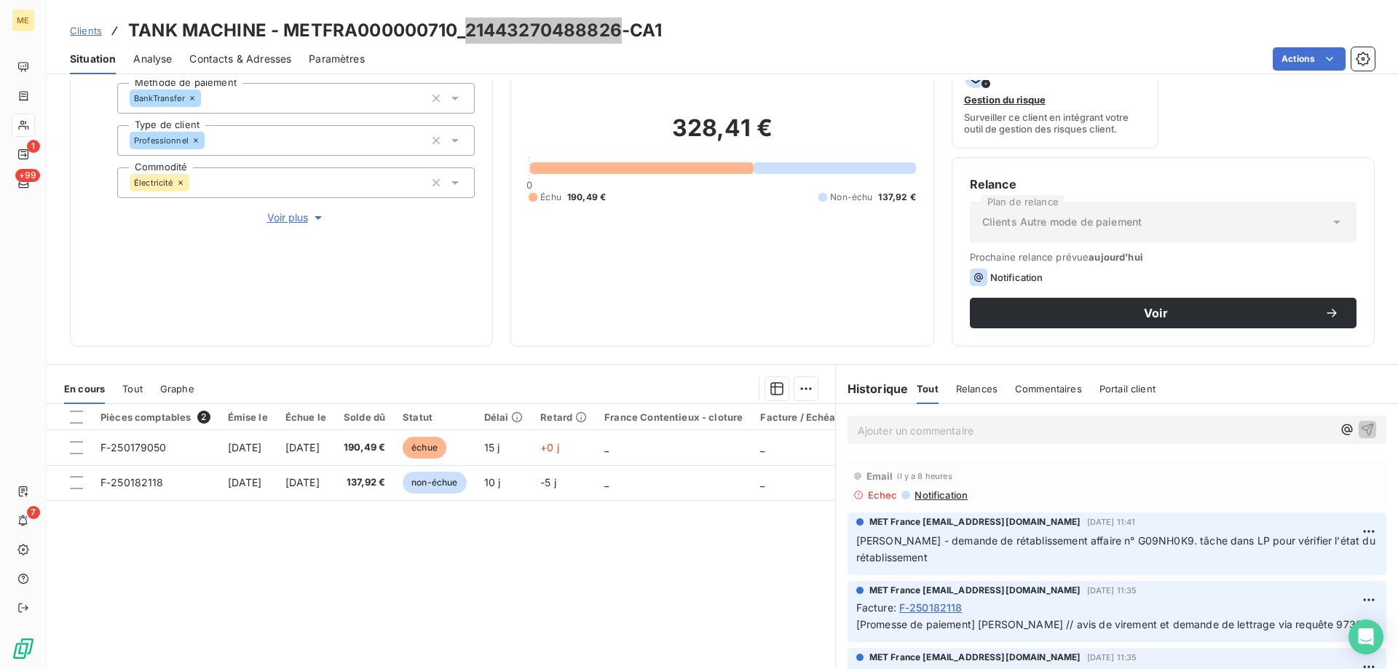
scroll to position [146, 0]
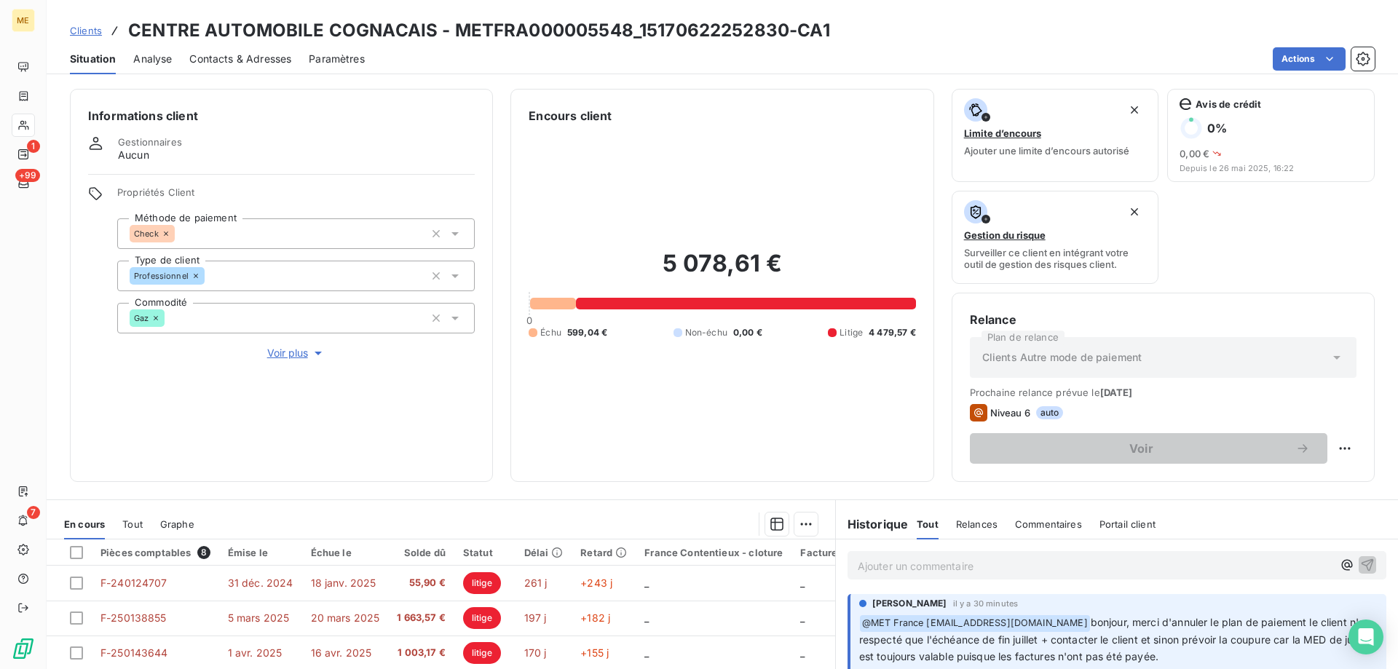
scroll to position [194, 0]
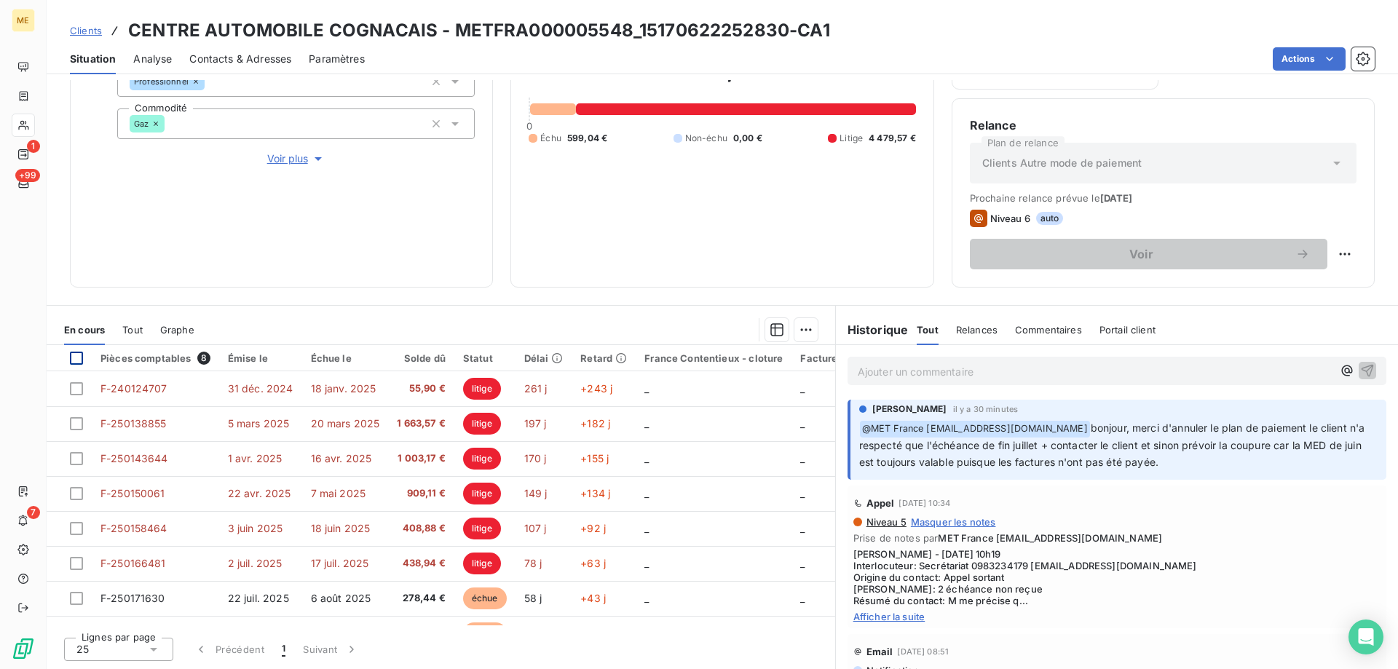
click at [76, 358] on div at bounding box center [76, 358] width 13 height 13
click at [799, 329] on html "ME 1 +99 7 Clients CENTRE AUTOMOBILE COGNACAIS - METFRA000005548_15170622252830…" at bounding box center [699, 407] width 1398 height 815
click at [296, 228] on html "ME 1 +99 7 Clients CENTRE AUTOMOBILE COGNACAIS - METFRA000005548_15170622252830…" at bounding box center [699, 407] width 1398 height 815
click at [77, 358] on icon at bounding box center [76, 358] width 4 height 3
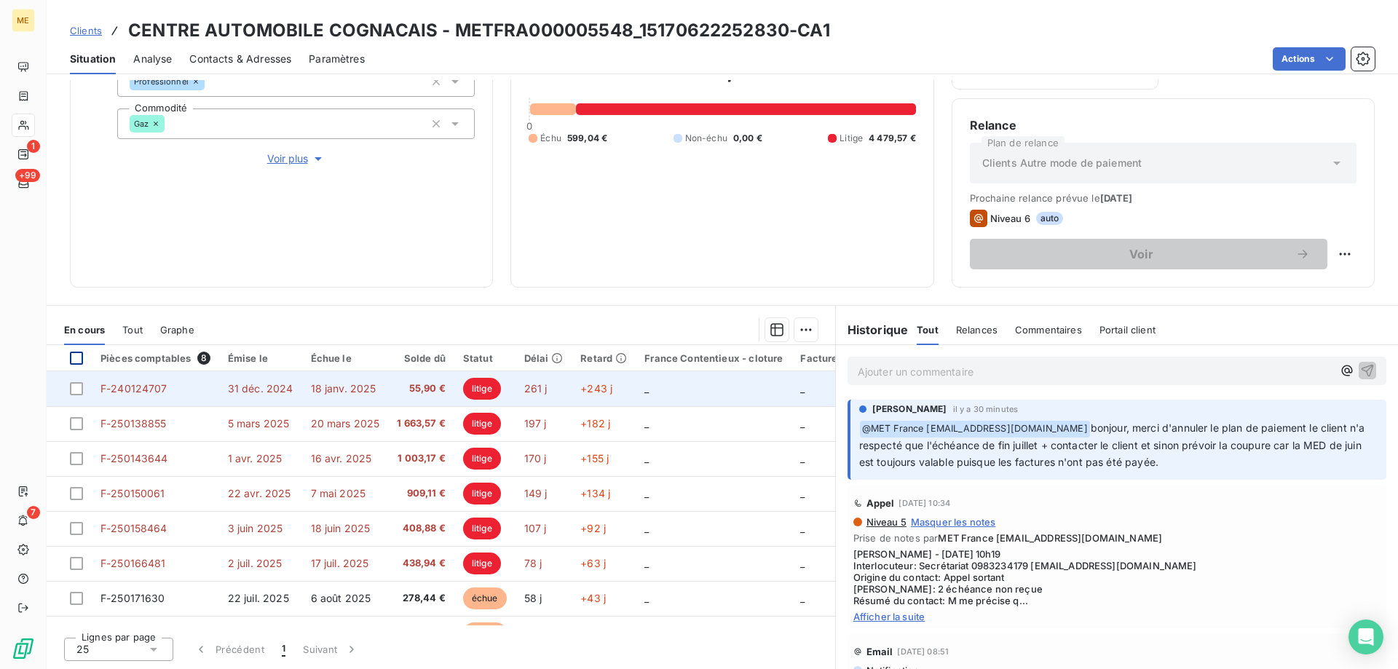
click at [129, 390] on span "F-240124707" at bounding box center [134, 388] width 67 height 12
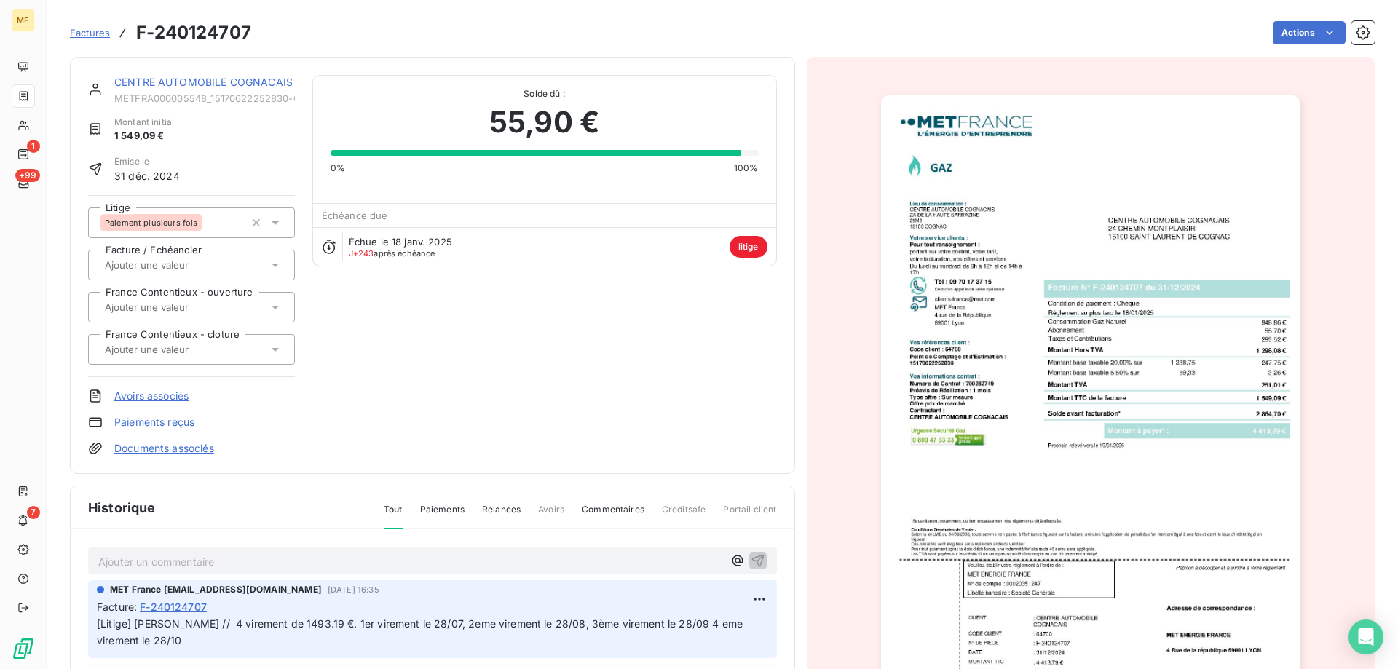
click at [138, 86] on link "CENTRE AUTOMOBILE COGNACAIS" at bounding box center [203, 82] width 178 height 12
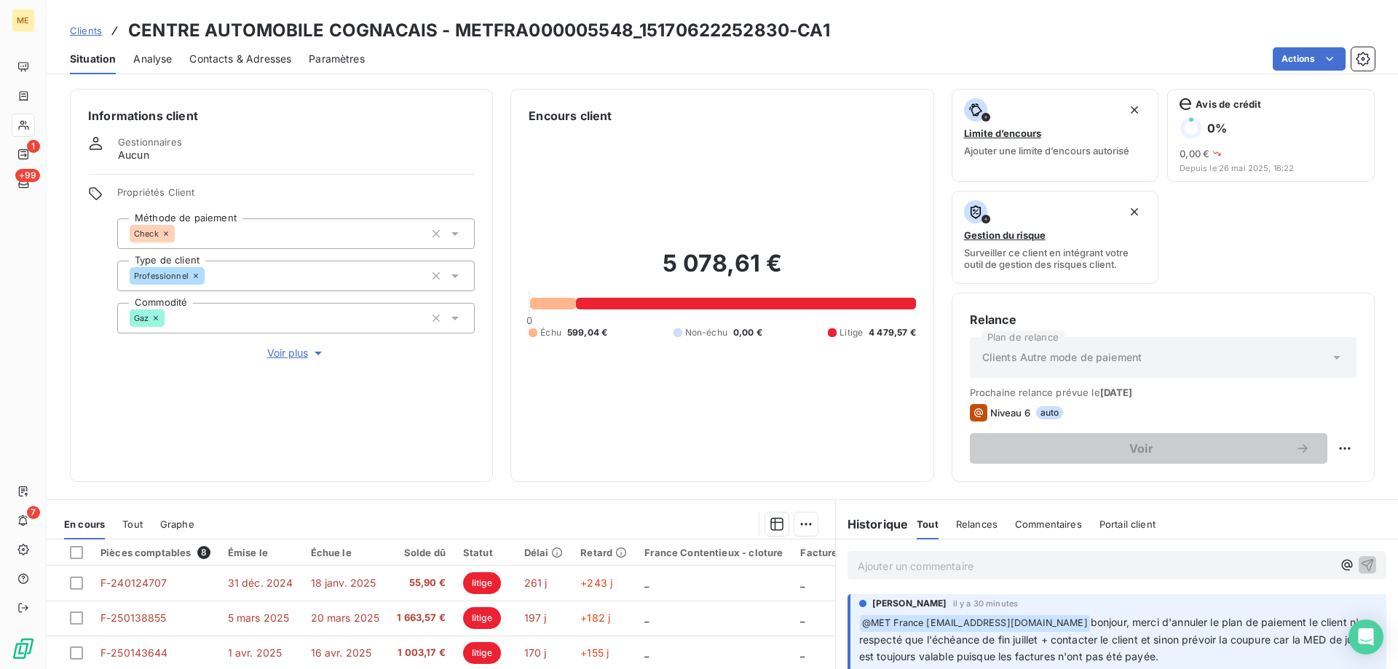
scroll to position [194, 0]
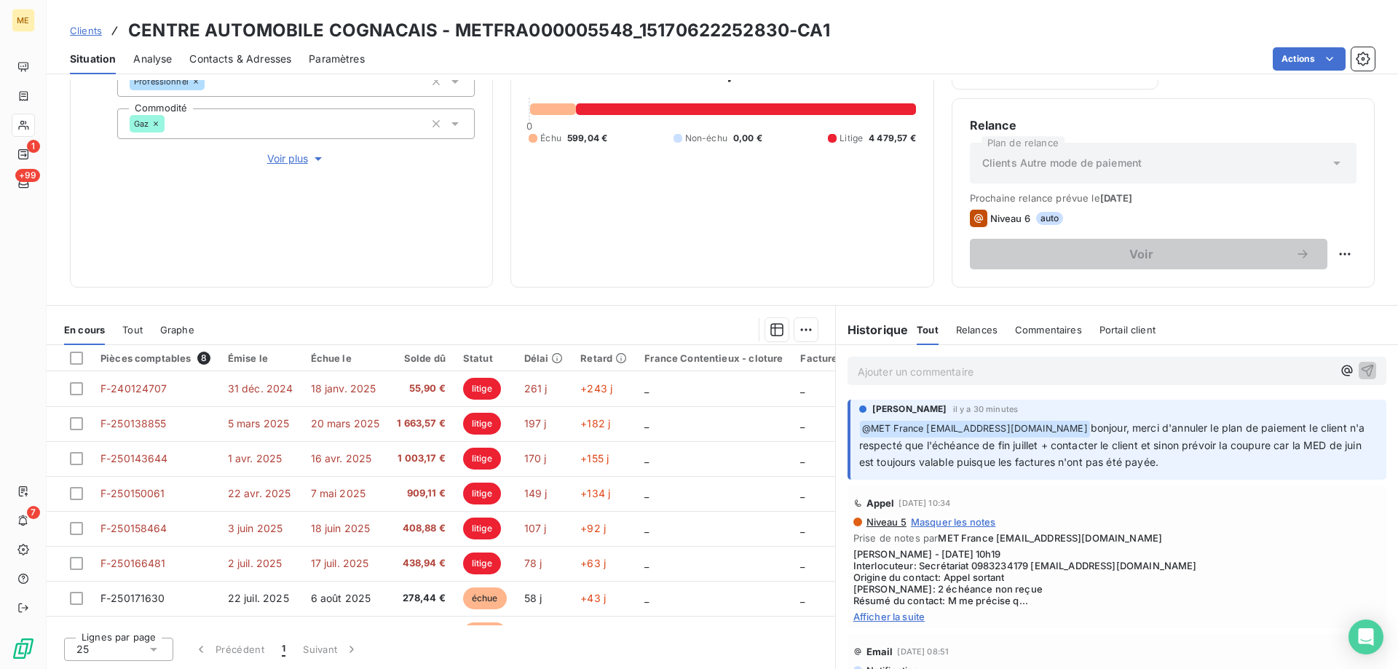
click at [891, 617] on span "Afficher la suite" at bounding box center [1117, 617] width 527 height 12
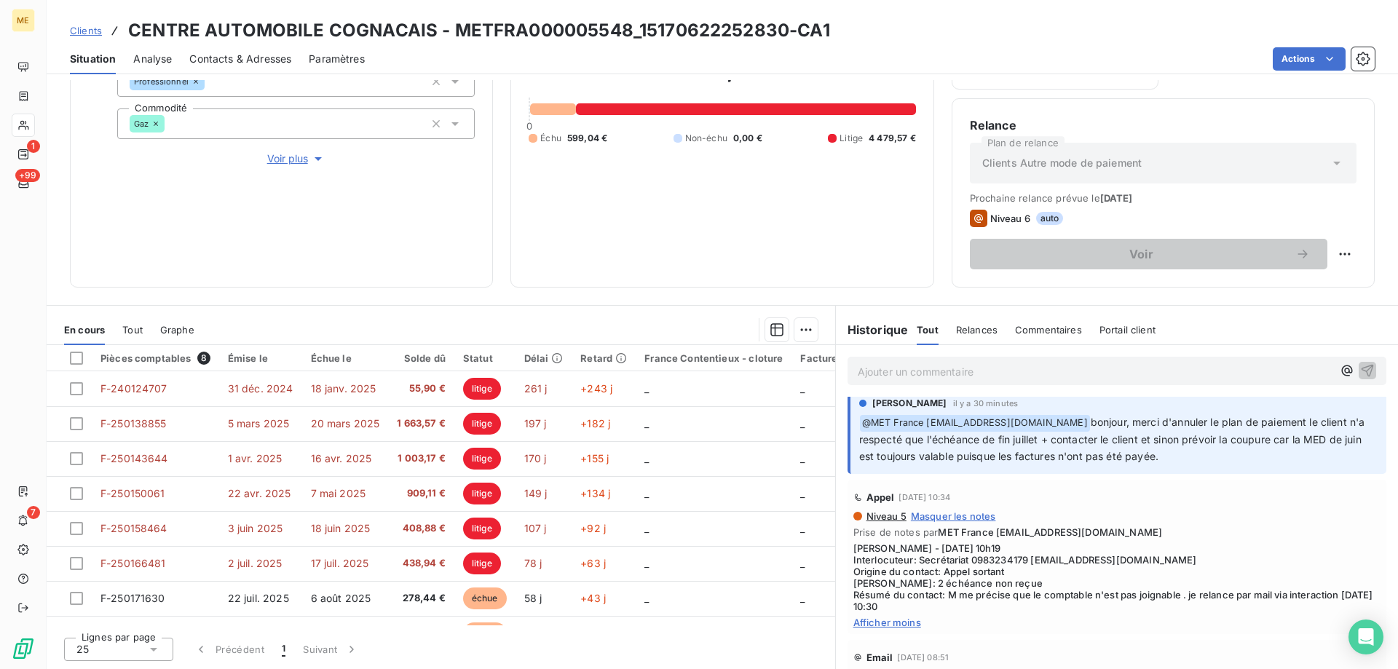
scroll to position [0, 0]
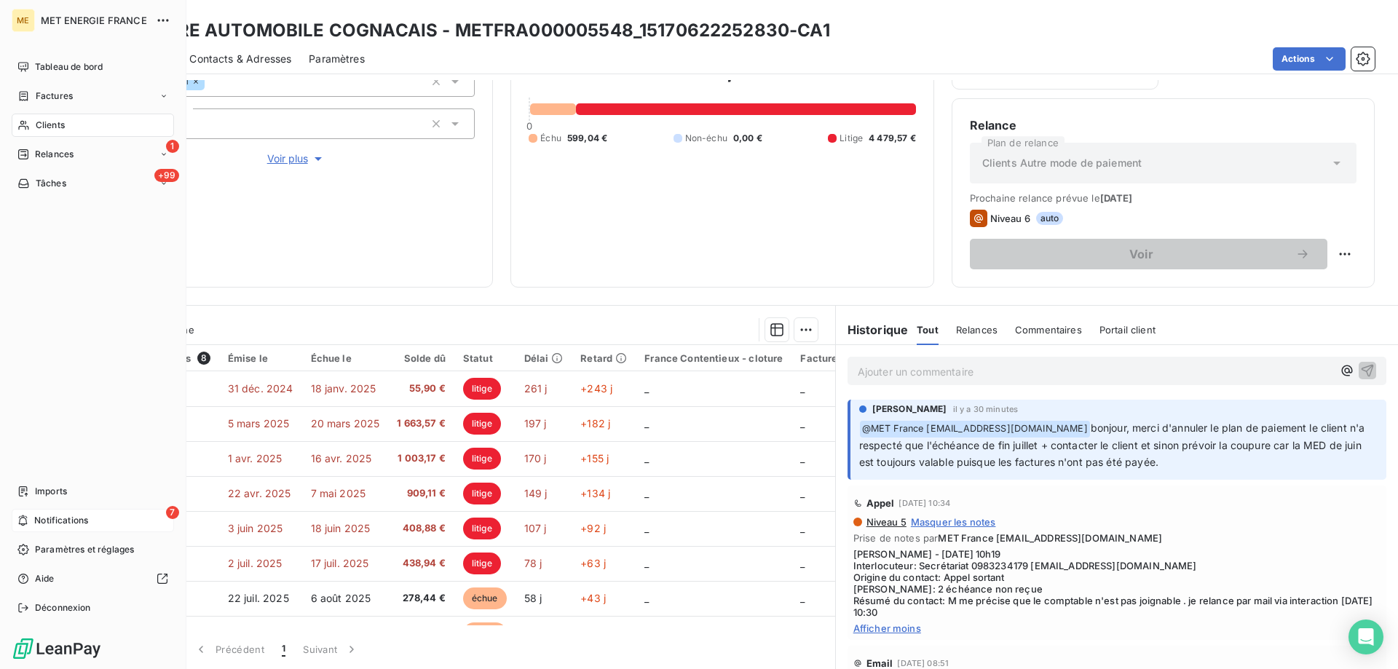
click at [76, 511] on div "7 Notifications" at bounding box center [93, 520] width 162 height 23
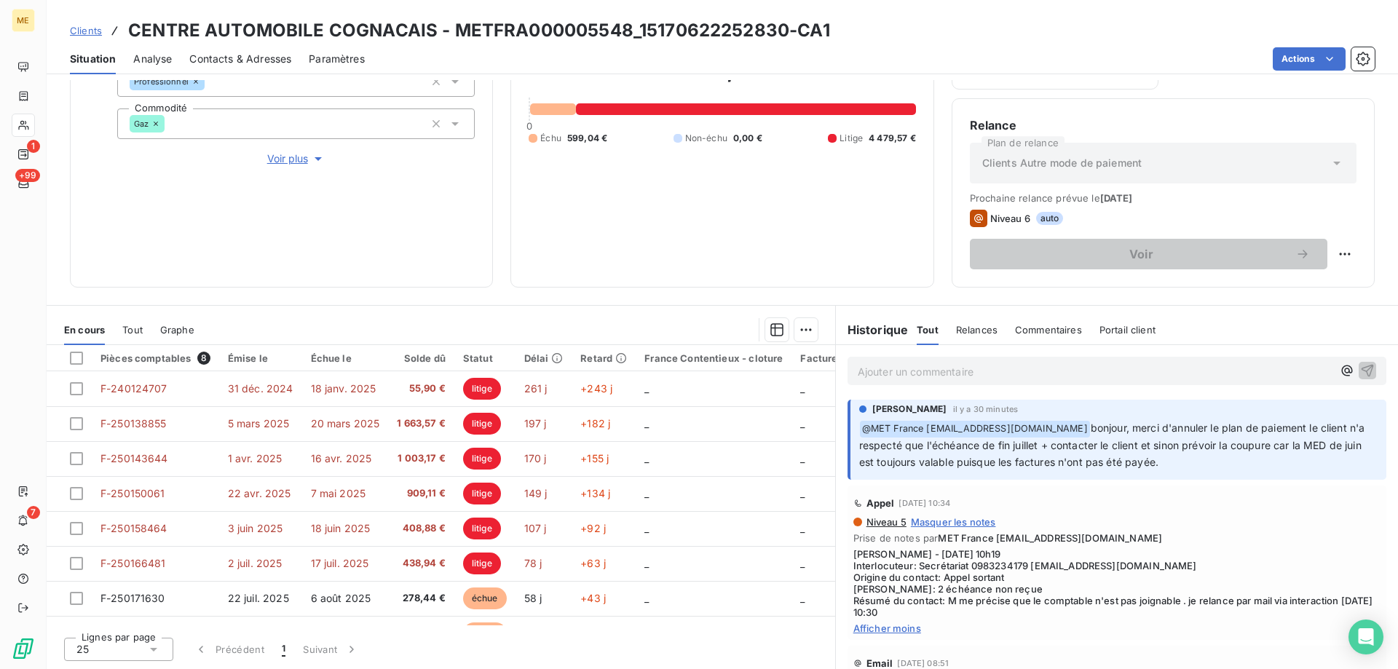
click at [1165, 505] on div "Appel 17 sept. 2025, 10:34" at bounding box center [1117, 503] width 527 height 23
drag, startPoint x: 639, startPoint y: 31, endPoint x: 783, endPoint y: 30, distance: 143.5
click at [783, 30] on h3 "CENTRE AUTOMOBILE COGNACAIS - METFRA000005548_15170622252830-CA1" at bounding box center [479, 30] width 702 height 26
copy h3 "5170622252830"
drag, startPoint x: 1026, startPoint y: 567, endPoint x: 1229, endPoint y: 567, distance: 203.2
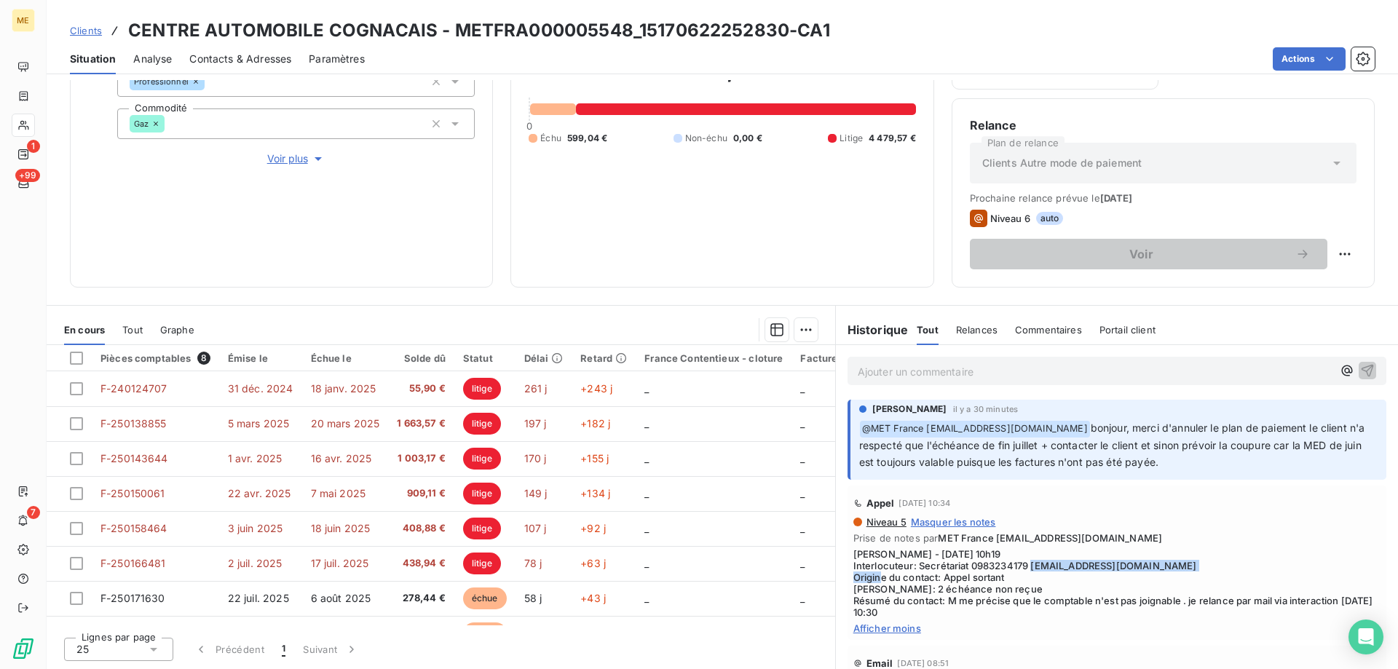
click at [1229, 567] on span "Sylvain - 17/09/2025 - 10h19 Interlocuteur: Secrétariat 0983234179 centreautomo…" at bounding box center [1117, 583] width 527 height 70
copy span "centreautomobilecognacais@gmail.com"
